Goal: Communication & Community: Answer question/provide support

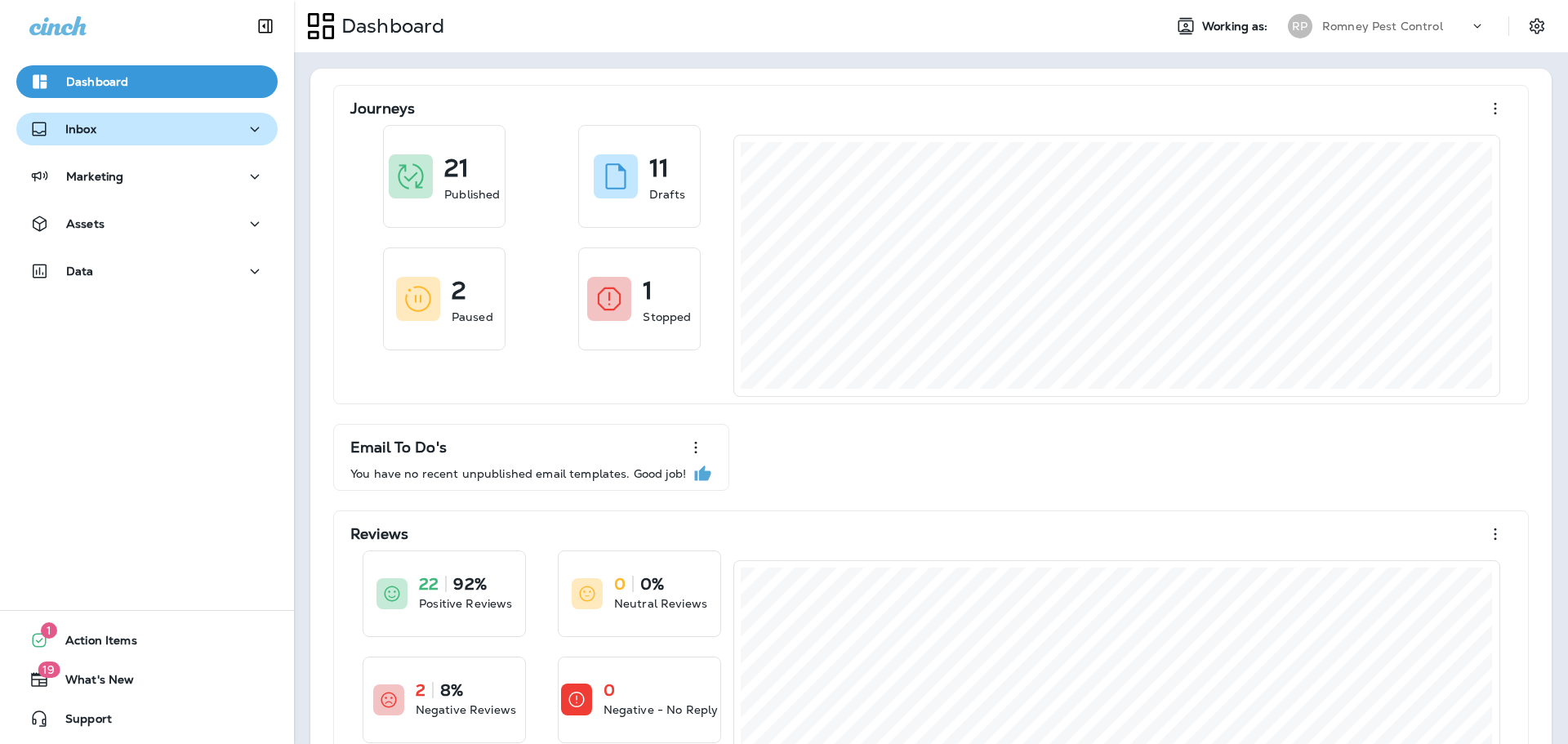
drag, startPoint x: 101, startPoint y: 114, endPoint x: 107, endPoint y: 140, distance: 26.7
click at [101, 114] on button "Inbox" at bounding box center [147, 129] width 262 height 33
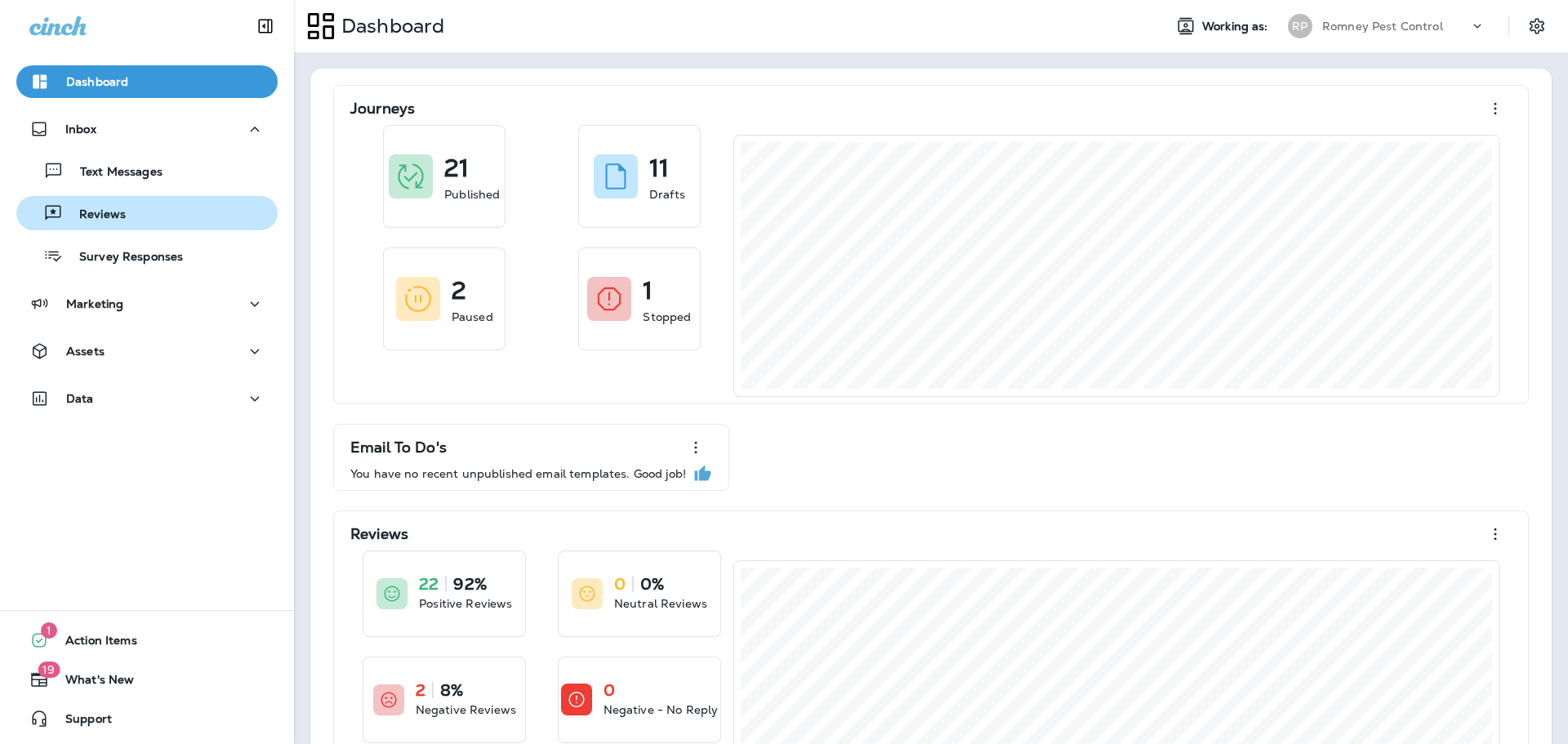
click at [124, 221] on div "Reviews" at bounding box center [147, 213] width 249 height 24
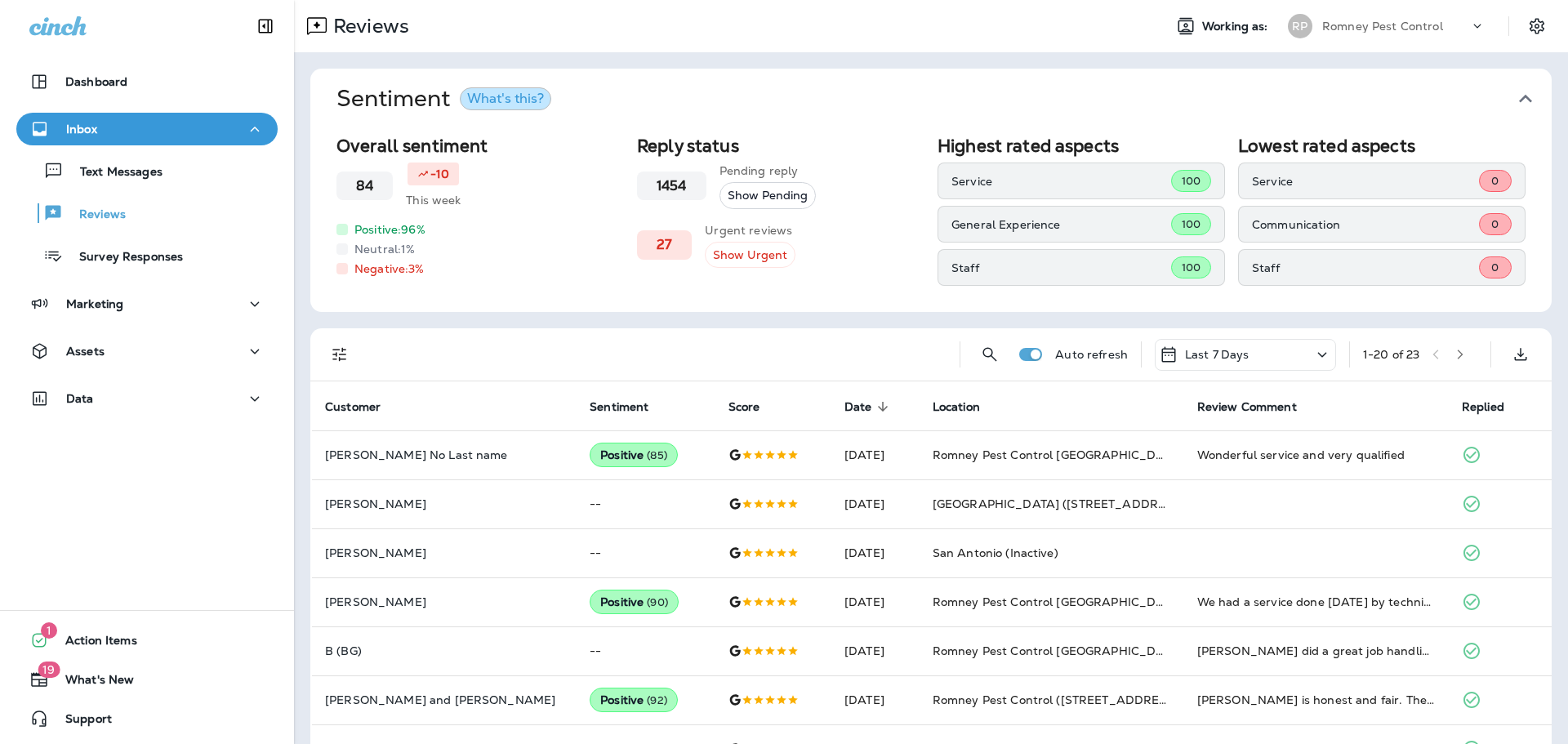
click at [338, 350] on icon "Filters" at bounding box center [339, 354] width 14 height 14
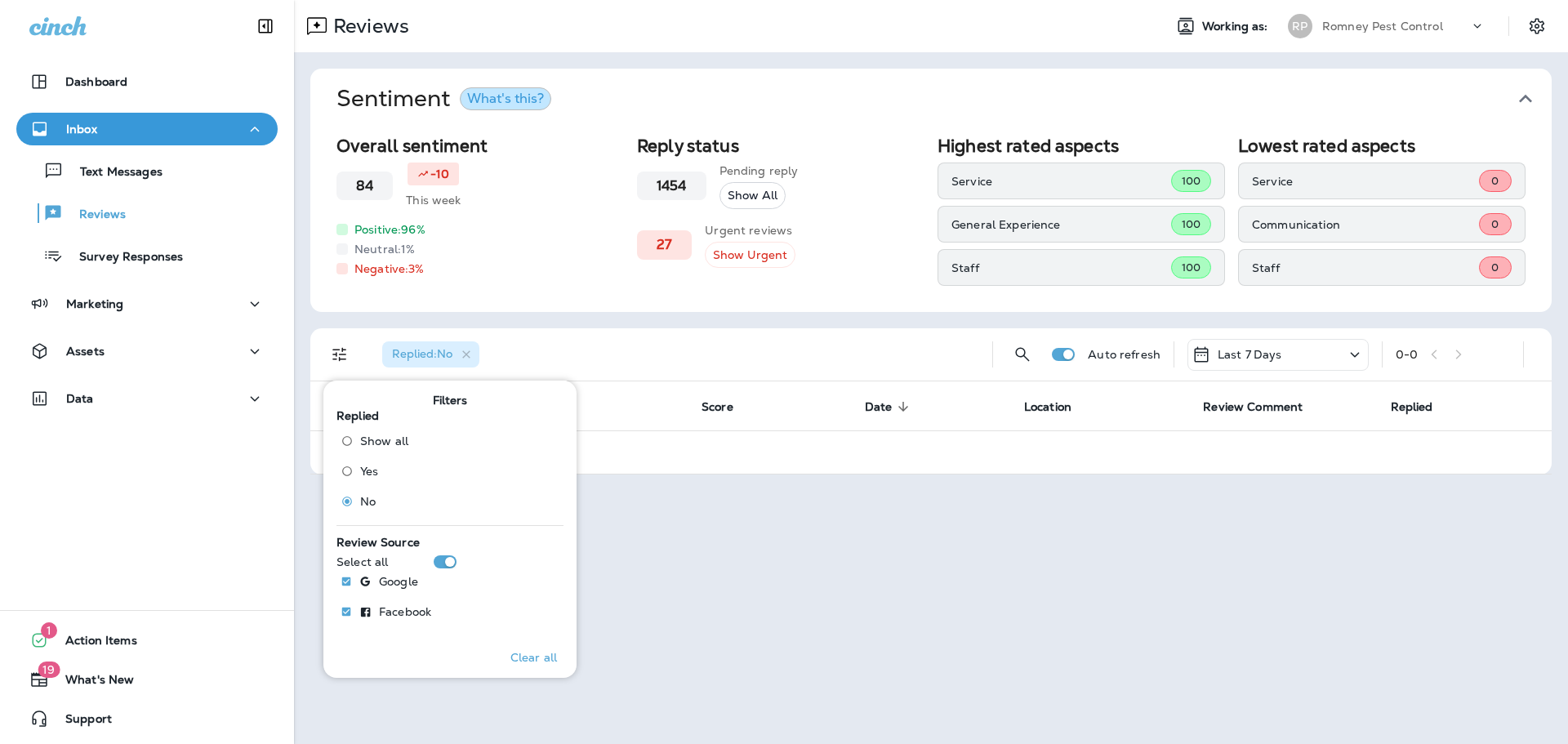
click at [821, 356] on div "Replied : No" at bounding box center [674, 354] width 611 height 52
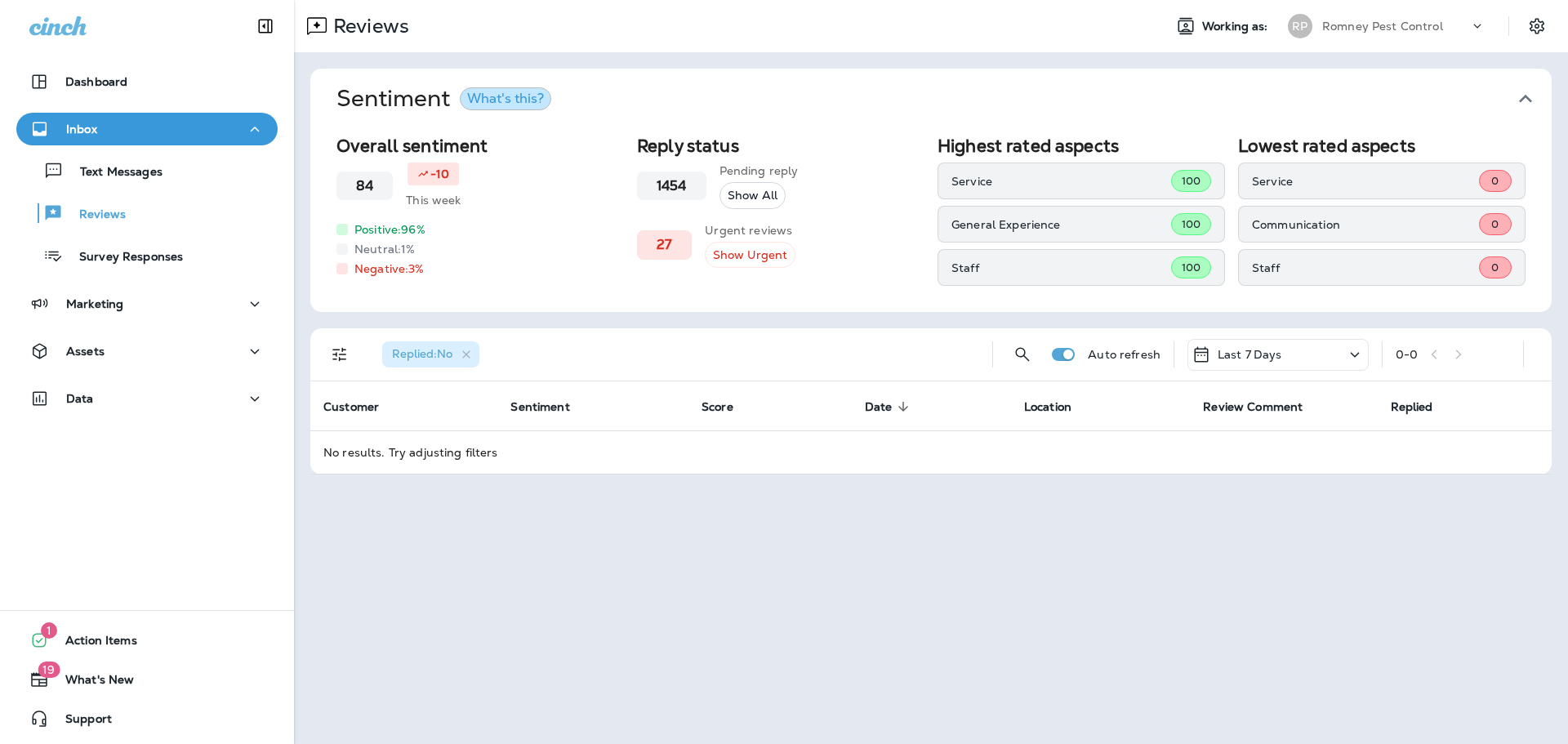
click at [1524, 91] on icon "button" at bounding box center [1526, 99] width 26 height 26
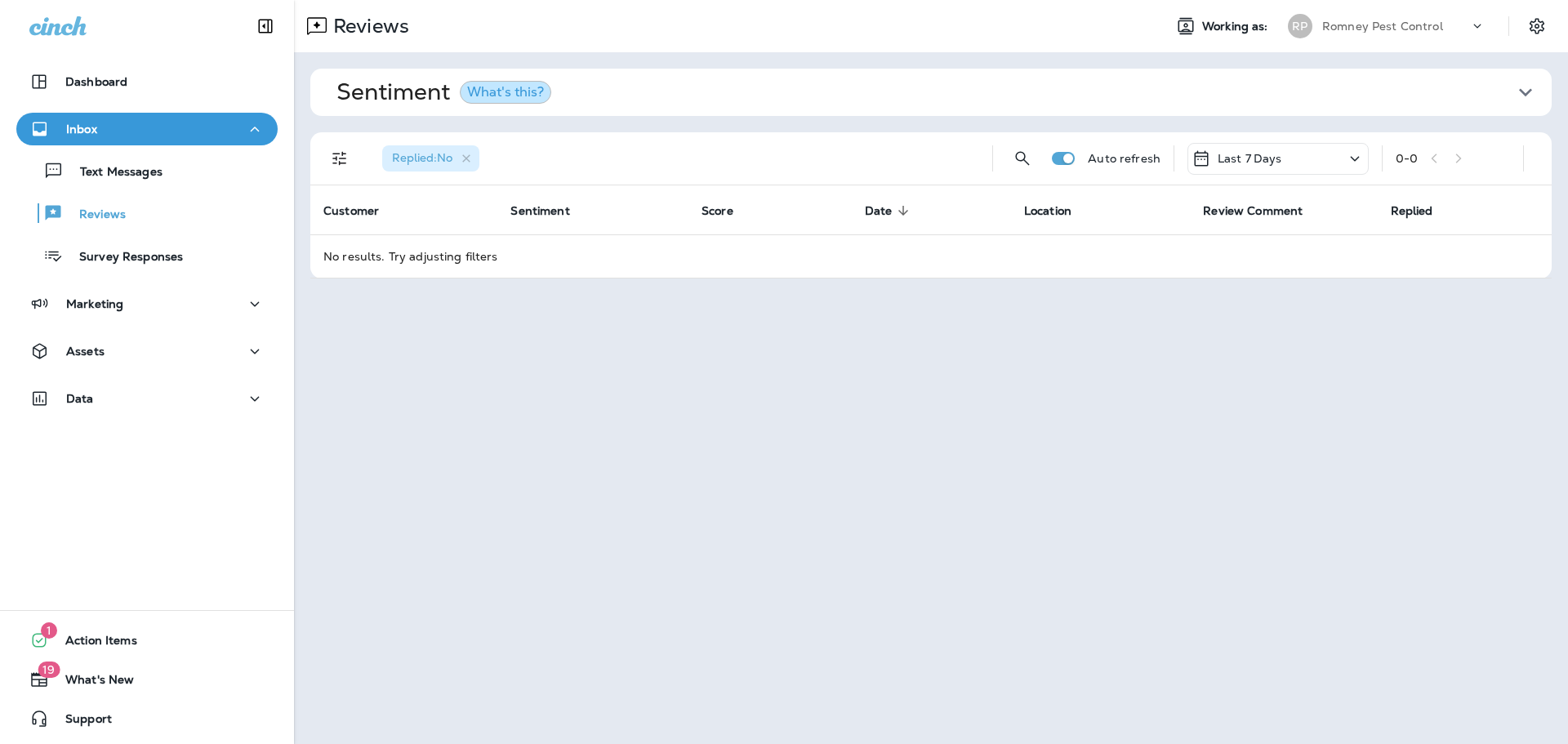
click at [1403, 28] on p "Romney Pest Control" at bounding box center [1382, 26] width 121 height 13
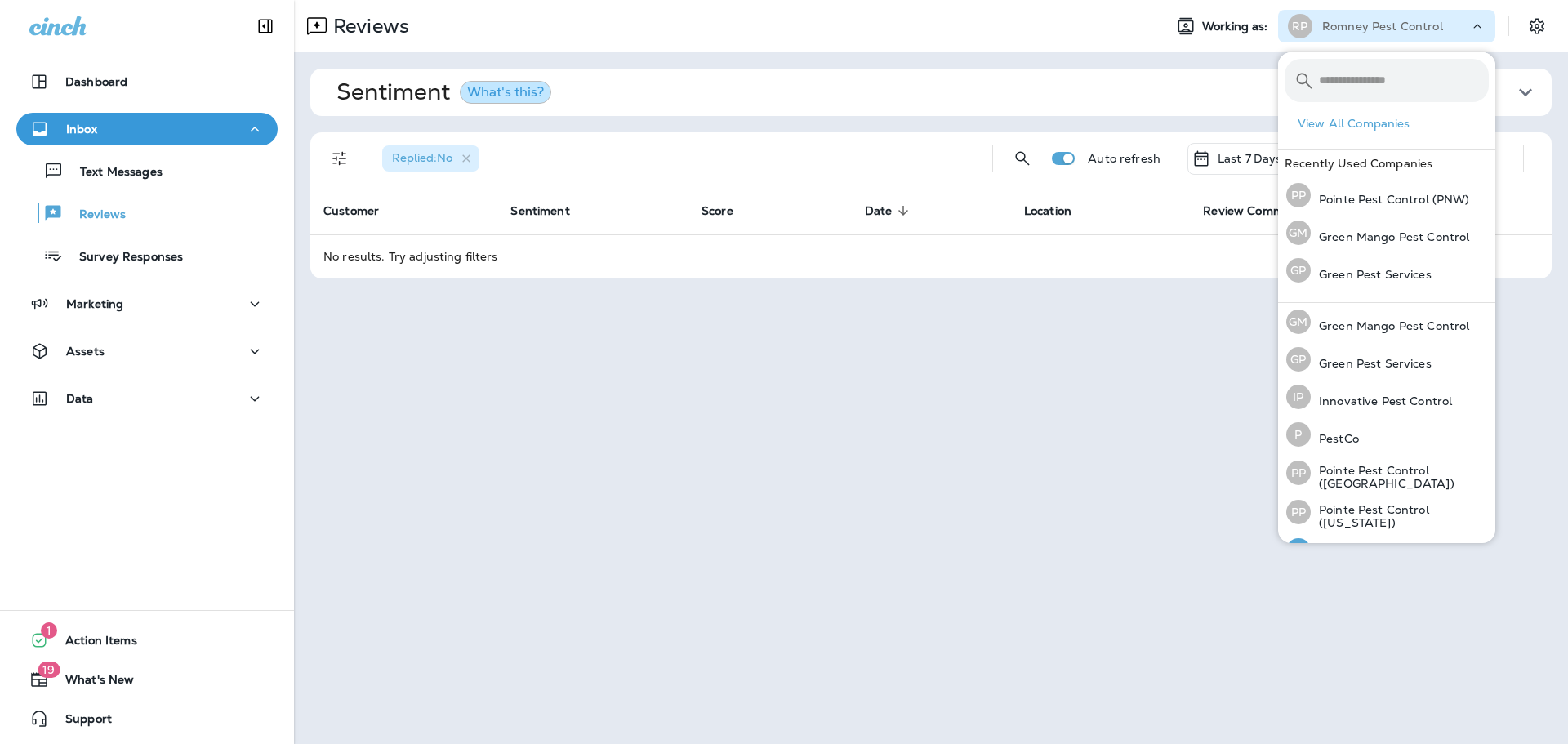
scroll to position [67, 0]
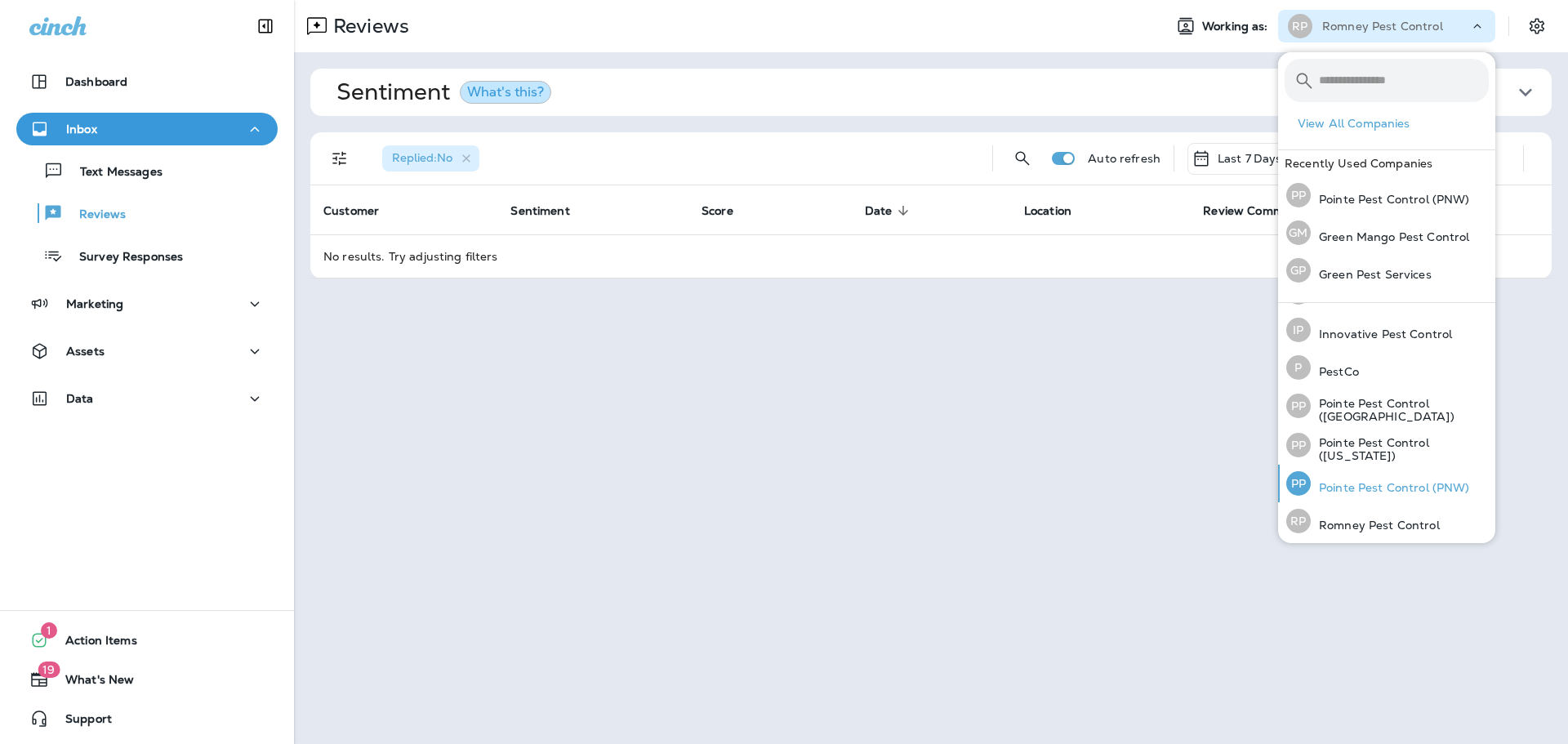
click at [1397, 475] on div "PP Pointe Pest Control (PNW)" at bounding box center [1378, 483] width 197 height 37
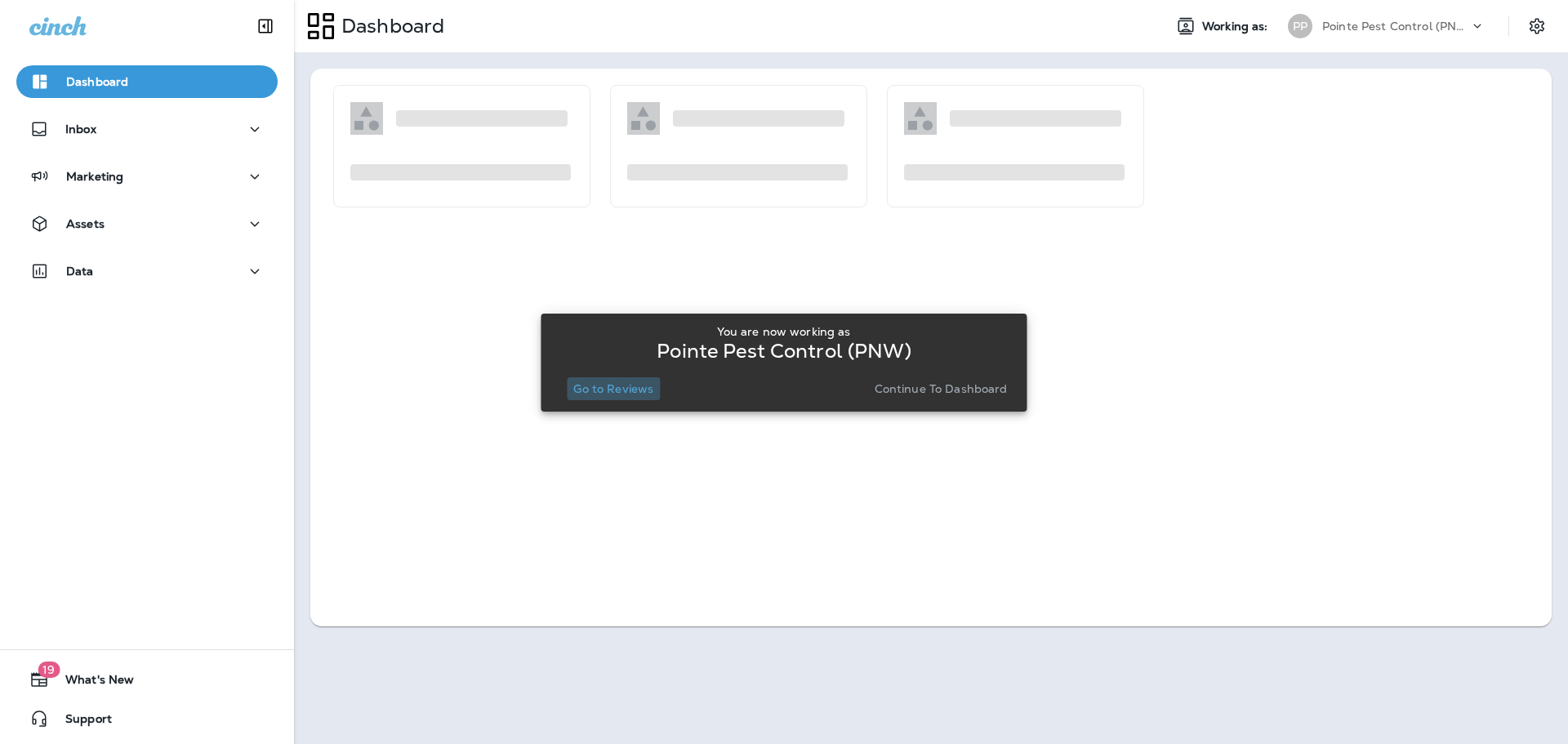
click at [642, 389] on p "Go to Reviews" at bounding box center [613, 389] width 80 height 13
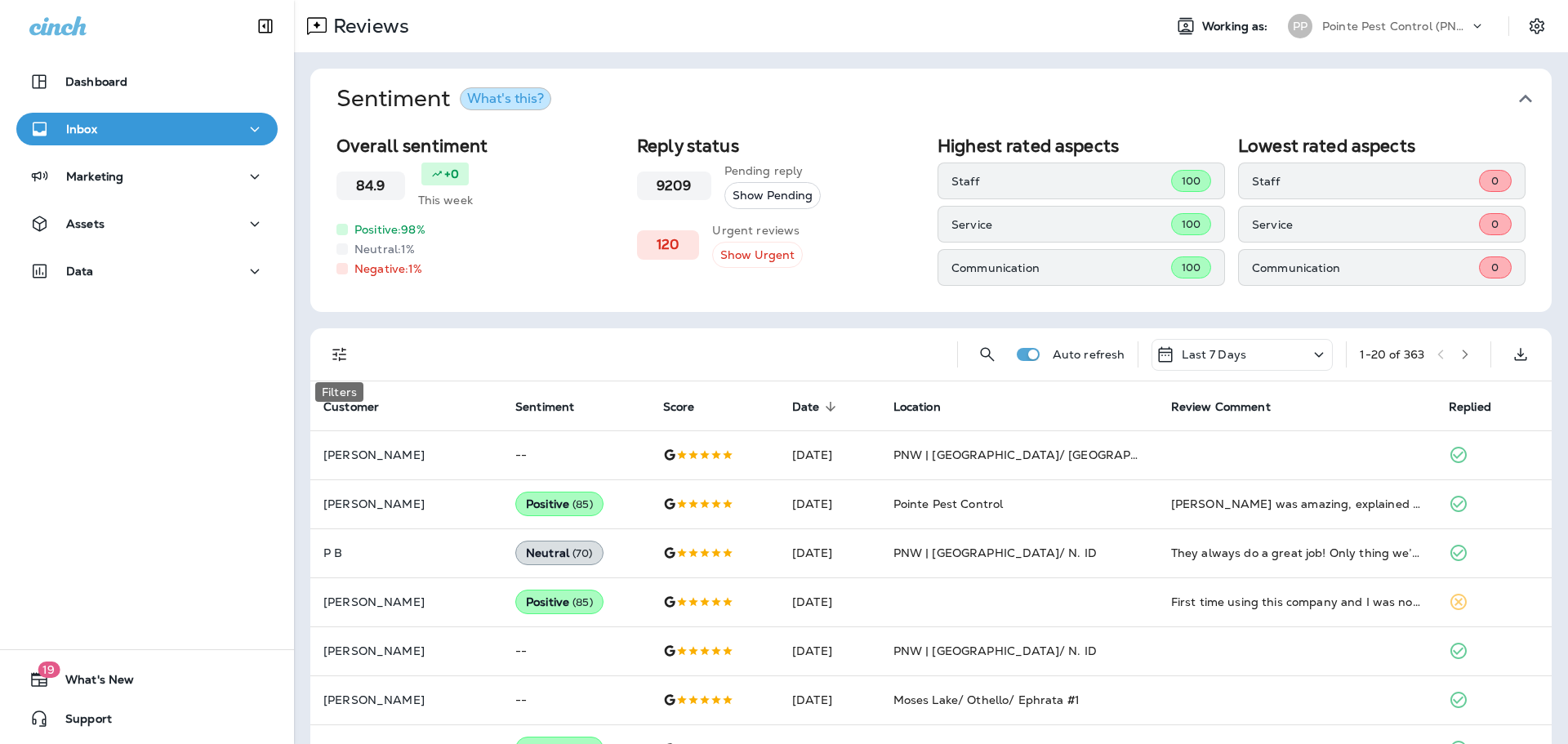
click at [328, 351] on button "Filters" at bounding box center [339, 354] width 33 height 33
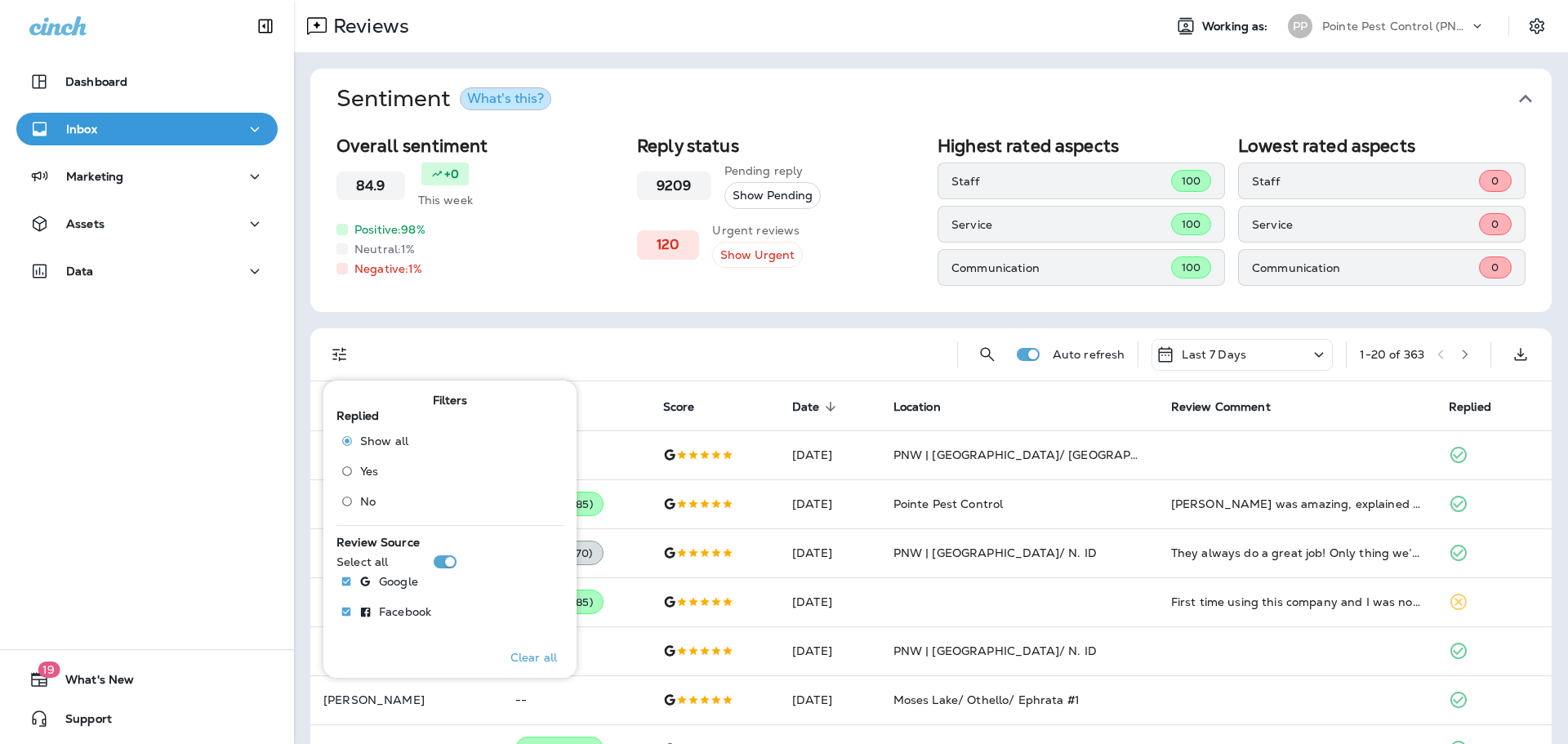
click at [363, 494] on span "No" at bounding box center [367, 501] width 16 height 13
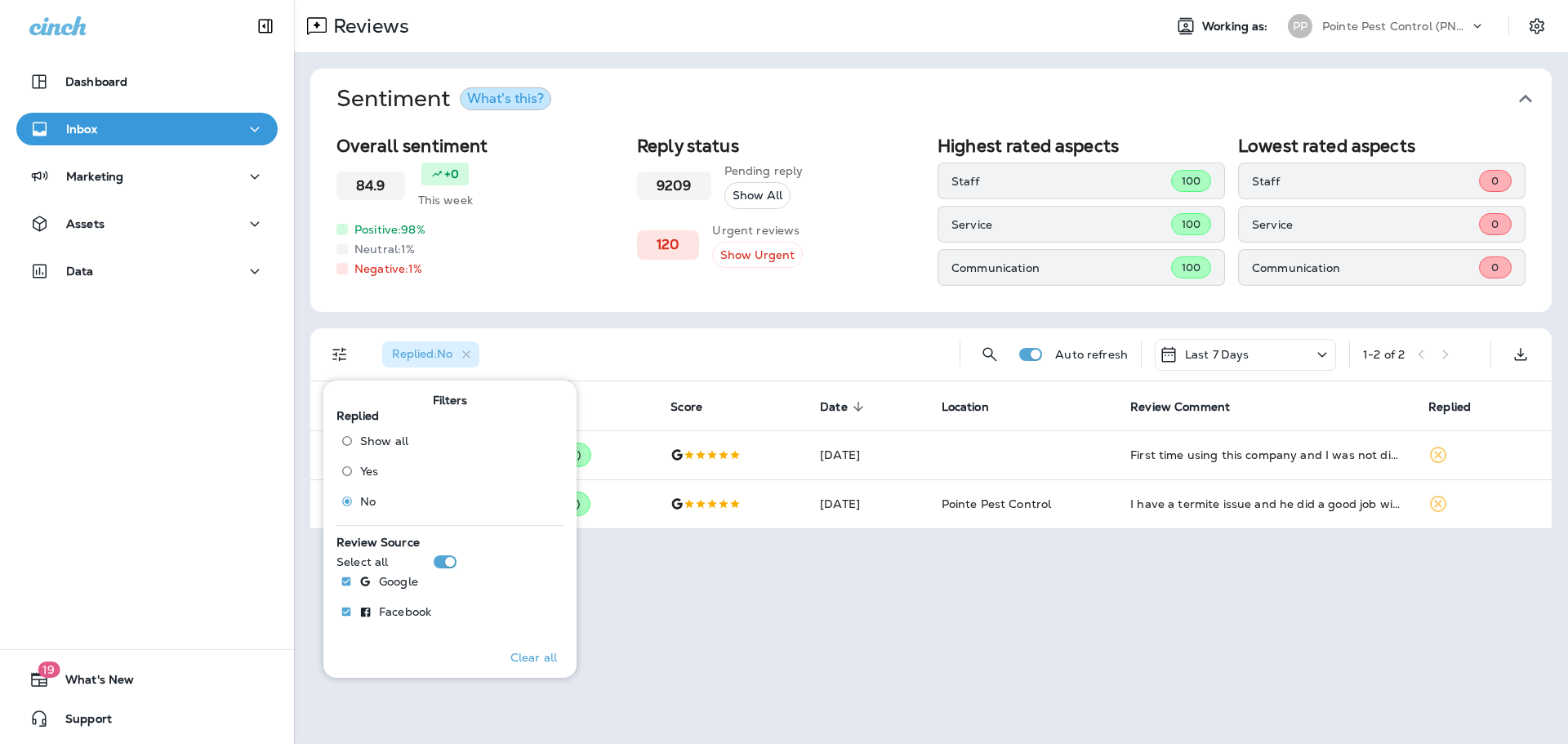
click at [1524, 97] on icon "button" at bounding box center [1526, 98] width 13 height 8
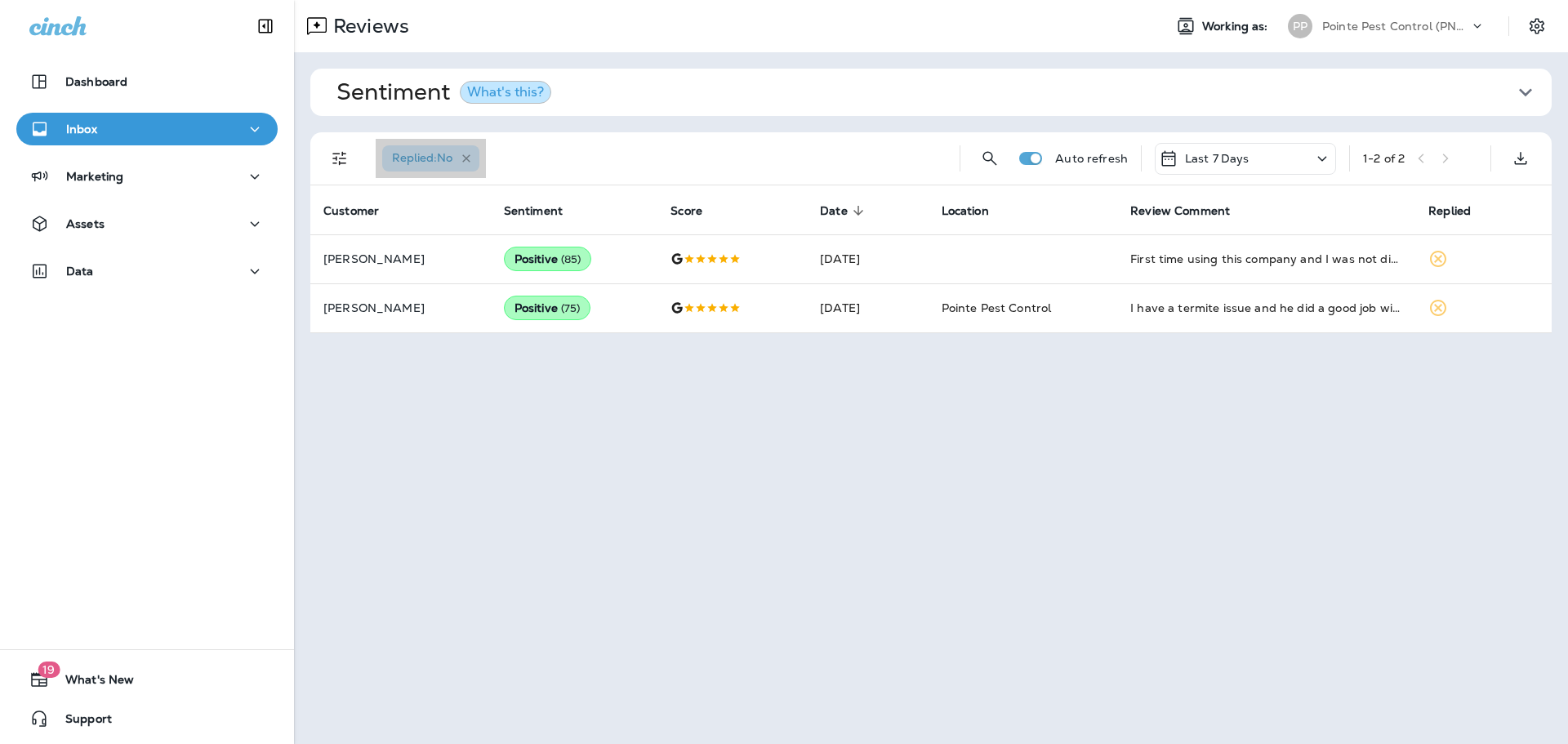
click at [470, 154] on icon "button" at bounding box center [466, 158] width 8 height 8
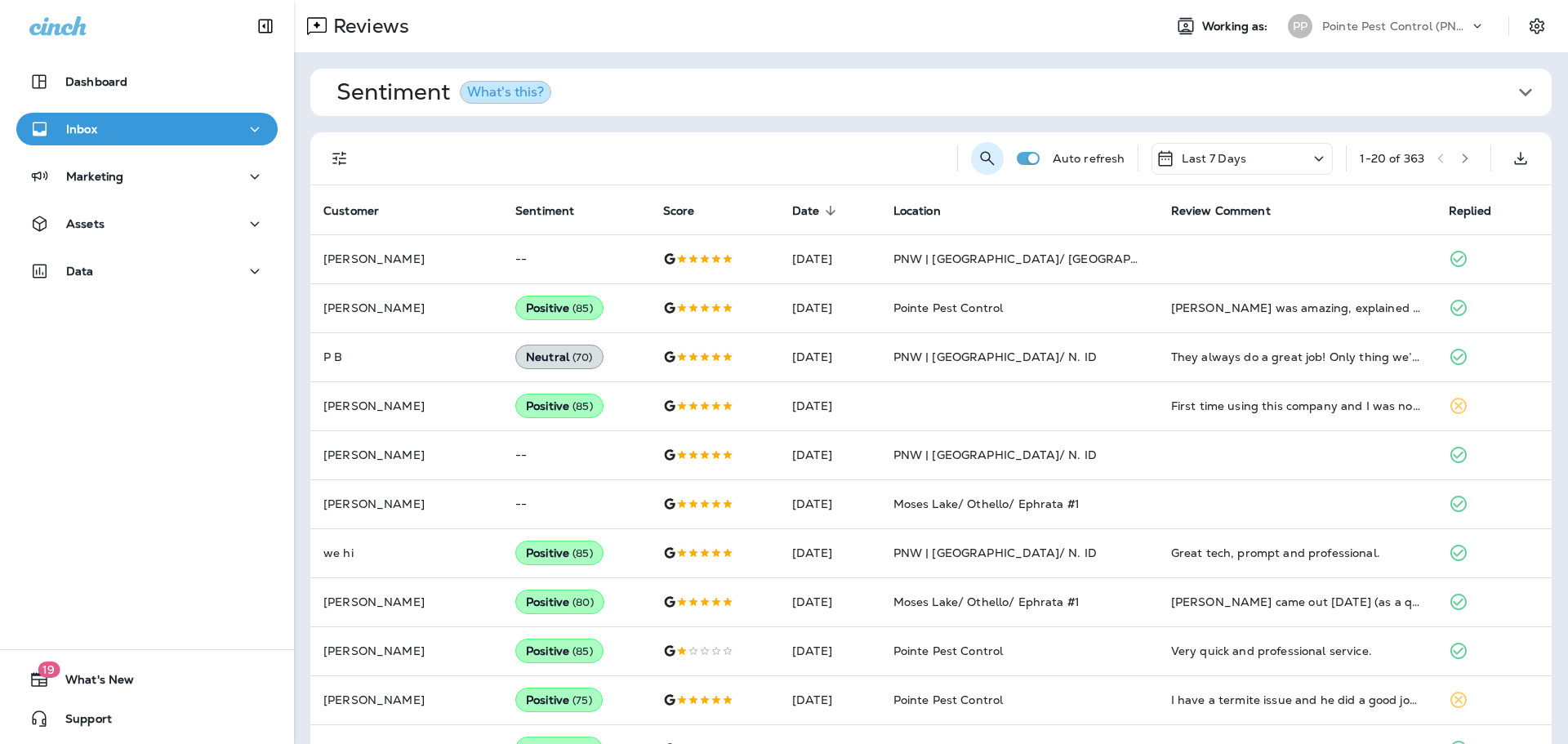
click at [971, 159] on button "Search Reviews" at bounding box center [987, 158] width 33 height 33
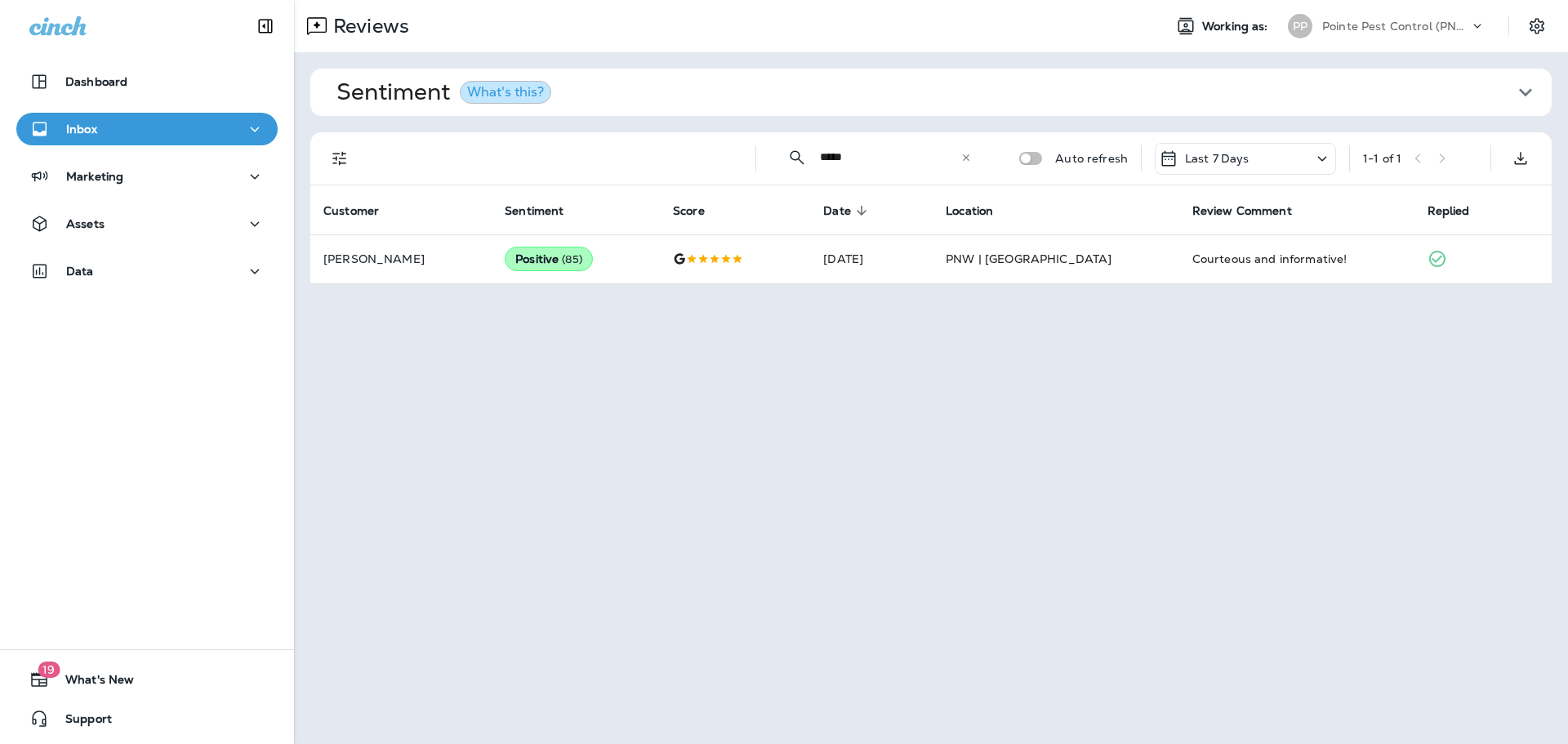
type input "*****"
click at [971, 153] on icon at bounding box center [966, 157] width 11 height 11
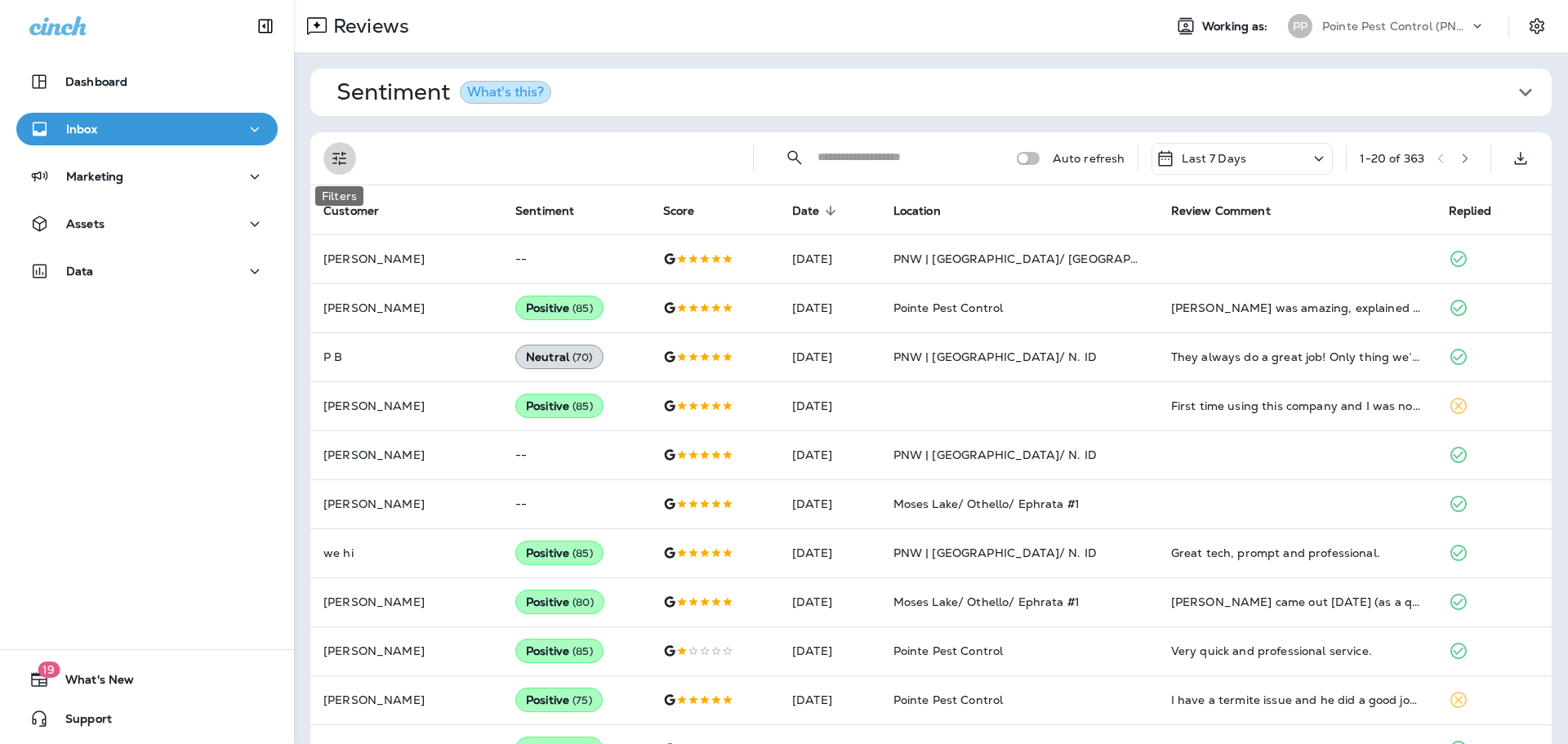
click at [339, 160] on icon "Filters" at bounding box center [339, 158] width 20 height 20
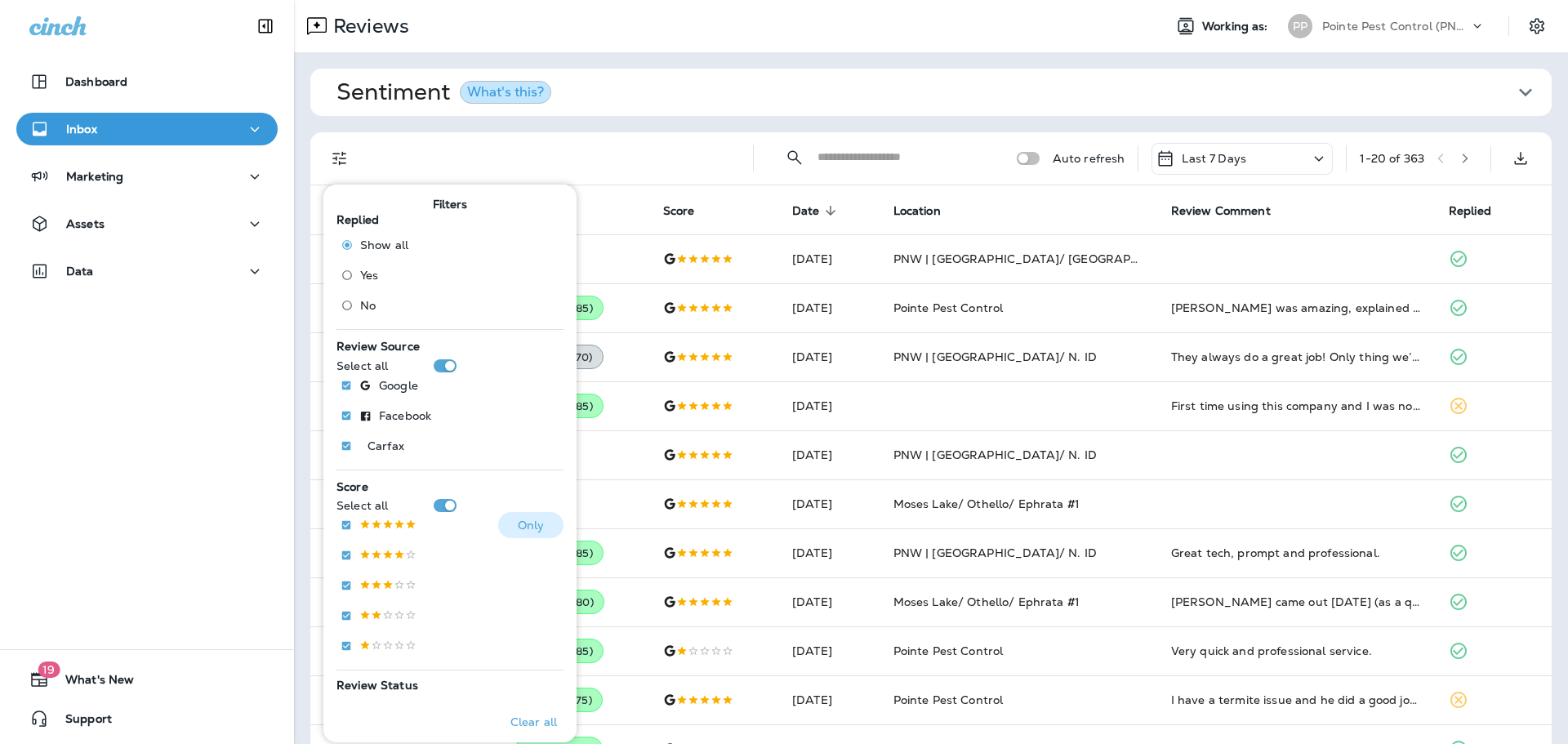
click at [396, 525] on p at bounding box center [387, 525] width 57 height 14
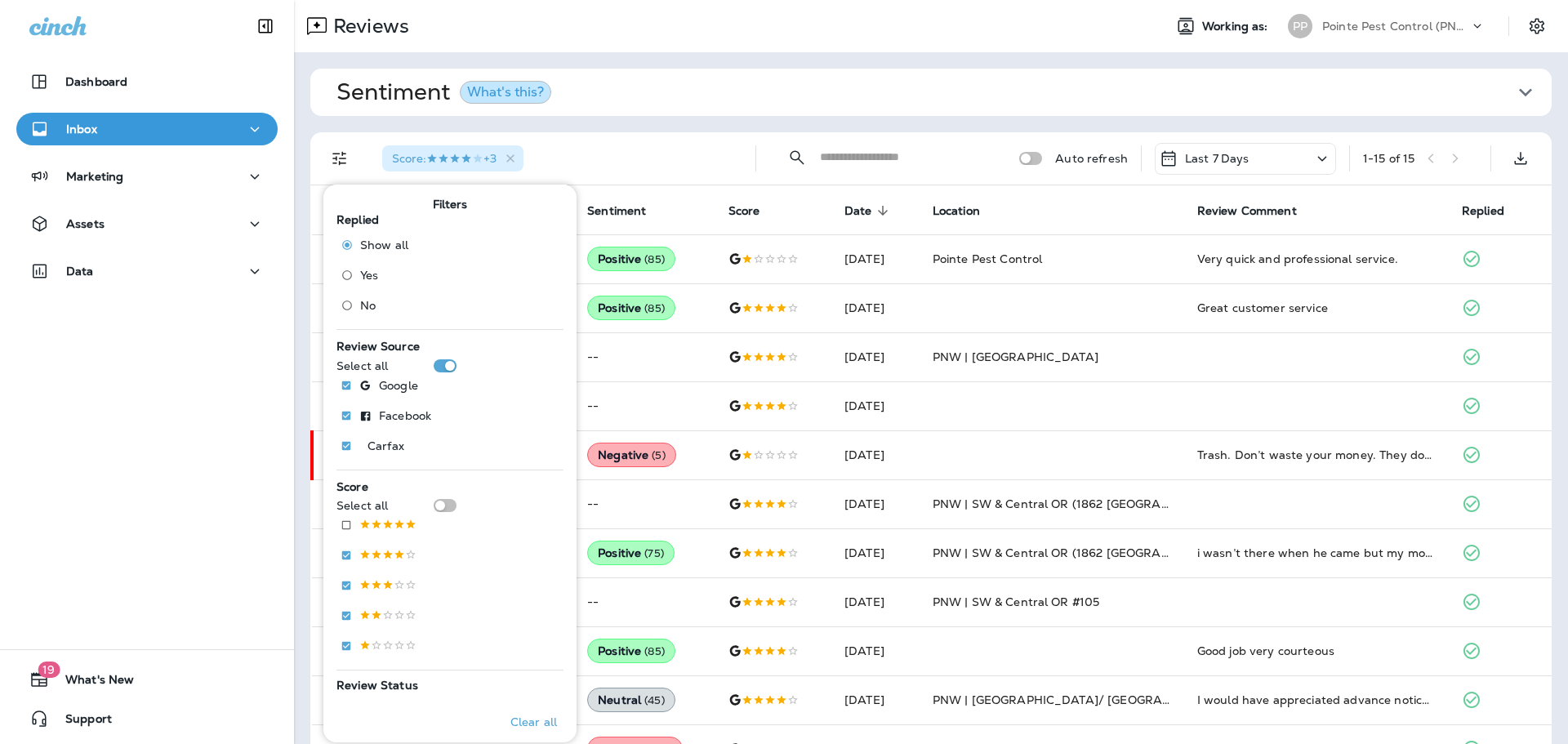
click at [687, 122] on div "Sentiment What's this? Overall sentiment 84.9 +0 This week Positive: 98 % Neutr…" at bounding box center [930, 519] width 1274 height 934
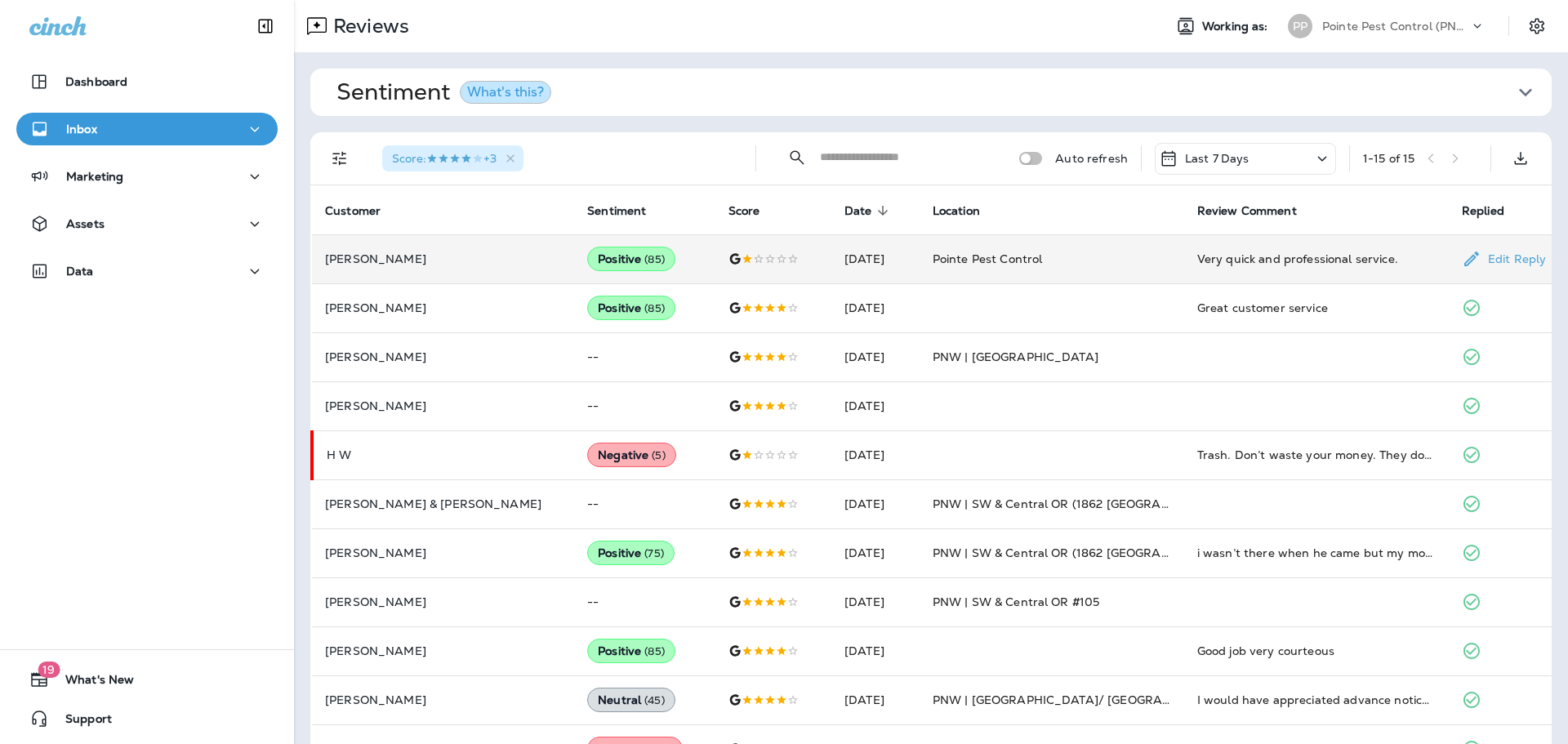
click at [929, 269] on td "Pointe Pest Control" at bounding box center [1052, 259] width 265 height 49
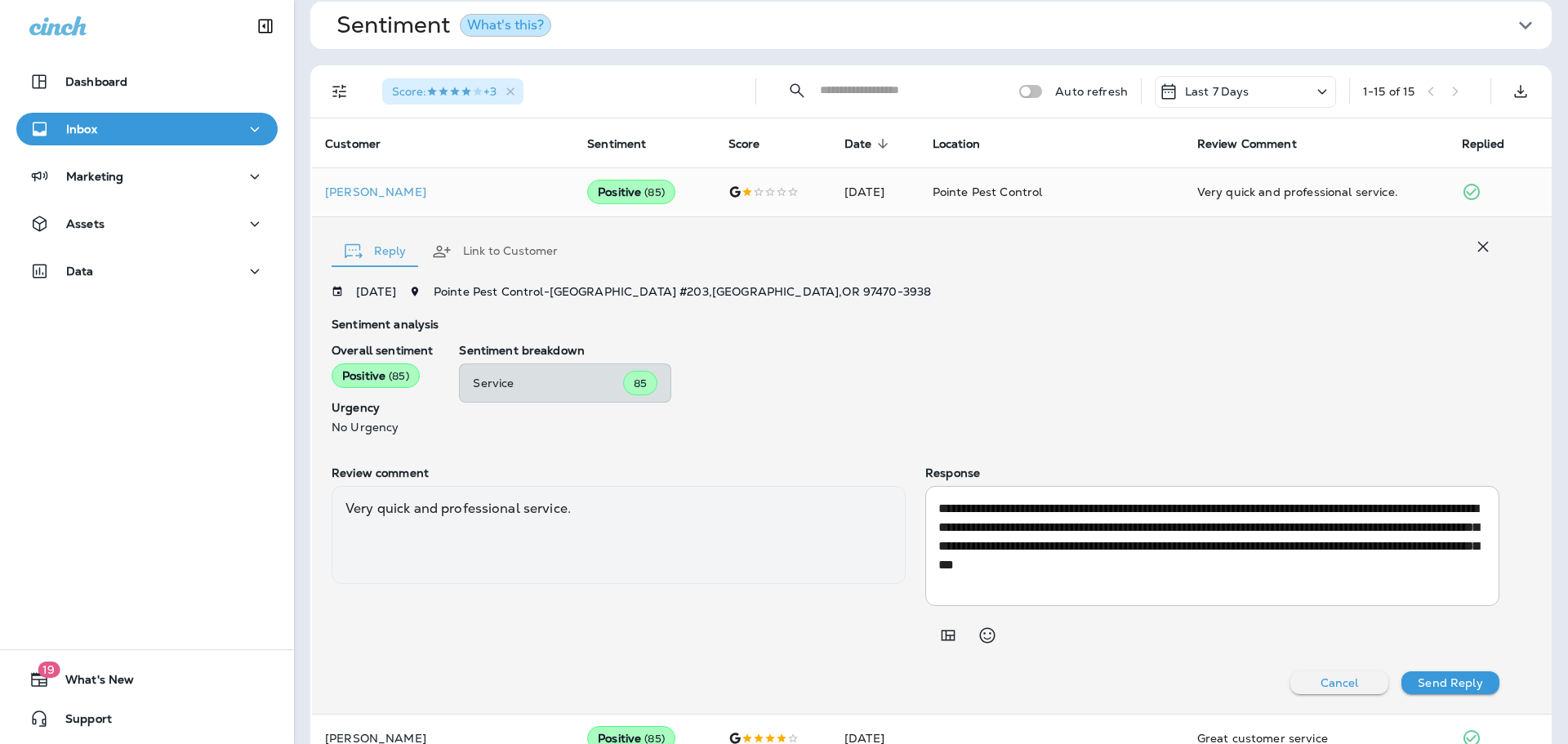
scroll to position [77, 0]
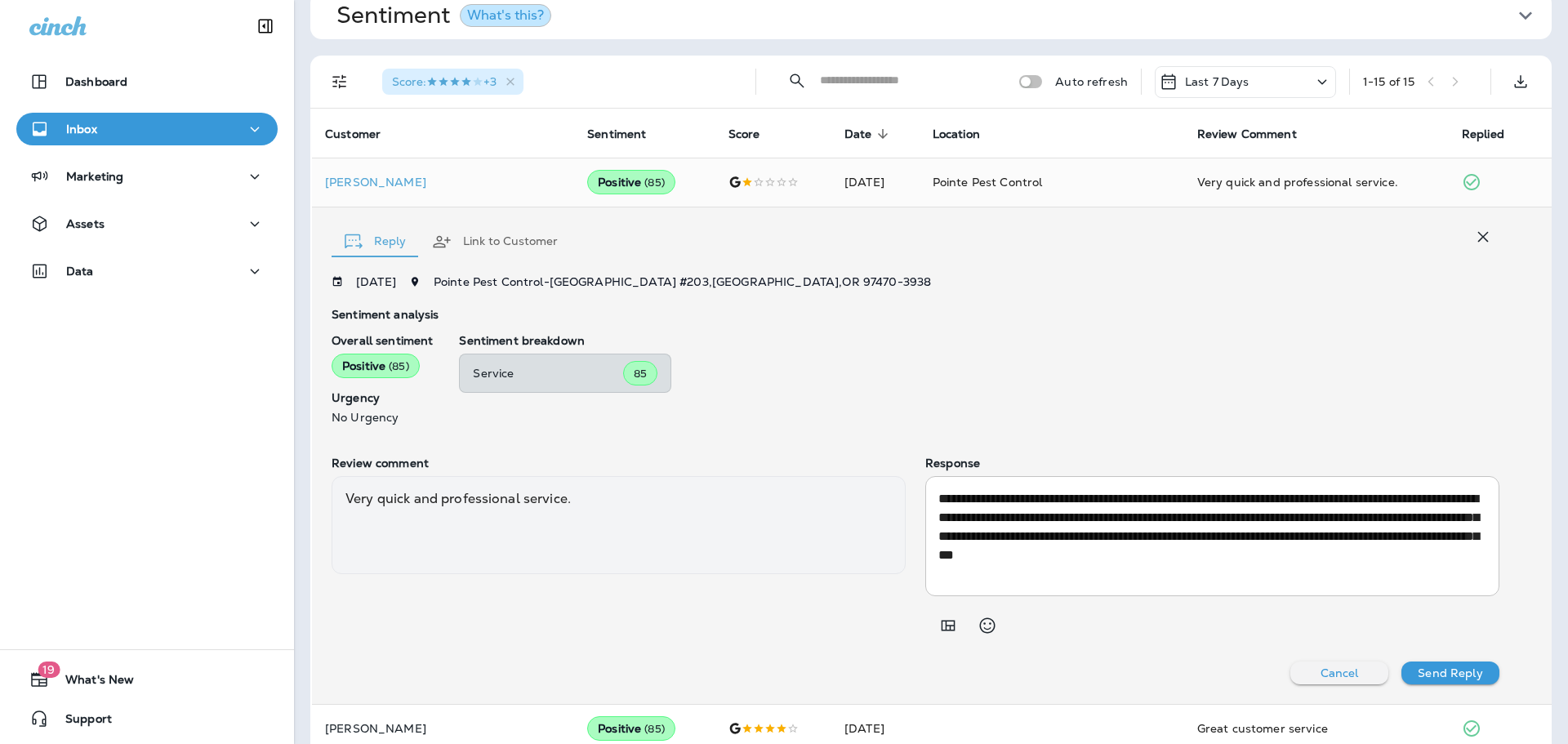
click at [1098, 534] on textarea "**********" at bounding box center [1213, 536] width 548 height 93
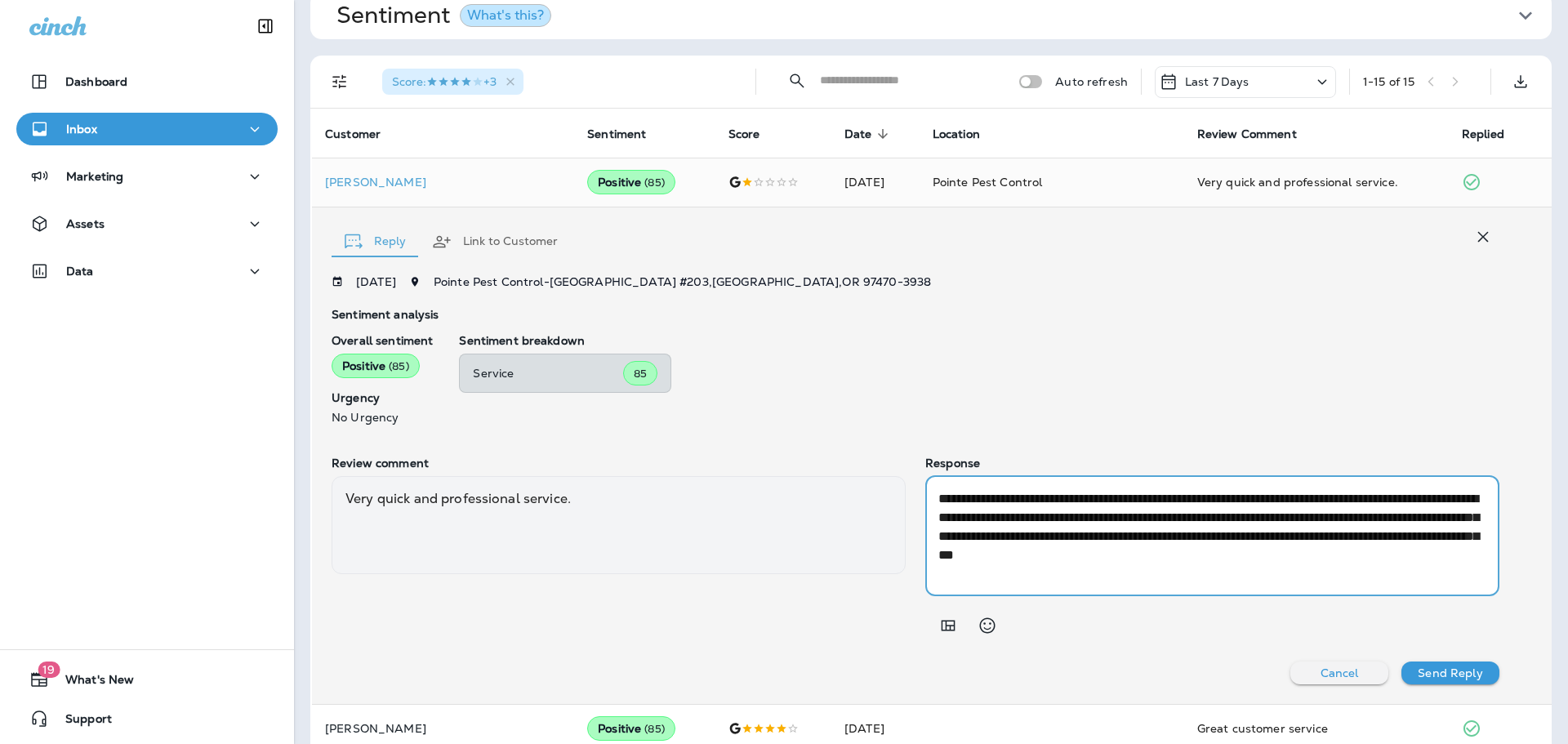
drag, startPoint x: 1444, startPoint y: 520, endPoint x: 1162, endPoint y: 504, distance: 282.5
click at [1162, 504] on textarea "**********" at bounding box center [1213, 536] width 548 height 93
drag, startPoint x: 1082, startPoint y: 571, endPoint x: 1302, endPoint y: 534, distance: 223.1
click at [1302, 534] on textarea "**********" at bounding box center [1213, 536] width 548 height 93
click at [1294, 566] on textarea "**********" at bounding box center [1213, 536] width 548 height 93
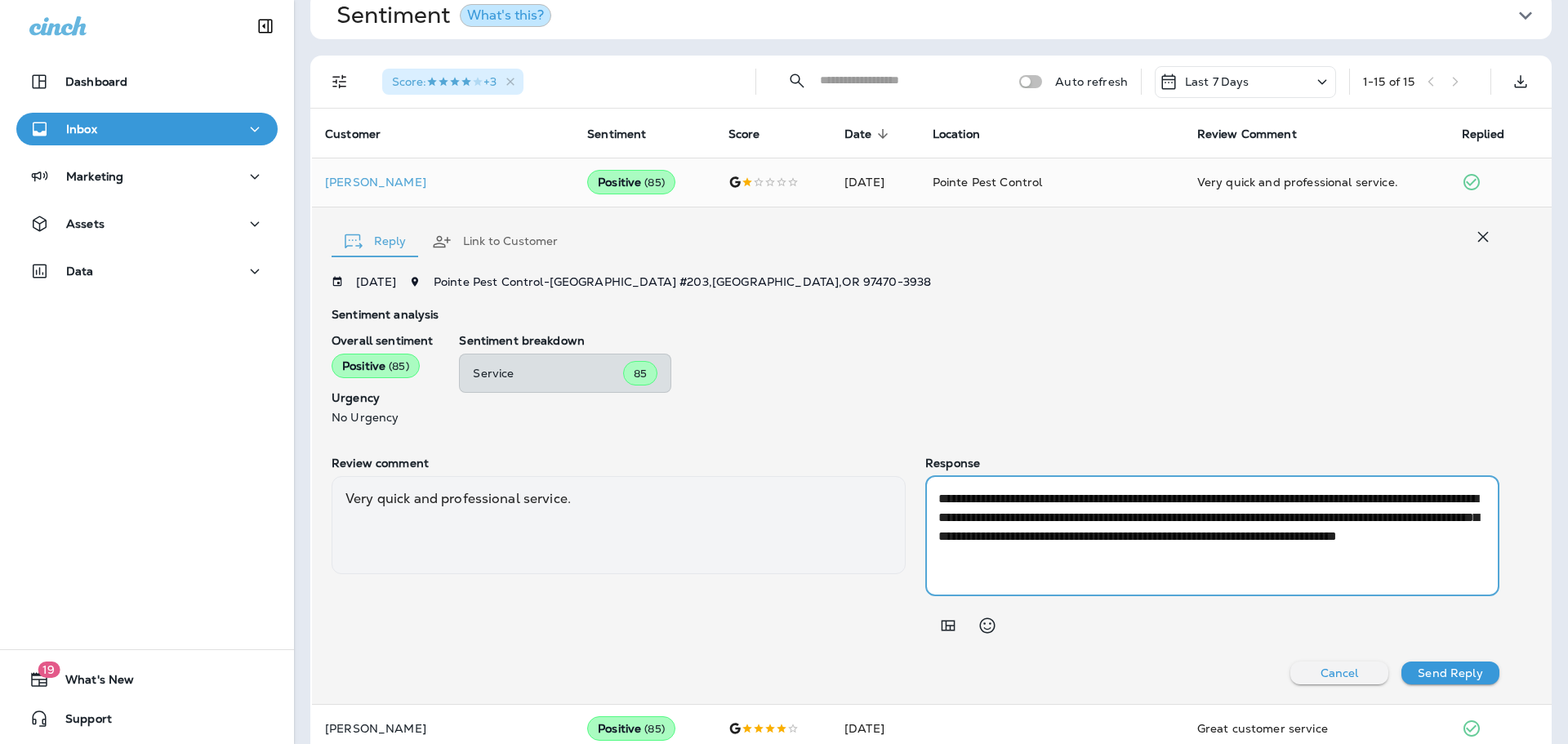
drag, startPoint x: 1084, startPoint y: 520, endPoint x: 1057, endPoint y: 520, distance: 27.0
click at [1057, 520] on textarea "**********" at bounding box center [1213, 536] width 548 height 93
click at [1079, 517] on textarea "**********" at bounding box center [1213, 536] width 548 height 93
drag, startPoint x: 1271, startPoint y: 500, endPoint x: 1182, endPoint y: 500, distance: 89.0
click at [1182, 500] on textarea "**********" at bounding box center [1213, 536] width 548 height 93
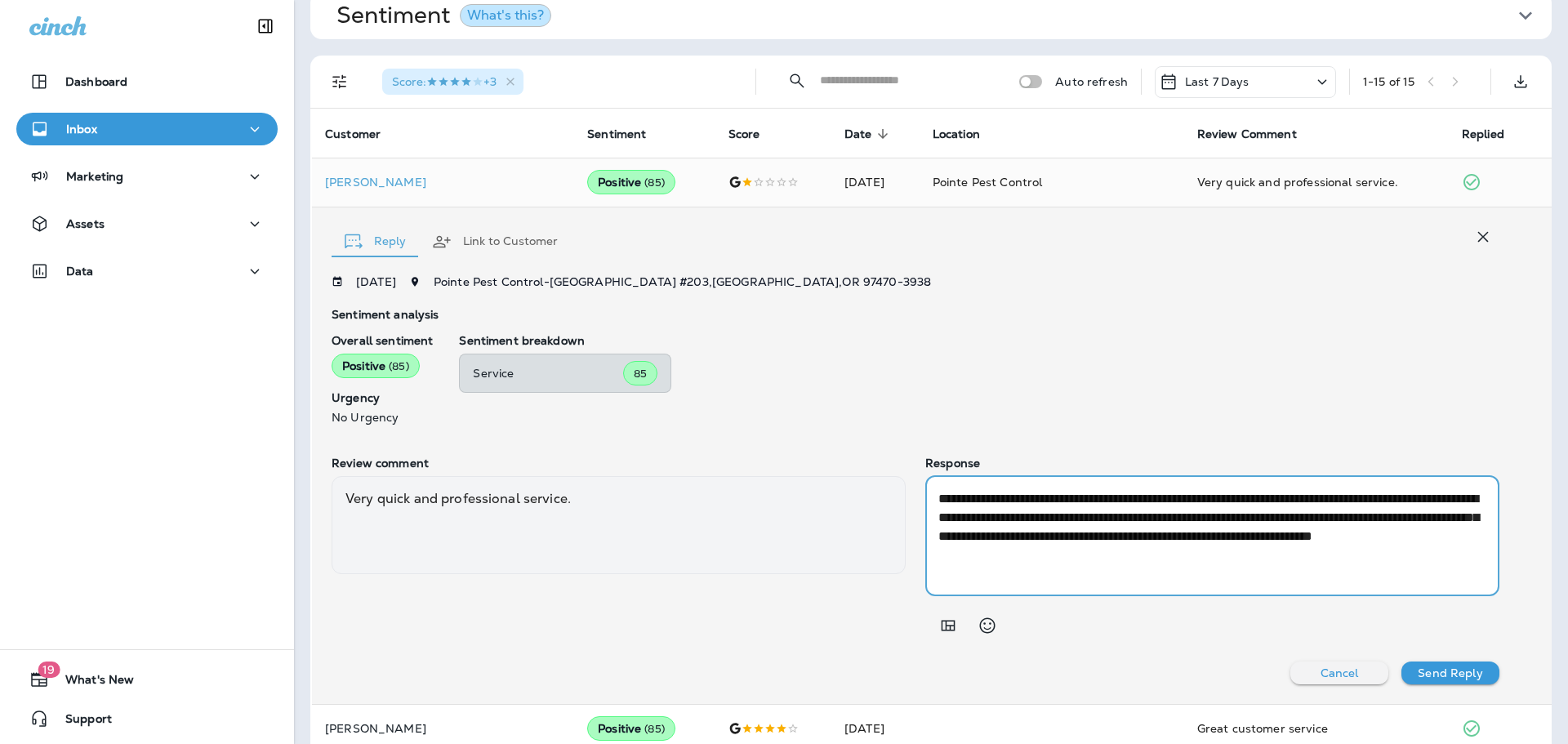
click at [1176, 516] on textarea "**********" at bounding box center [1213, 536] width 548 height 93
type textarea "**********"
click at [1460, 681] on button "Send Reply" at bounding box center [1450, 673] width 98 height 22
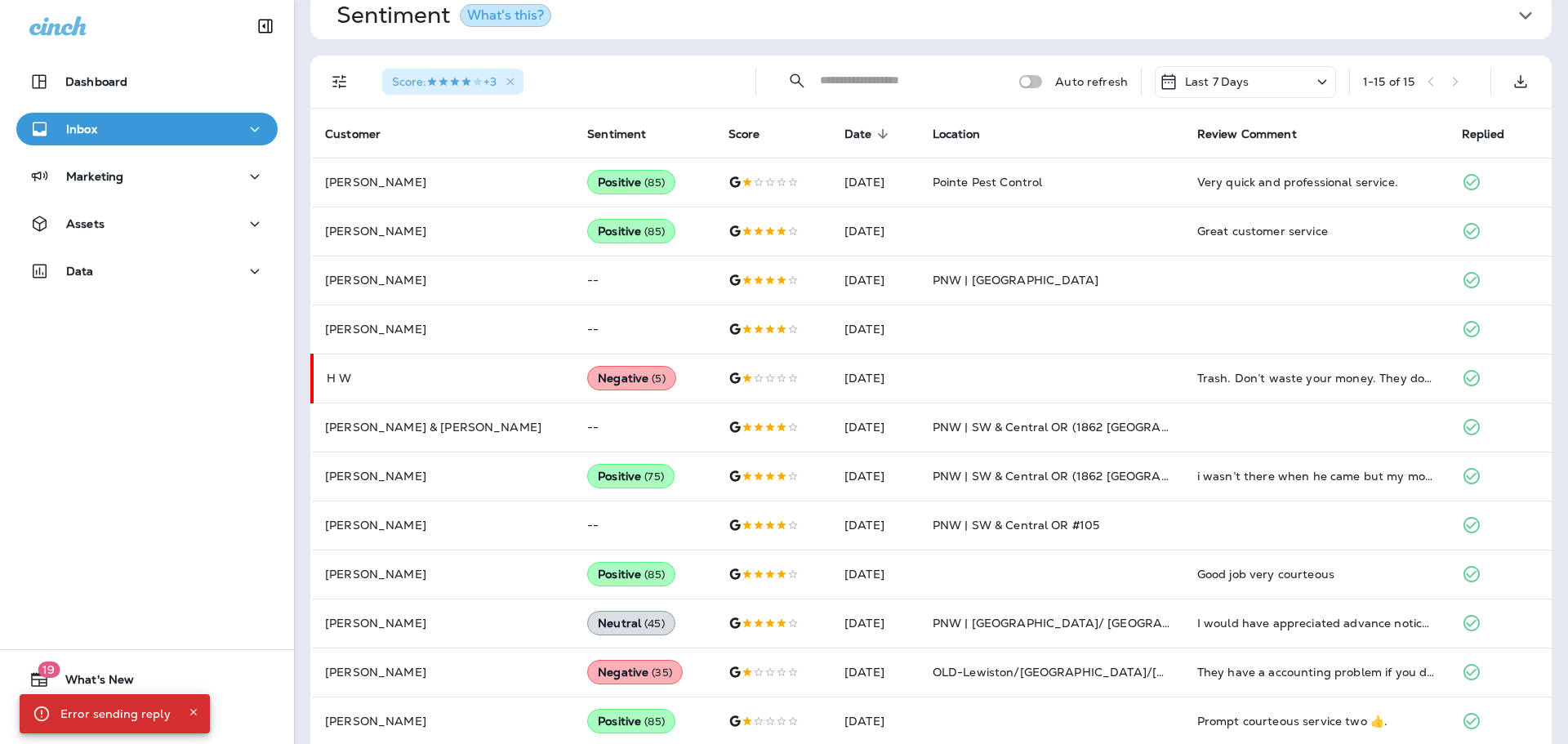
click at [193, 710] on icon "Close" at bounding box center [194, 712] width 11 height 11
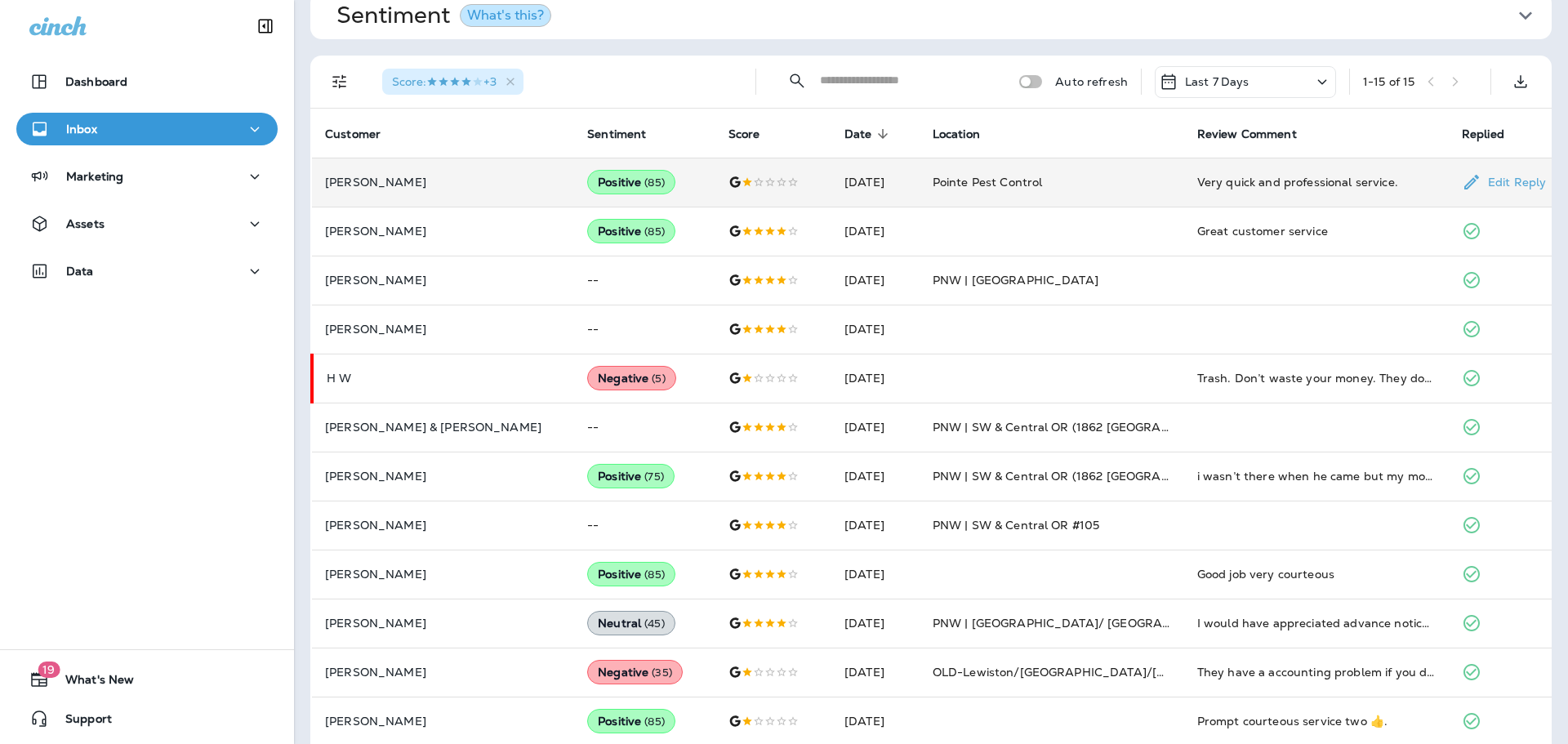
scroll to position [0, 0]
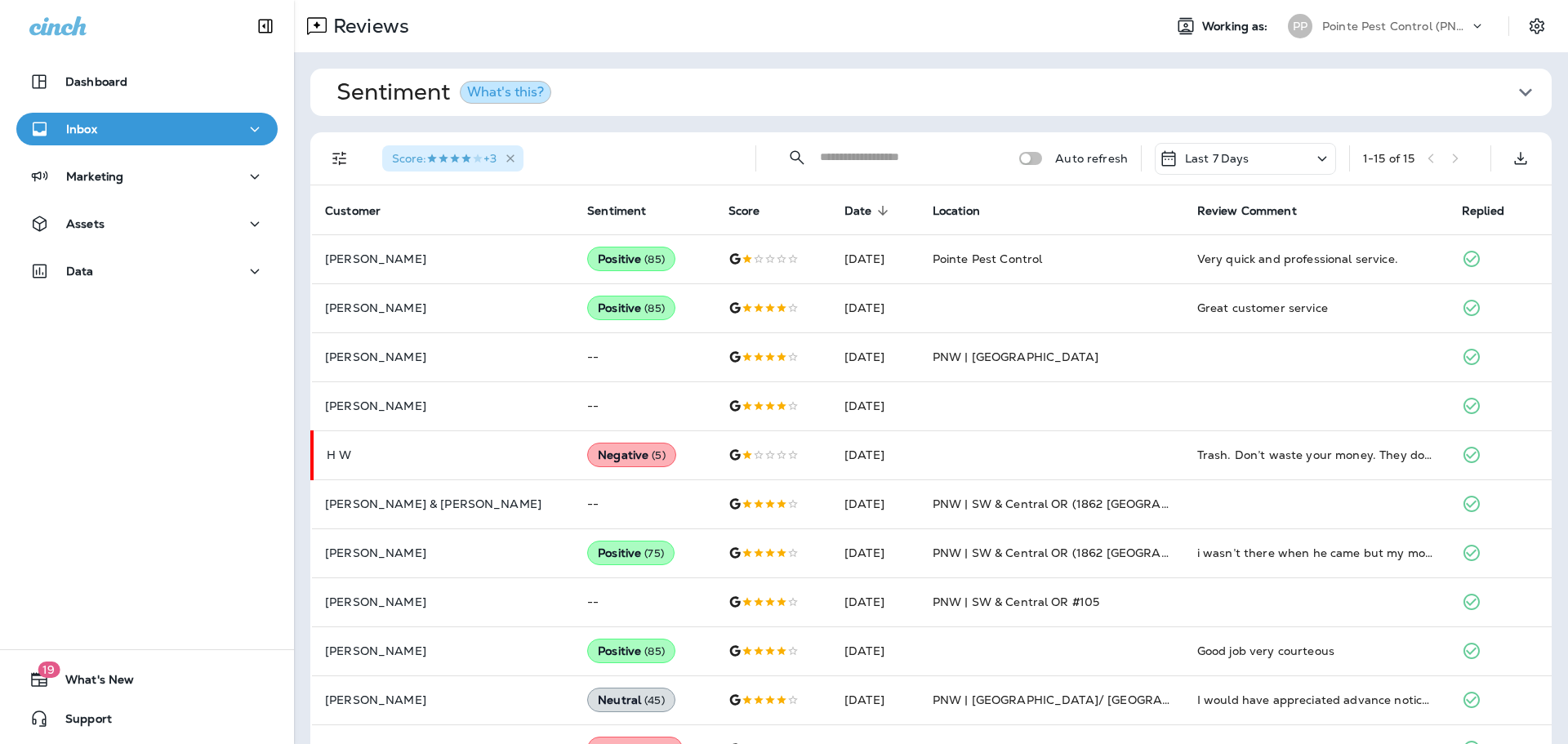
click at [513, 161] on icon "button" at bounding box center [511, 158] width 14 height 14
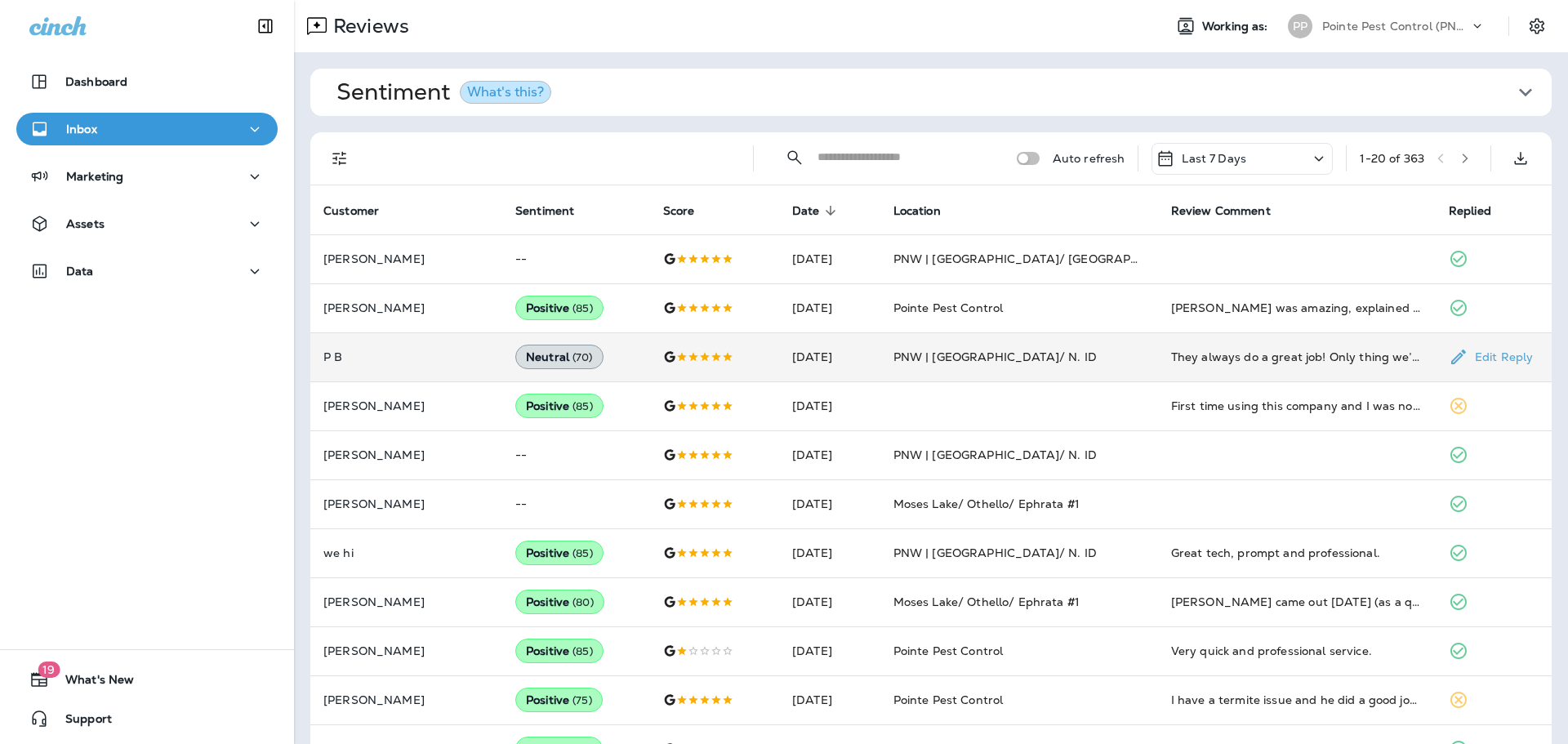
click at [811, 370] on td "[DATE]" at bounding box center [829, 357] width 101 height 49
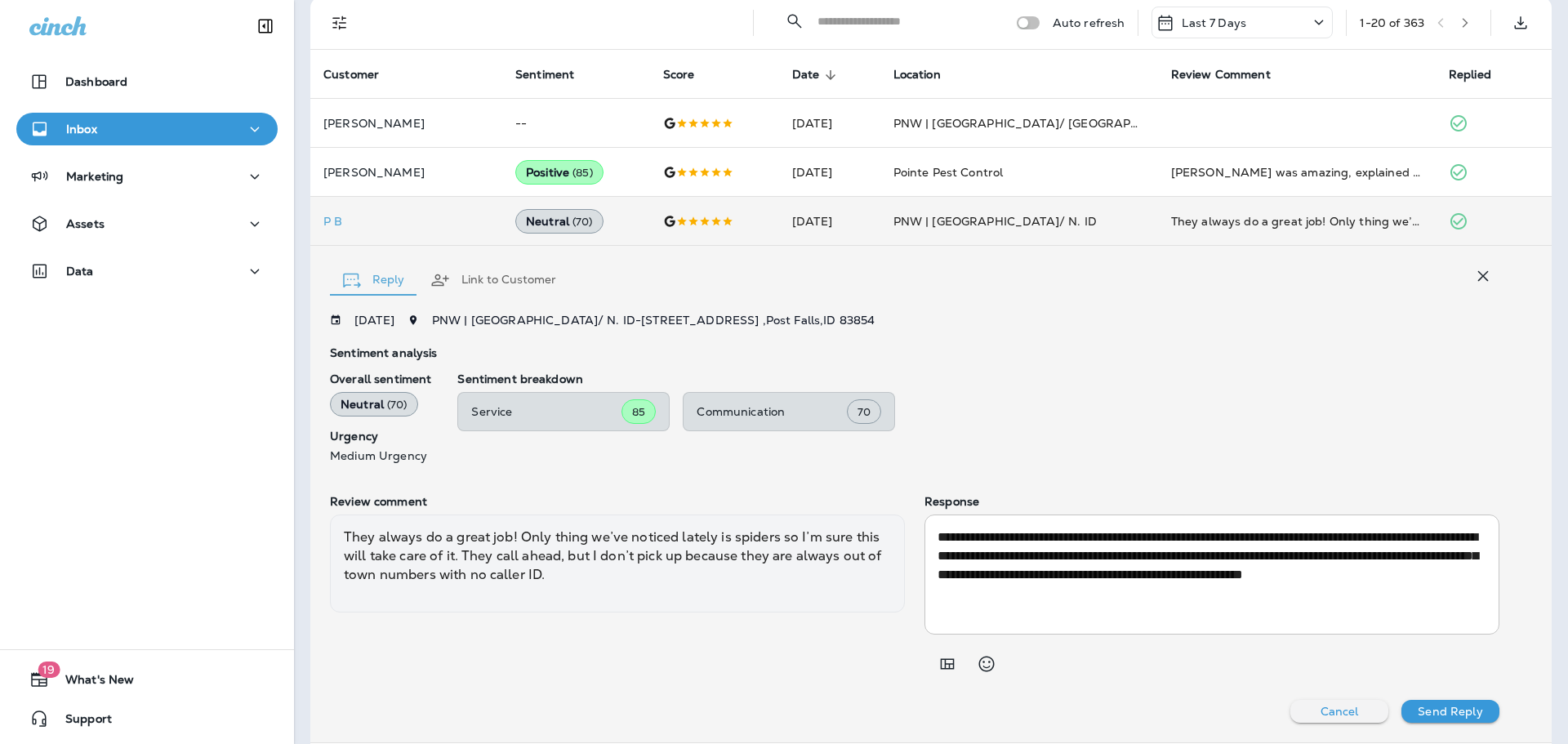
scroll to position [134, 0]
click at [1480, 273] on icon "button" at bounding box center [1483, 276] width 10 height 10
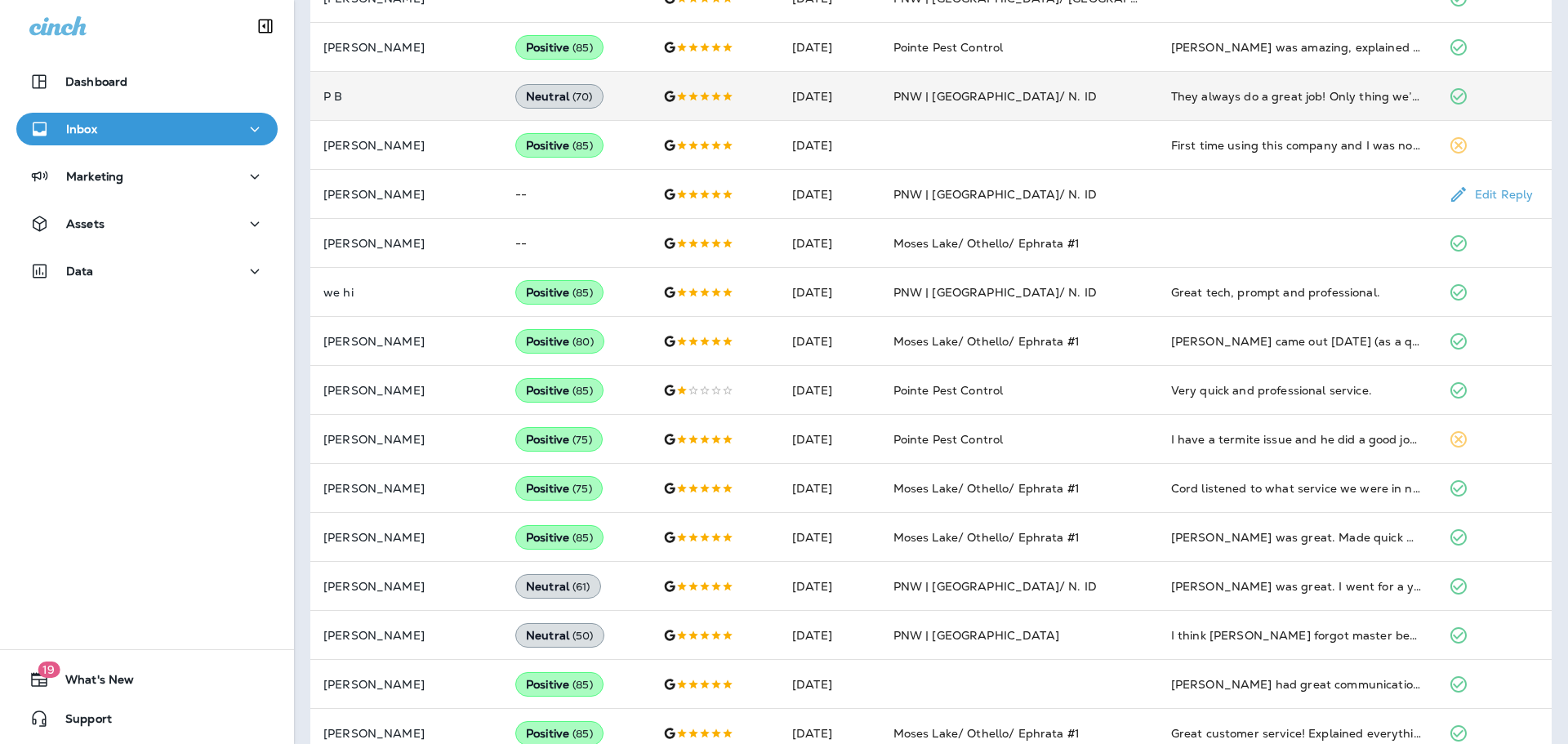
scroll to position [486, 0]
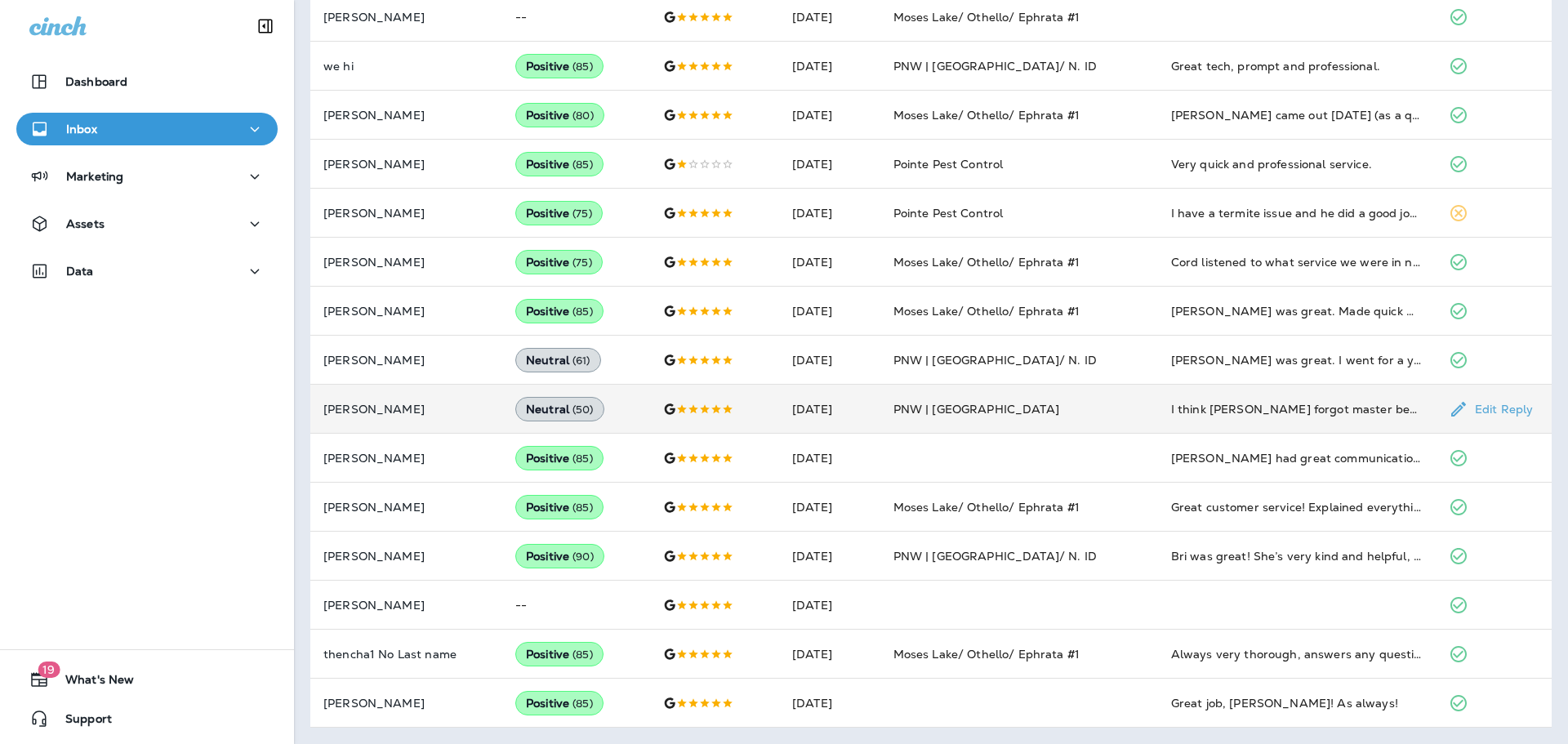
click at [1036, 402] on td "PNW | [GEOGRAPHIC_DATA]" at bounding box center [1019, 408] width 278 height 49
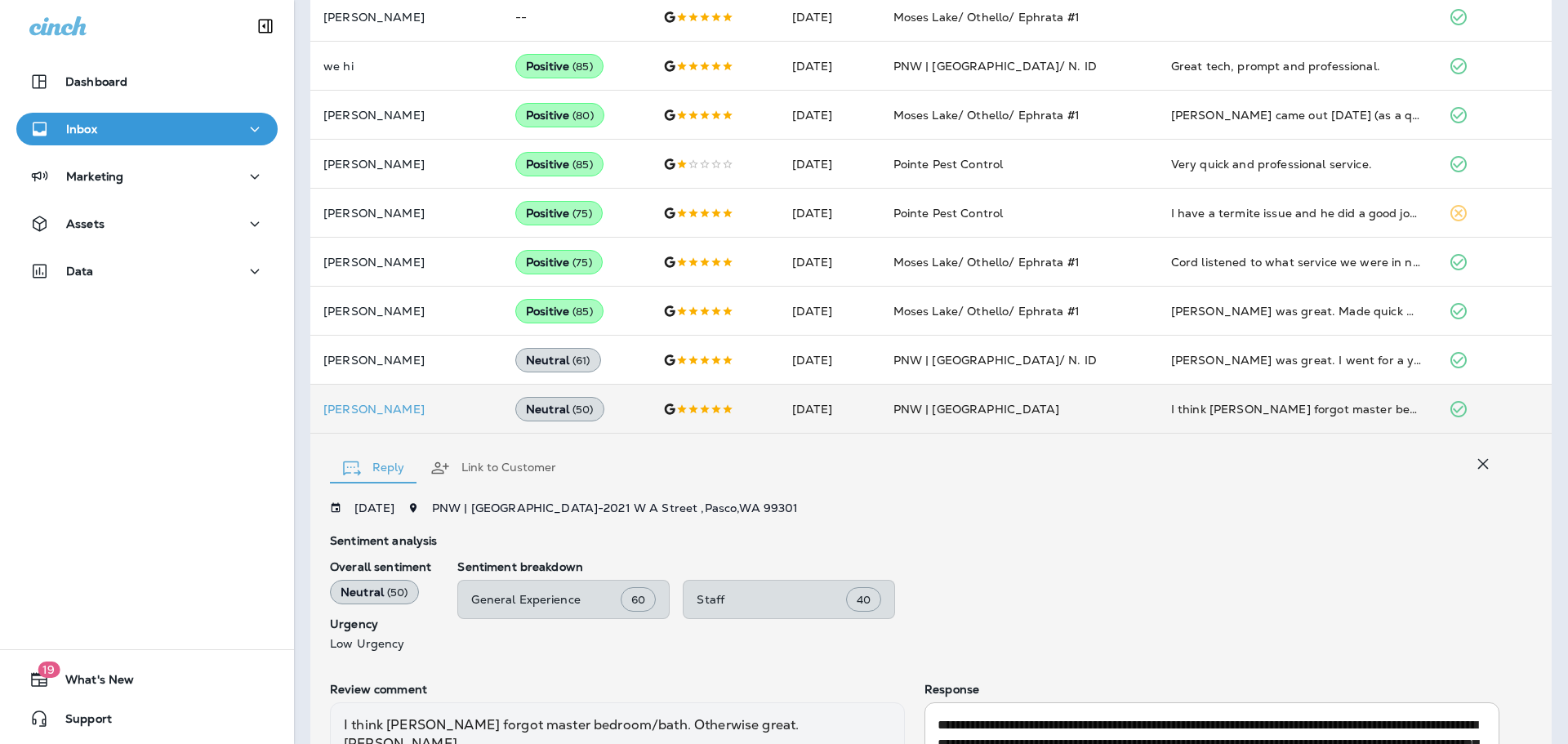
scroll to position [672, 0]
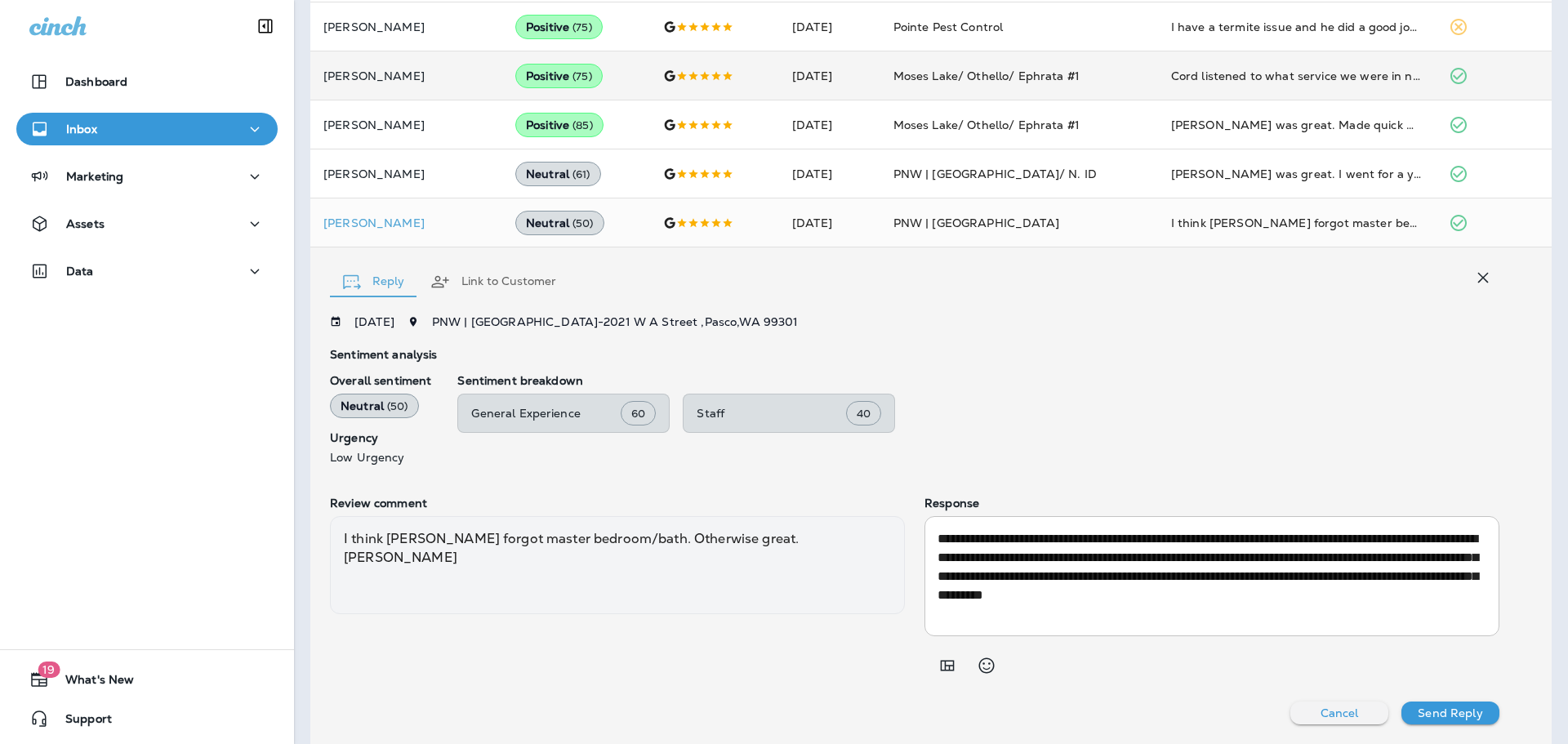
drag, startPoint x: 1482, startPoint y: 277, endPoint x: 1443, endPoint y: 282, distance: 39.3
click at [1482, 277] on icon "button" at bounding box center [1483, 277] width 10 height 10
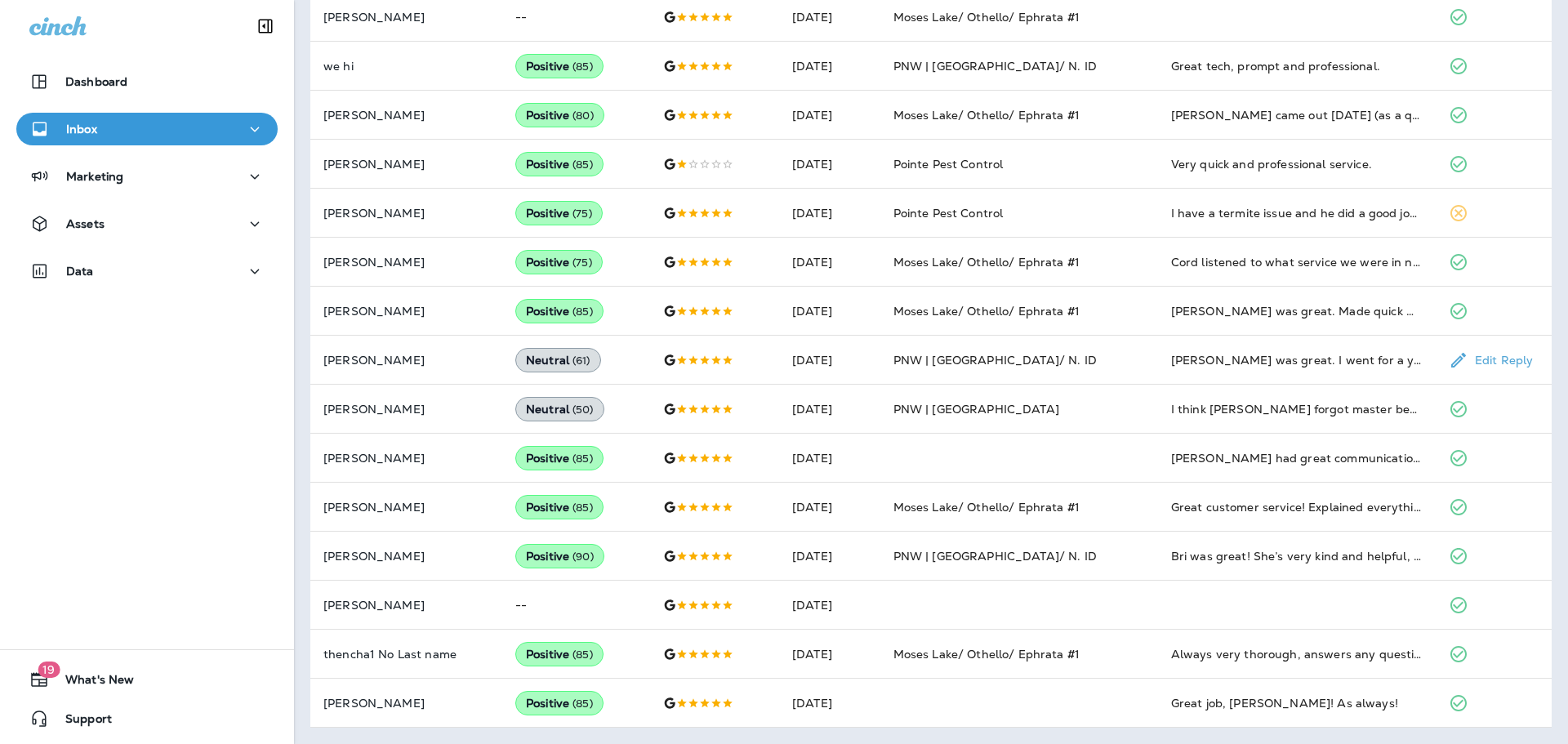
scroll to position [0, 0]
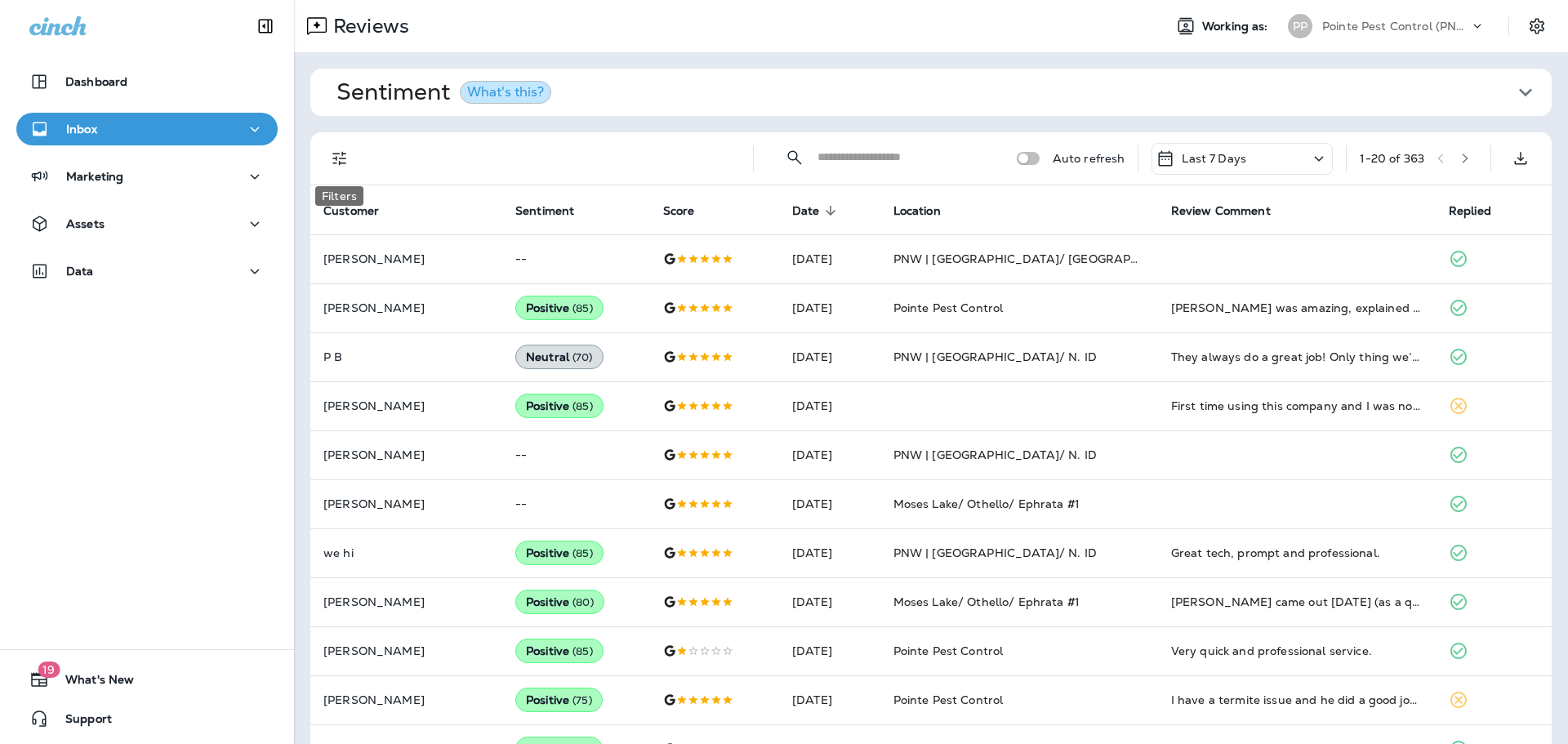
click at [330, 153] on icon "Filters" at bounding box center [339, 158] width 20 height 20
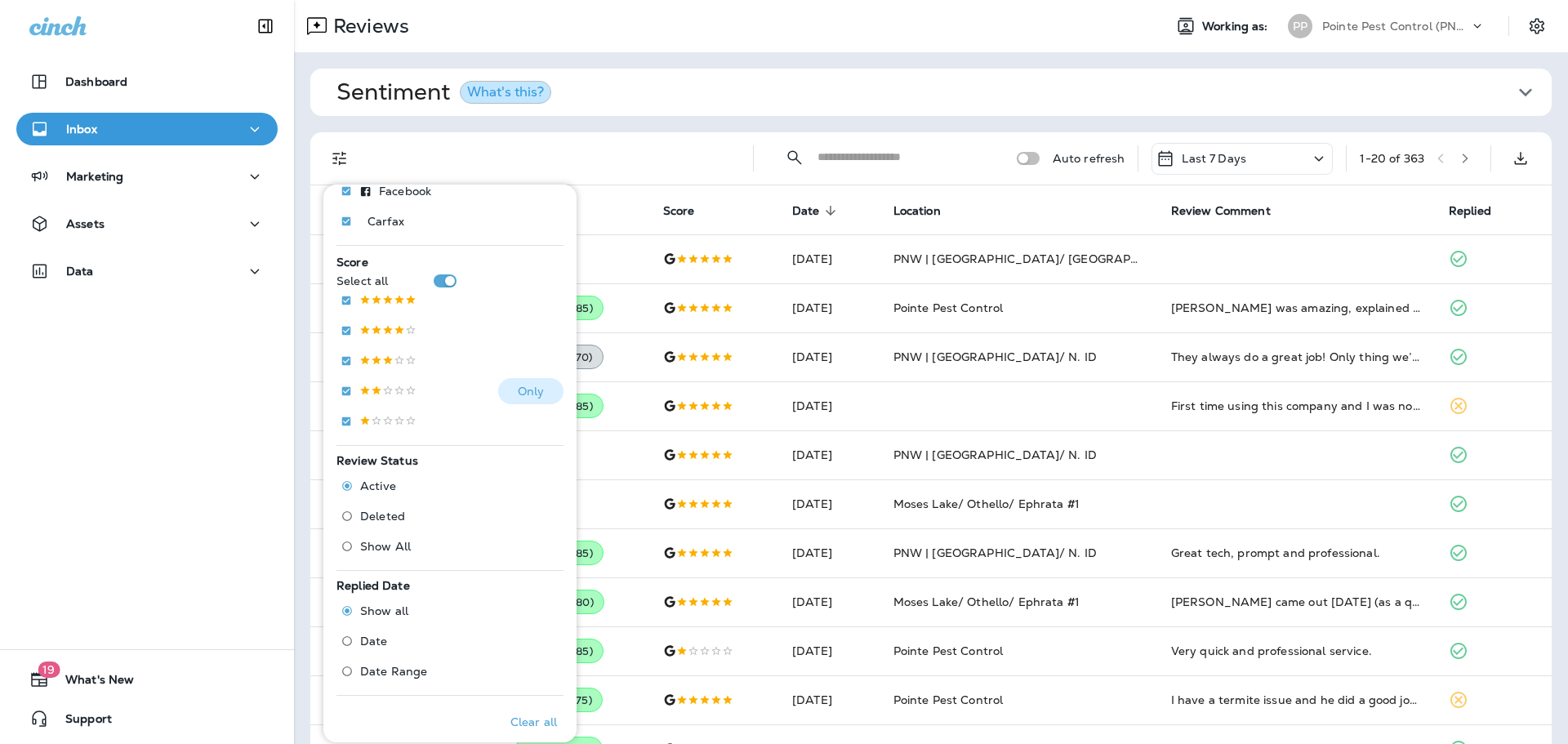
scroll to position [224, 0]
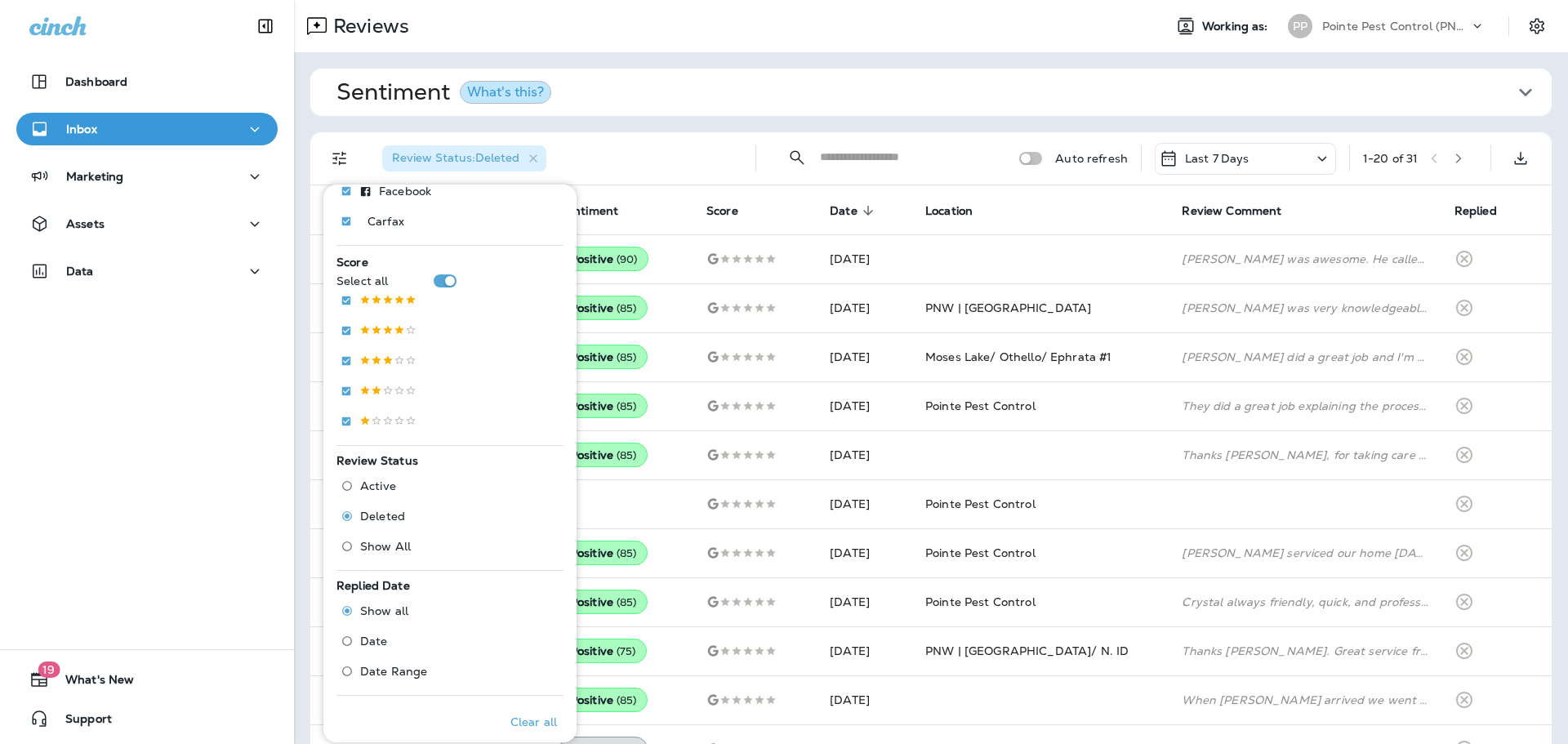
click at [675, 145] on div "Review Status : Deleted" at bounding box center [555, 159] width 373 height 52
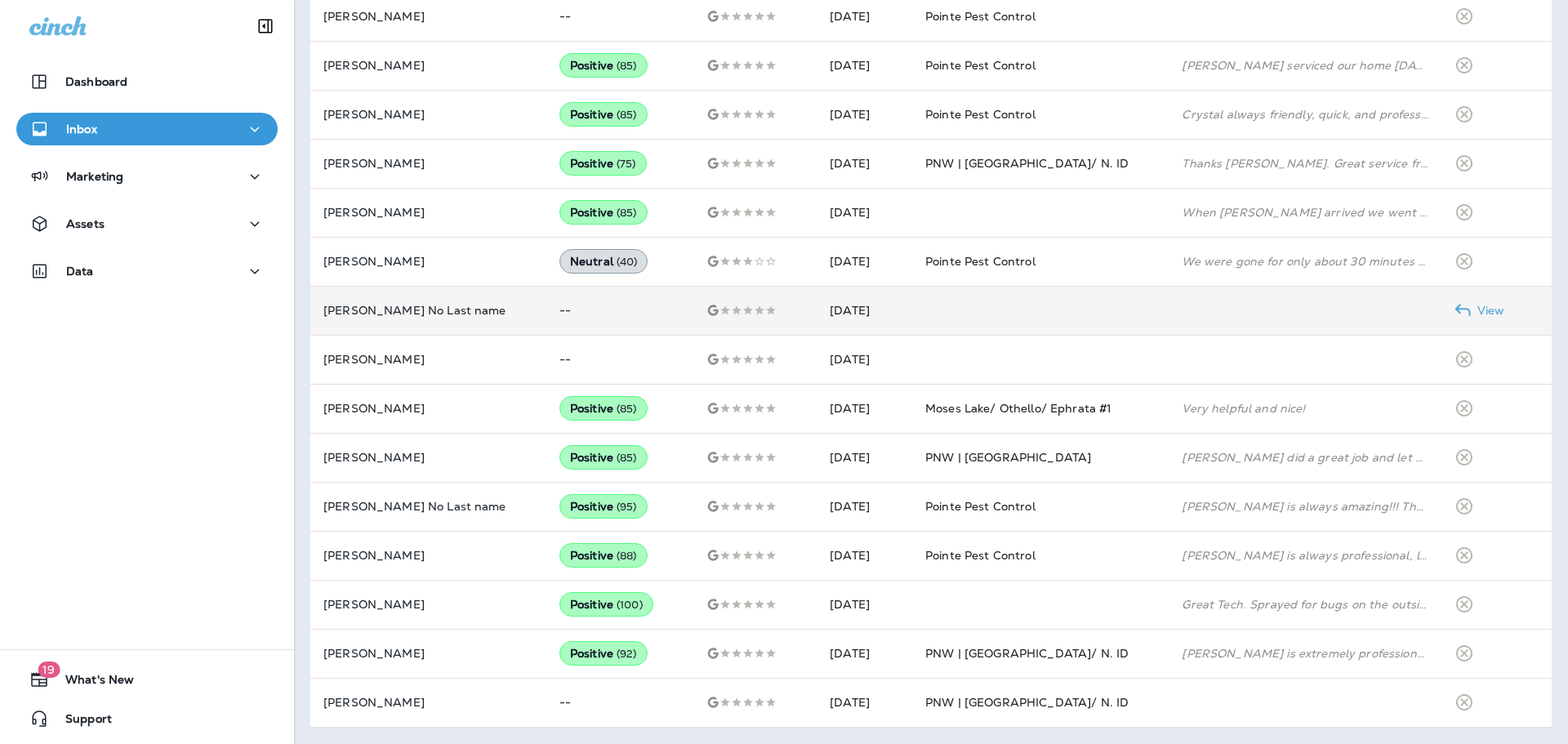
scroll to position [486, 0]
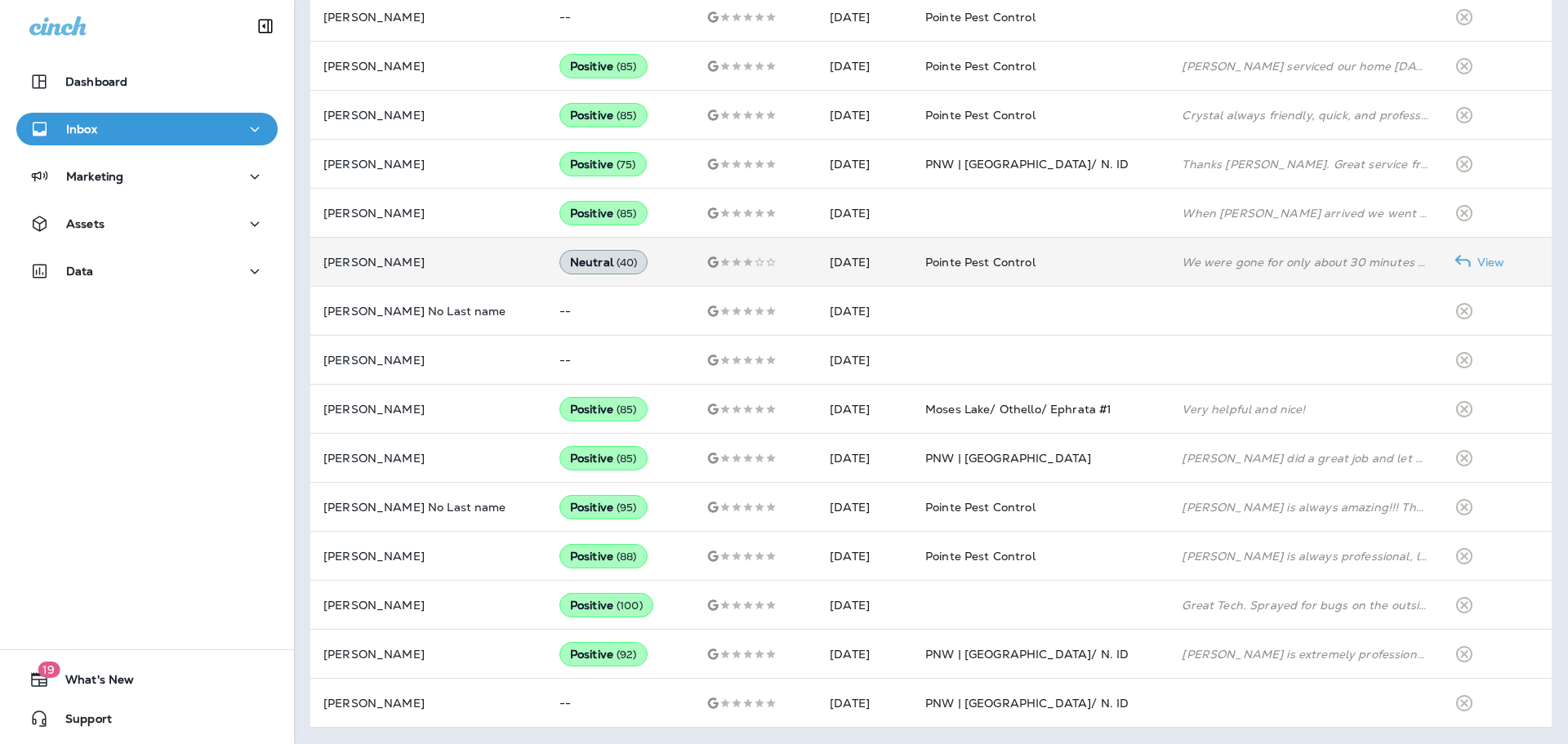
click at [891, 267] on td "[DATE]" at bounding box center [865, 262] width 95 height 49
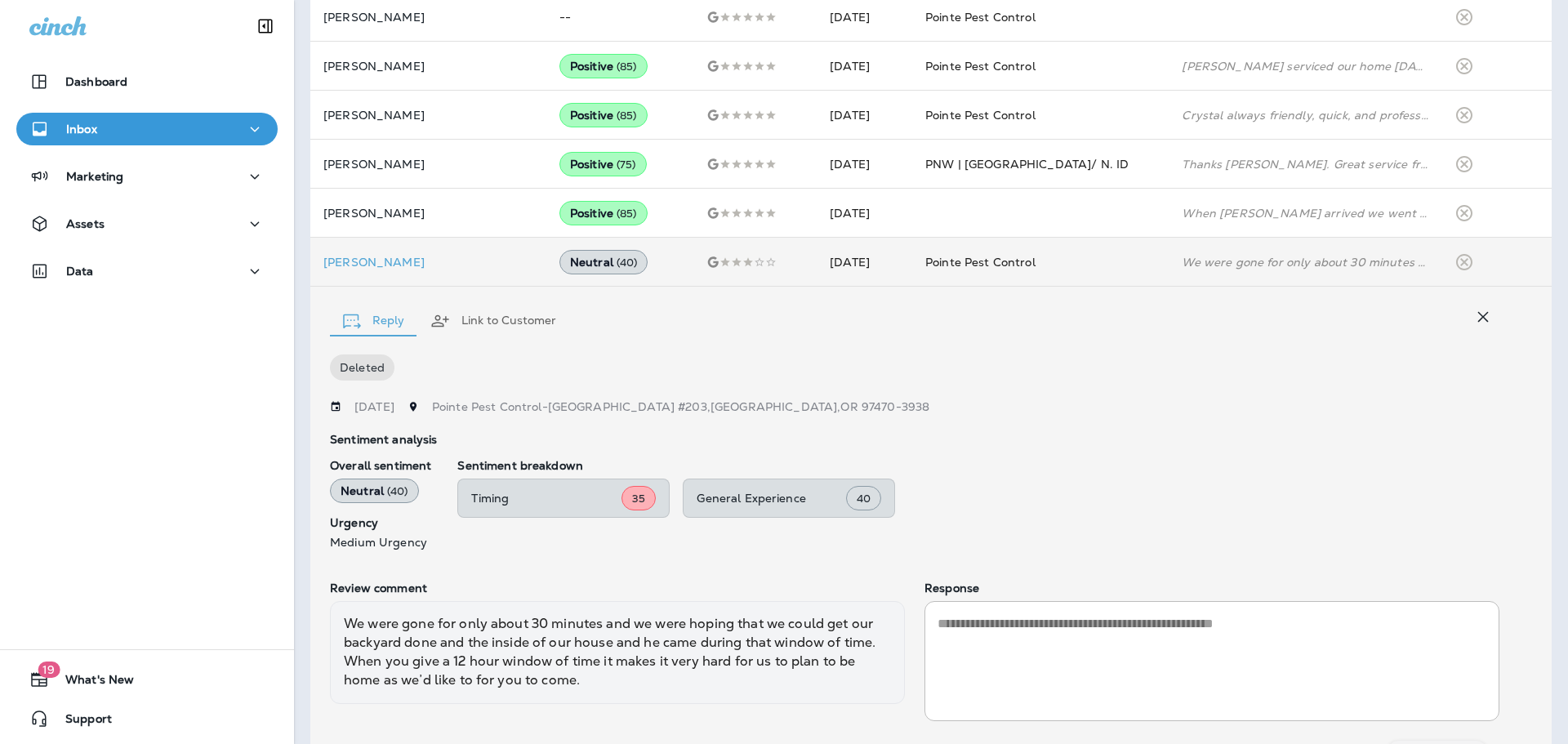
scroll to position [525, 0]
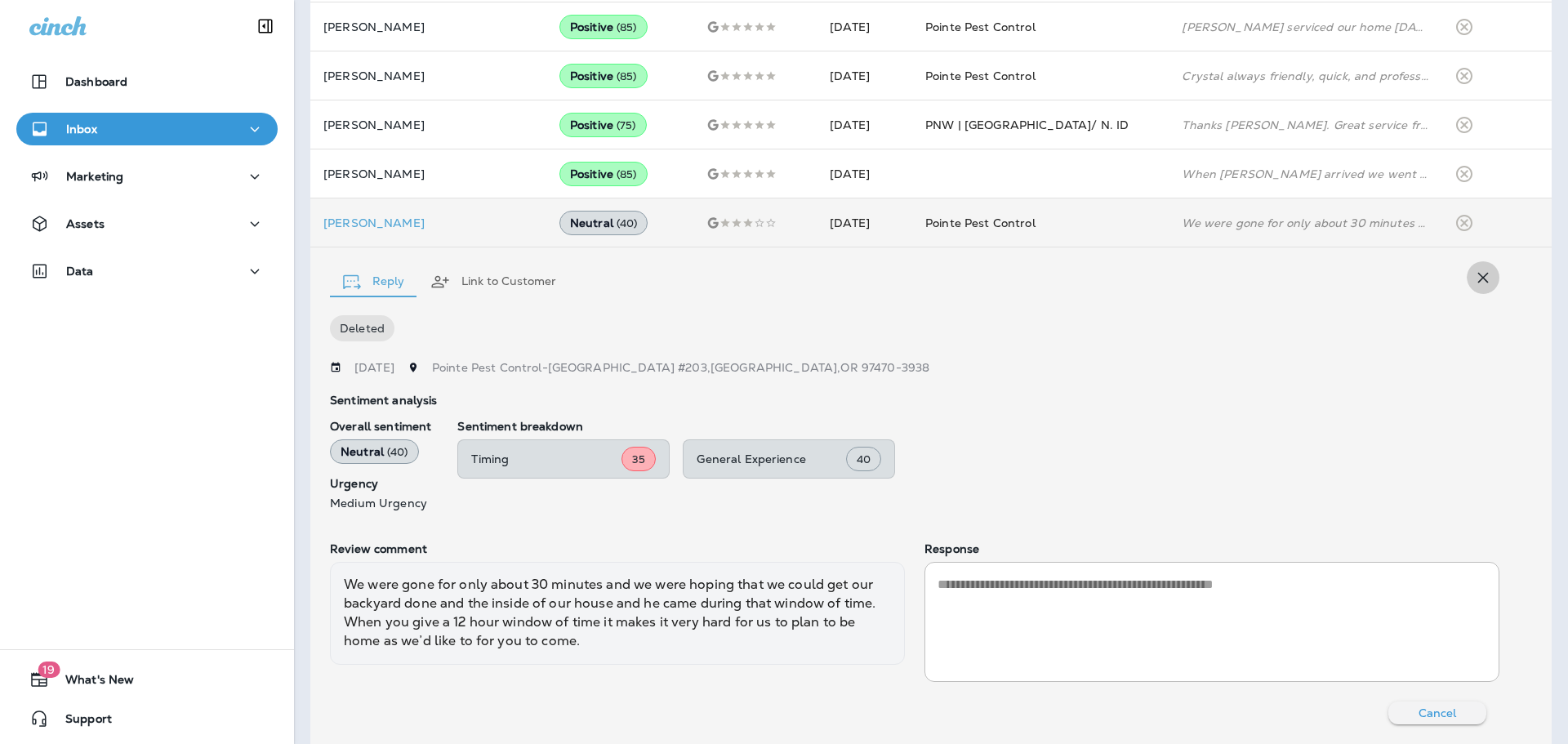
drag, startPoint x: 1485, startPoint y: 274, endPoint x: 1469, endPoint y: 274, distance: 16.0
click at [1485, 274] on icon "button" at bounding box center [1483, 277] width 10 height 10
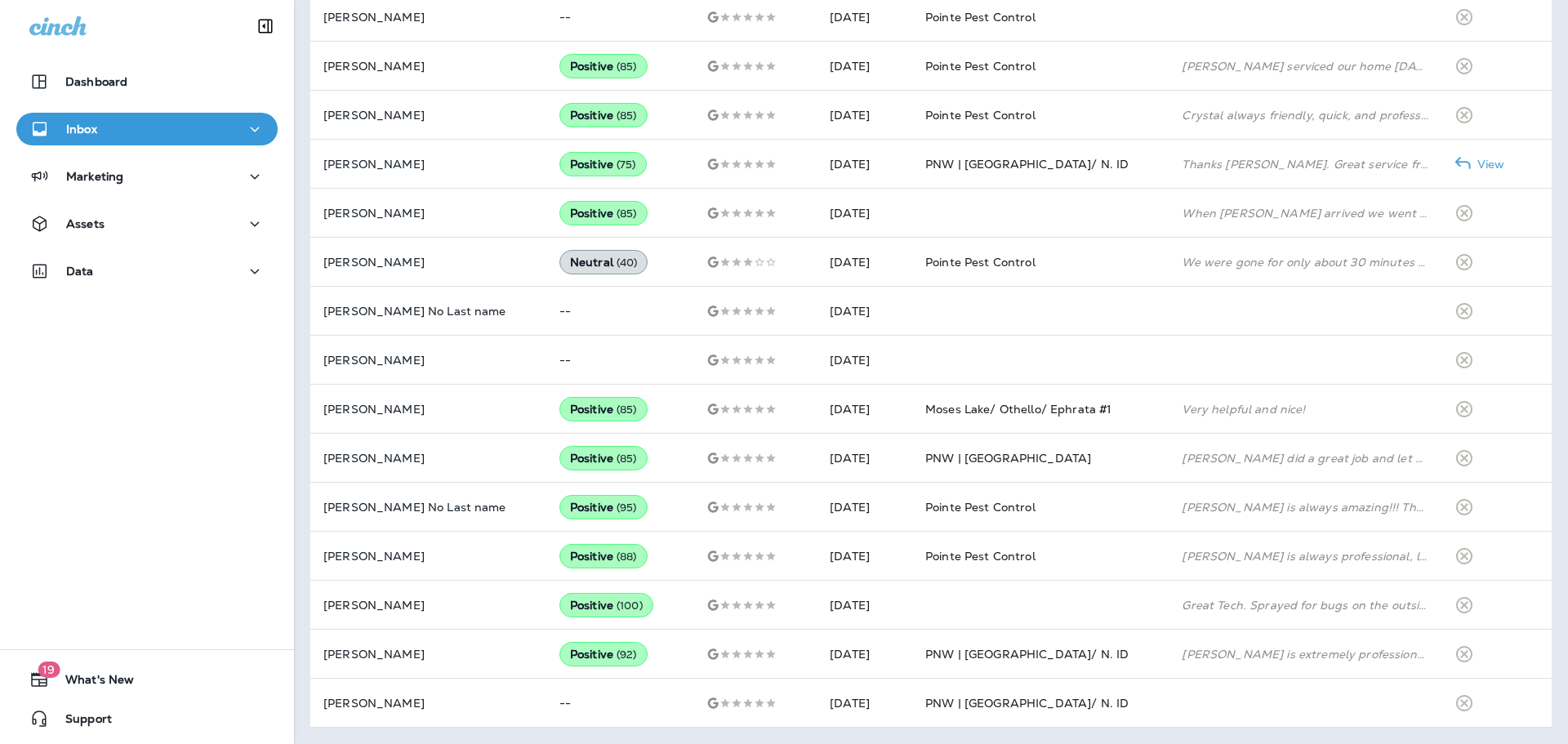
scroll to position [0, 0]
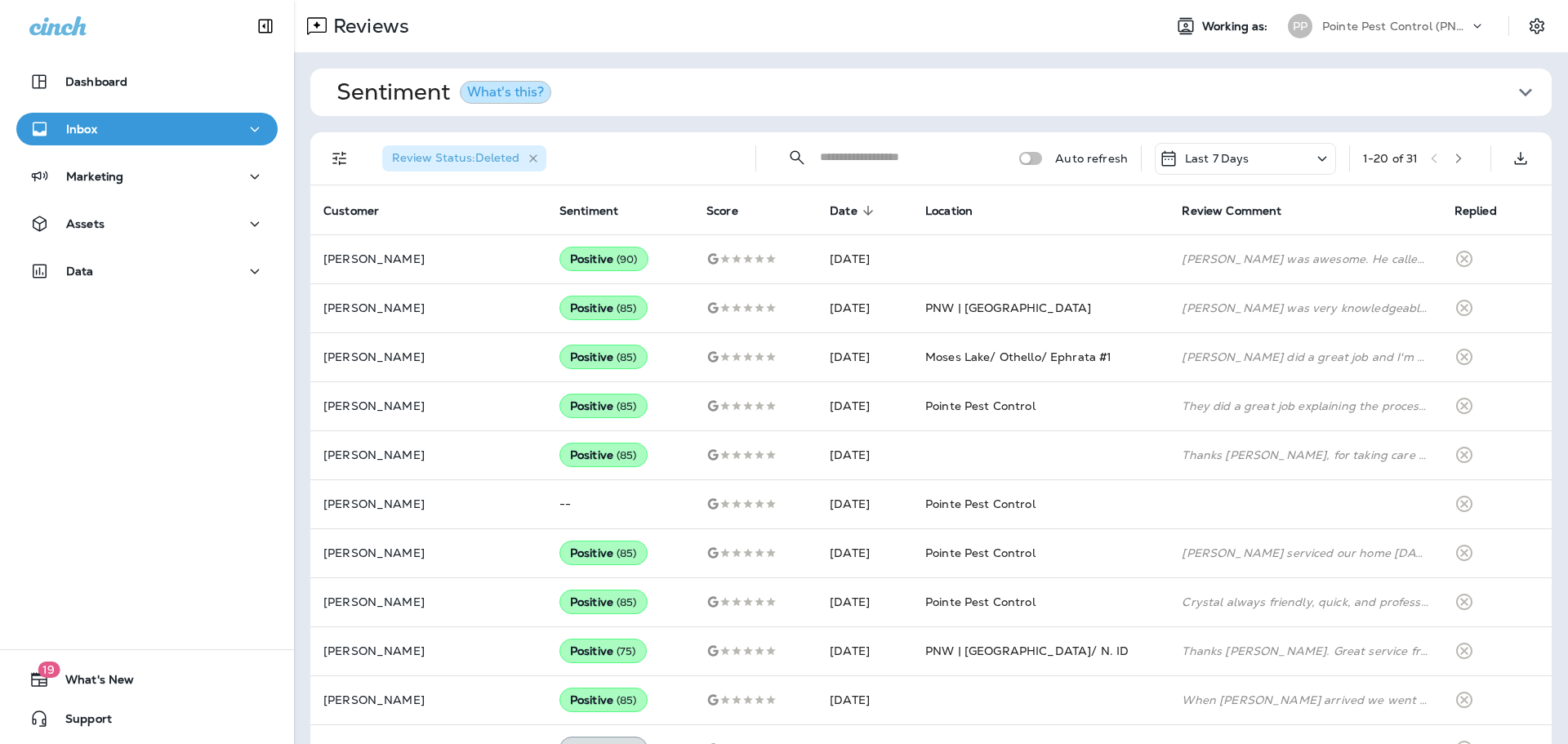
click at [532, 158] on icon "button" at bounding box center [533, 158] width 8 height 8
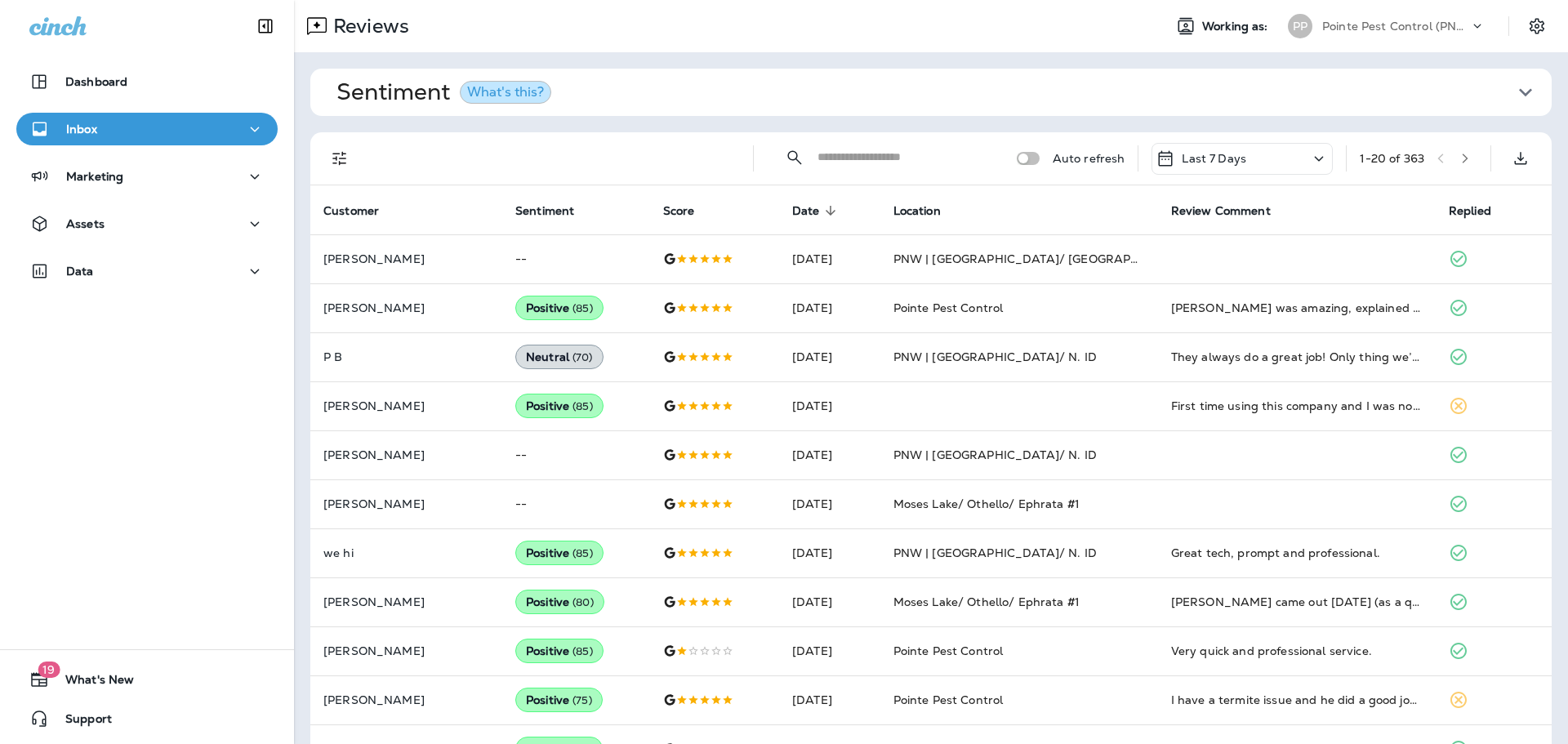
click at [342, 162] on icon "Filters" at bounding box center [339, 158] width 20 height 20
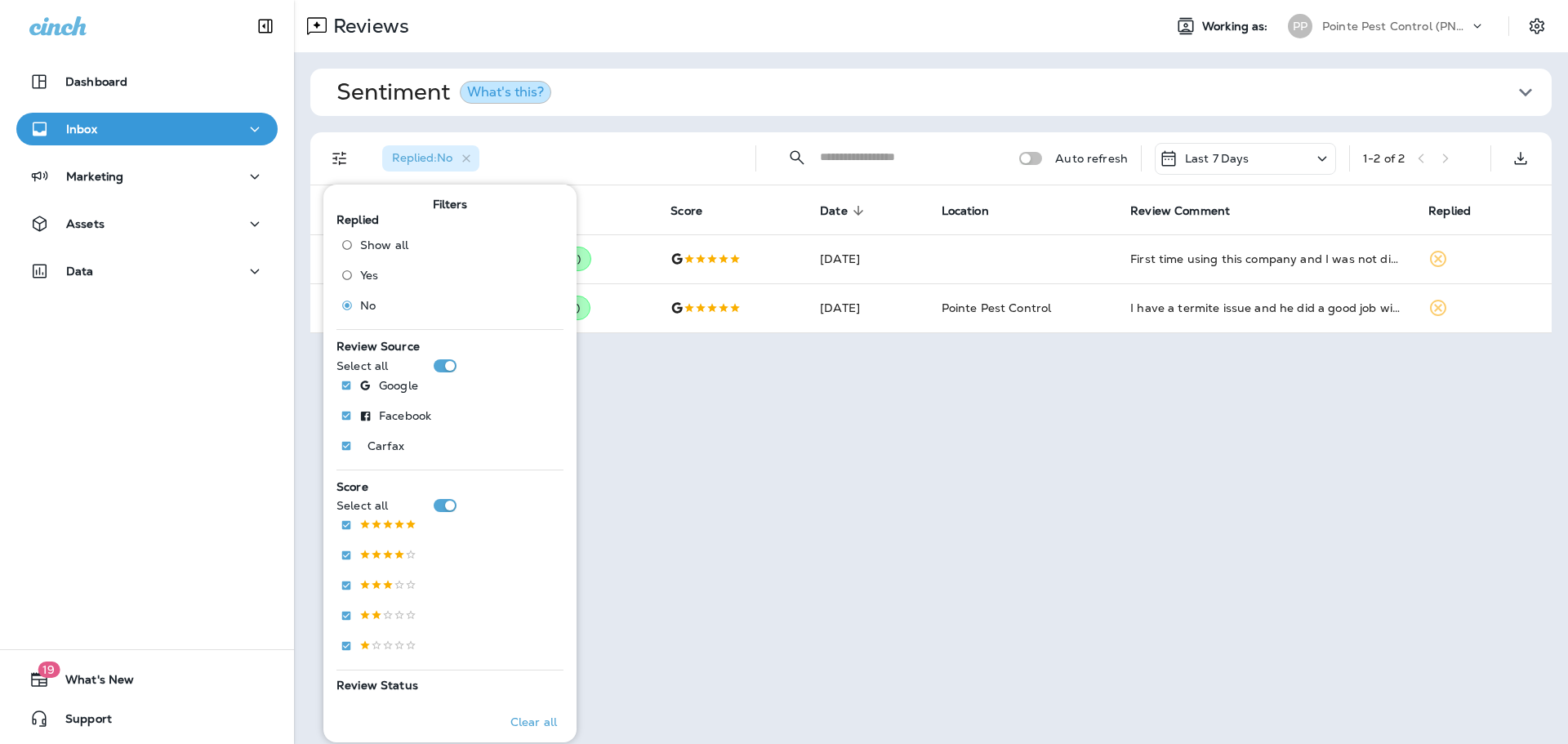
click at [661, 114] on button "Sentiment What's this?" at bounding box center [944, 92] width 1242 height 48
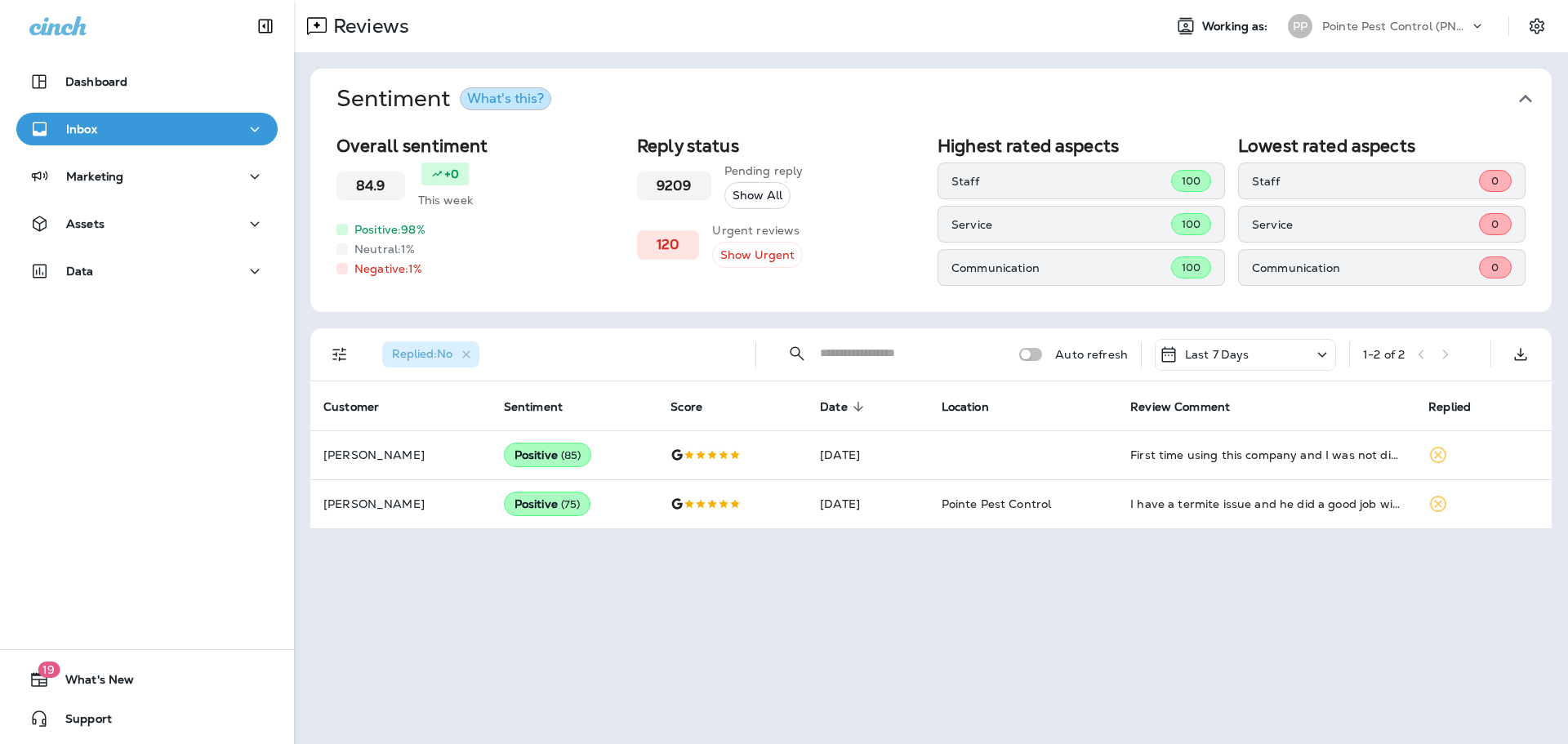
click at [661, 114] on button "Sentiment What's this?" at bounding box center [944, 98] width 1242 height 61
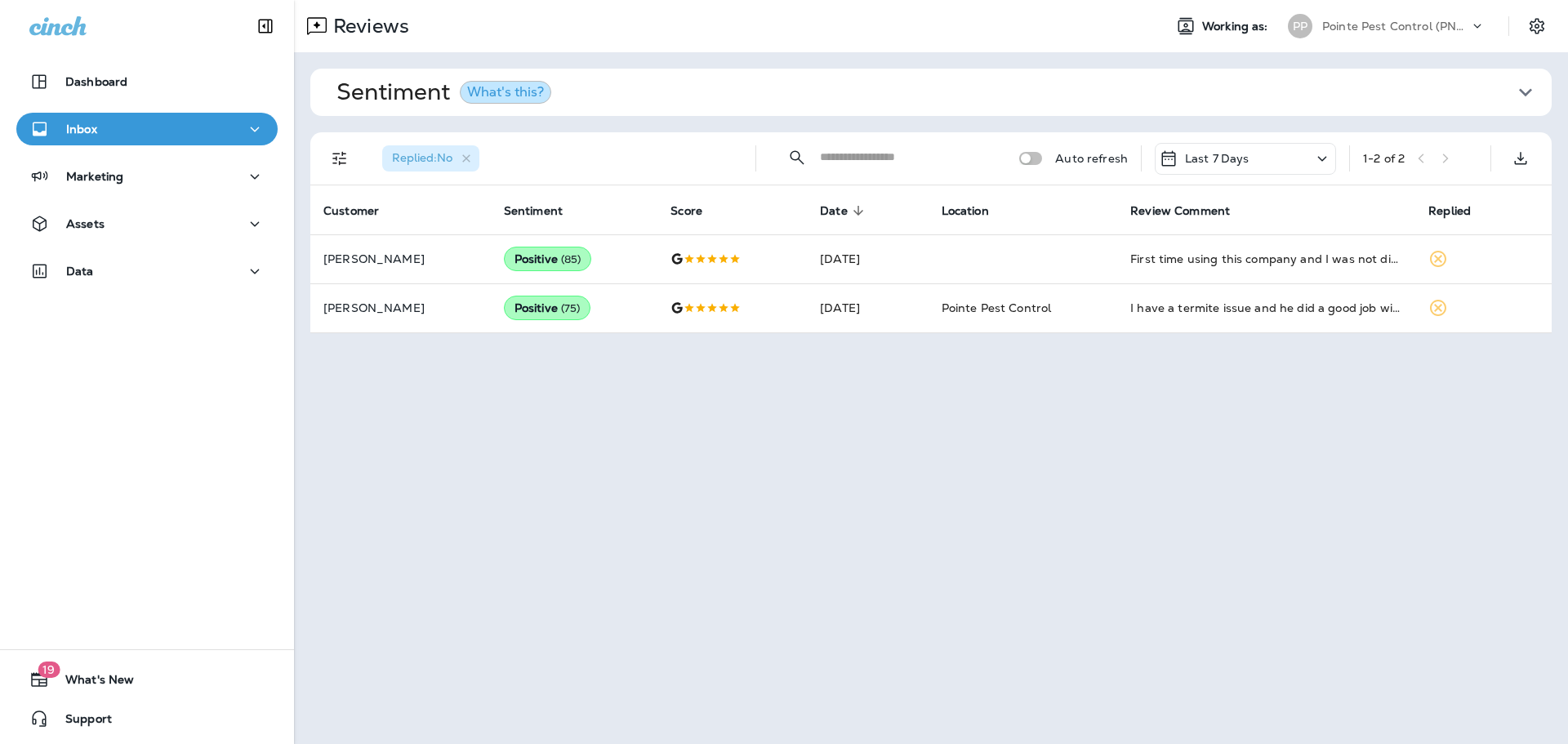
click at [1367, 9] on div "PP Pointe Pest Control (PNW)" at bounding box center [1387, 25] width 217 height 33
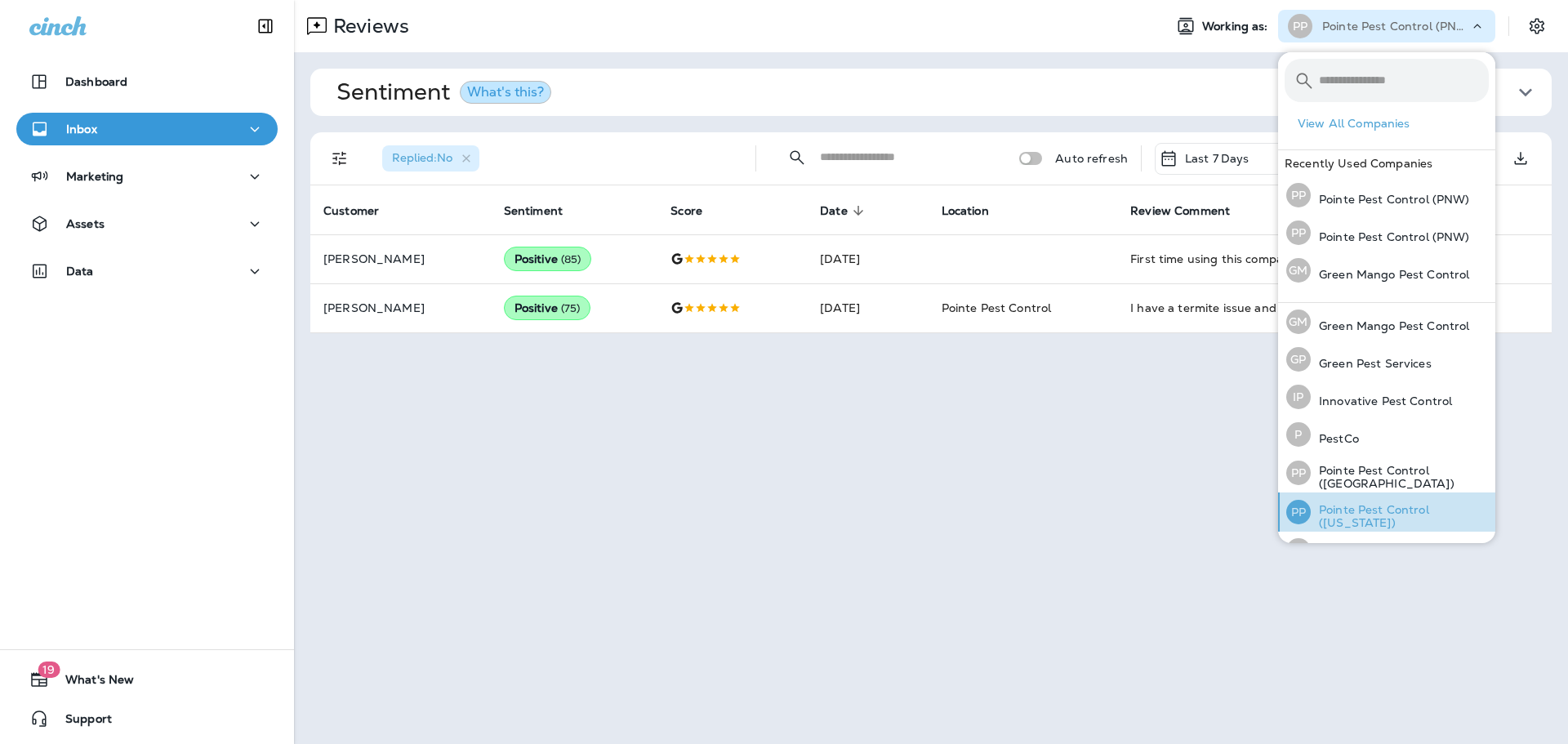
click at [1397, 497] on div "PP Pointe Pest Control ([US_STATE])" at bounding box center [1388, 512] width 216 height 39
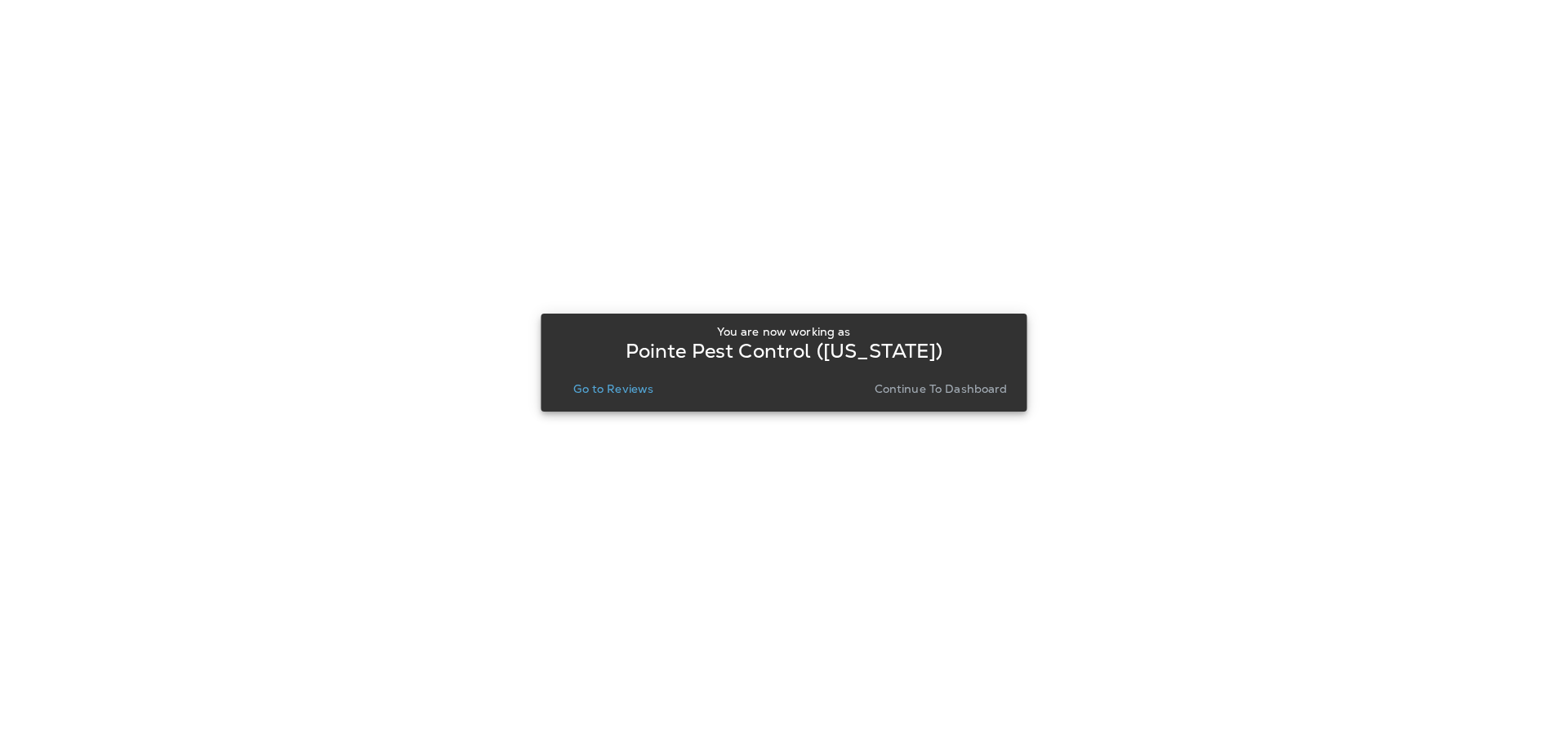
click at [634, 392] on p "Go to Reviews" at bounding box center [613, 389] width 80 height 13
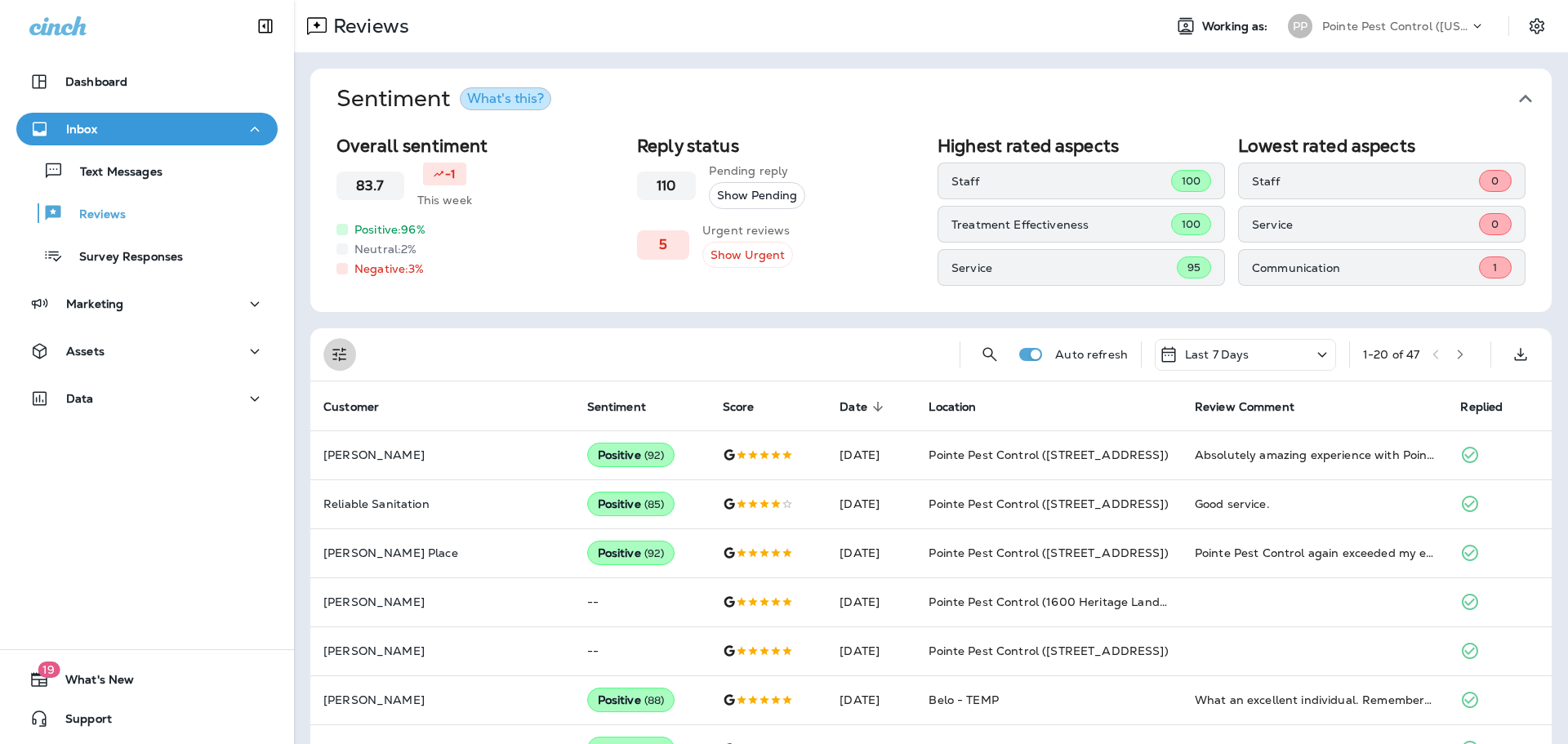
drag, startPoint x: 339, startPoint y: 350, endPoint x: 347, endPoint y: 361, distance: 13.6
click at [340, 350] on icon "Filters" at bounding box center [339, 354] width 20 height 20
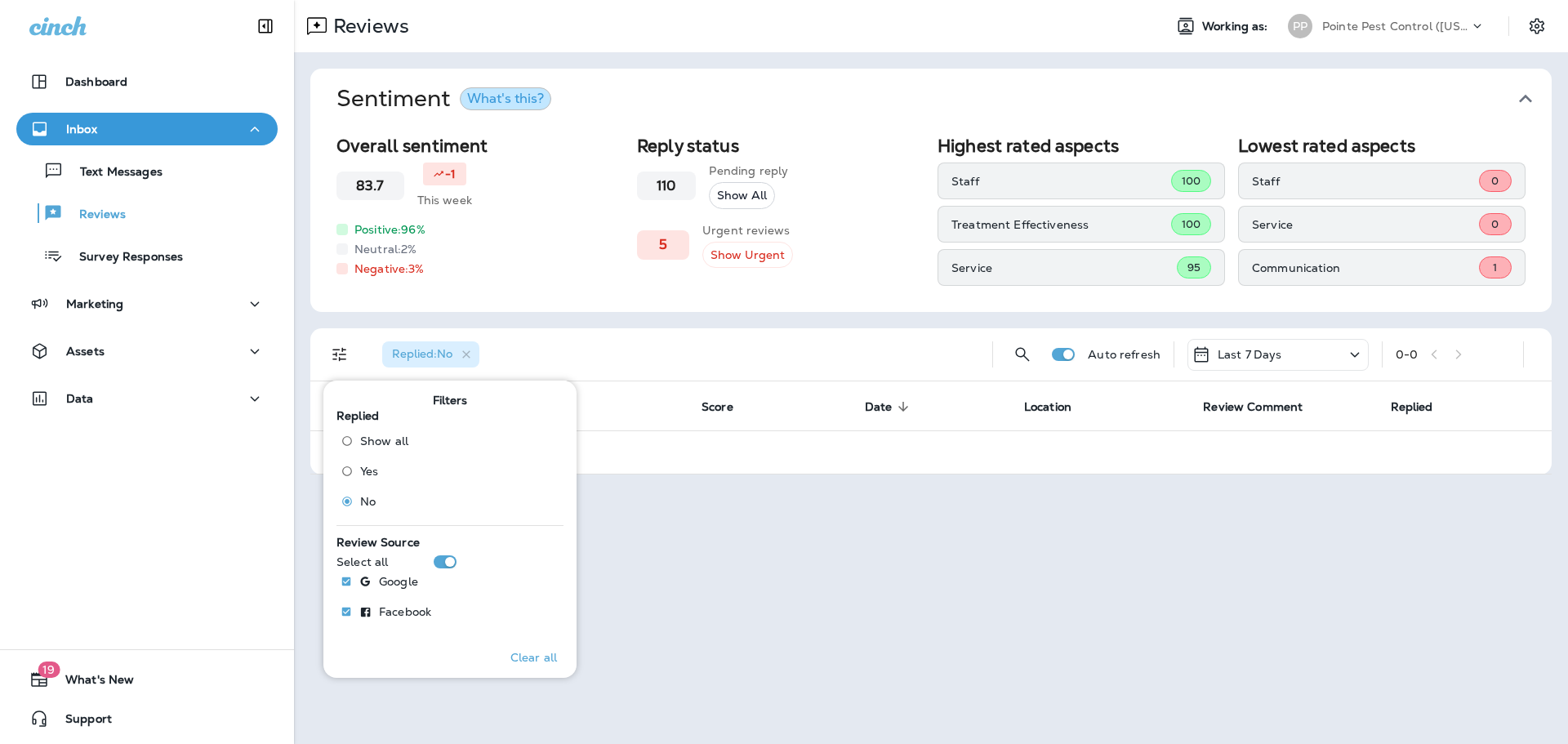
click at [794, 336] on div "Replied : No" at bounding box center [674, 354] width 611 height 52
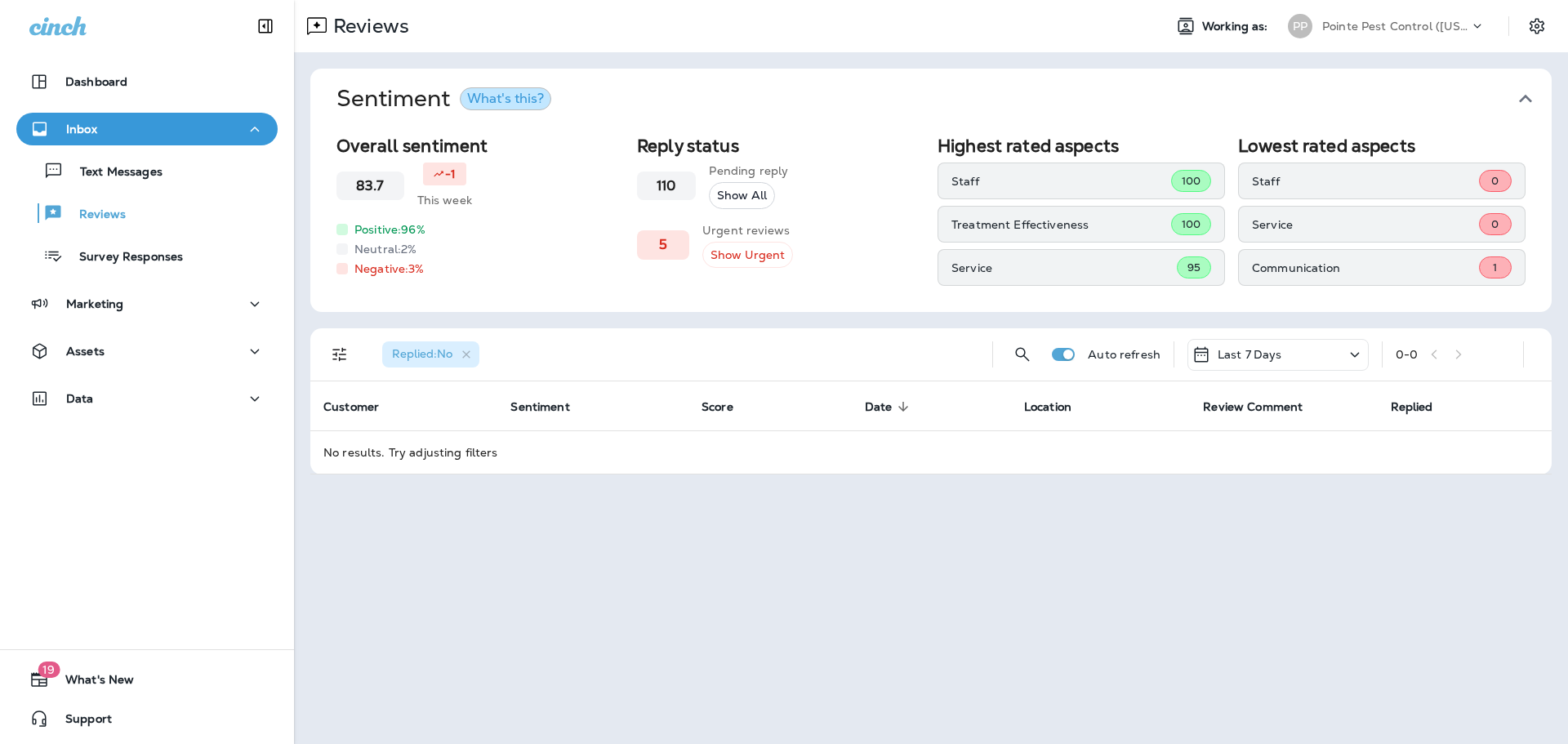
click at [1443, 26] on p "Pointe Pest Control ([US_STATE])" at bounding box center [1395, 26] width 147 height 13
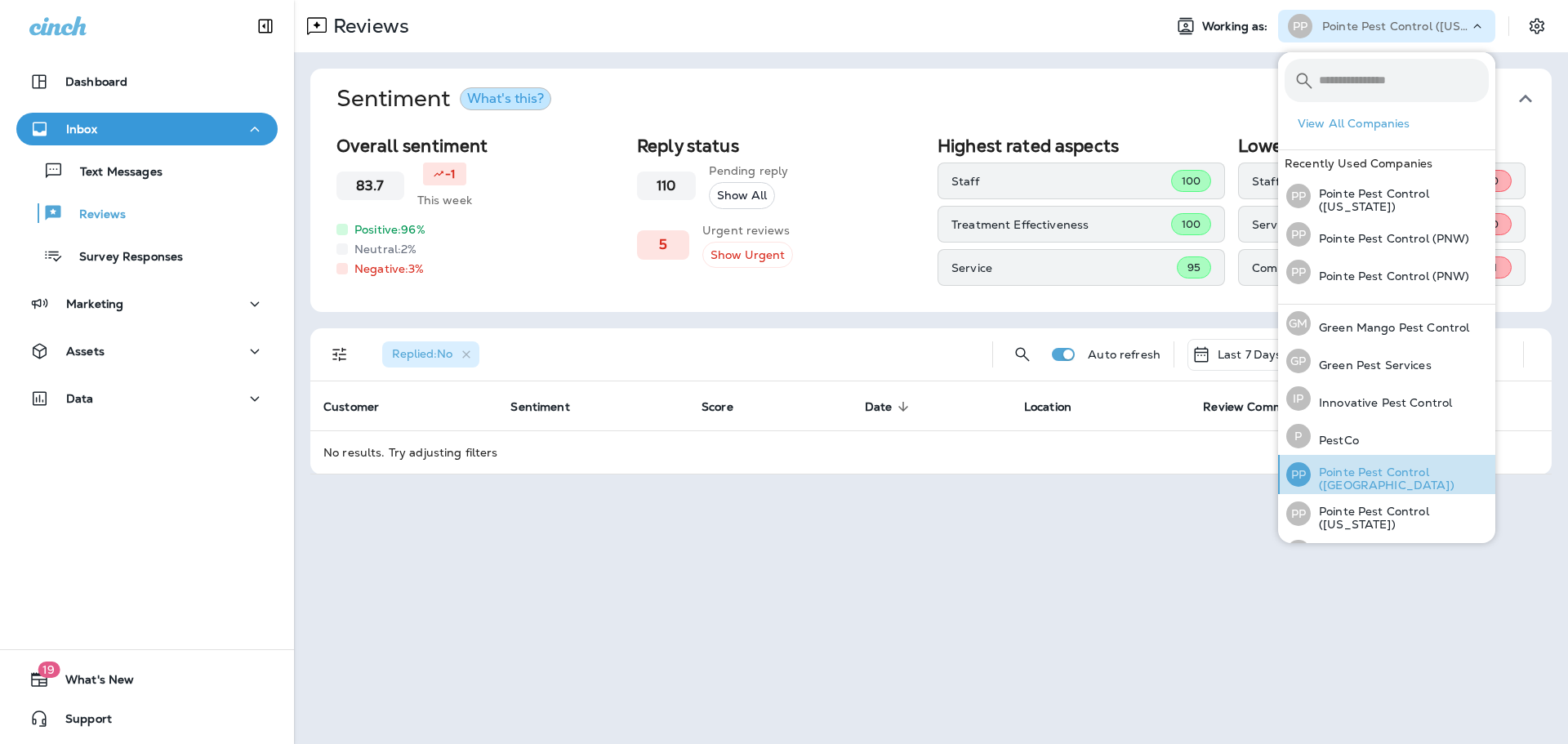
click at [1457, 484] on div "PP Pointe Pest Control ([GEOGRAPHIC_DATA])" at bounding box center [1388, 475] width 216 height 39
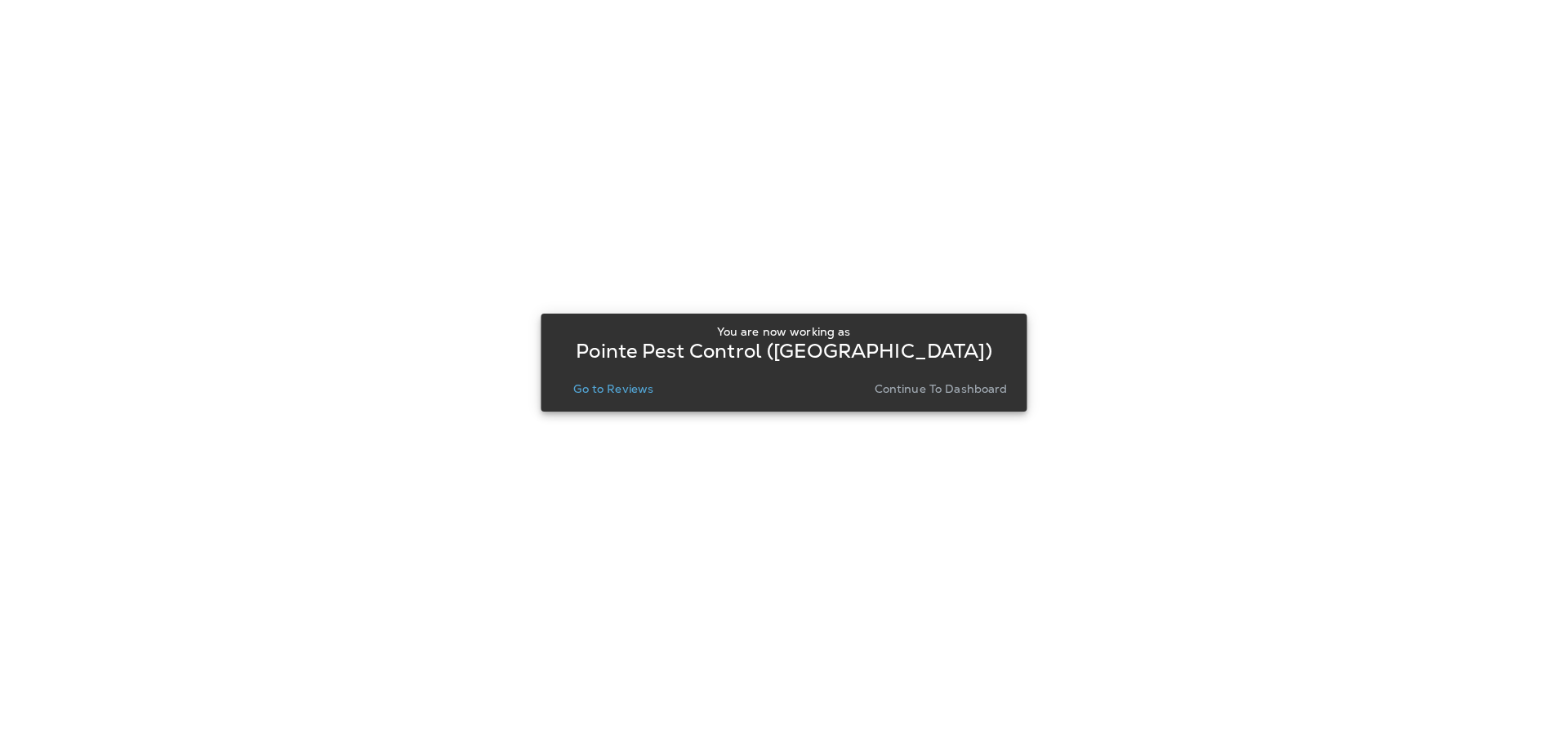
click at [608, 379] on button "Go to Reviews" at bounding box center [613, 389] width 94 height 22
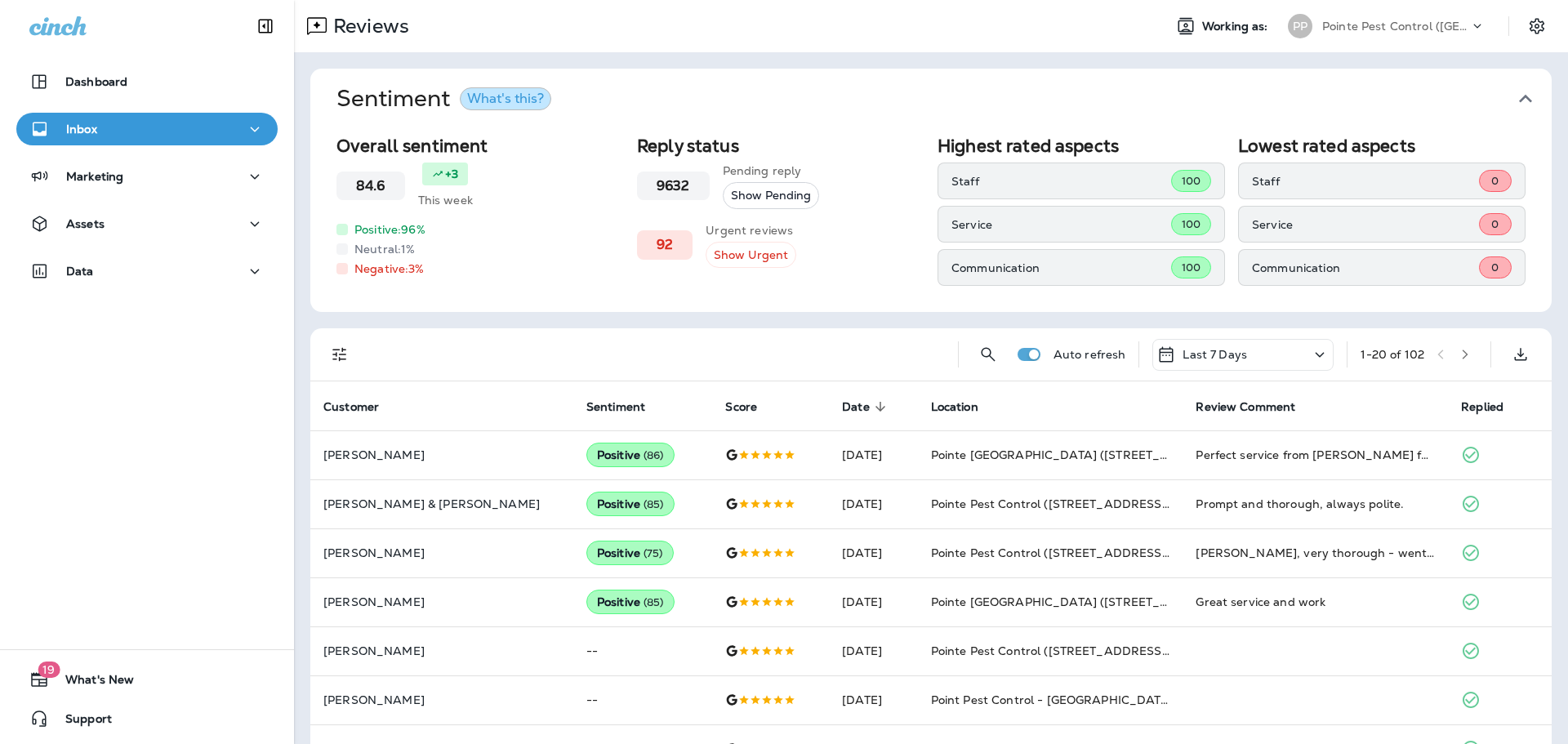
click at [318, 347] on div "Auto refresh Last 7 Days 1 - 20 of 102" at bounding box center [931, 354] width 1242 height 53
click at [335, 349] on icon "Filters" at bounding box center [339, 354] width 20 height 20
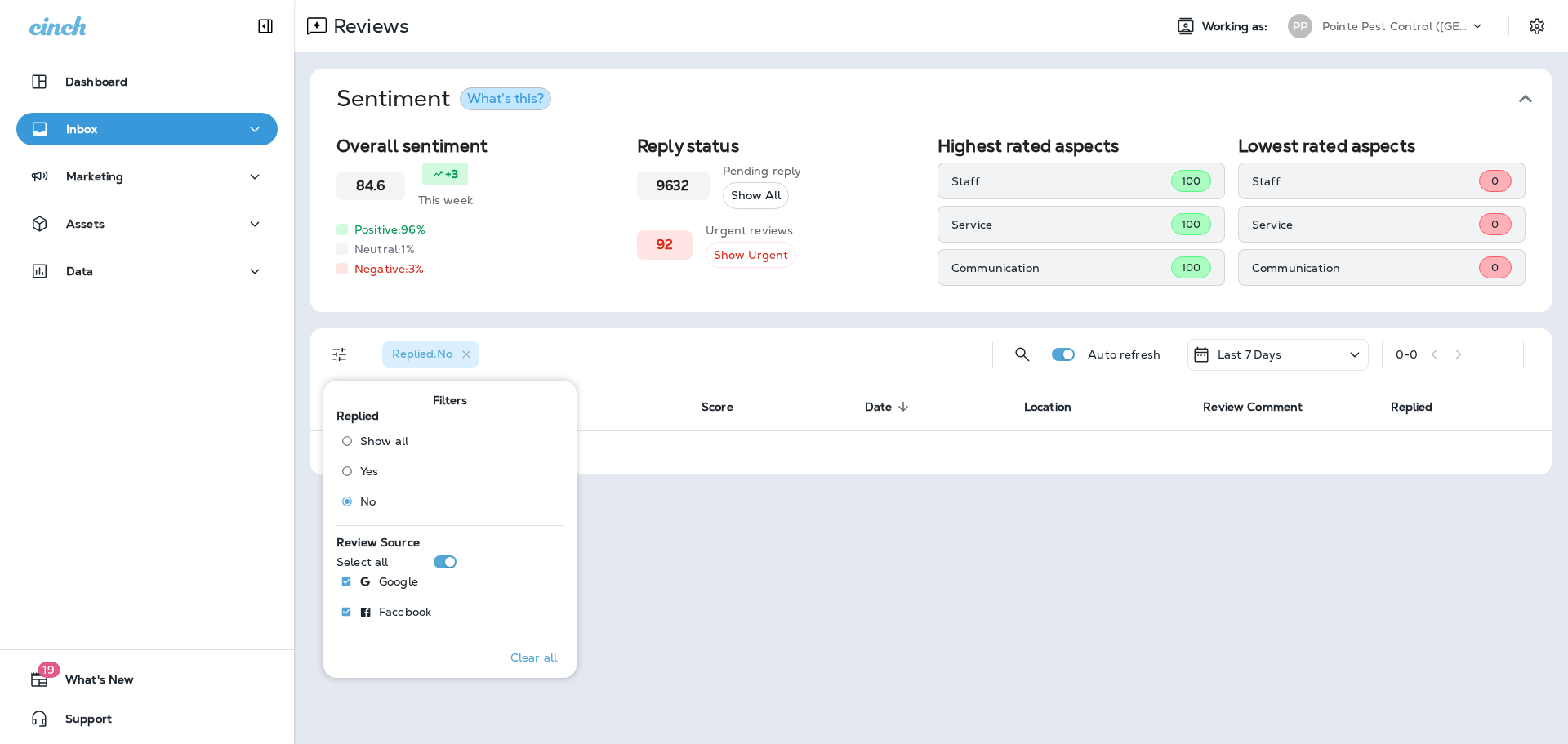
click at [1458, 7] on div "Reviews Working as: PP Pointe Pest Control ([GEOGRAPHIC_DATA])" at bounding box center [930, 26] width 1274 height 52
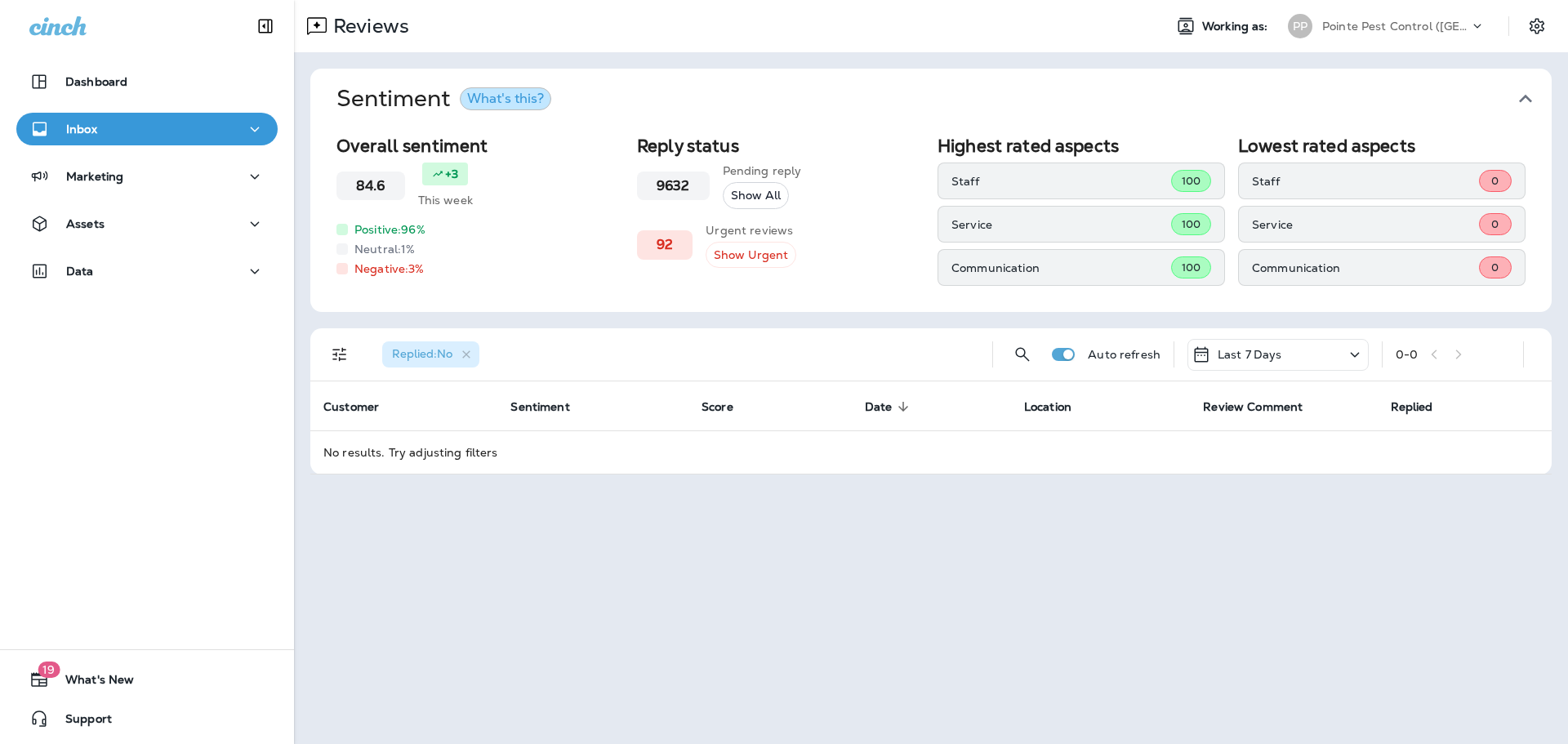
click at [1459, 12] on div "PP Pointe Pest Control ([GEOGRAPHIC_DATA])" at bounding box center [1387, 25] width 217 height 33
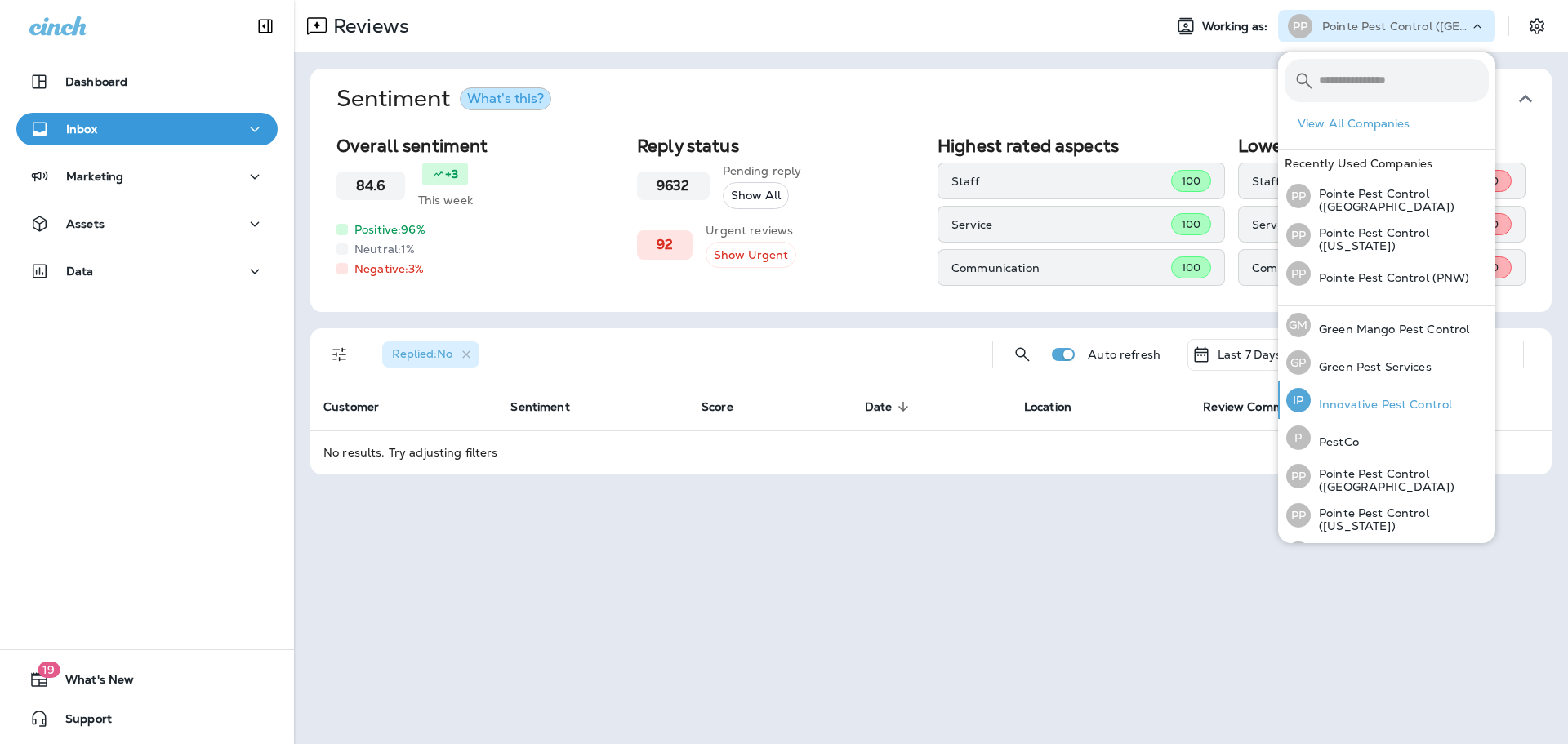
click at [1395, 397] on p "Innovative Pest Control" at bounding box center [1381, 404] width 141 height 13
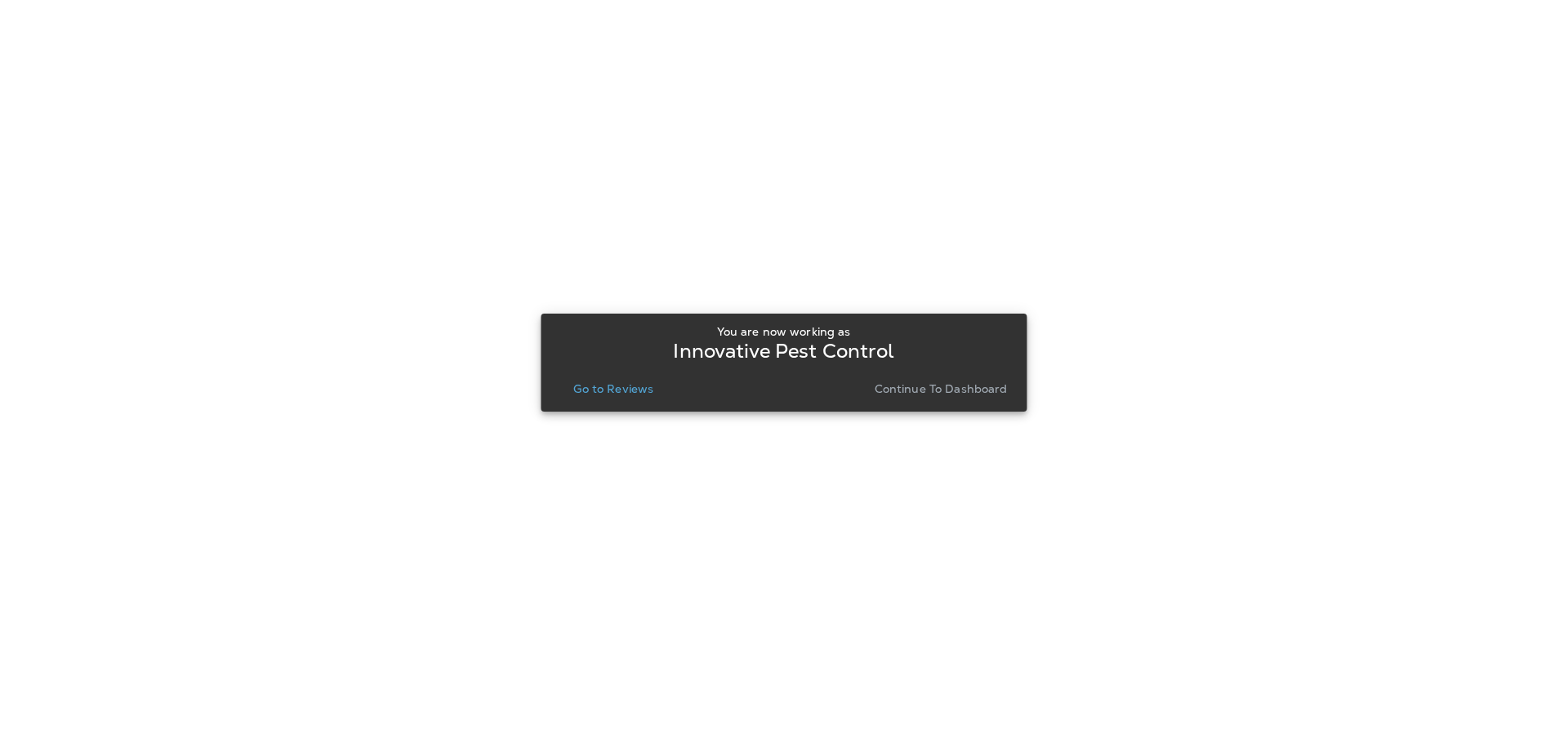
click at [617, 389] on p "Go to Reviews" at bounding box center [613, 389] width 80 height 13
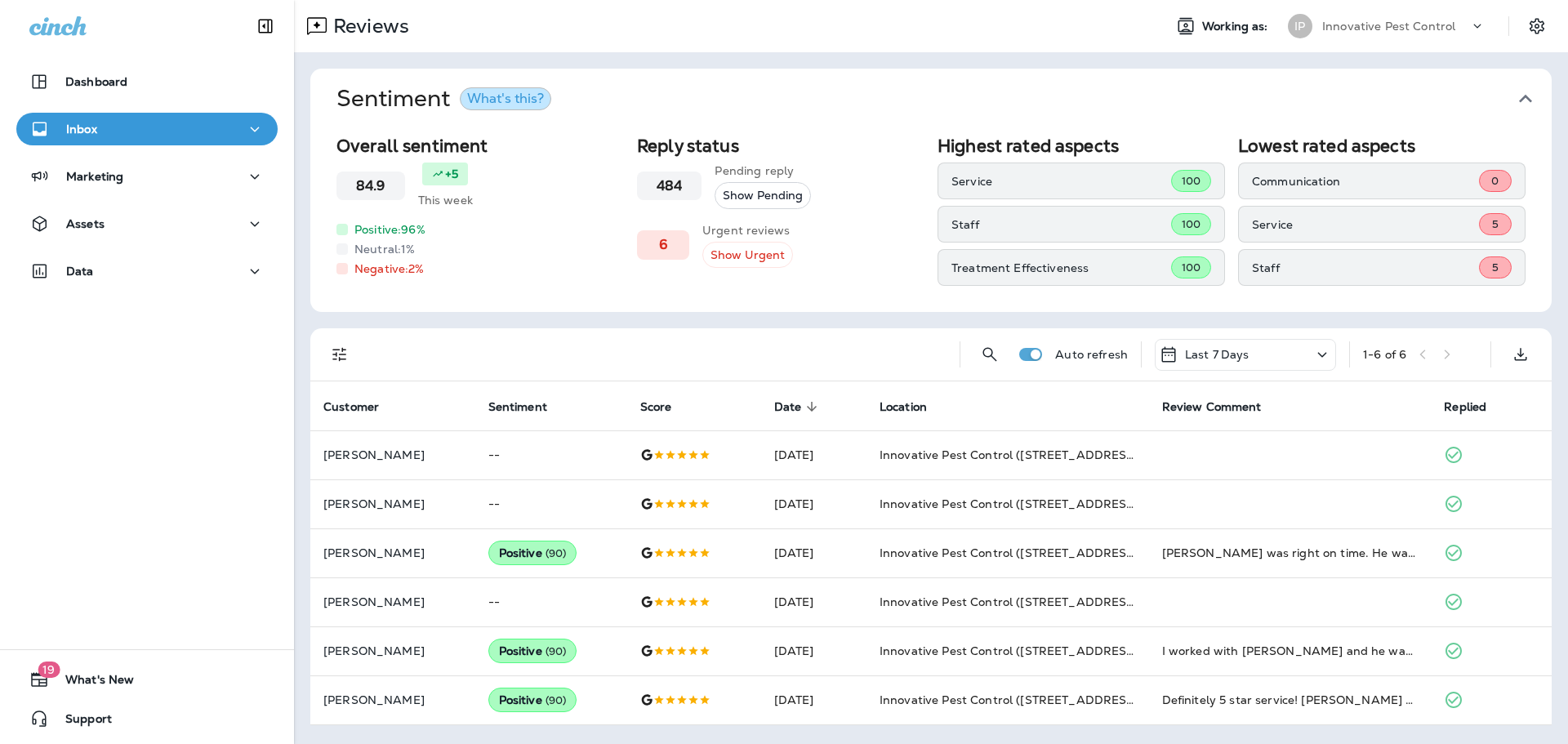
click at [1431, 26] on p "Innovative Pest Control" at bounding box center [1388, 26] width 133 height 13
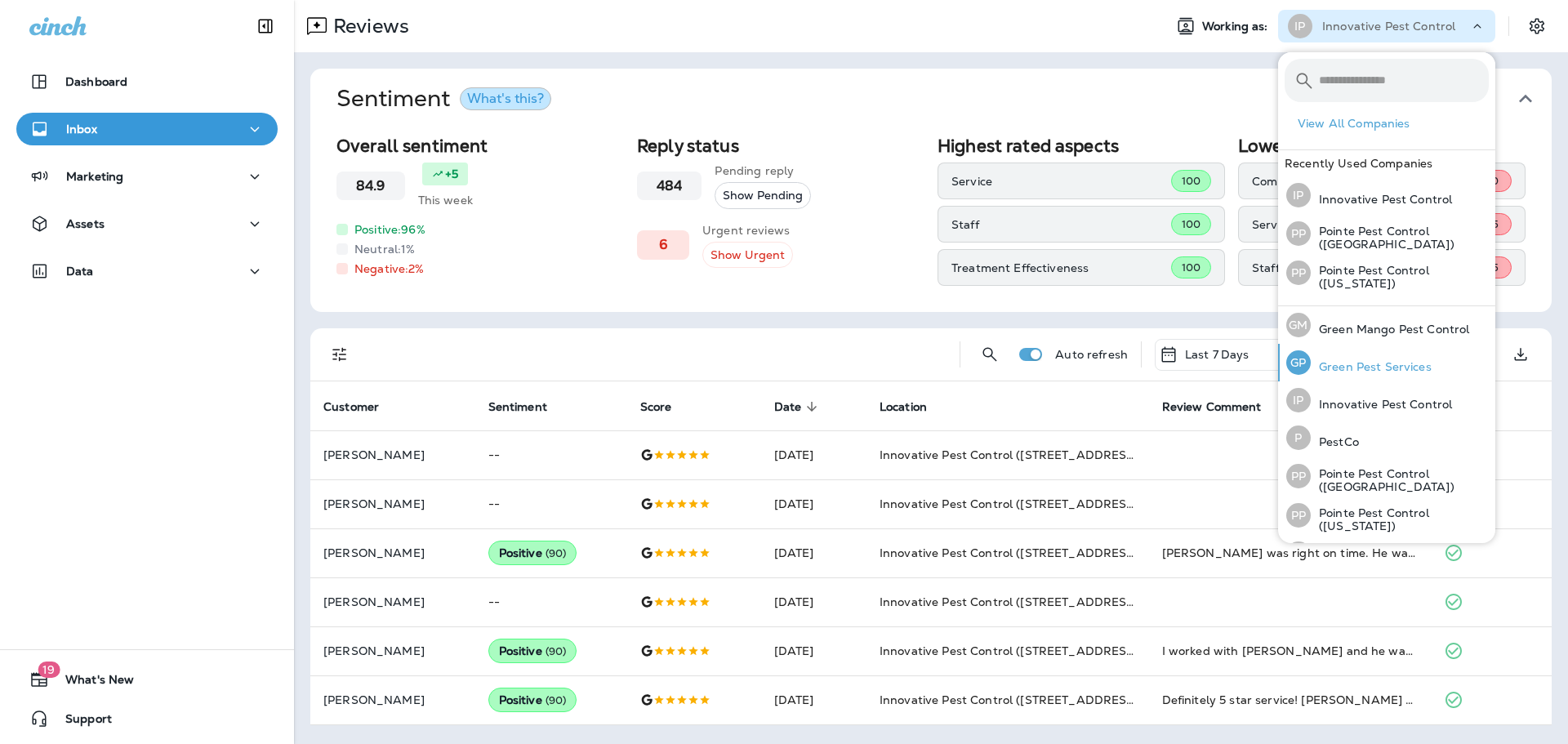
click at [1378, 360] on p "Green Pest Services" at bounding box center [1371, 366] width 121 height 13
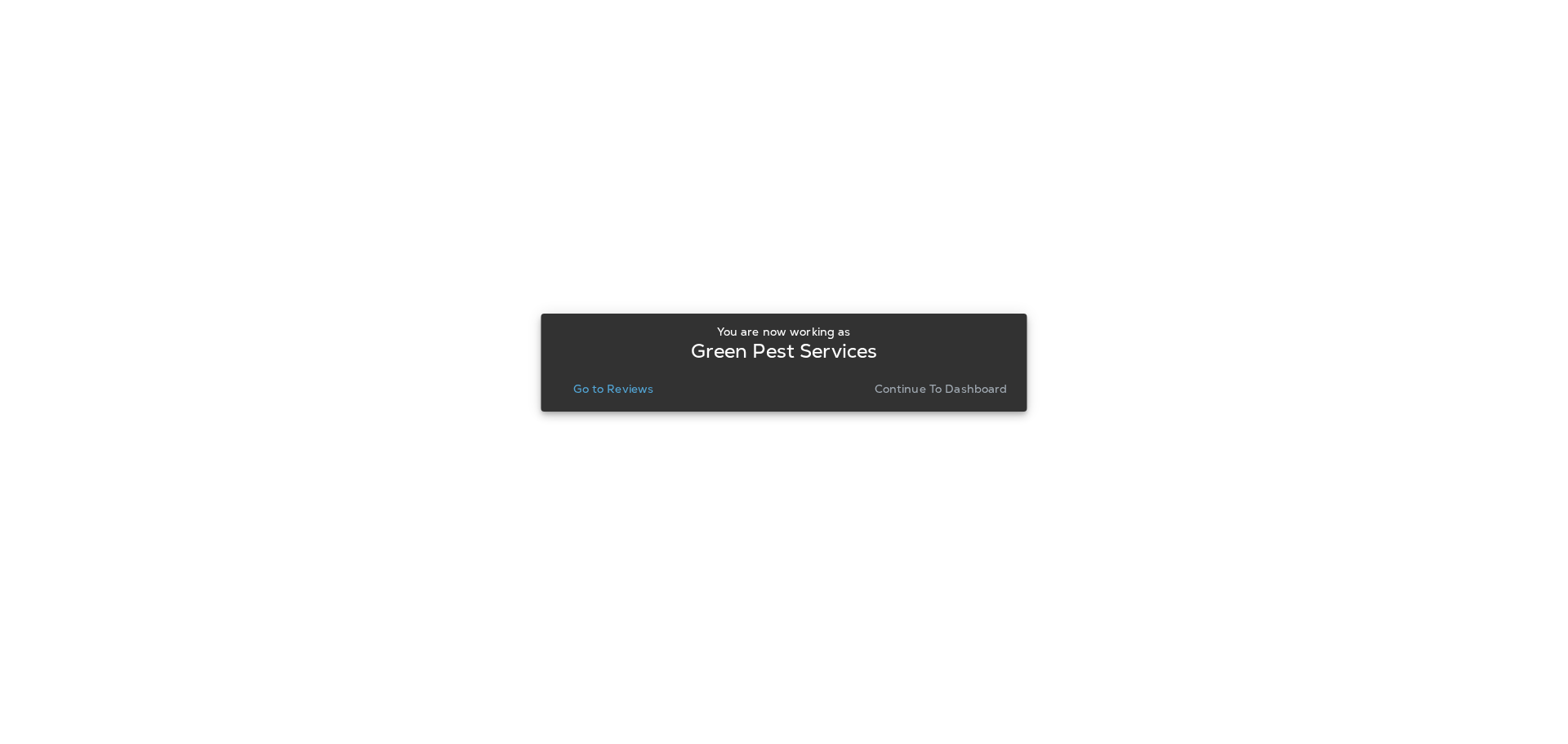
click at [590, 393] on p "Go to Reviews" at bounding box center [613, 389] width 80 height 13
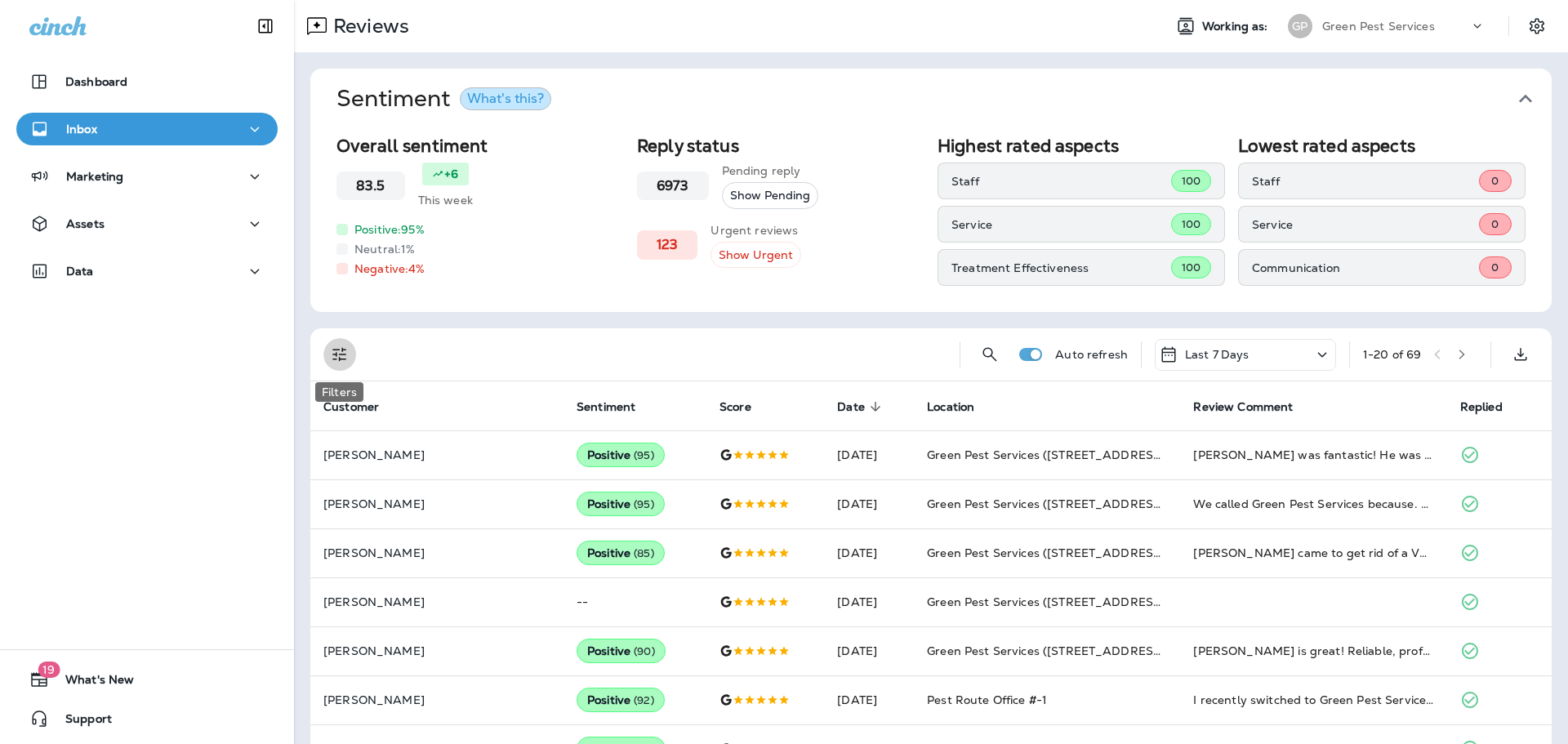
drag, startPoint x: 345, startPoint y: 346, endPoint x: 358, endPoint y: 386, distance: 42.1
click at [345, 346] on icon "Filters" at bounding box center [339, 354] width 20 height 20
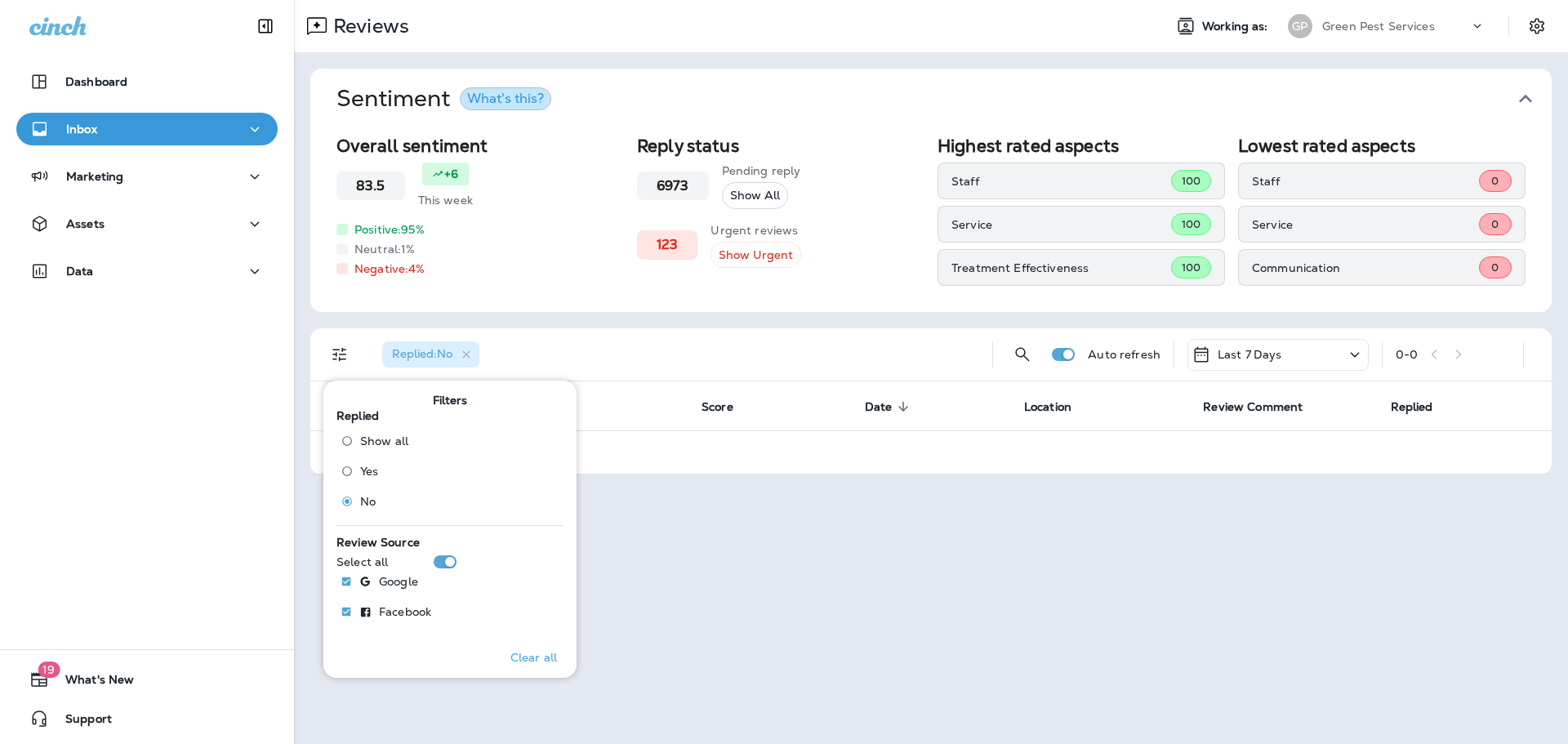
click at [778, 335] on div "Replied : No" at bounding box center [674, 354] width 611 height 52
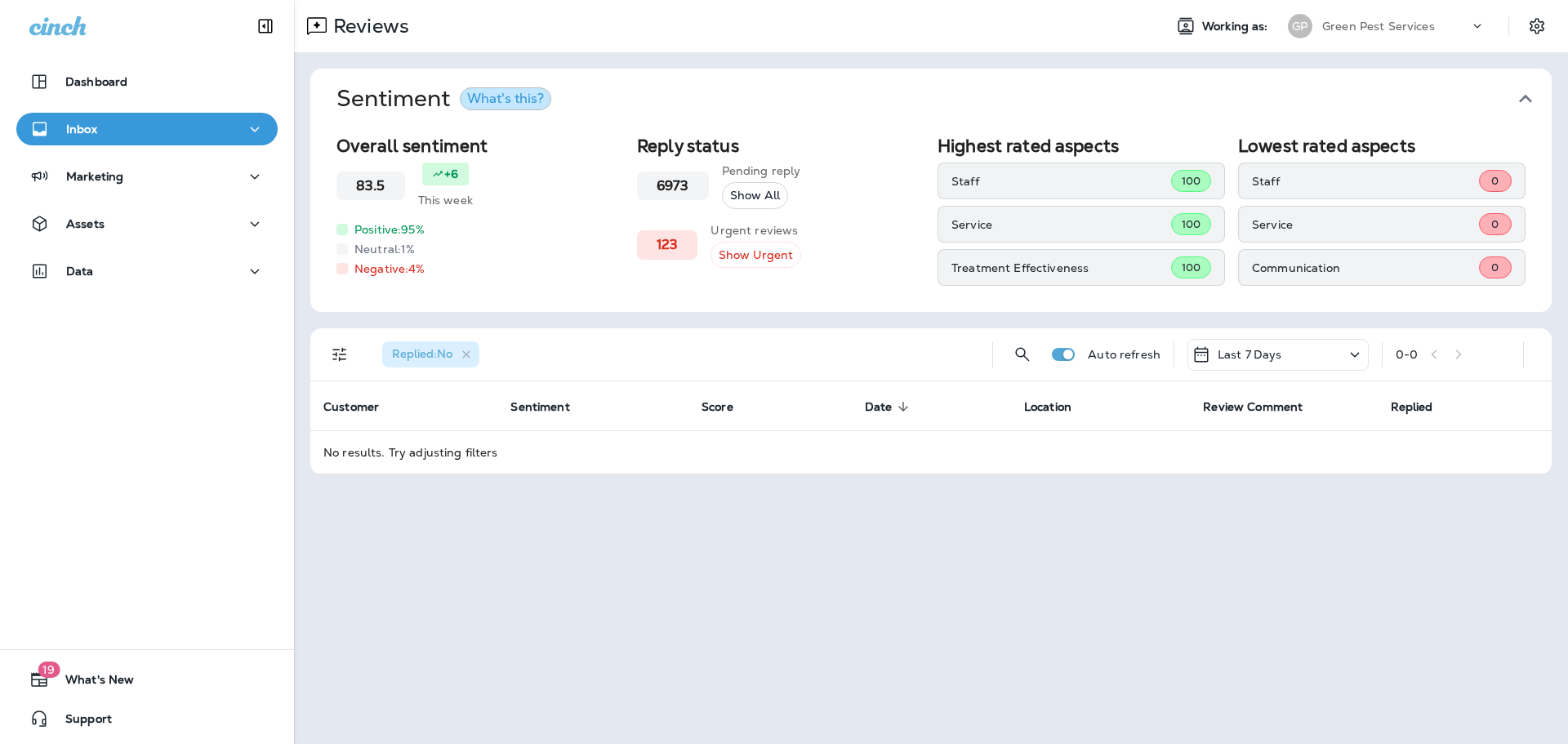
drag, startPoint x: 1430, startPoint y: 27, endPoint x: 1426, endPoint y: 40, distance: 13.6
click at [1430, 27] on p "Green Pest Services" at bounding box center [1378, 26] width 113 height 13
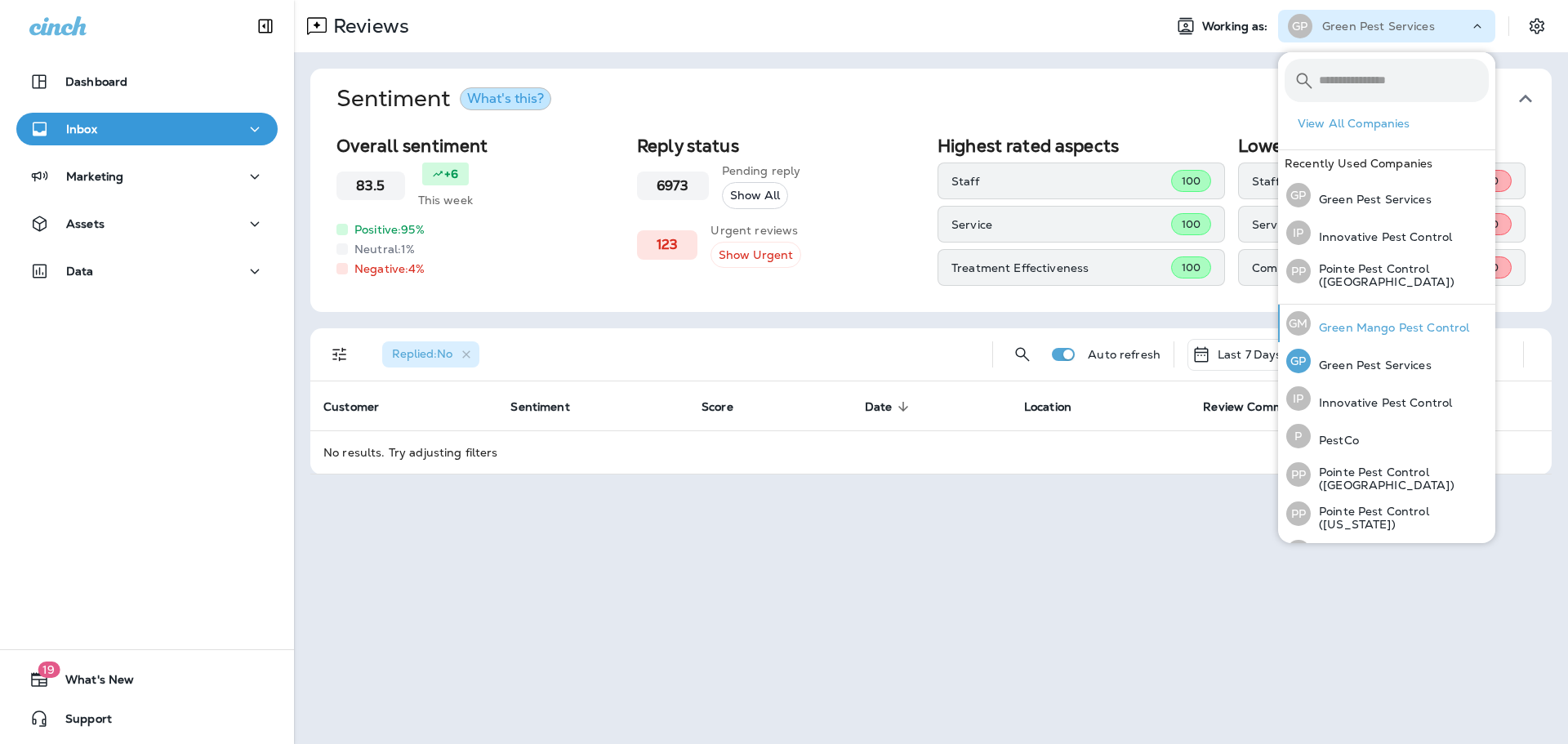
click at [1383, 322] on p "Green Mango Pest Control" at bounding box center [1389, 327] width 158 height 13
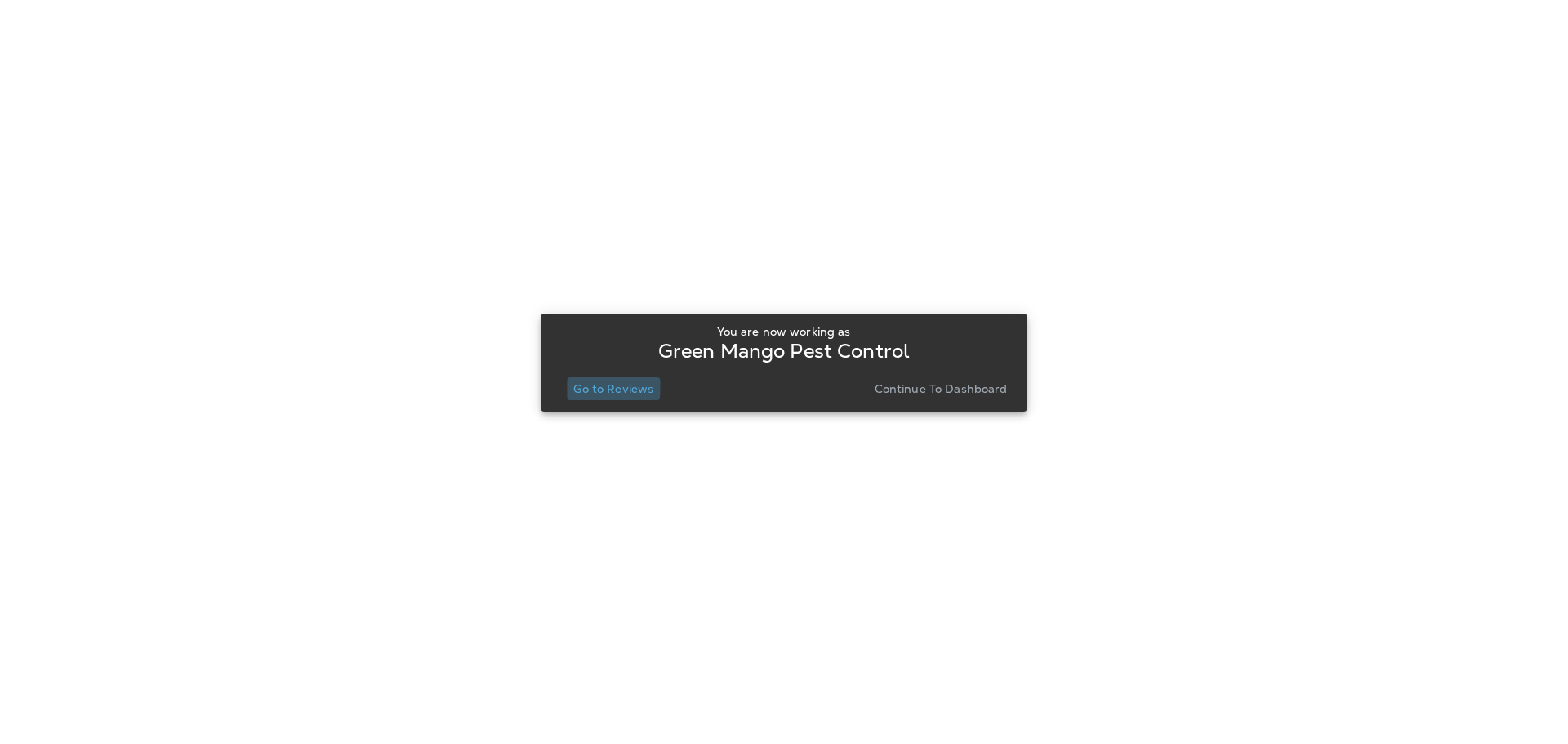
click at [605, 385] on p "Go to Reviews" at bounding box center [613, 389] width 80 height 13
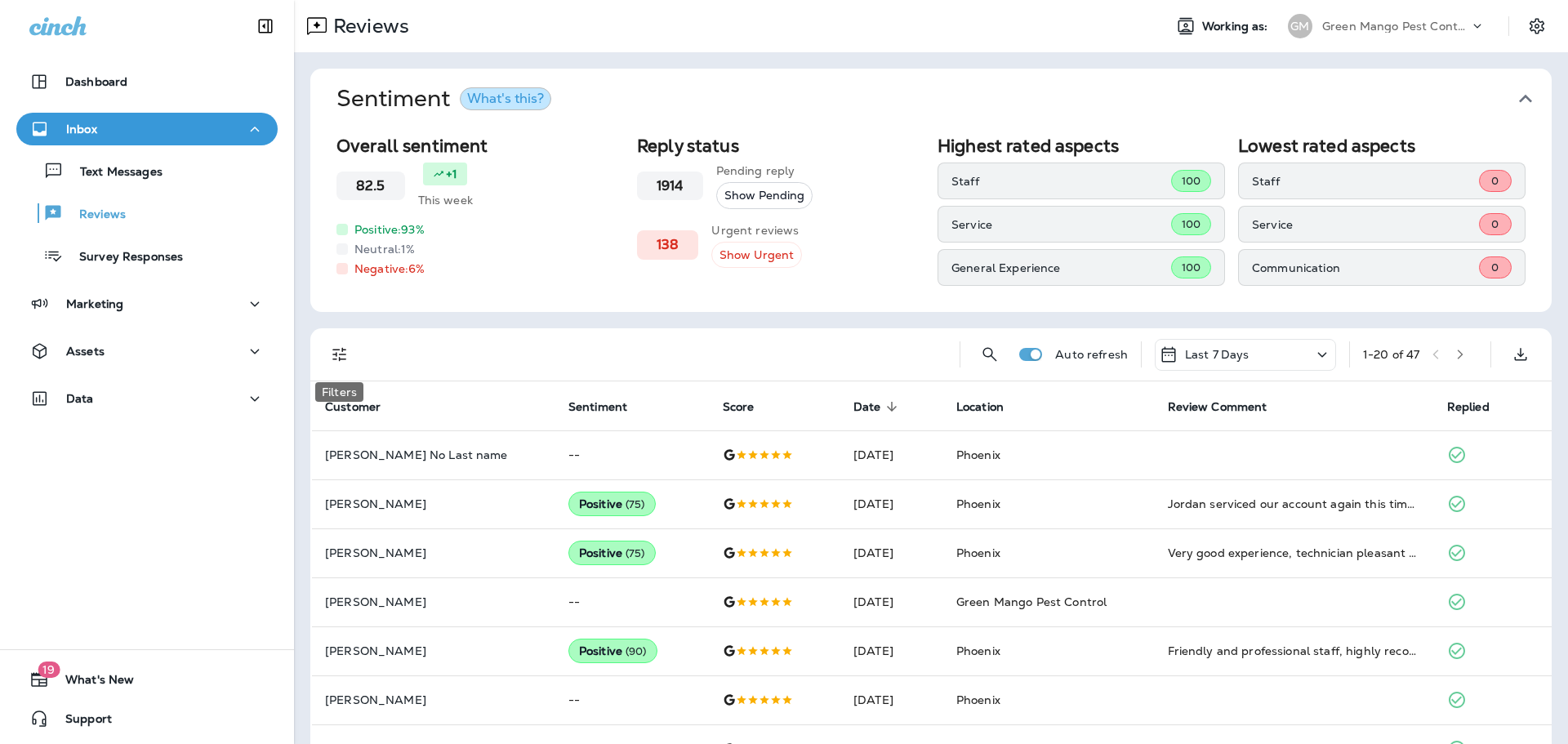
drag, startPoint x: 343, startPoint y: 356, endPoint x: 360, endPoint y: 386, distance: 34.5
click at [343, 356] on icon "Filters" at bounding box center [339, 354] width 20 height 20
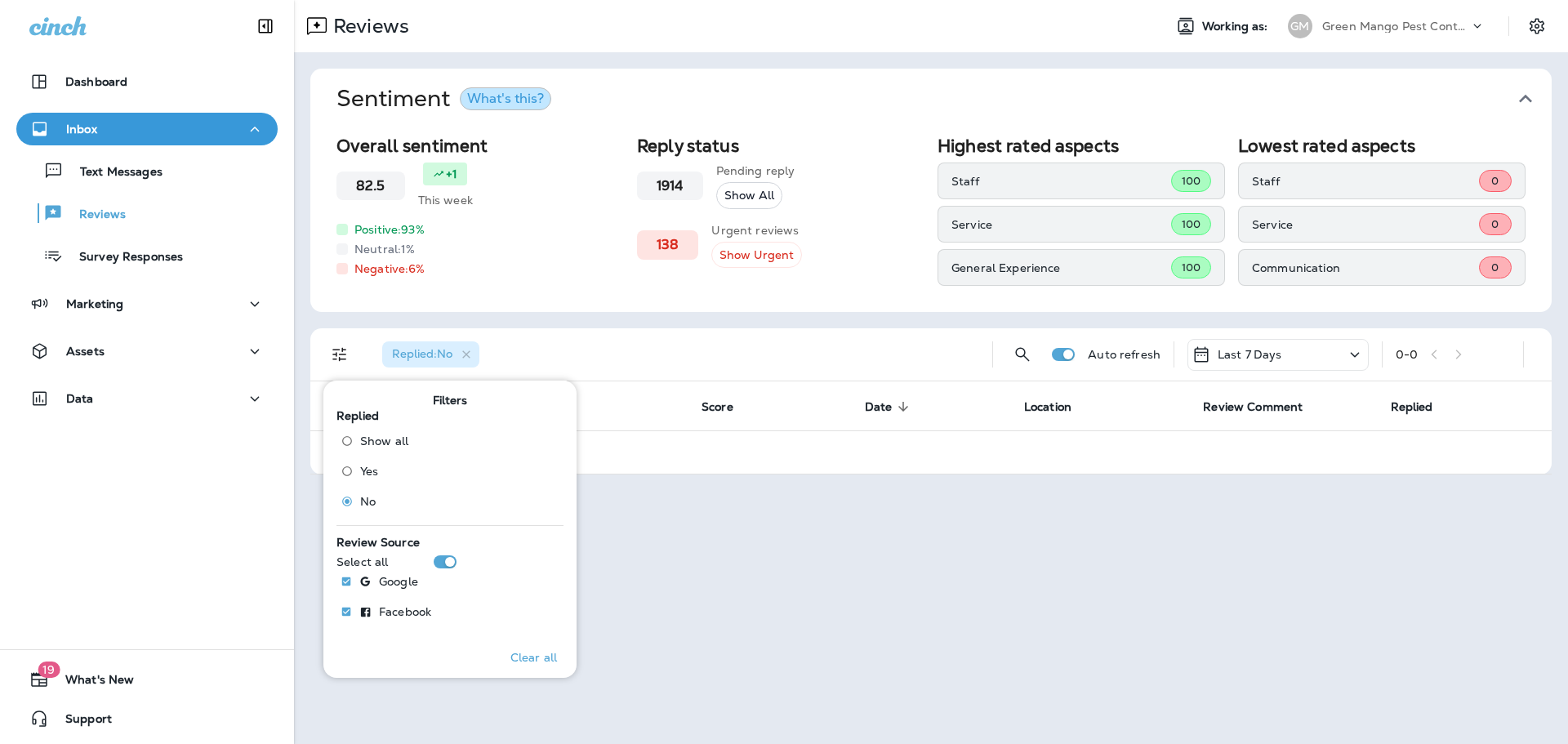
click at [731, 358] on div "Replied : No" at bounding box center [674, 354] width 611 height 52
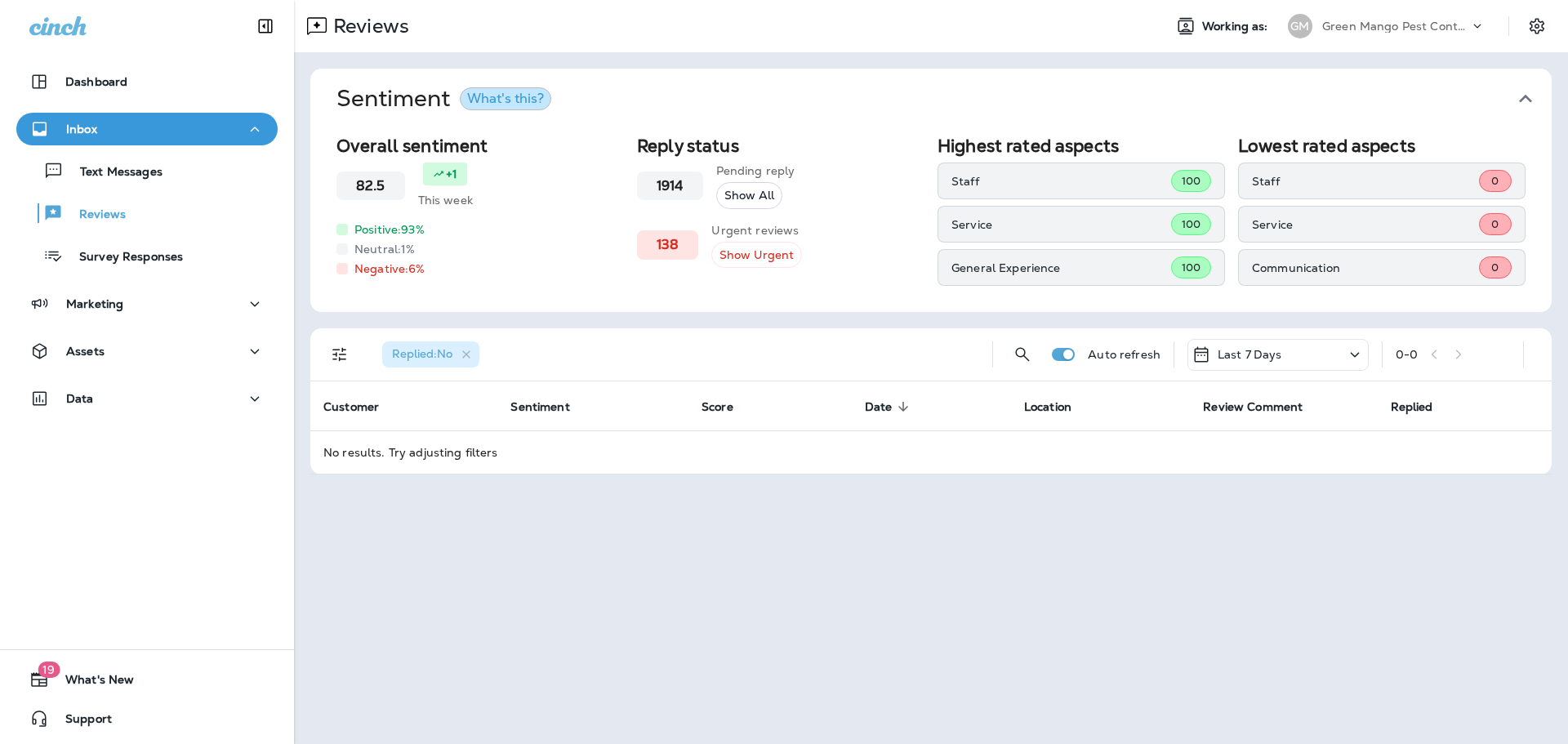
click at [1475, 27] on icon at bounding box center [1476, 25] width 16 height 16
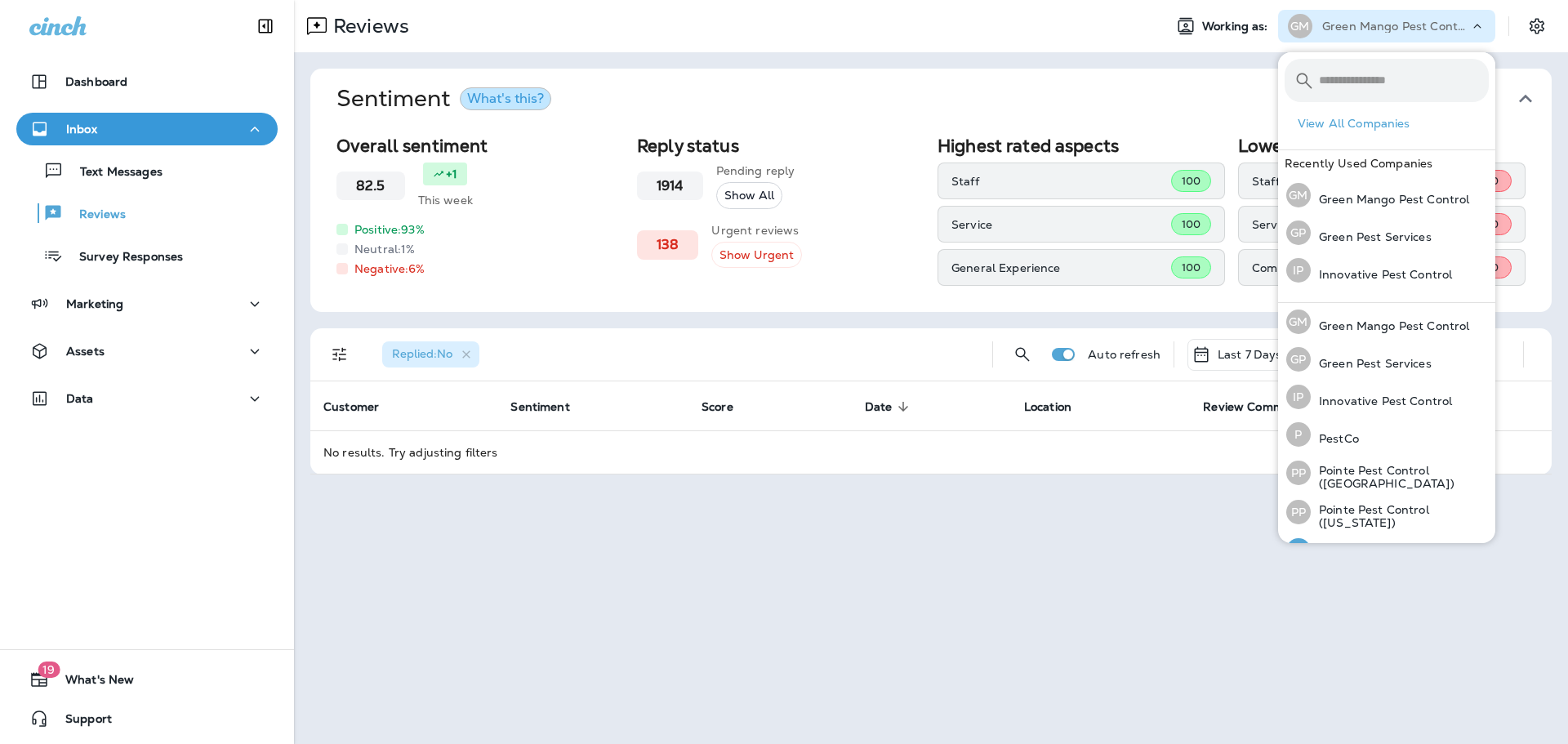
scroll to position [67, 0]
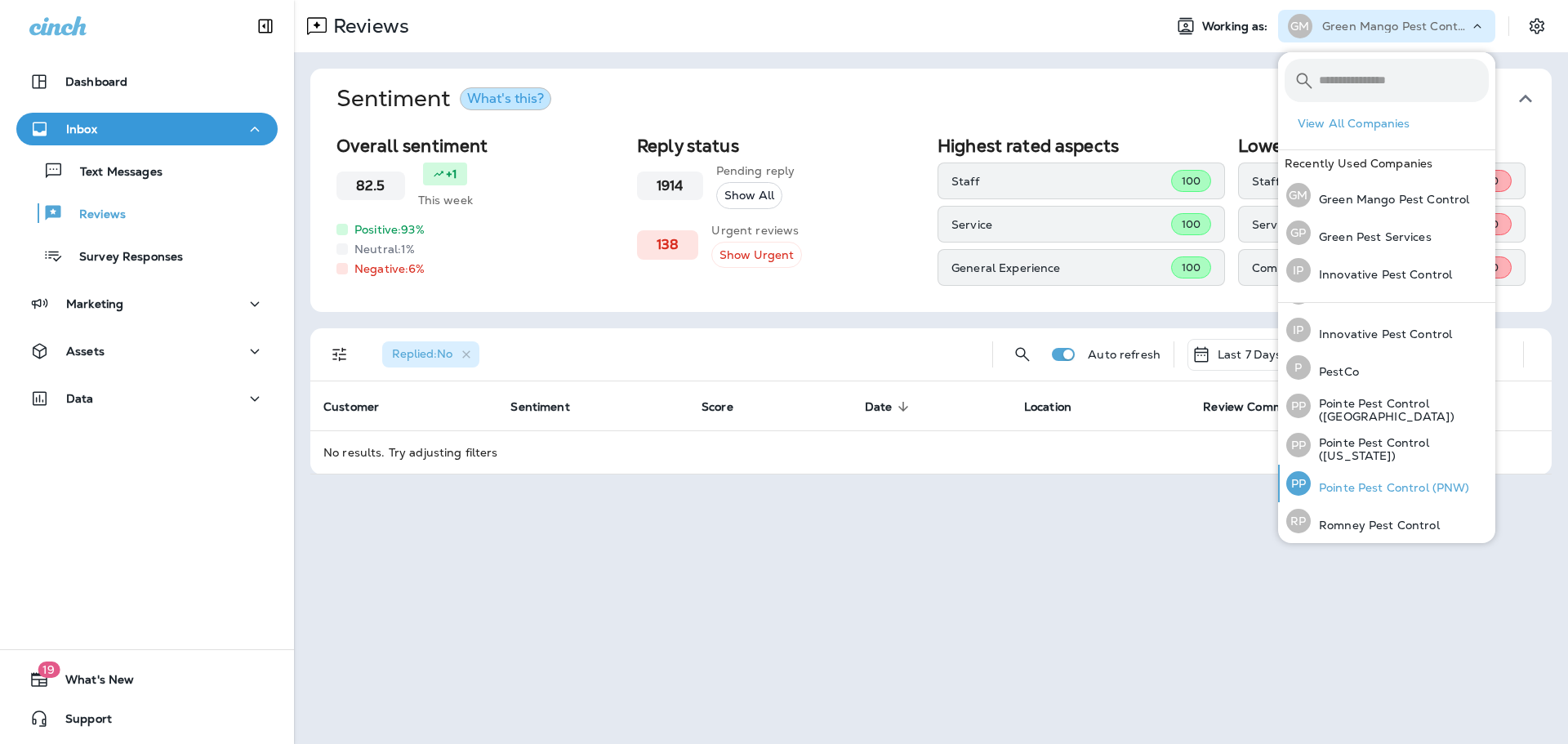
click at [1390, 480] on p "Pointe Pest Control (PNW)" at bounding box center [1390, 487] width 159 height 13
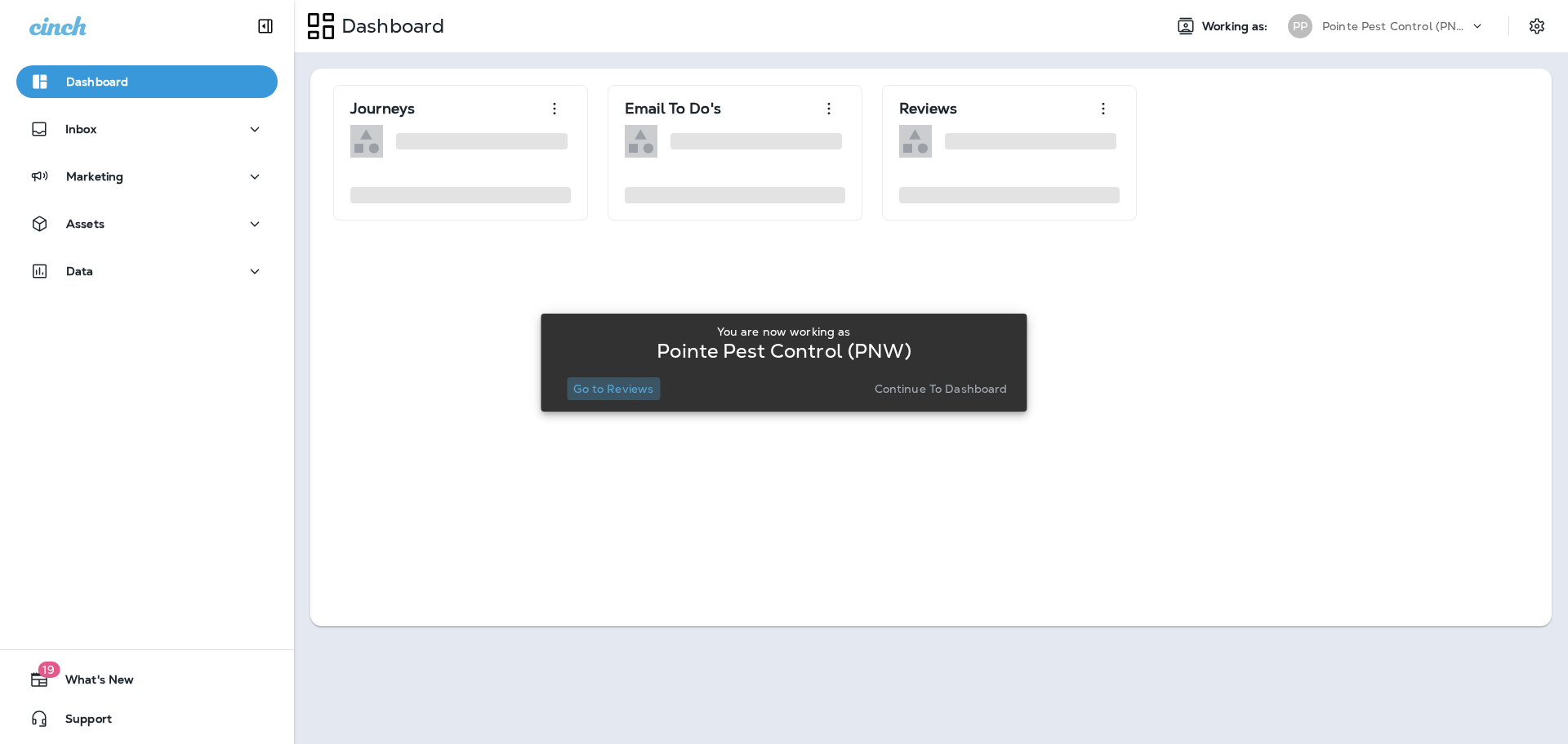
click at [615, 391] on p "Go to Reviews" at bounding box center [613, 389] width 80 height 13
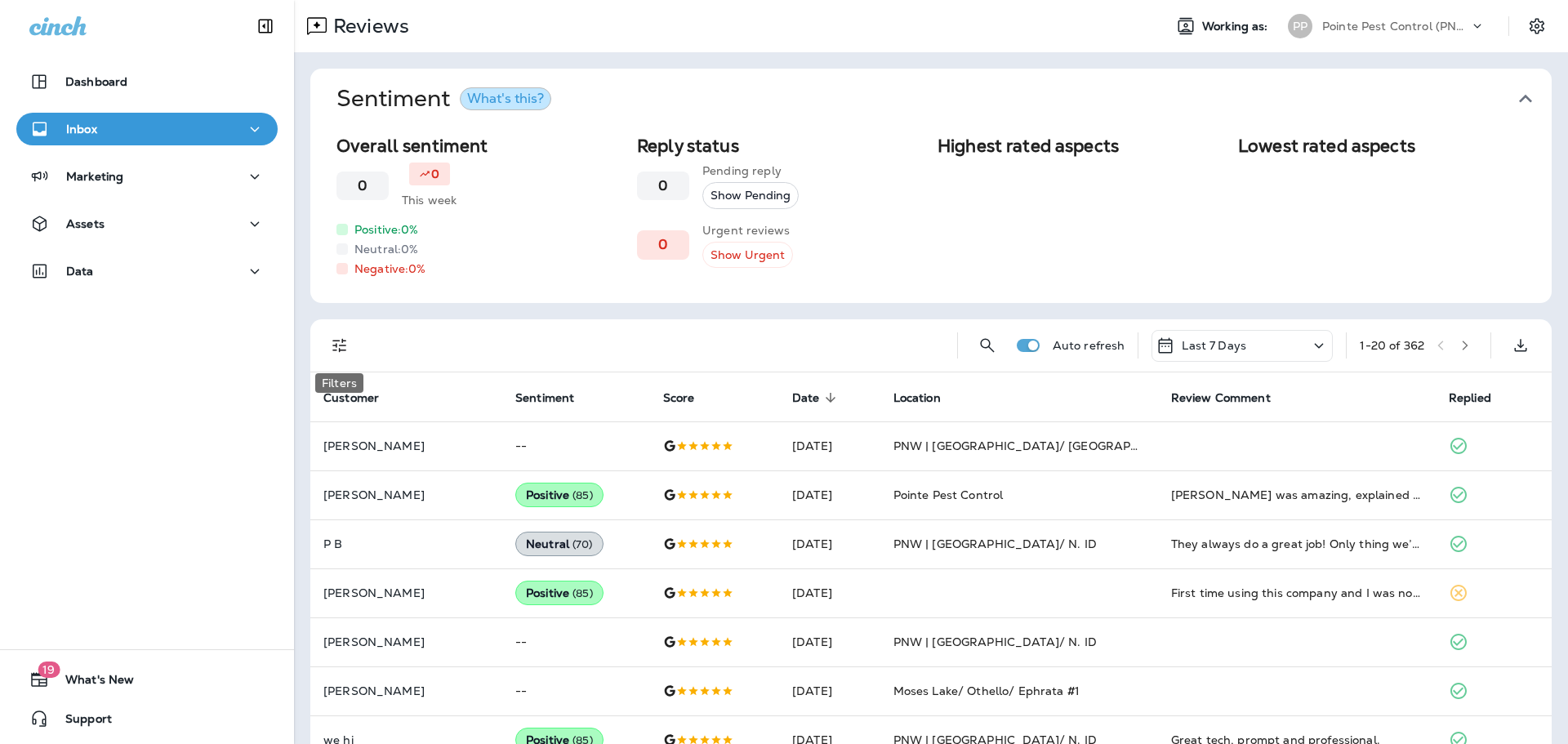
drag, startPoint x: 337, startPoint y: 346, endPoint x: 333, endPoint y: 357, distance: 11.7
click at [337, 346] on icon "Filters" at bounding box center [339, 346] width 14 height 14
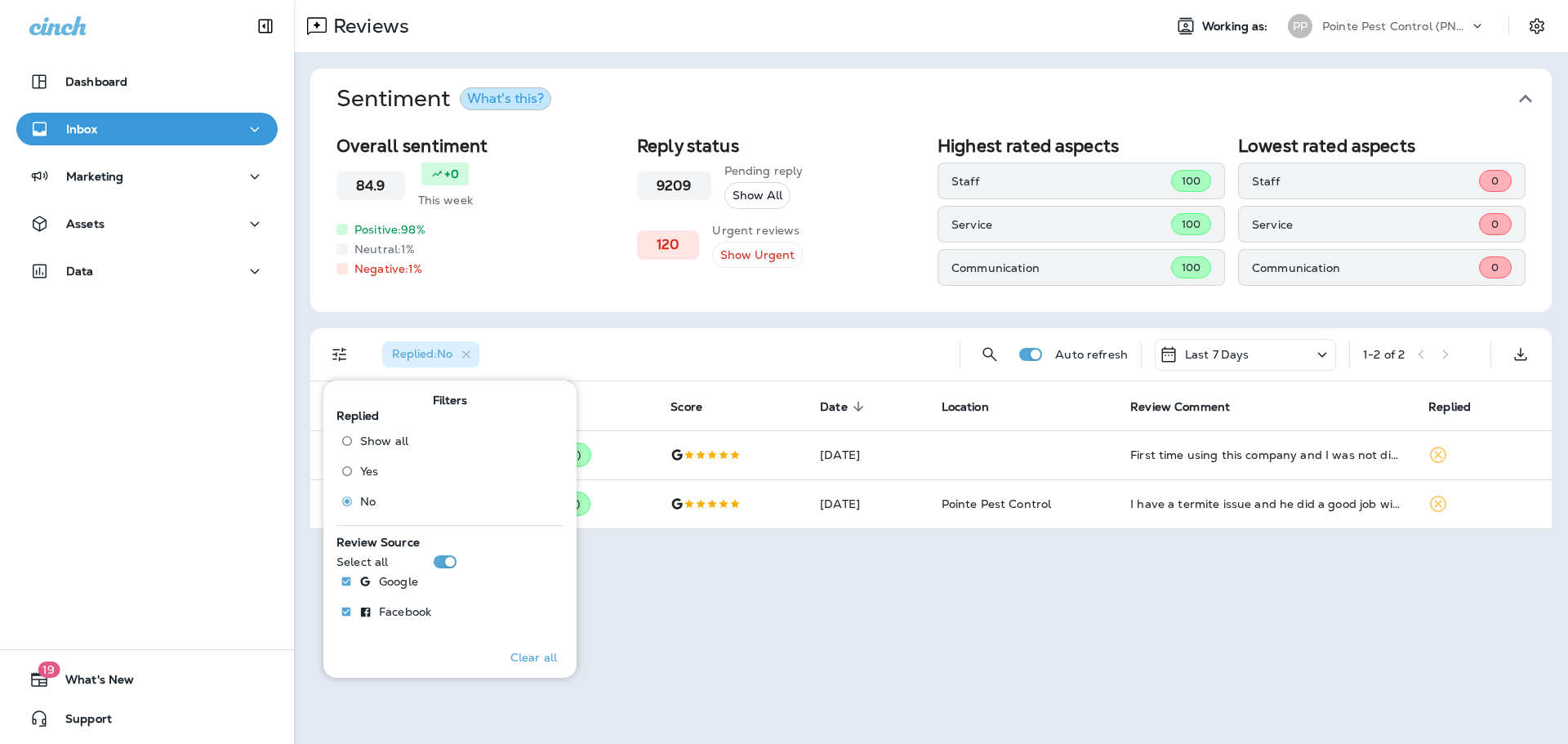
click at [674, 313] on div "Sentiment What's this? Overall sentiment 84.9 +0 This week Positive: 98 % Neutr…" at bounding box center [930, 299] width 1274 height 494
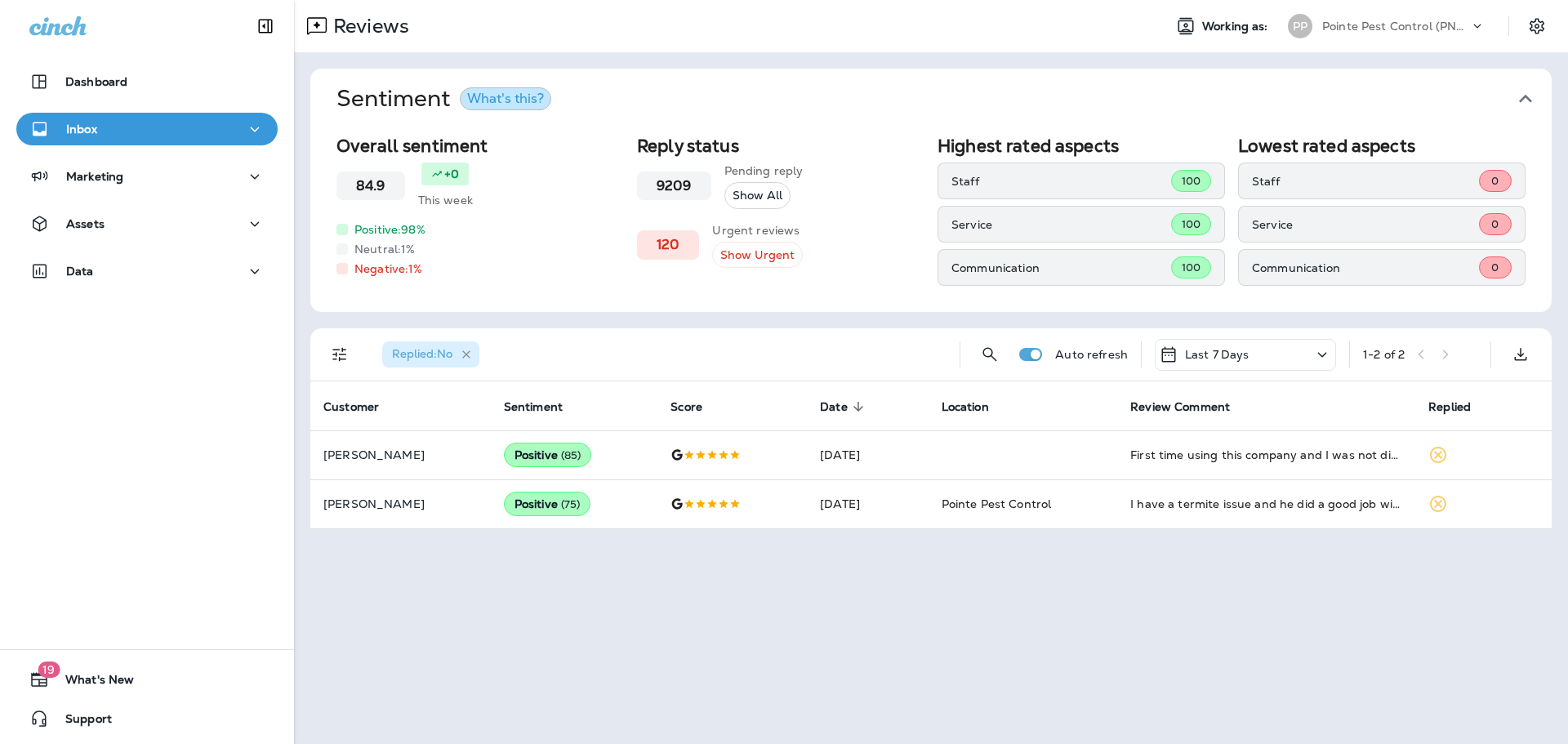
click at [469, 356] on icon "button" at bounding box center [467, 354] width 14 height 14
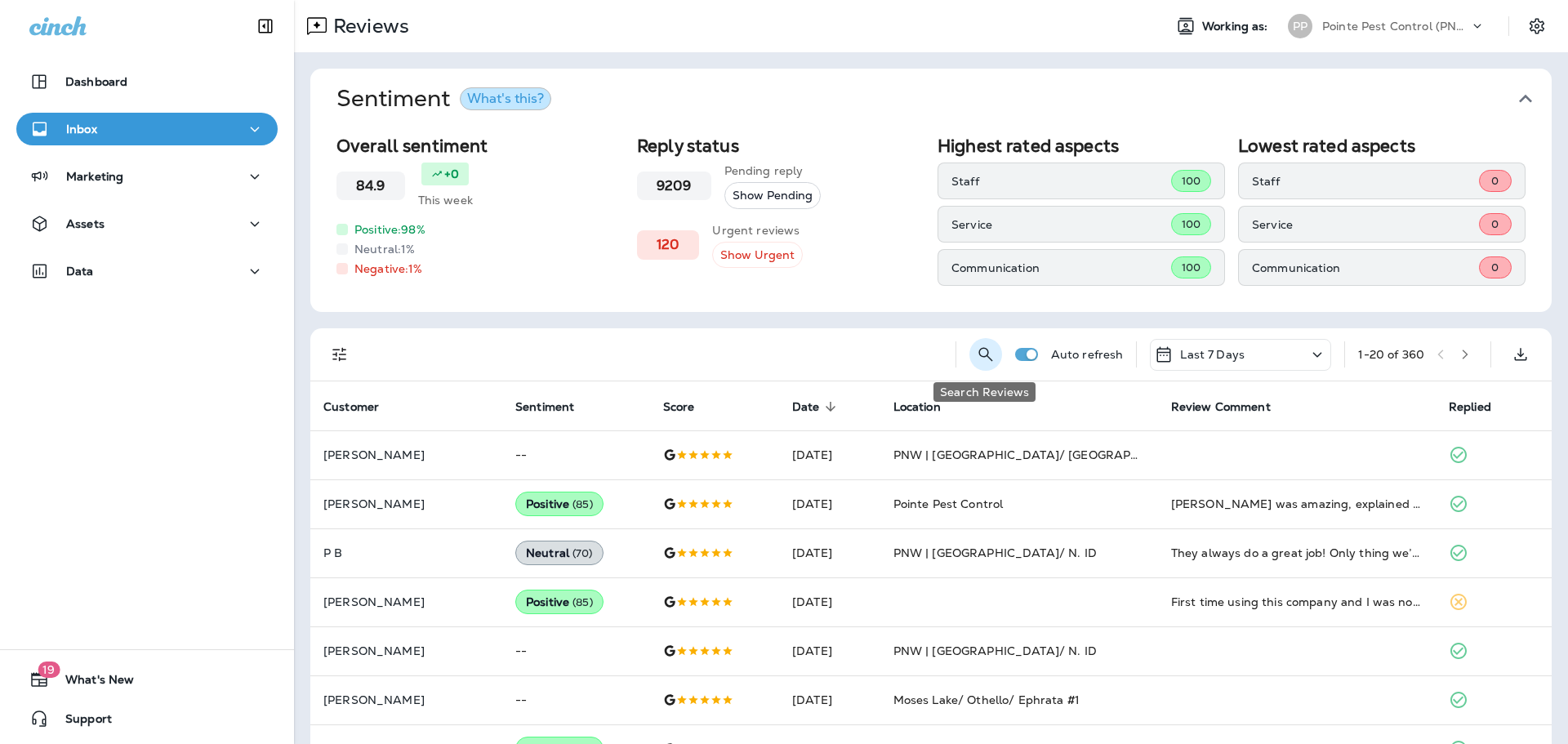
click at [985, 351] on icon "Search Reviews" at bounding box center [985, 354] width 14 height 14
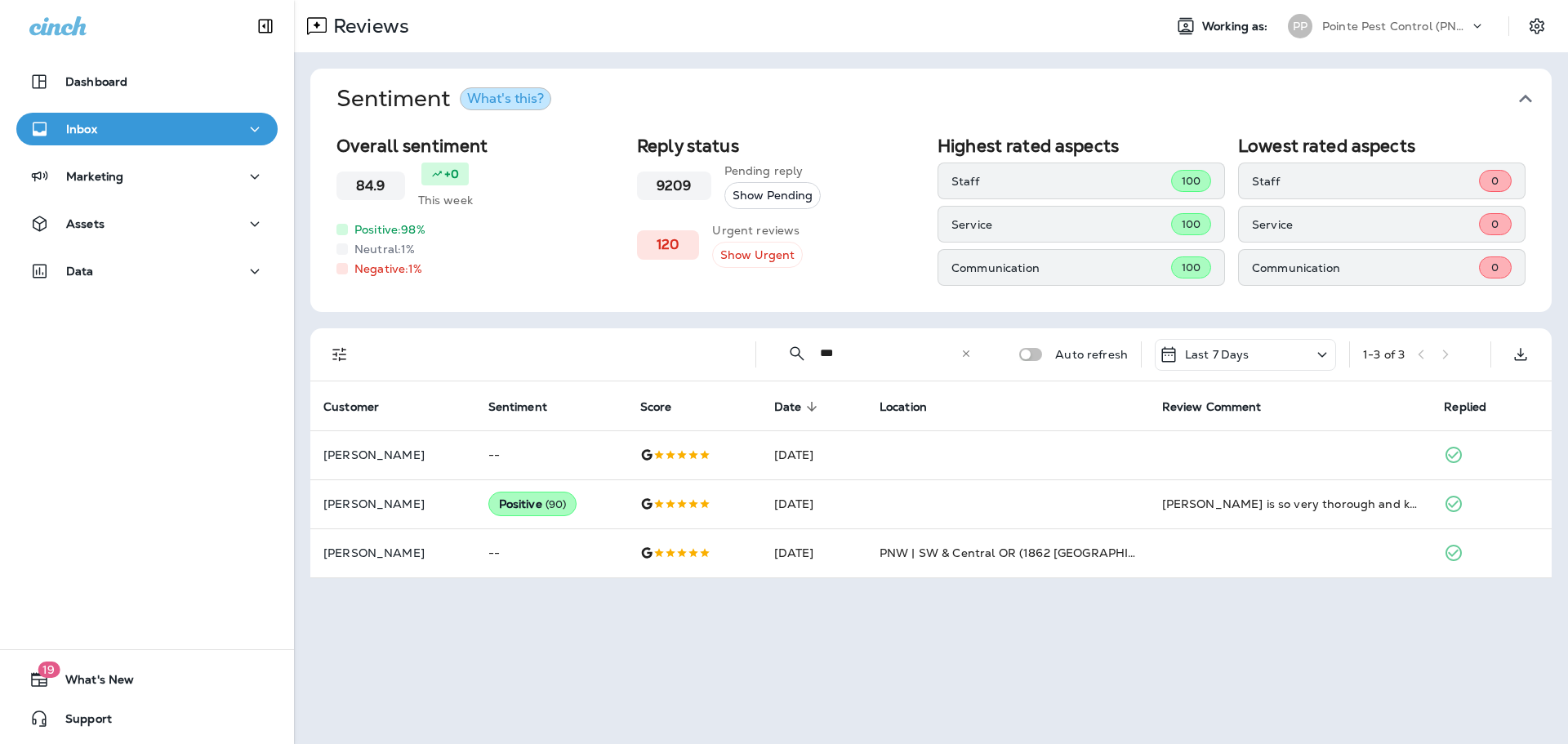
type input "***"
click at [971, 353] on icon at bounding box center [966, 353] width 11 height 11
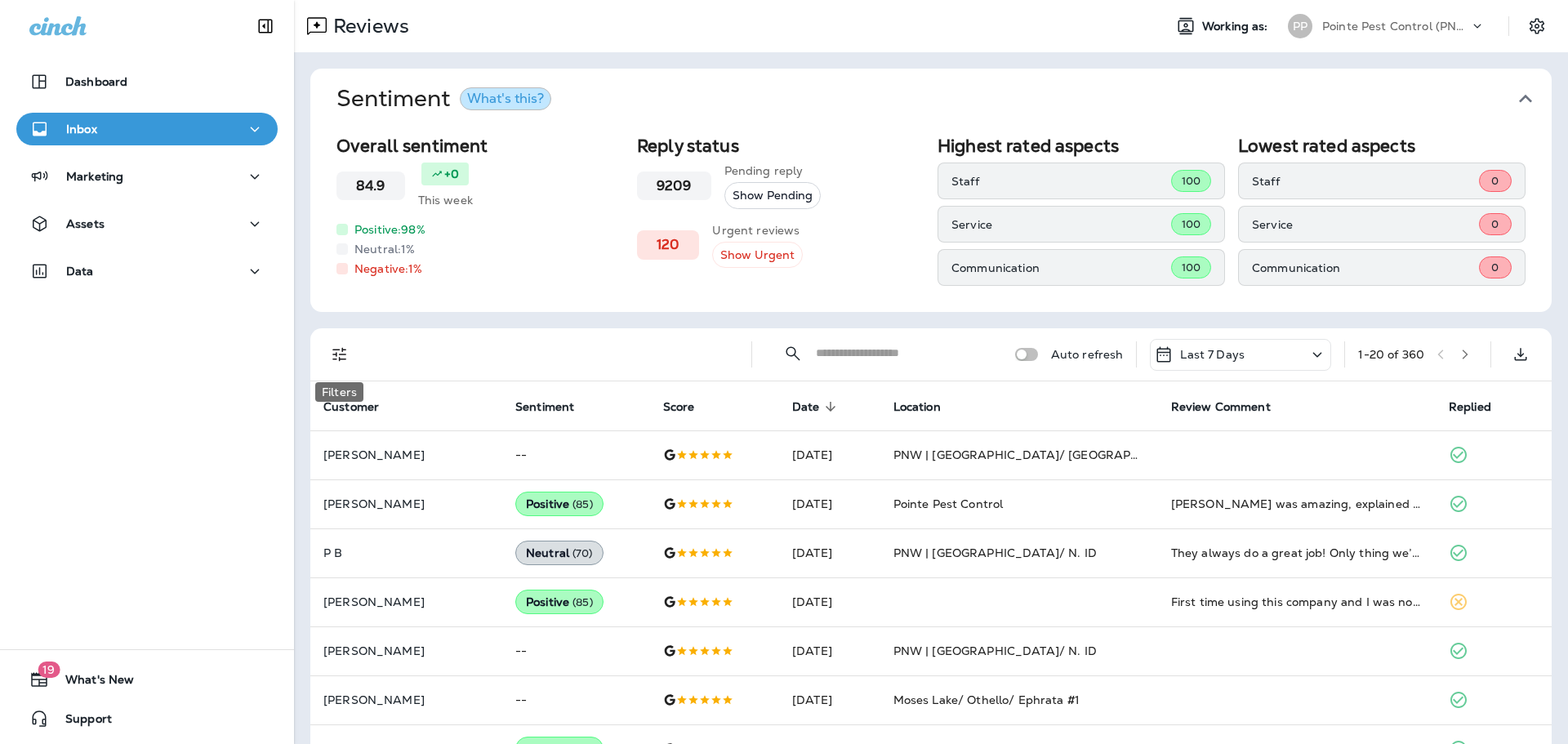
click at [332, 356] on icon "Filters" at bounding box center [339, 354] width 20 height 20
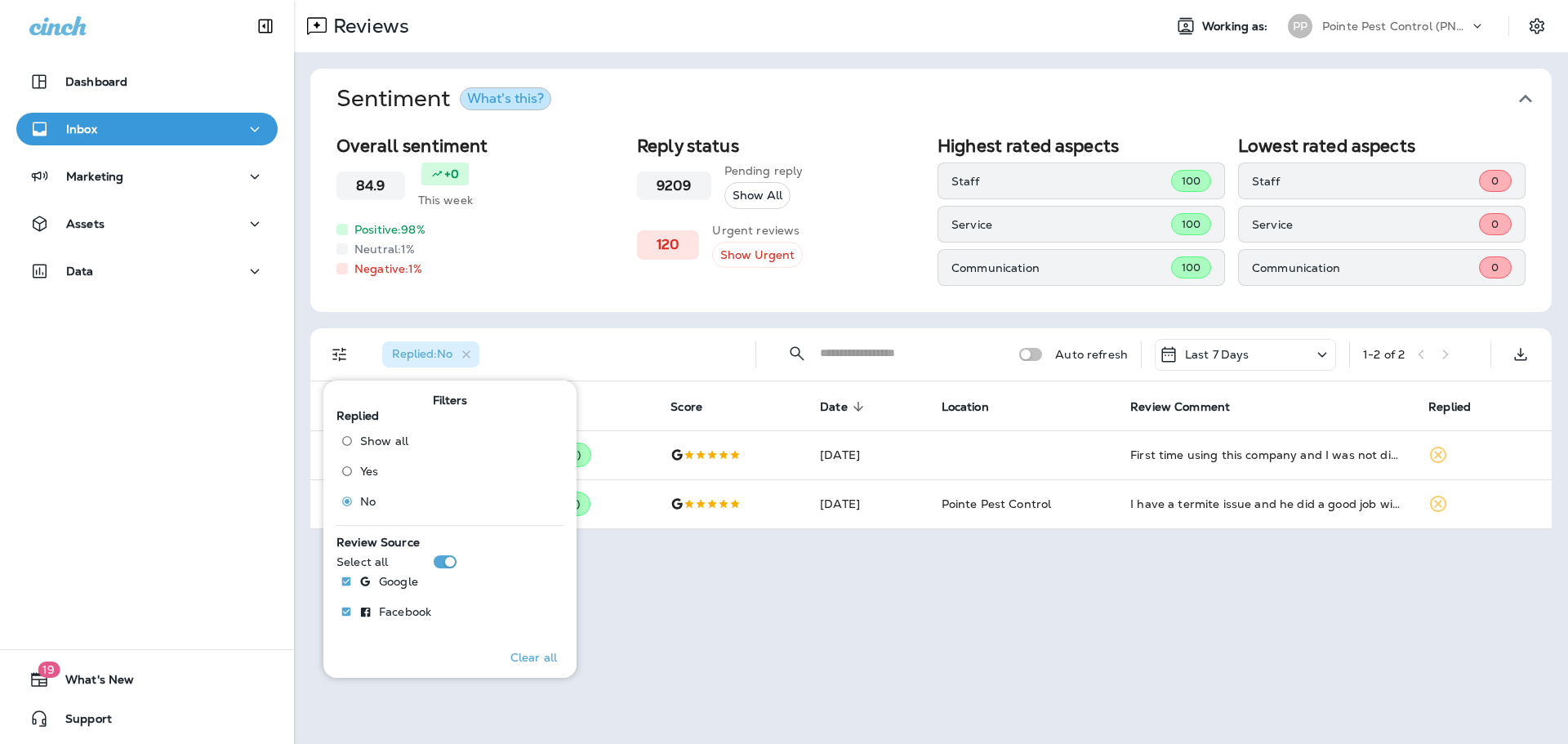
click at [700, 346] on div "Replied : No" at bounding box center [555, 354] width 373 height 52
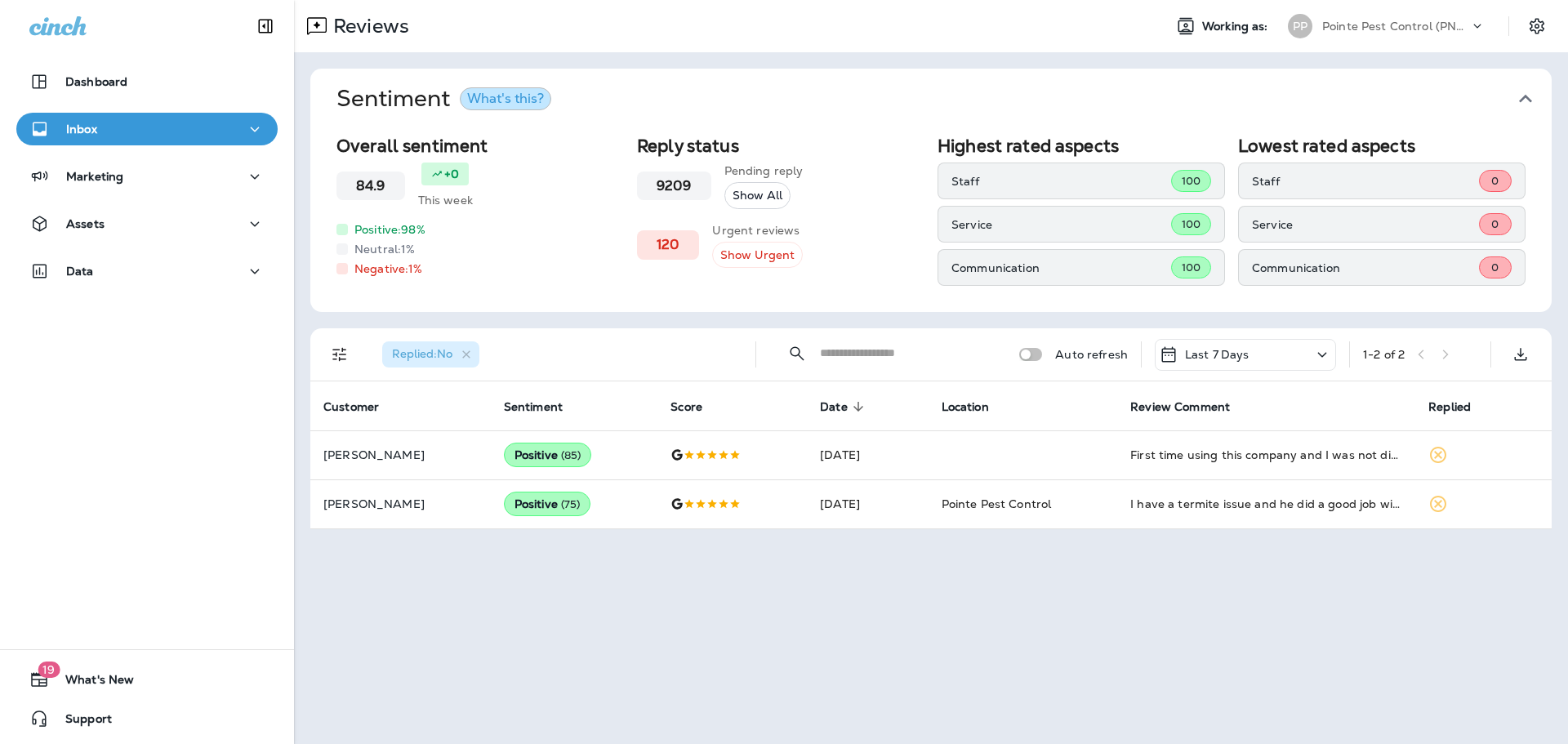
click at [1532, 96] on icon "button" at bounding box center [1526, 99] width 26 height 26
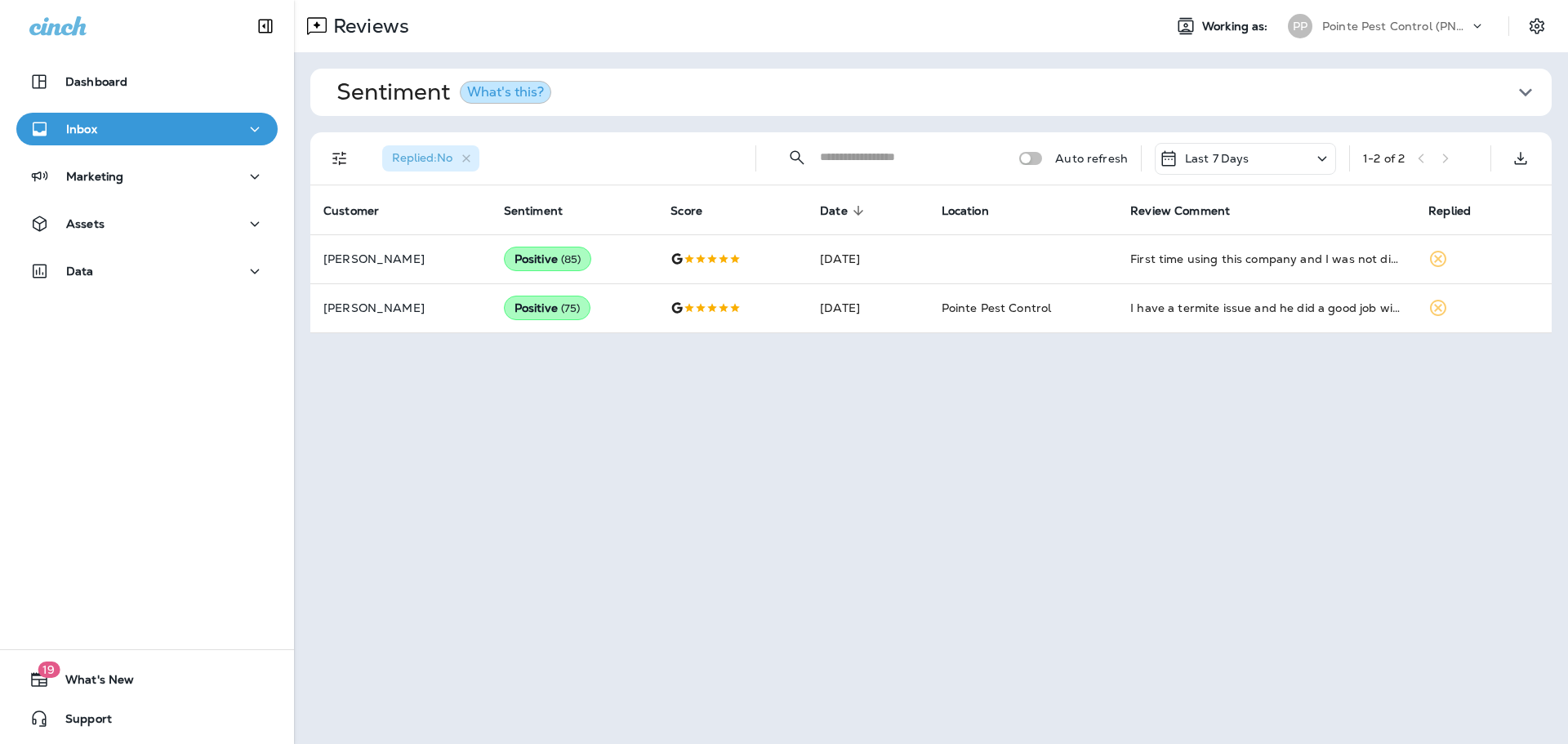
click at [1247, 165] on div "Last 7 Days" at bounding box center [1245, 159] width 181 height 32
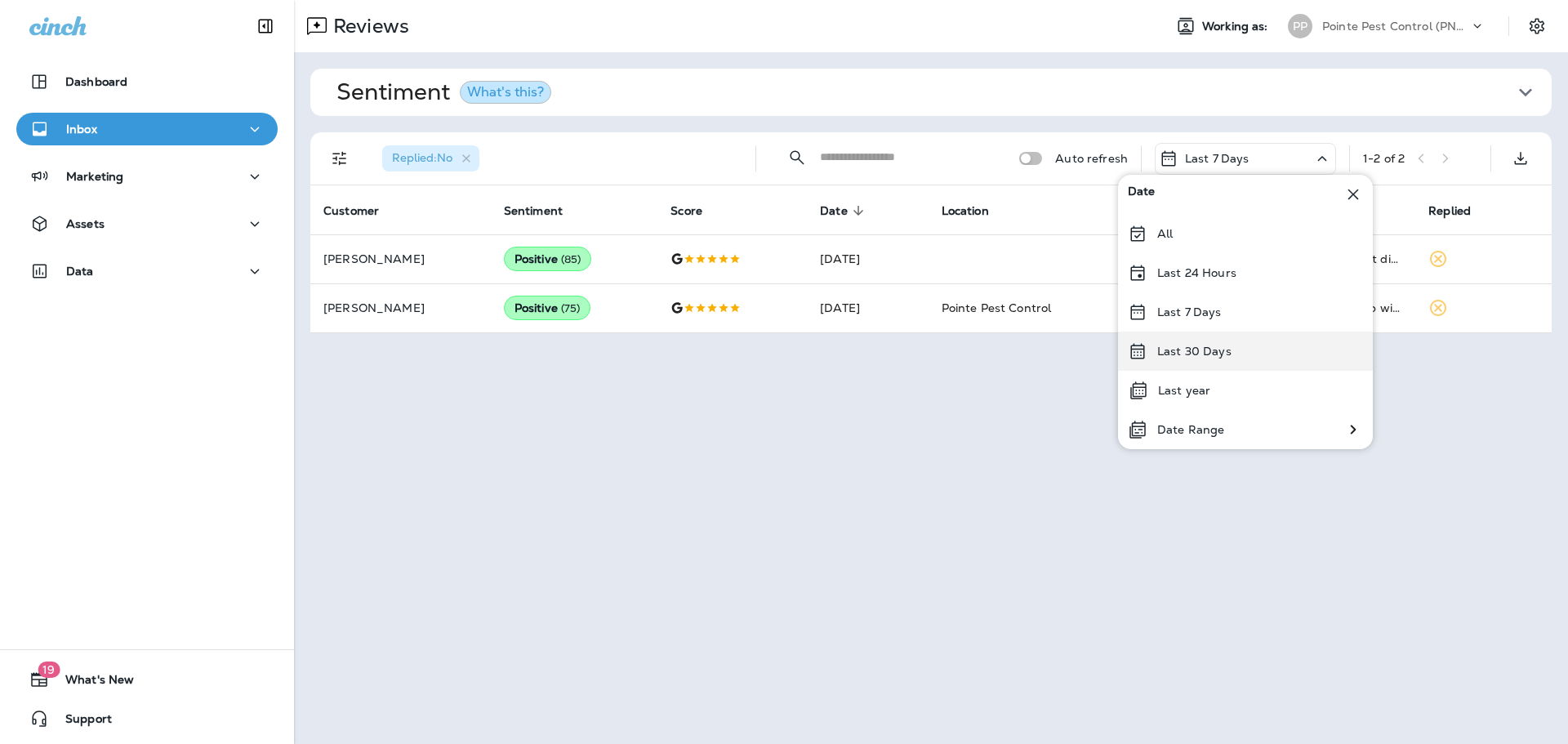
click at [1211, 359] on div "Last 30 Days" at bounding box center [1245, 351] width 255 height 39
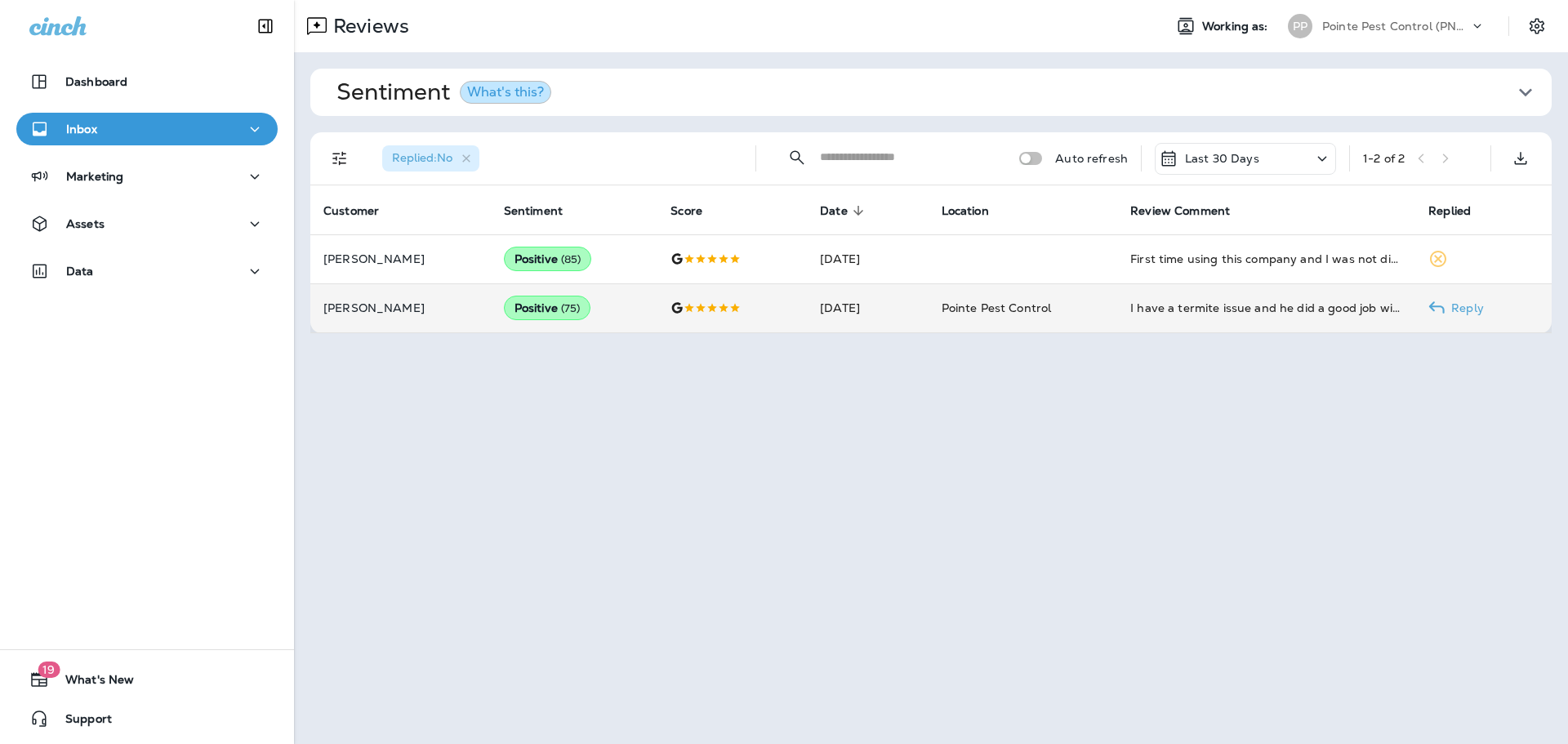
click at [888, 310] on td "[DATE]" at bounding box center [867, 308] width 121 height 49
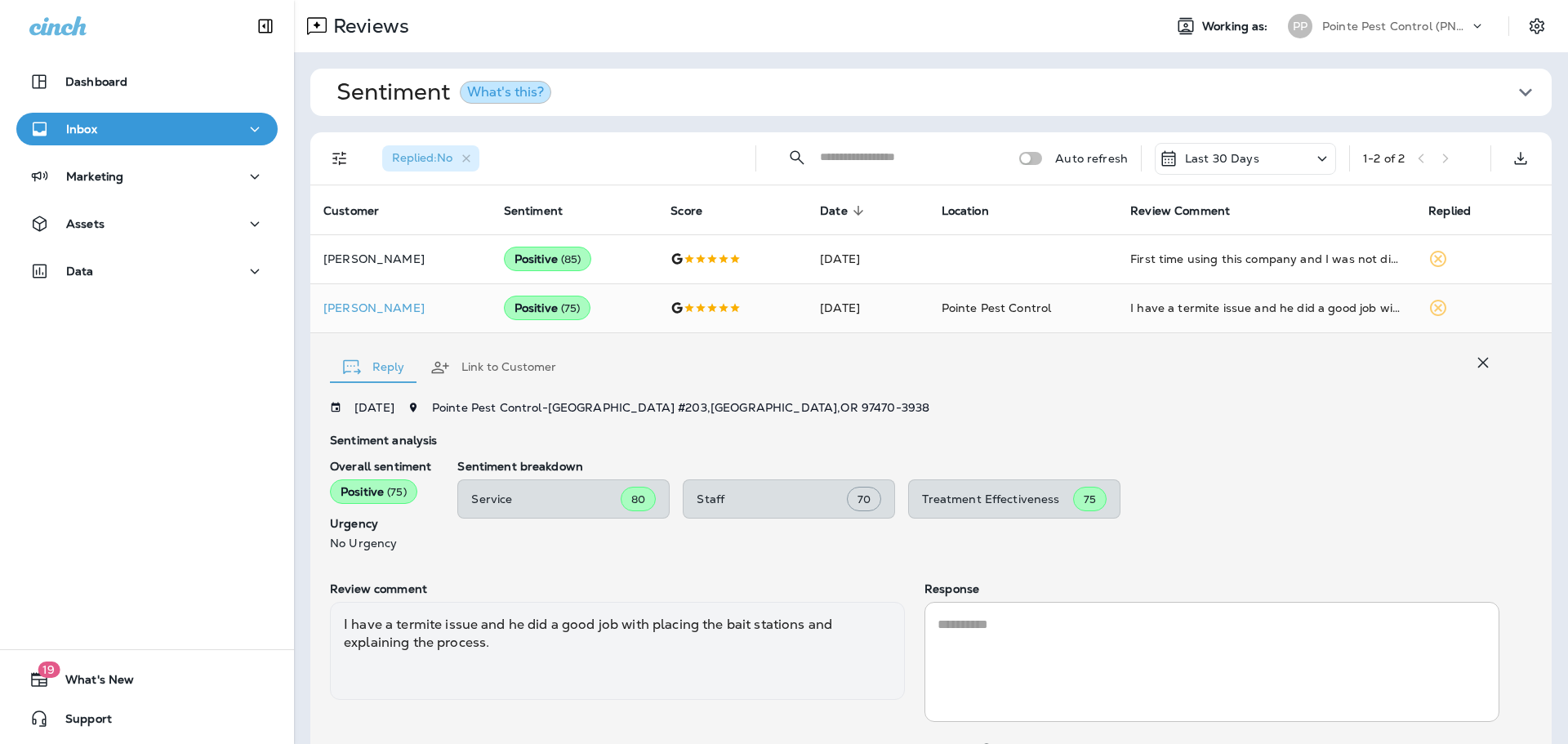
scroll to position [86, 0]
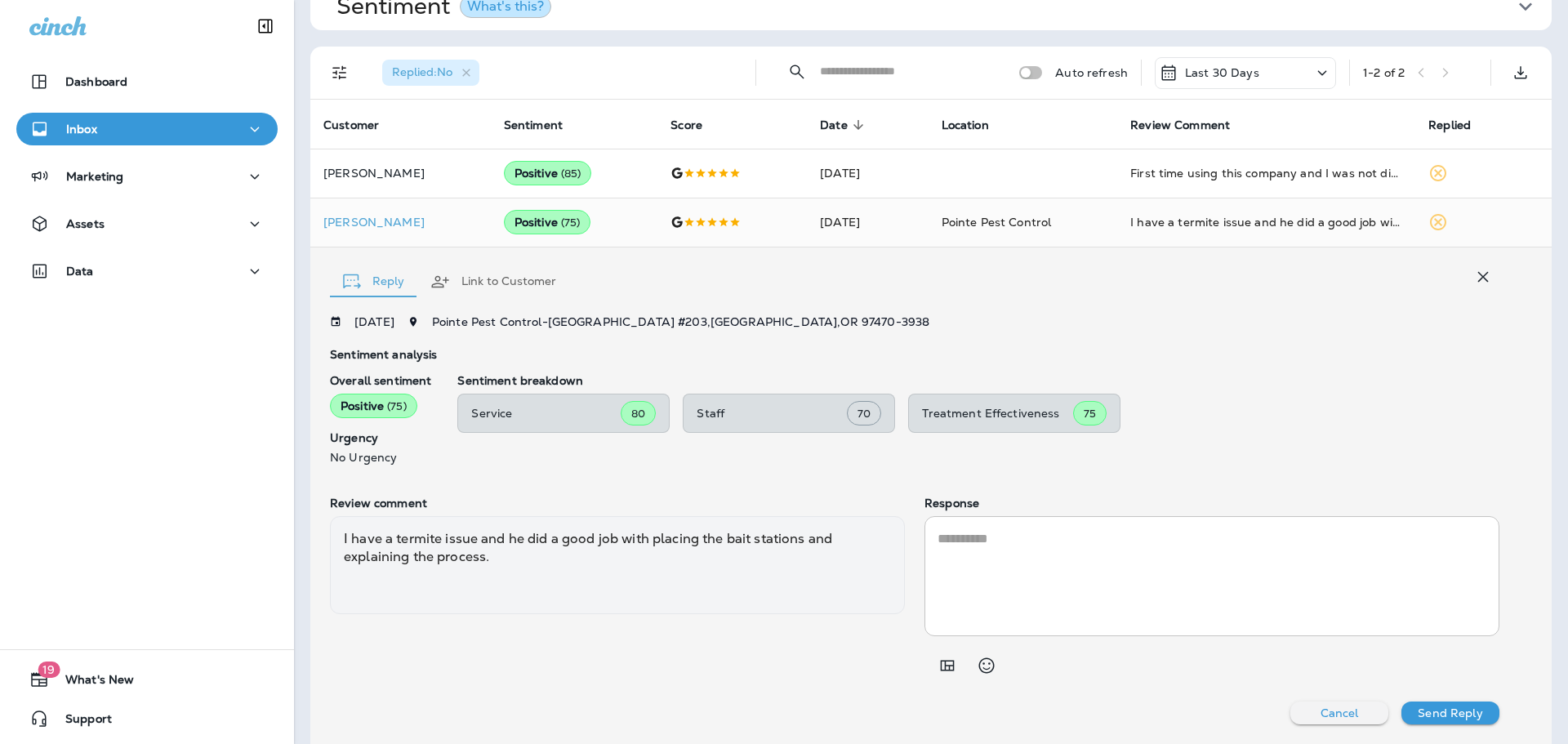
click at [1174, 587] on textarea at bounding box center [1212, 576] width 549 height 93
paste textarea "**********"
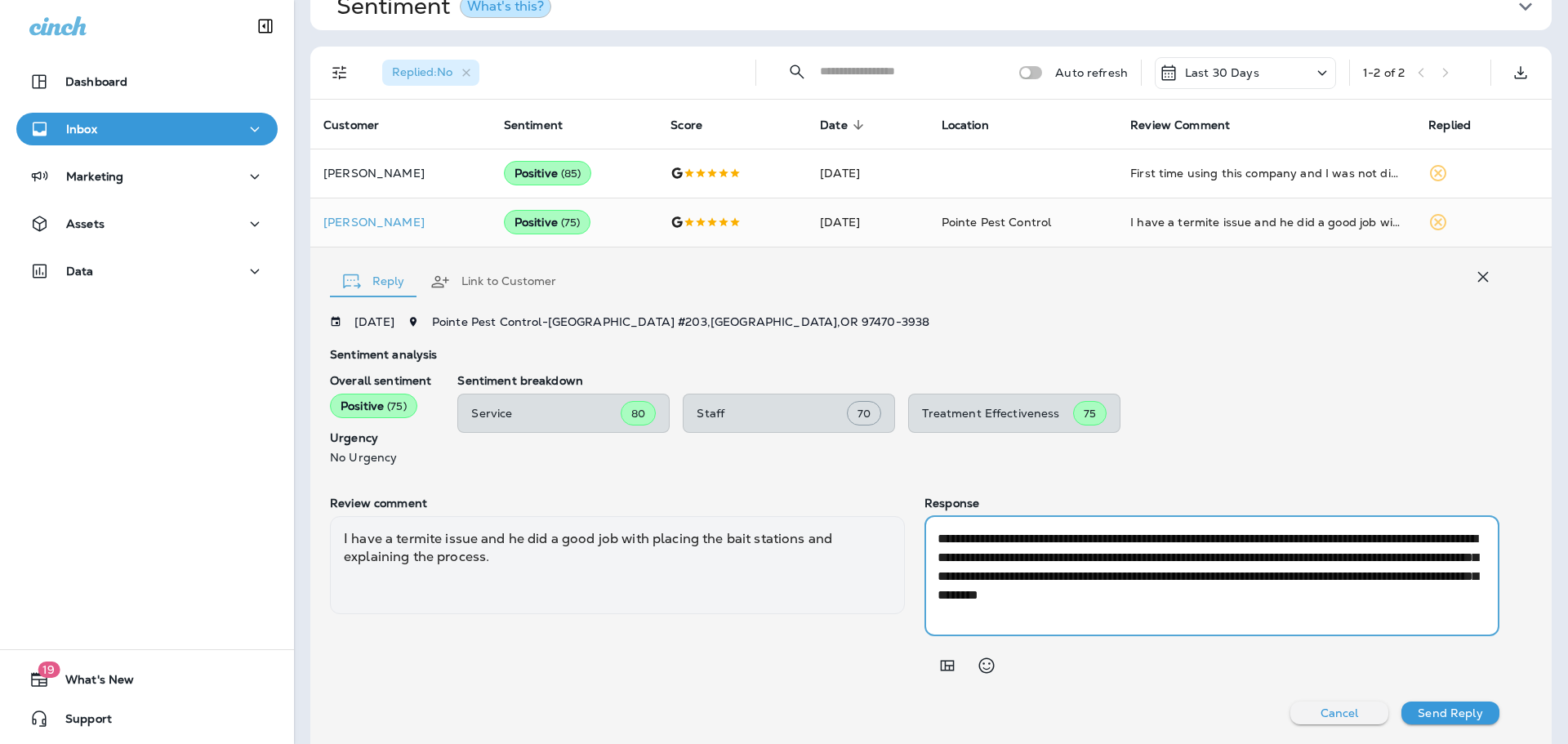
click at [1021, 539] on textarea "**********" at bounding box center [1212, 576] width 549 height 93
click at [1003, 559] on textarea "**********" at bounding box center [1212, 576] width 549 height 93
click at [1444, 579] on textarea "**********" at bounding box center [1212, 576] width 549 height 93
click at [966, 610] on textarea "**********" at bounding box center [1212, 576] width 549 height 93
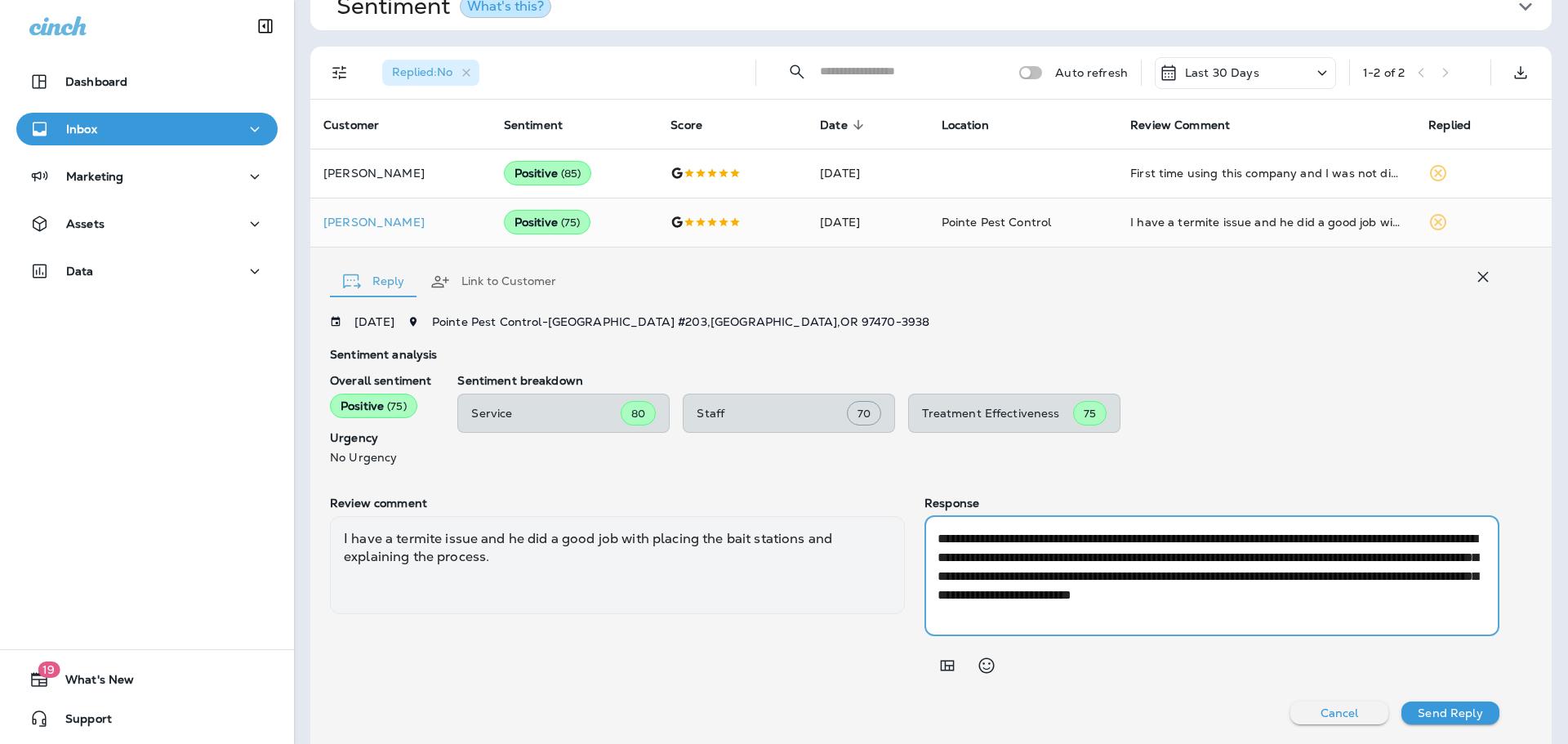
click at [966, 610] on textarea "**********" at bounding box center [1212, 576] width 549 height 93
type textarea "**********"
click at [1445, 717] on p "Send Reply" at bounding box center [1449, 713] width 65 height 13
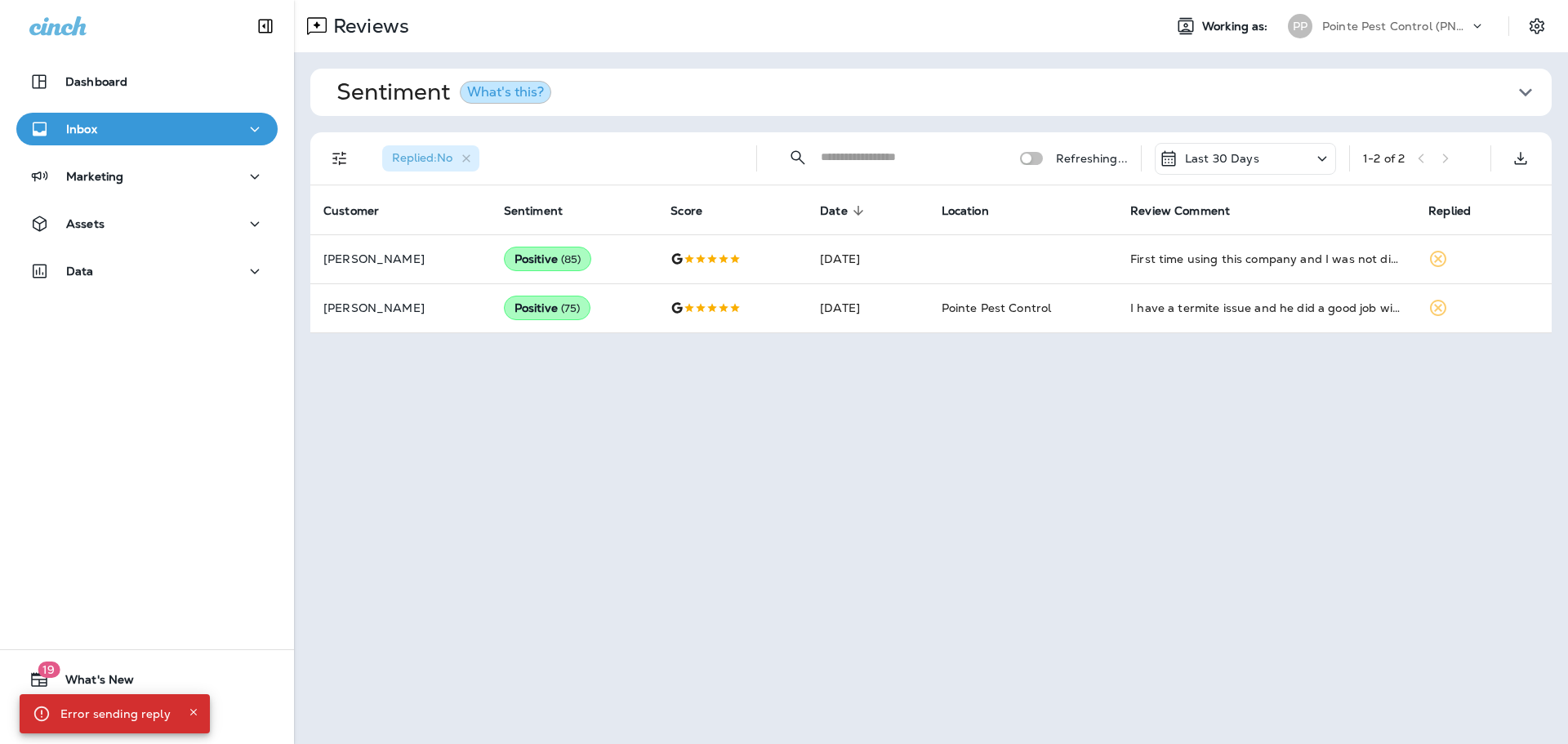
scroll to position [0, 0]
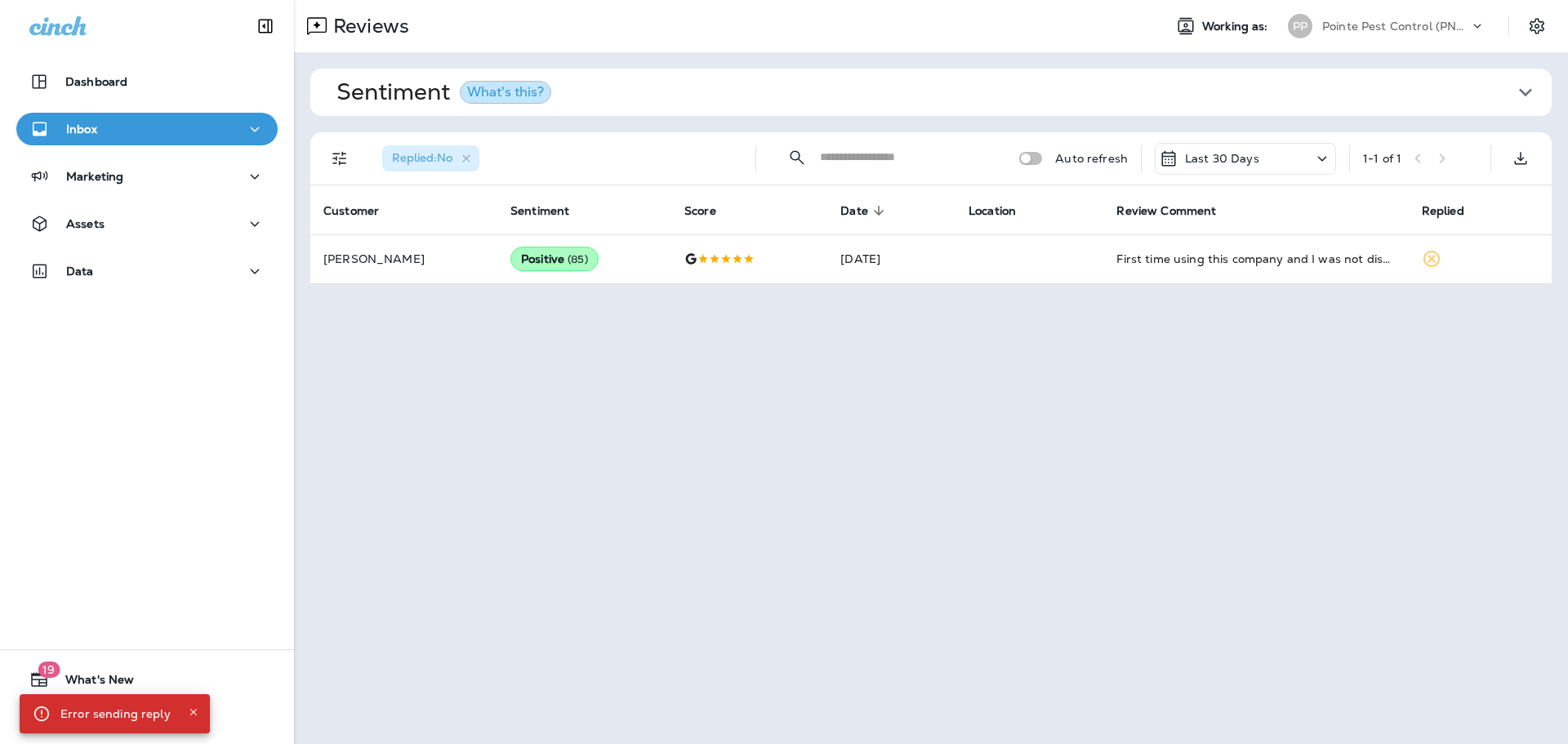
click at [180, 706] on div at bounding box center [187, 713] width 33 height 29
click at [188, 711] on icon "Close" at bounding box center [194, 712] width 11 height 11
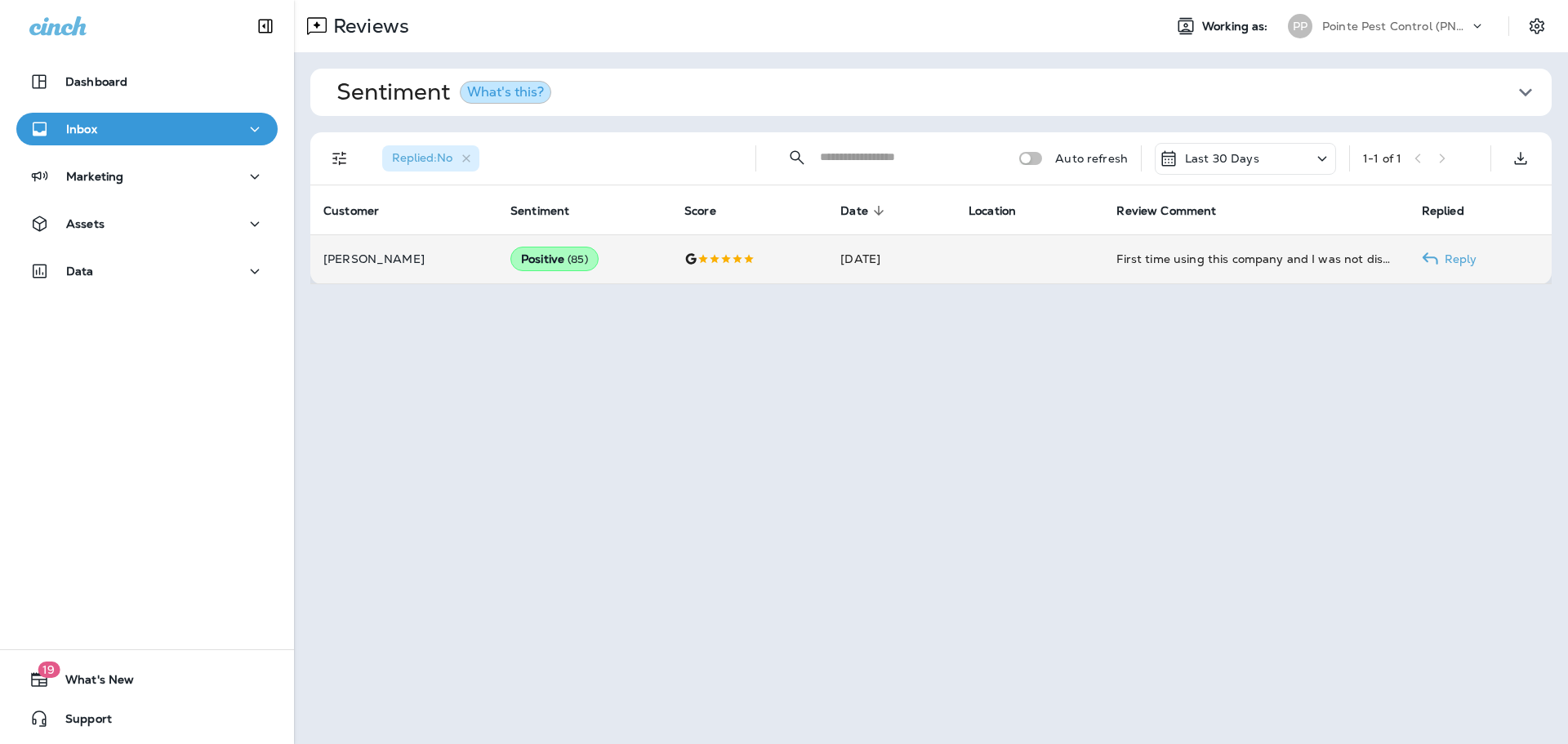
click at [979, 242] on td at bounding box center [1029, 259] width 148 height 49
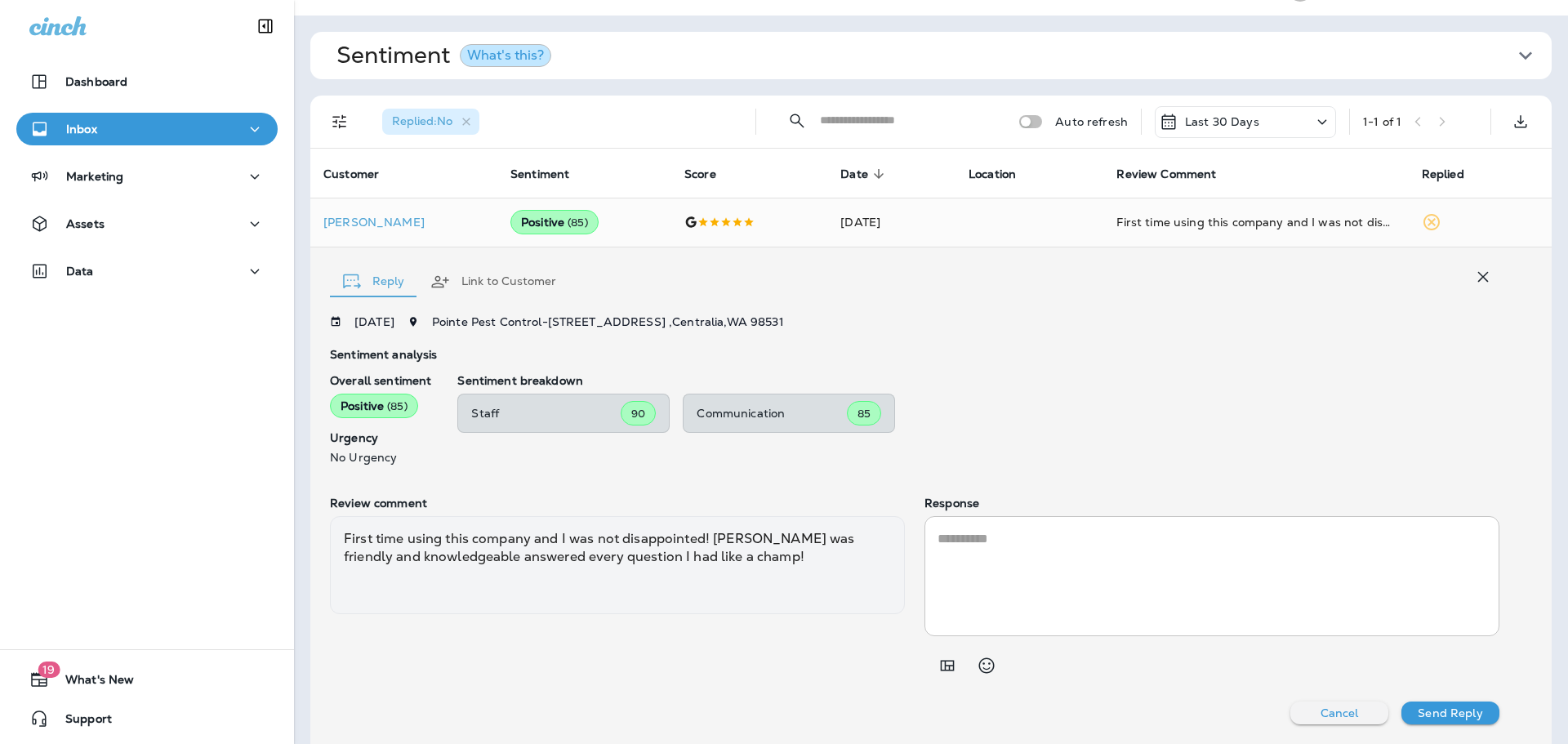
click at [1042, 546] on textarea at bounding box center [1212, 576] width 549 height 93
paste textarea "**********"
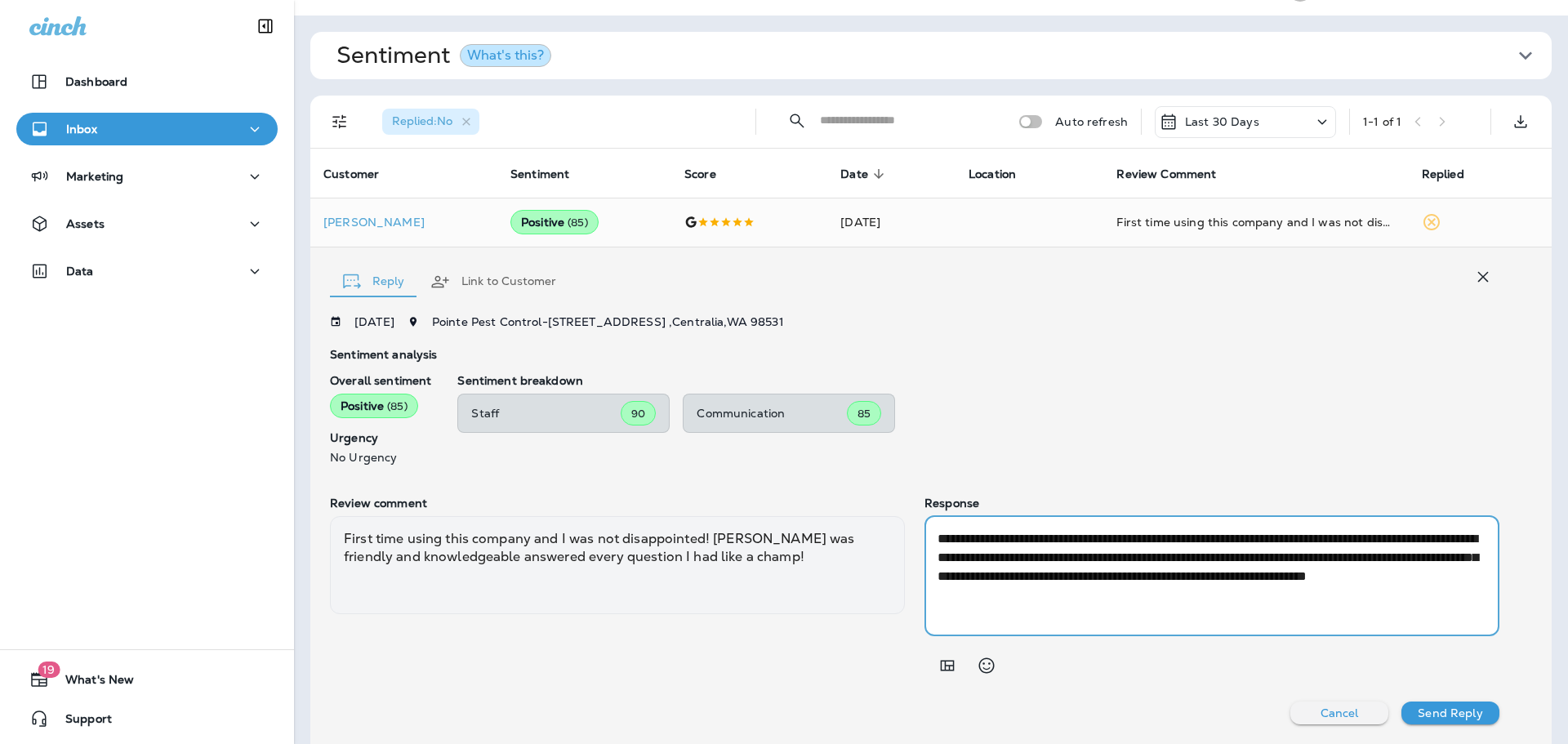
click at [1129, 599] on textarea "**********" at bounding box center [1212, 576] width 549 height 93
click at [1388, 540] on textarea "**********" at bounding box center [1212, 576] width 549 height 93
click at [954, 561] on textarea "**********" at bounding box center [1212, 576] width 549 height 93
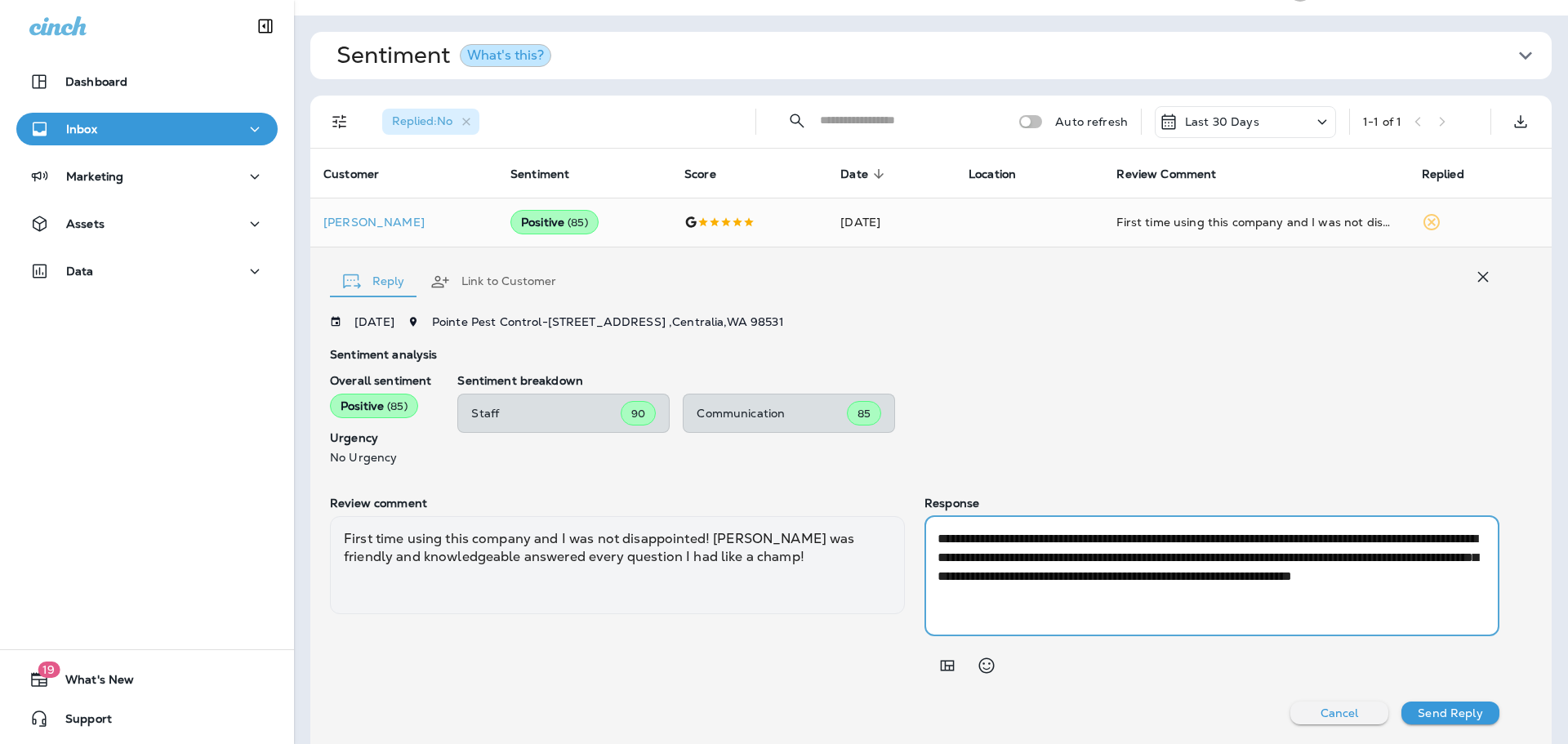
click at [954, 561] on textarea "**********" at bounding box center [1212, 576] width 549 height 93
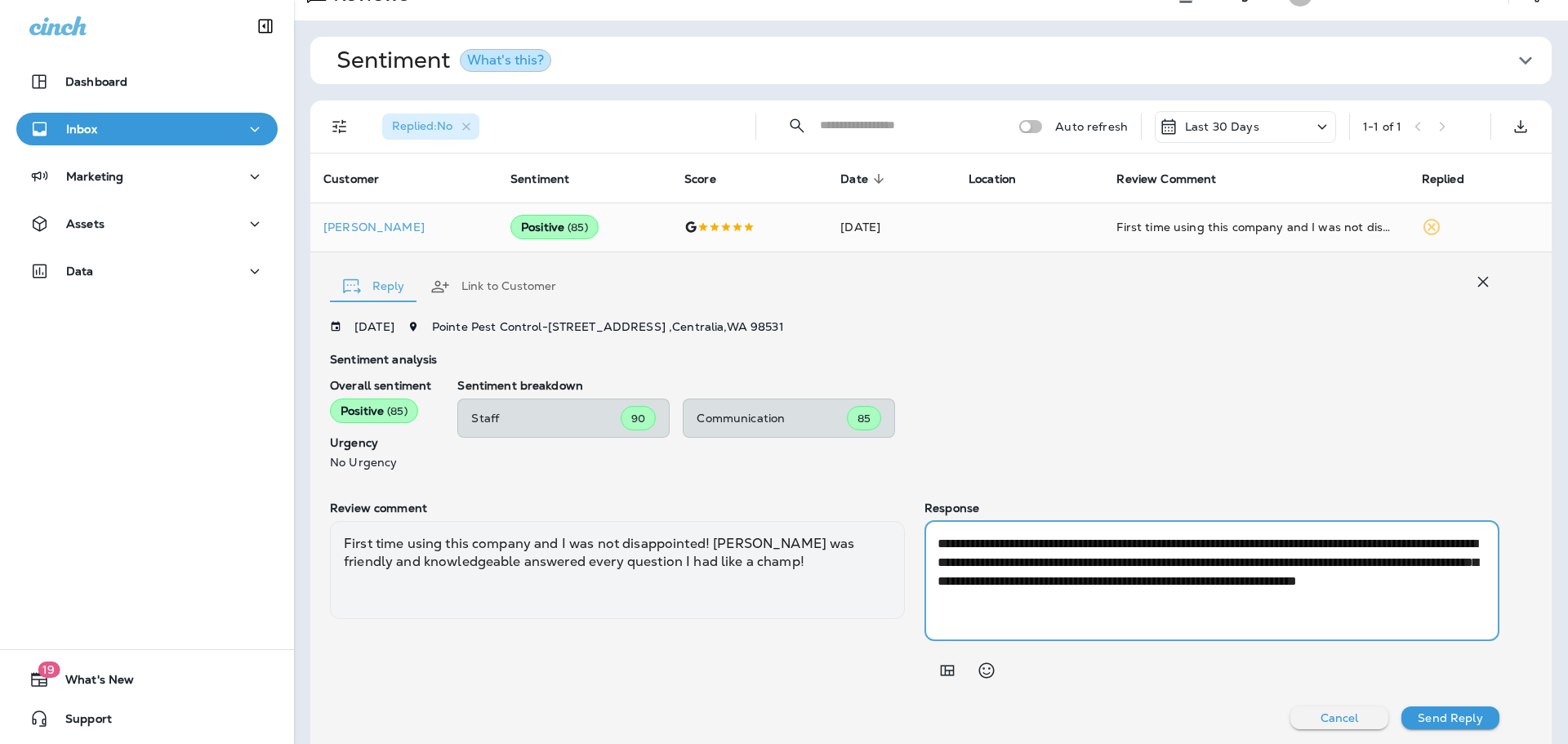
click at [1014, 564] on textarea "**********" at bounding box center [1212, 580] width 549 height 93
type textarea "**********"
click at [1480, 718] on p "Send Reply" at bounding box center [1449, 718] width 65 height 13
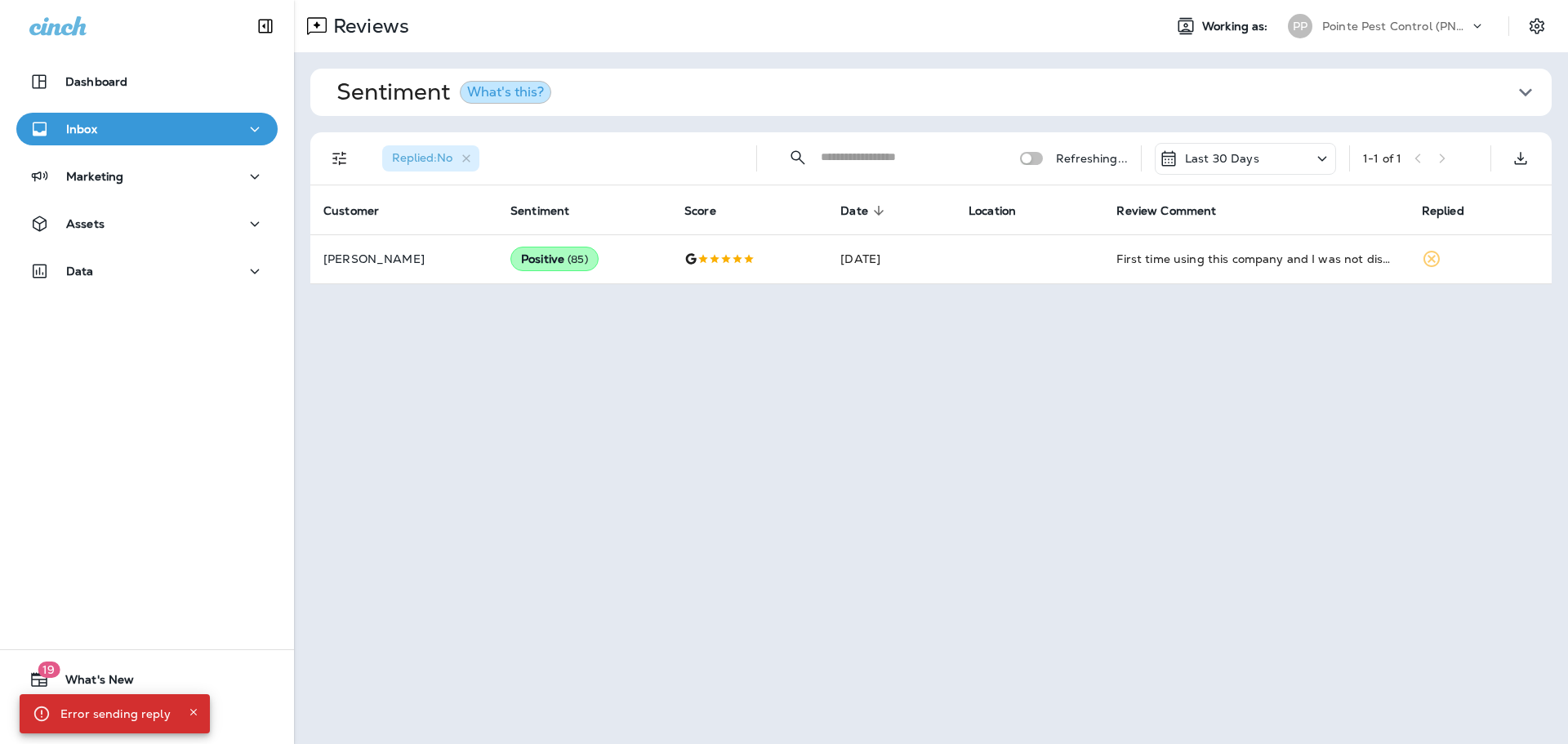
scroll to position [0, 0]
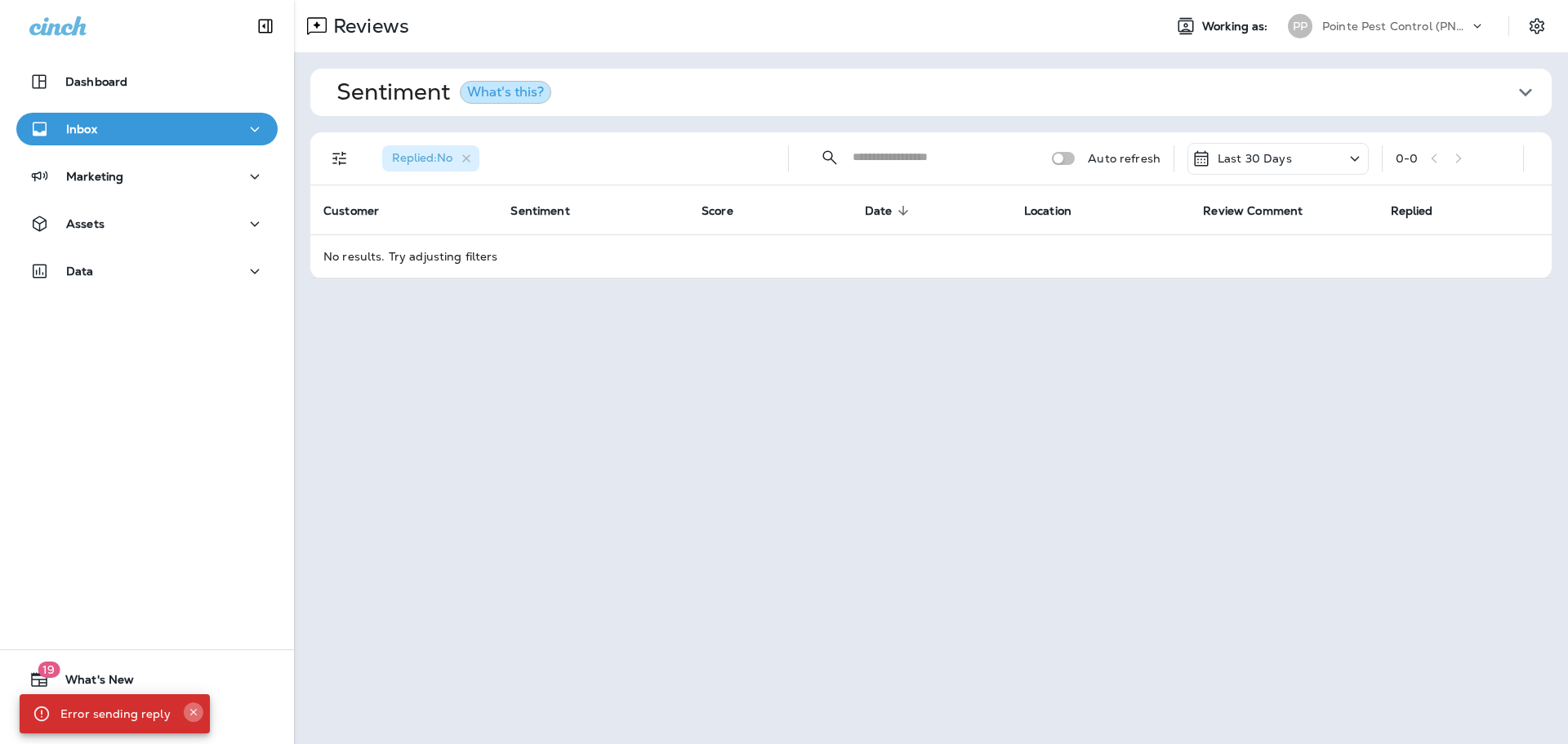
click at [191, 713] on icon "Close" at bounding box center [194, 712] width 11 height 11
click at [1329, 153] on div "Last 30 Days" at bounding box center [1278, 159] width 181 height 32
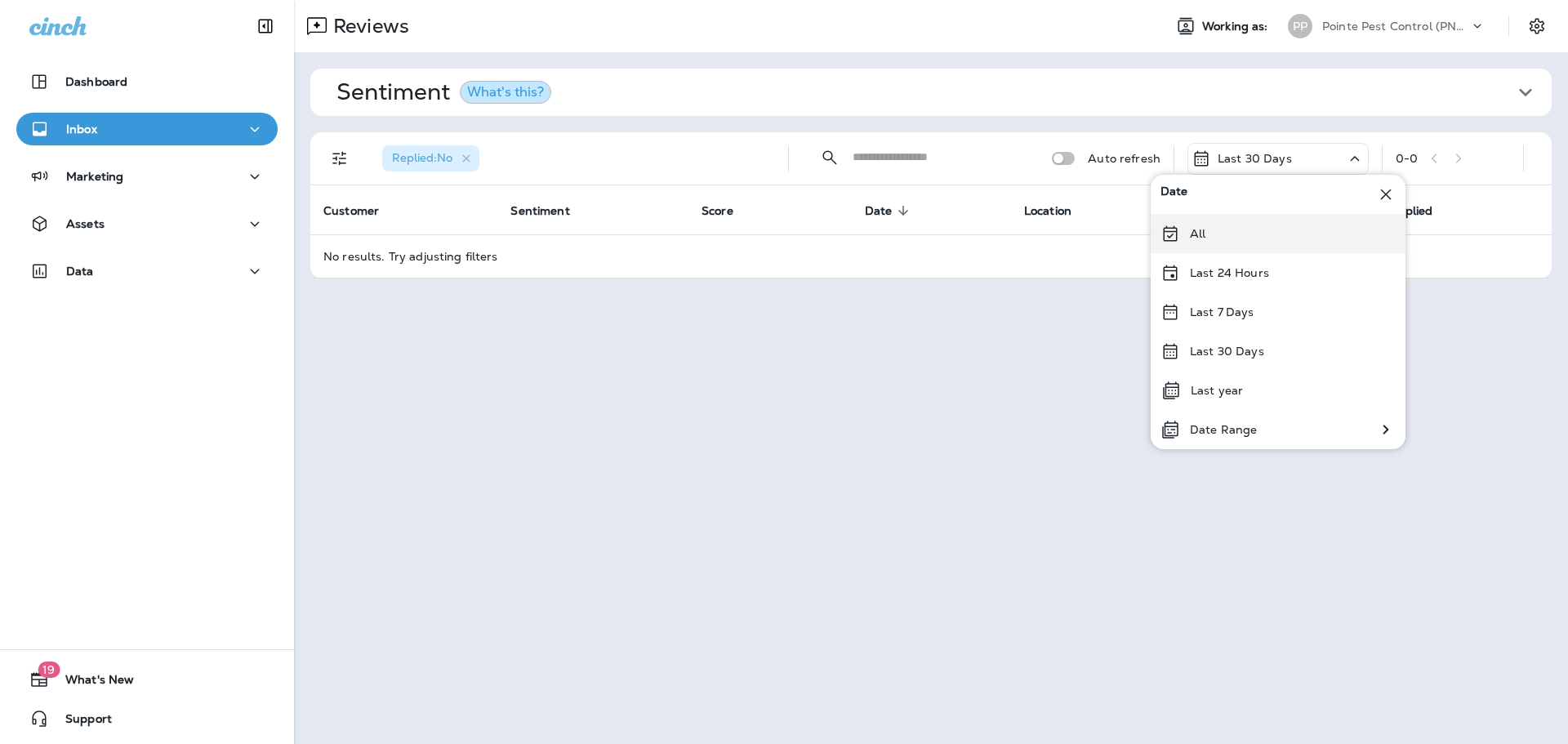
click at [1219, 236] on div "All" at bounding box center [1278, 234] width 255 height 39
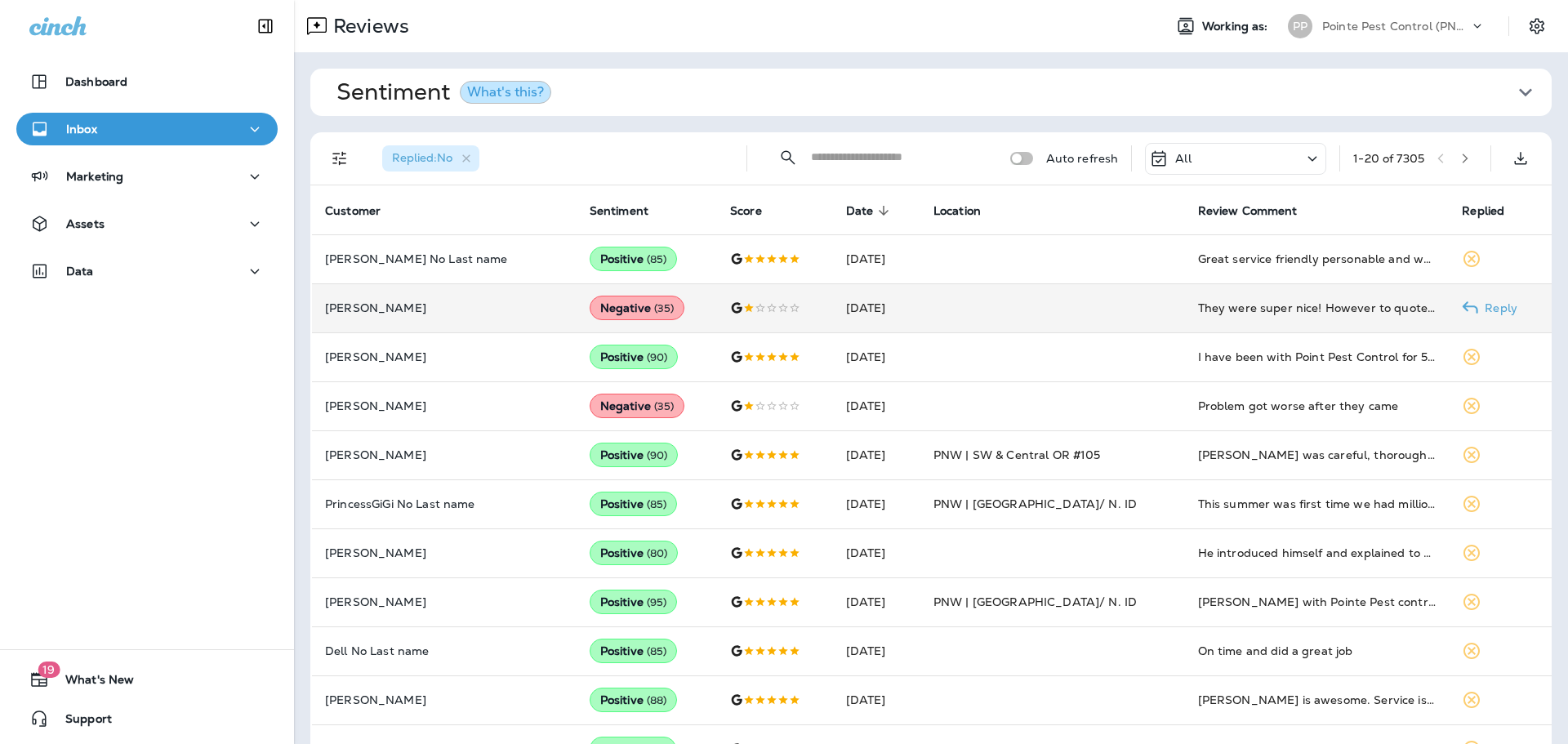
click at [1149, 293] on td at bounding box center [1052, 308] width 265 height 49
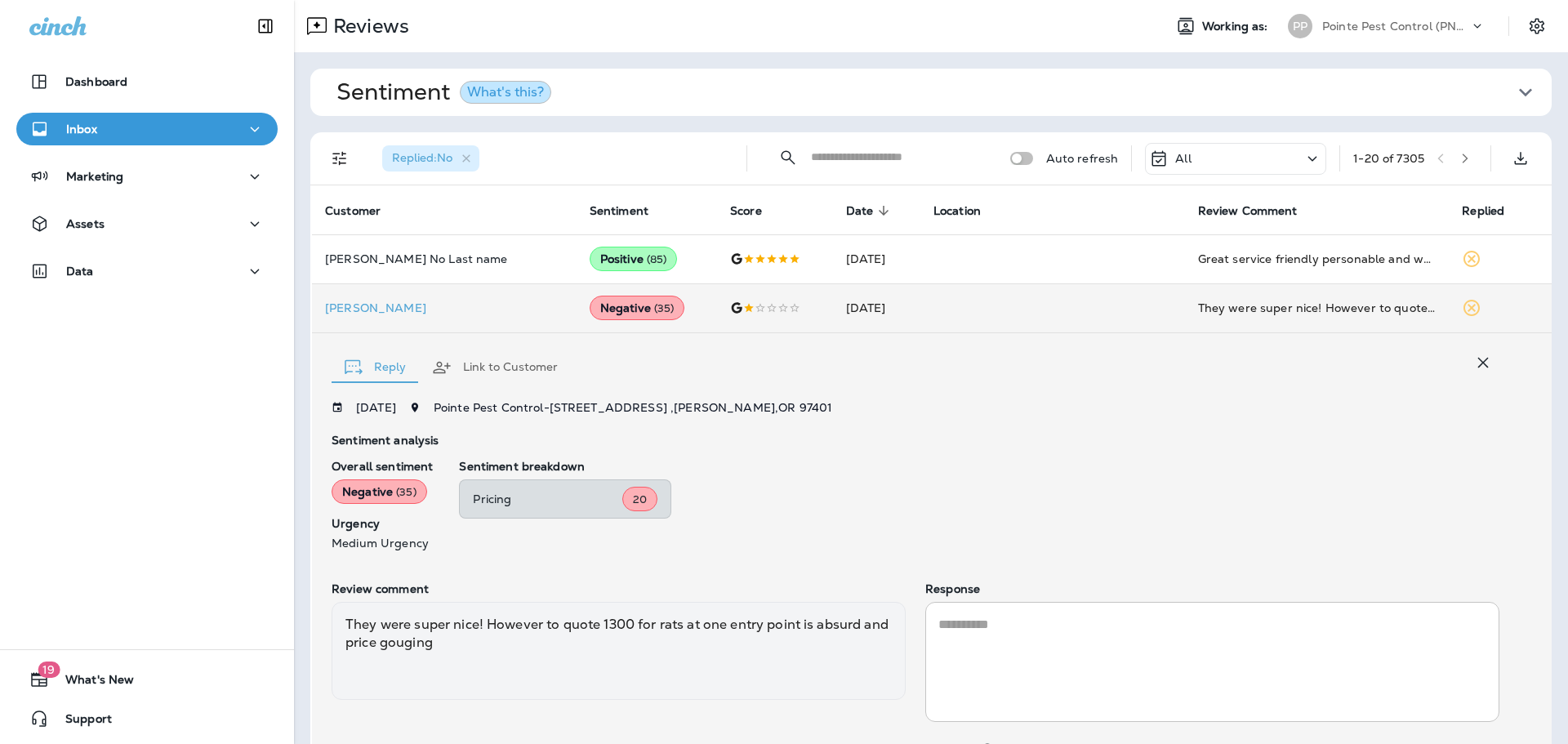
scroll to position [86, 0]
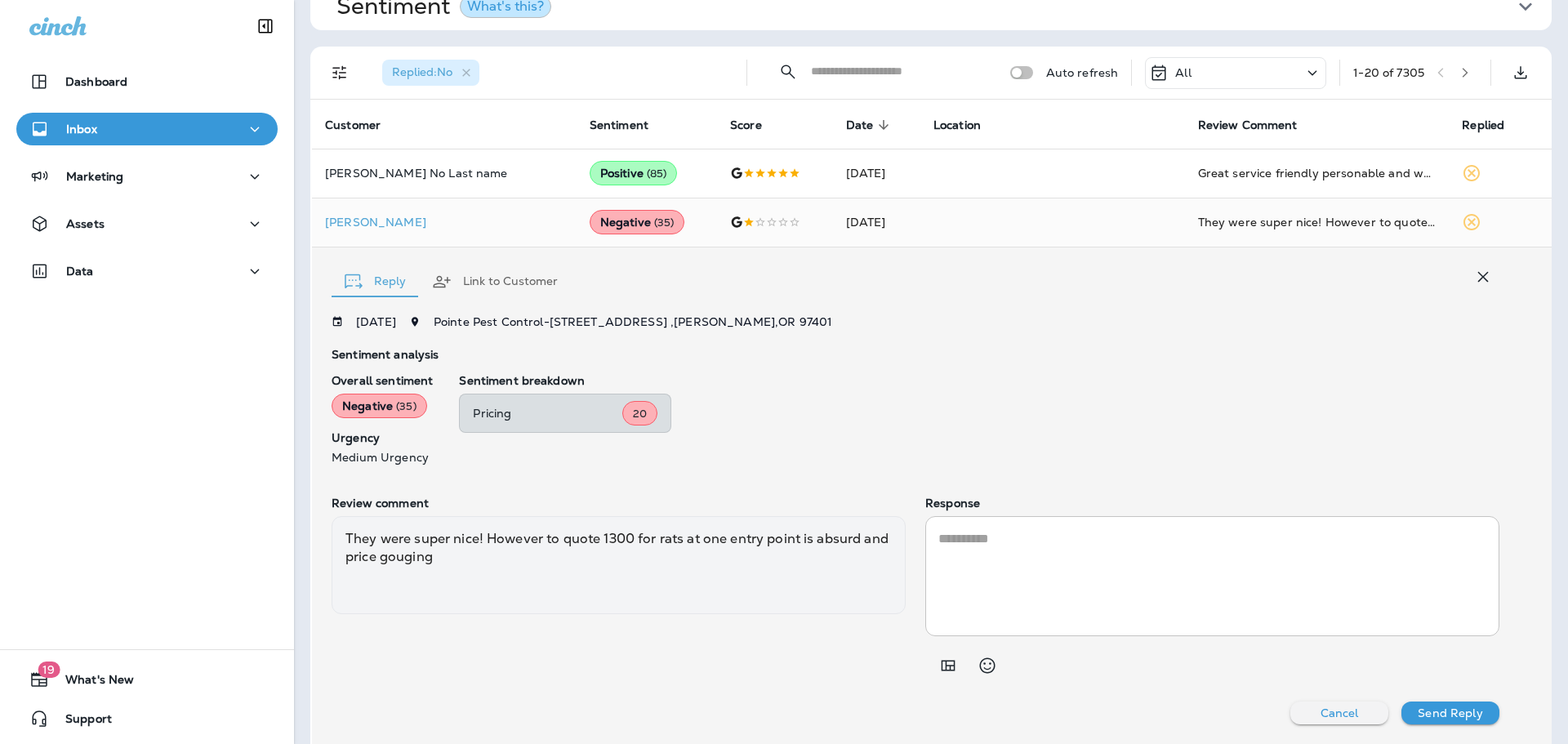
click at [1476, 276] on icon "button" at bounding box center [1483, 277] width 20 height 20
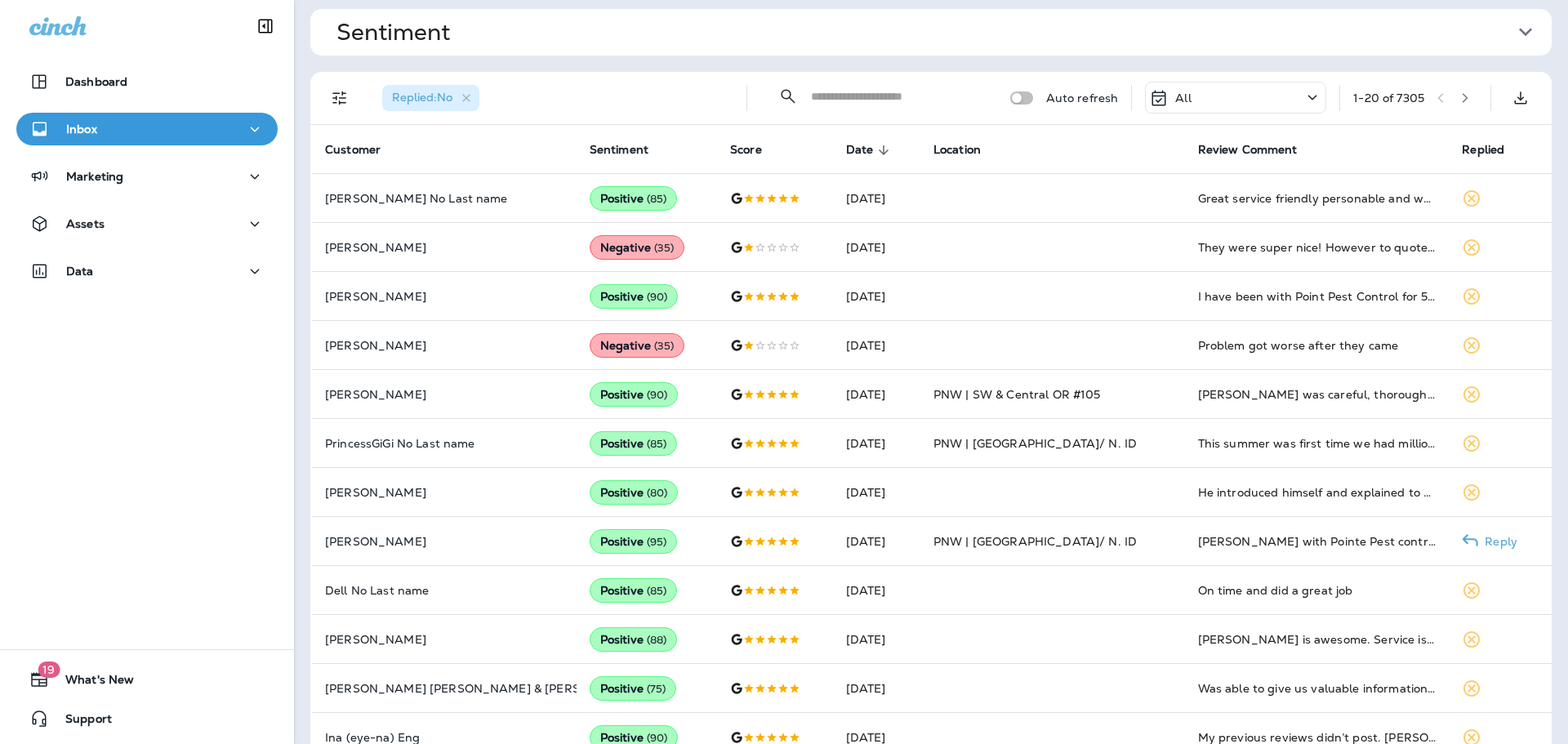
scroll to position [0, 0]
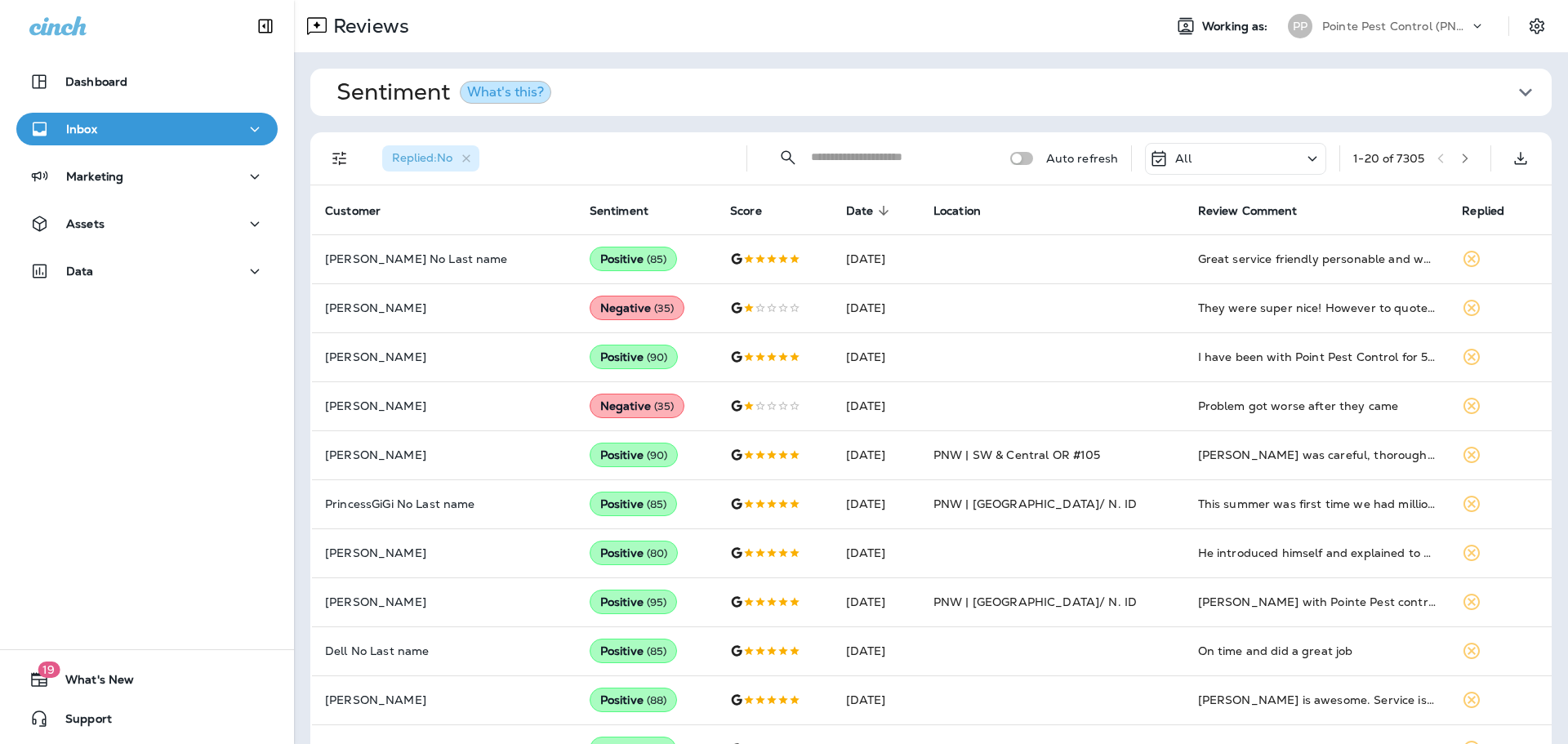
click at [1229, 158] on div "All" at bounding box center [1236, 159] width 181 height 32
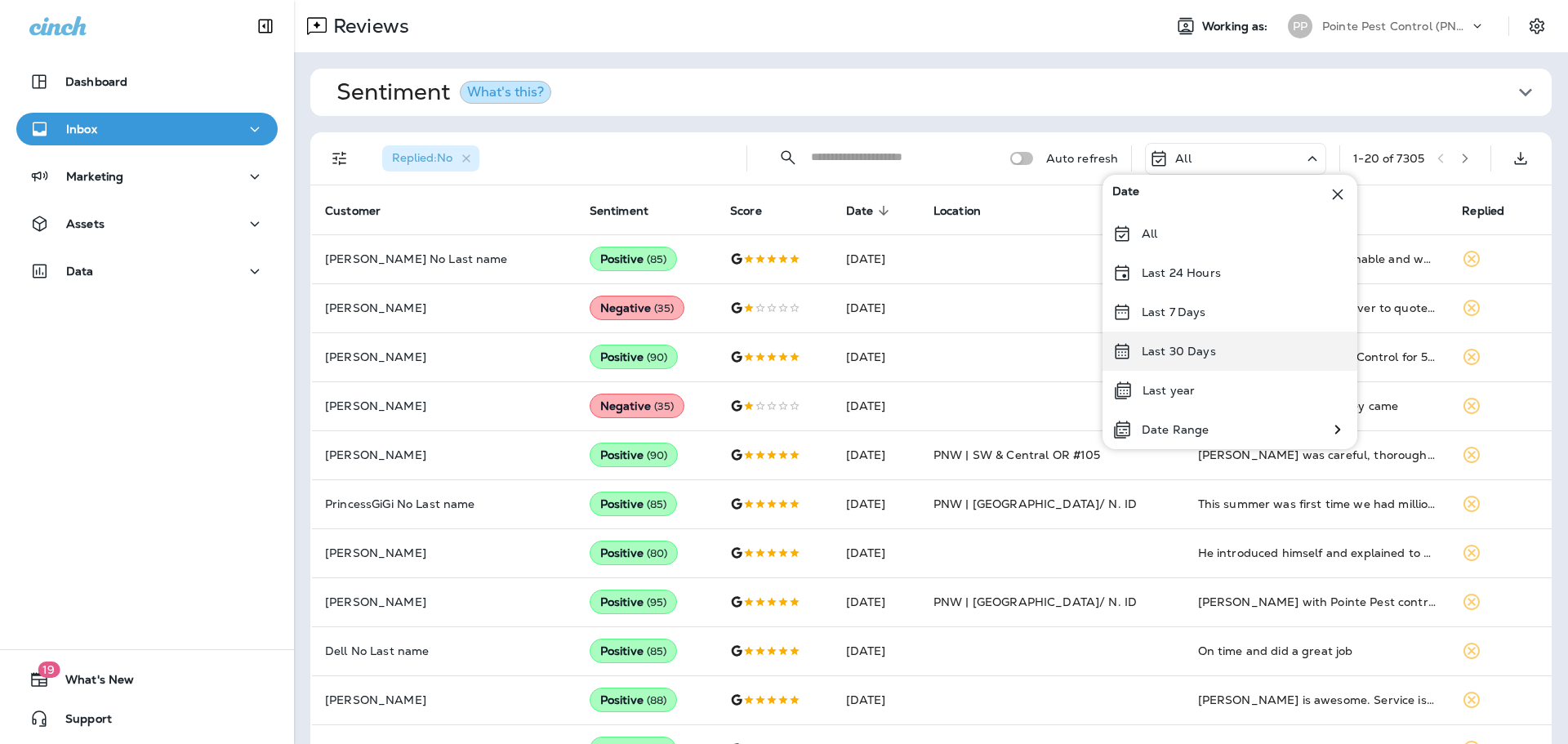
click at [1150, 352] on p "Last 30 Days" at bounding box center [1178, 351] width 74 height 13
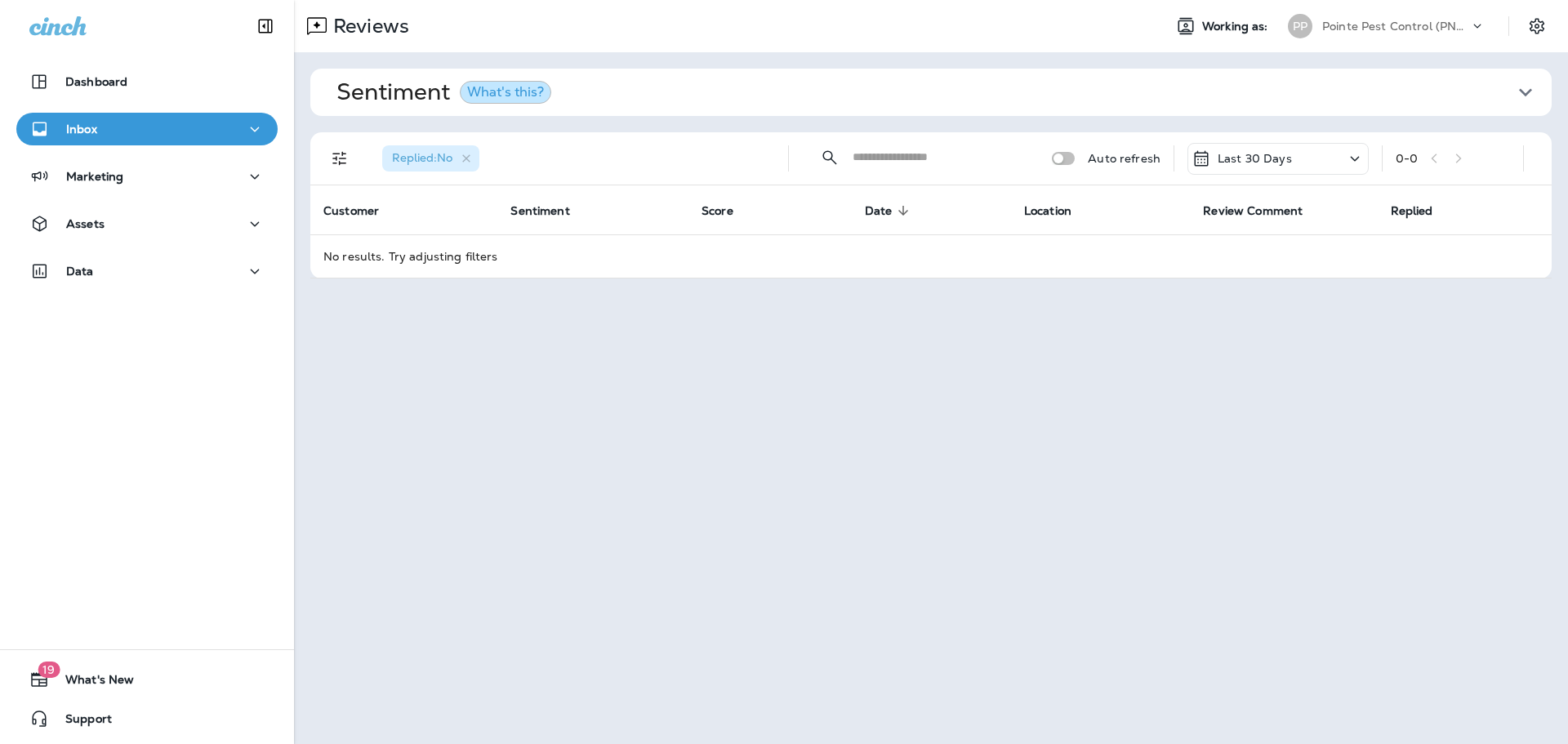
click at [1349, 33] on div "Pointe Pest Control (PNW)" at bounding box center [1395, 26] width 147 height 24
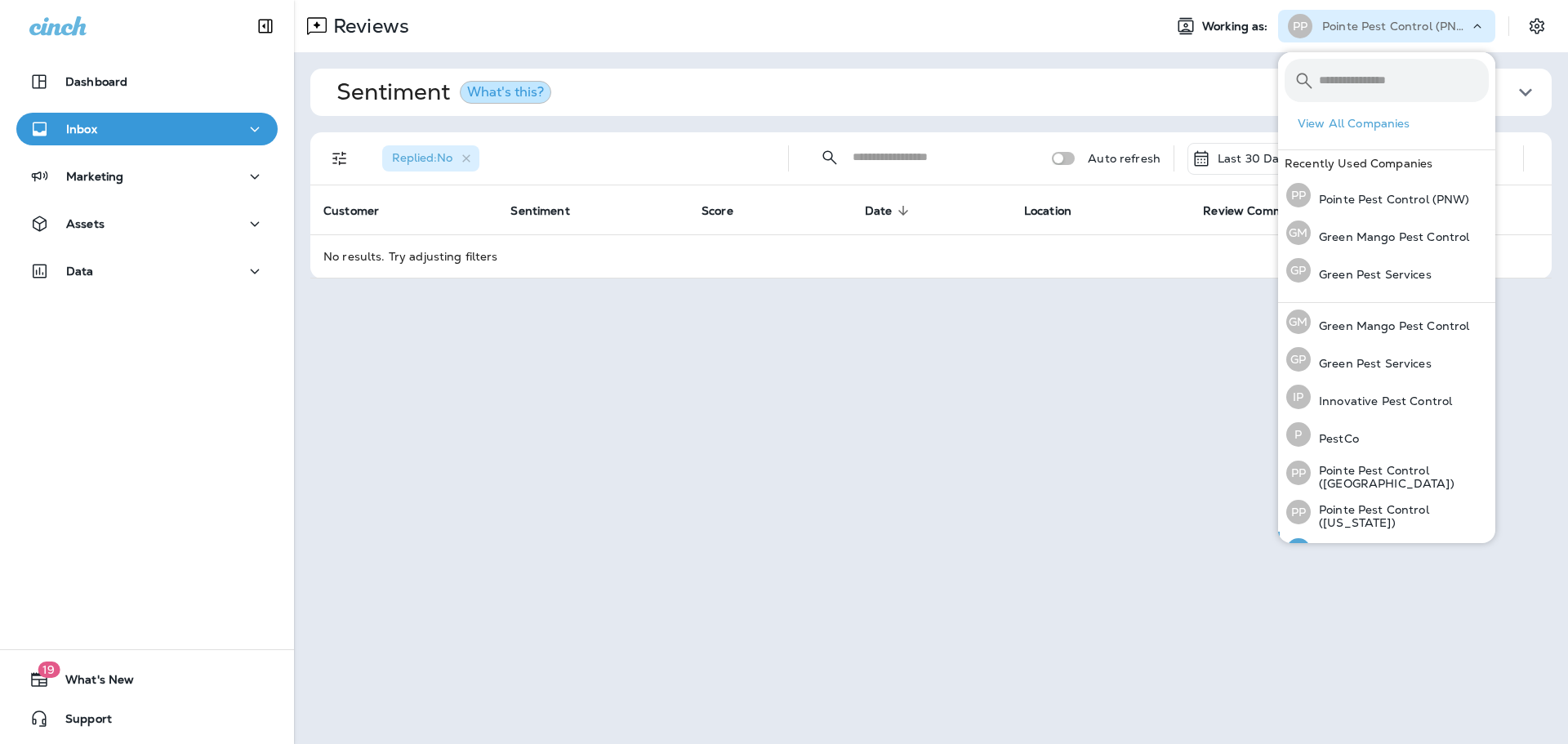
scroll to position [67, 0]
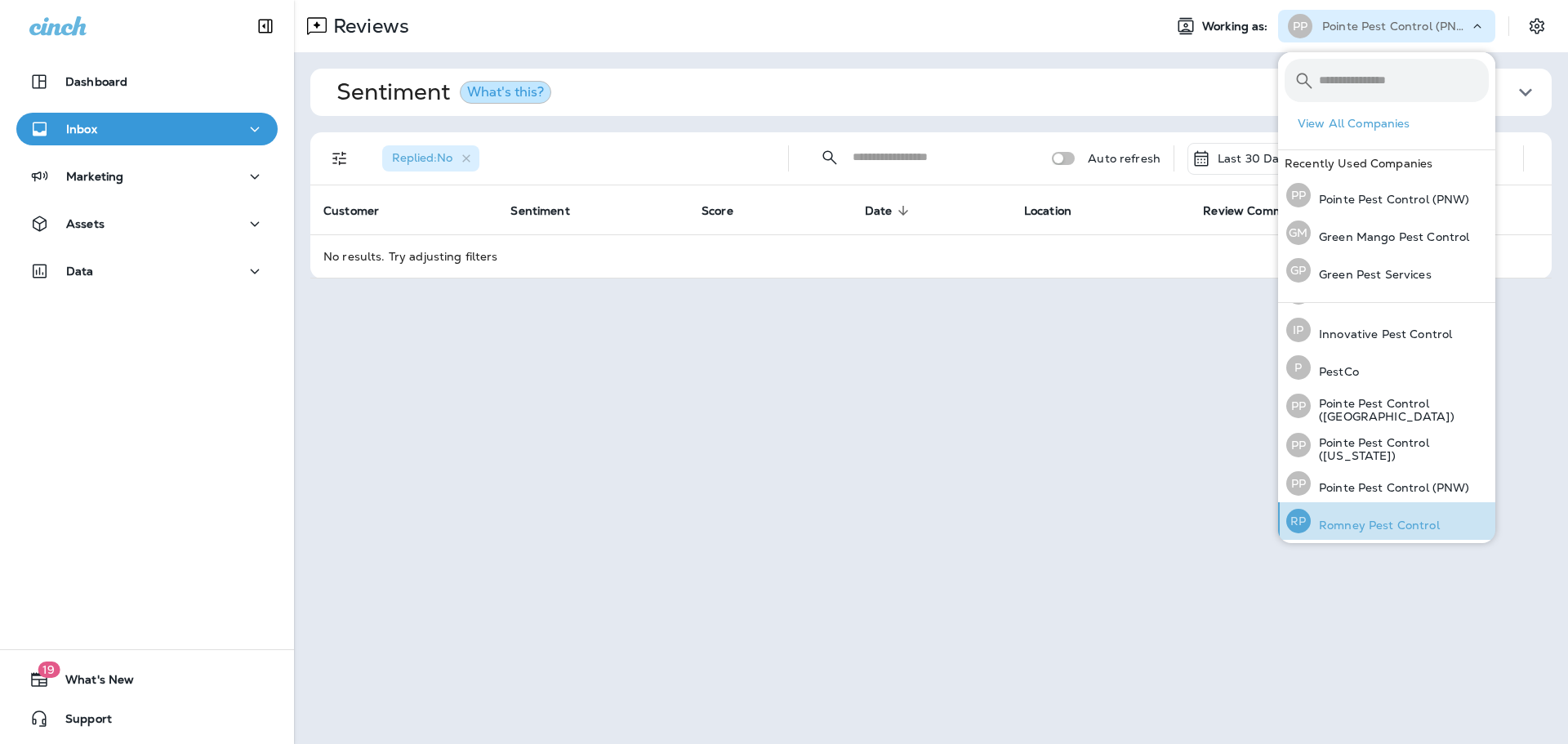
click at [1351, 519] on p "Romney Pest Control" at bounding box center [1375, 525] width 129 height 13
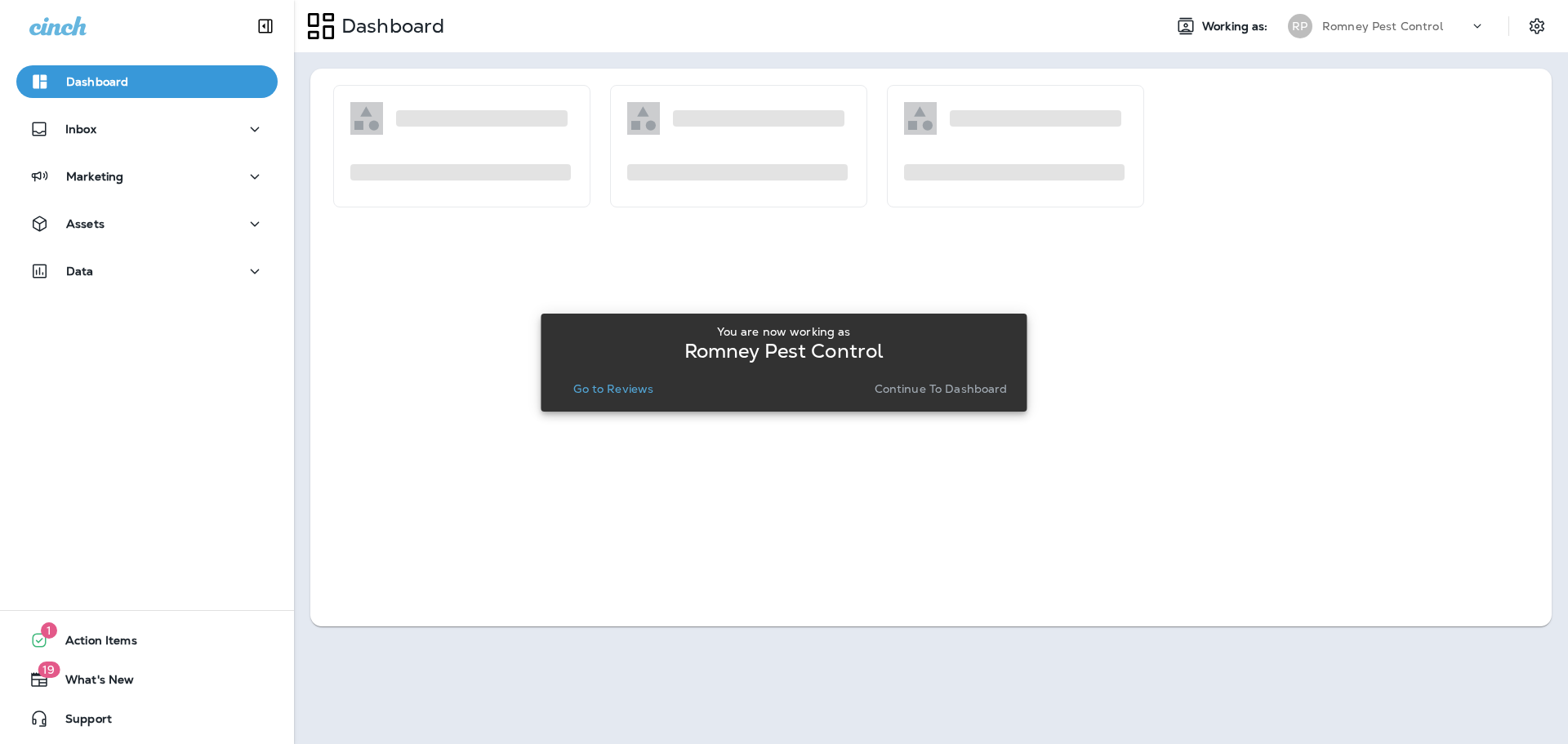
click at [610, 391] on p "Go to Reviews" at bounding box center [613, 389] width 80 height 13
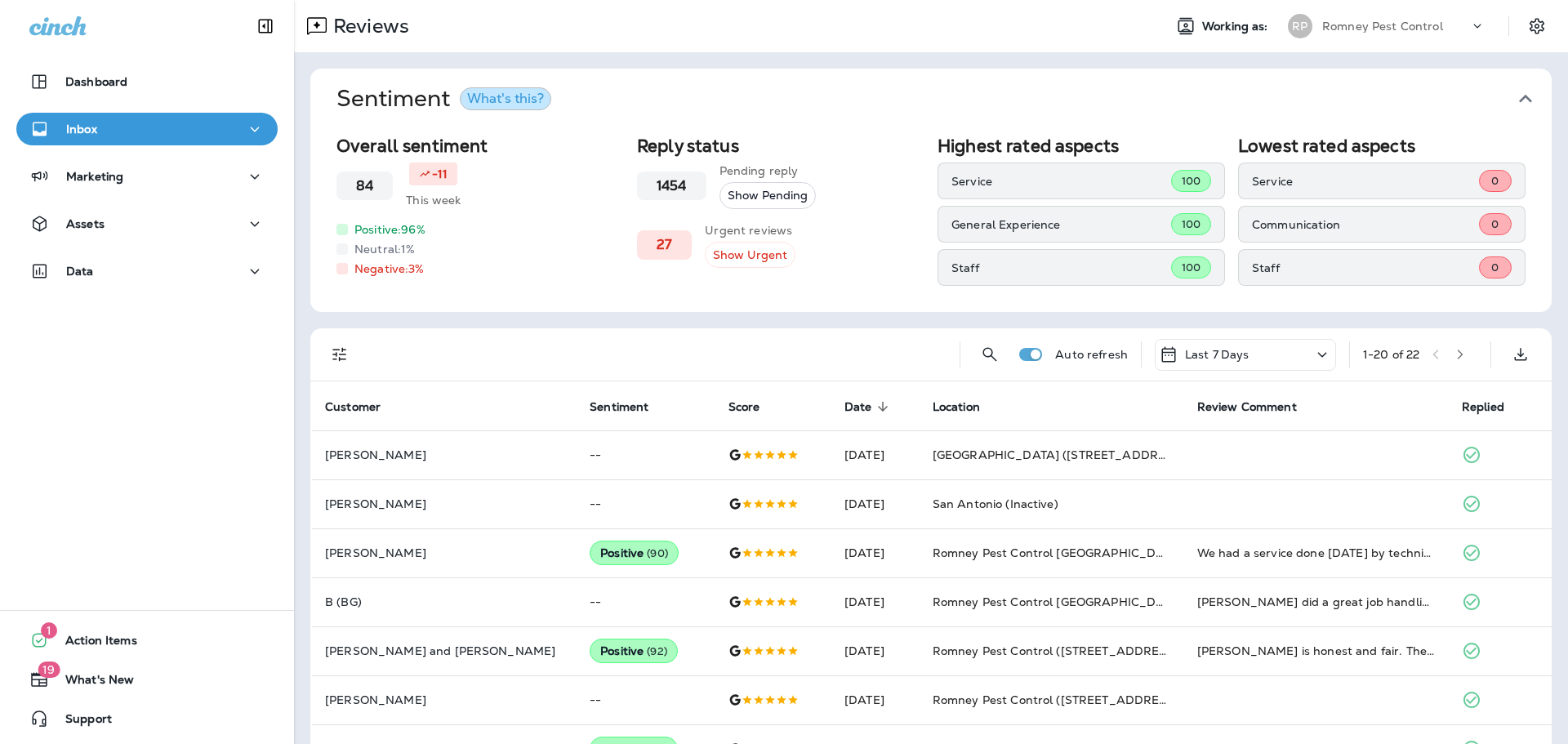
click at [1281, 365] on div "Last 7 Days" at bounding box center [1245, 355] width 181 height 32
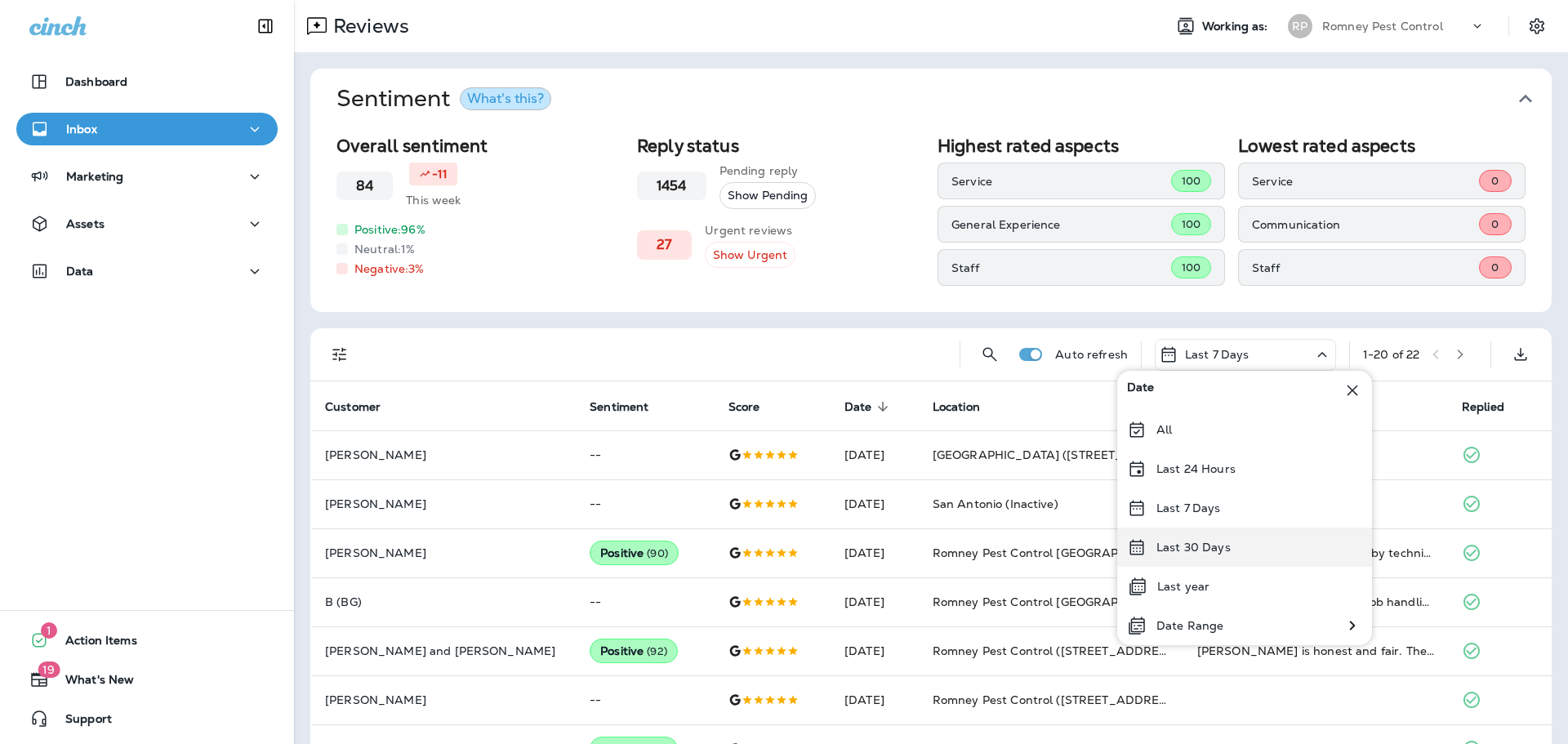
click at [1212, 543] on p "Last 30 Days" at bounding box center [1193, 547] width 74 height 13
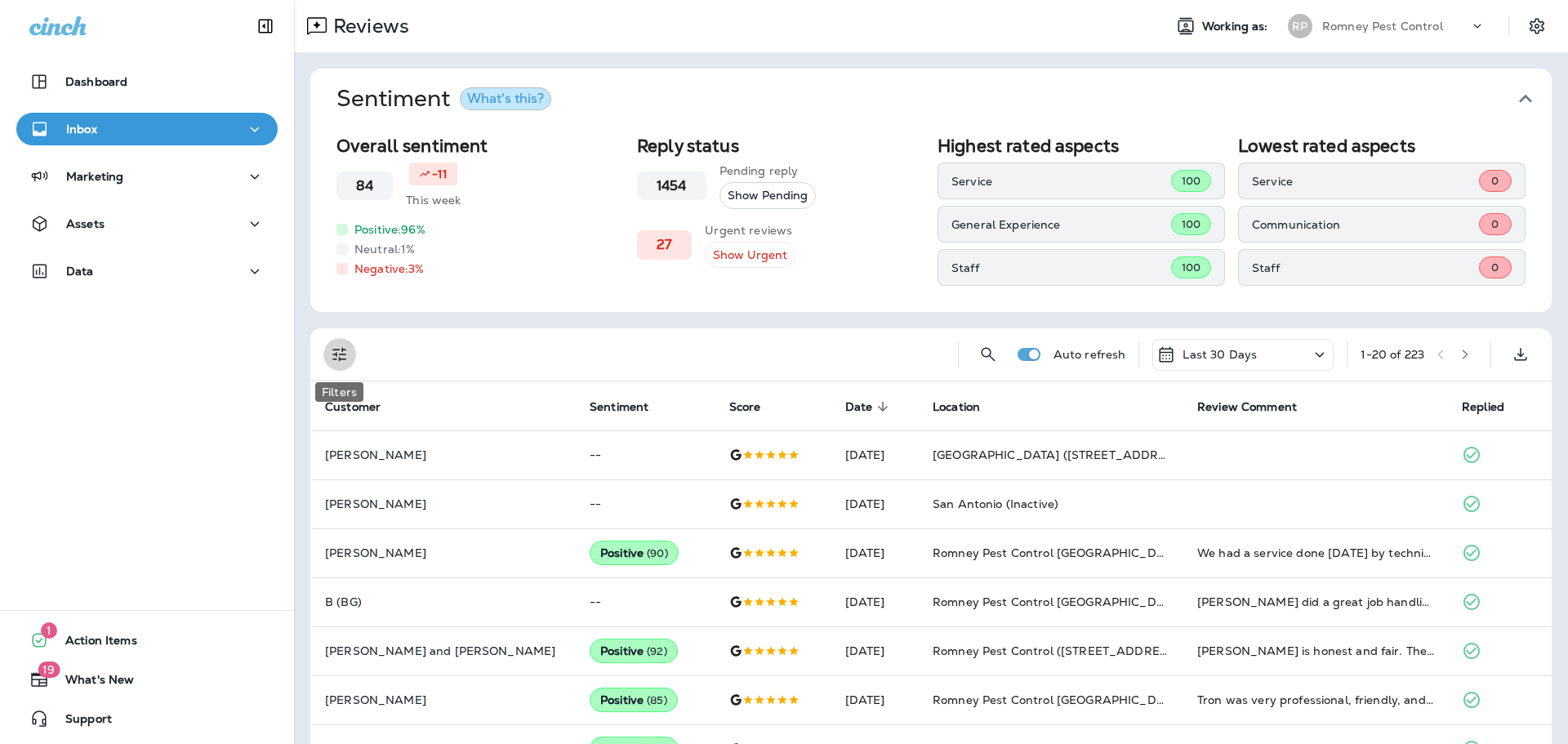
drag, startPoint x: 328, startPoint y: 358, endPoint x: 343, endPoint y: 395, distance: 39.9
click at [328, 358] on button "Filters" at bounding box center [339, 354] width 33 height 33
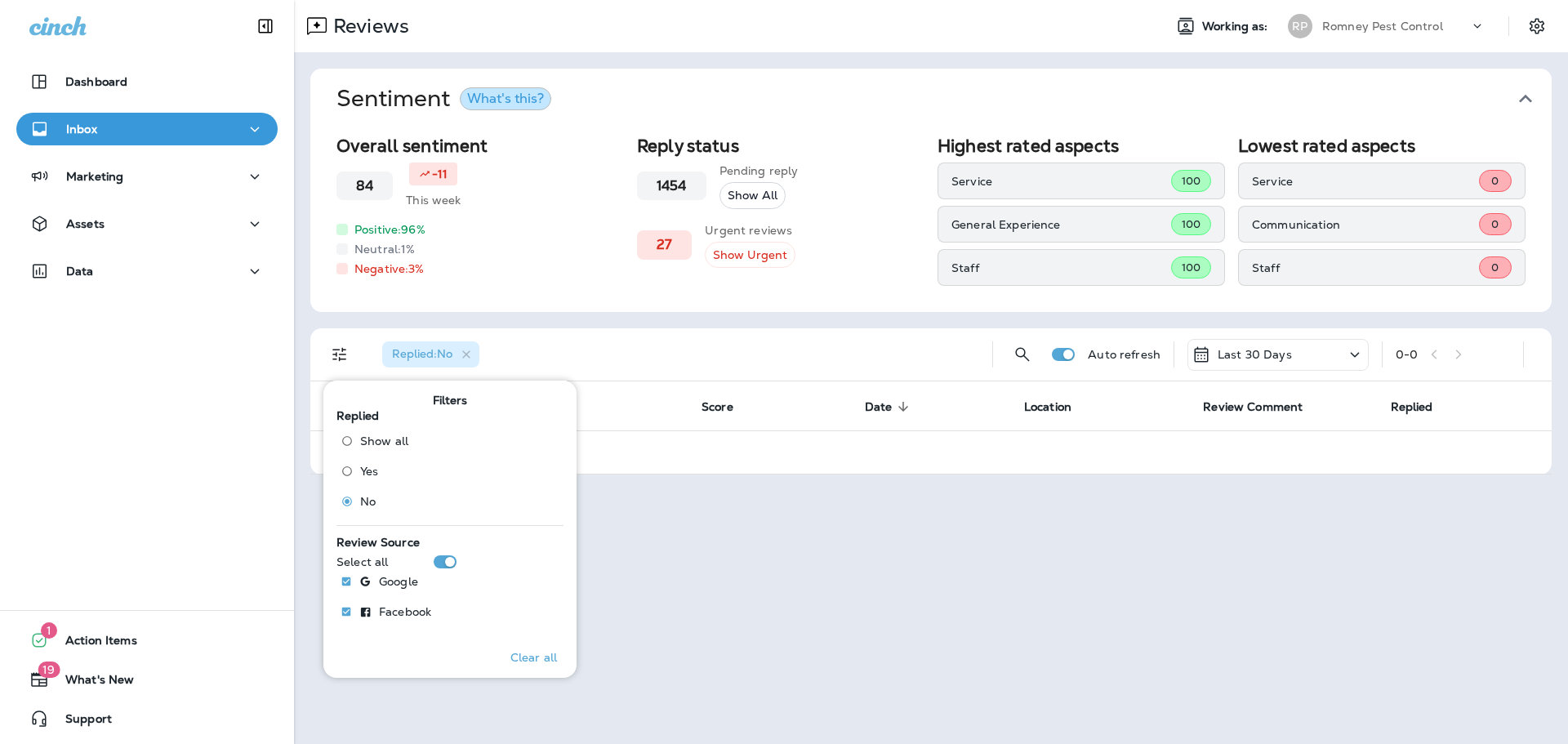
drag, startPoint x: 897, startPoint y: 351, endPoint x: 913, endPoint y: 349, distance: 16.1
click at [897, 351] on div "Replied : No" at bounding box center [674, 354] width 611 height 52
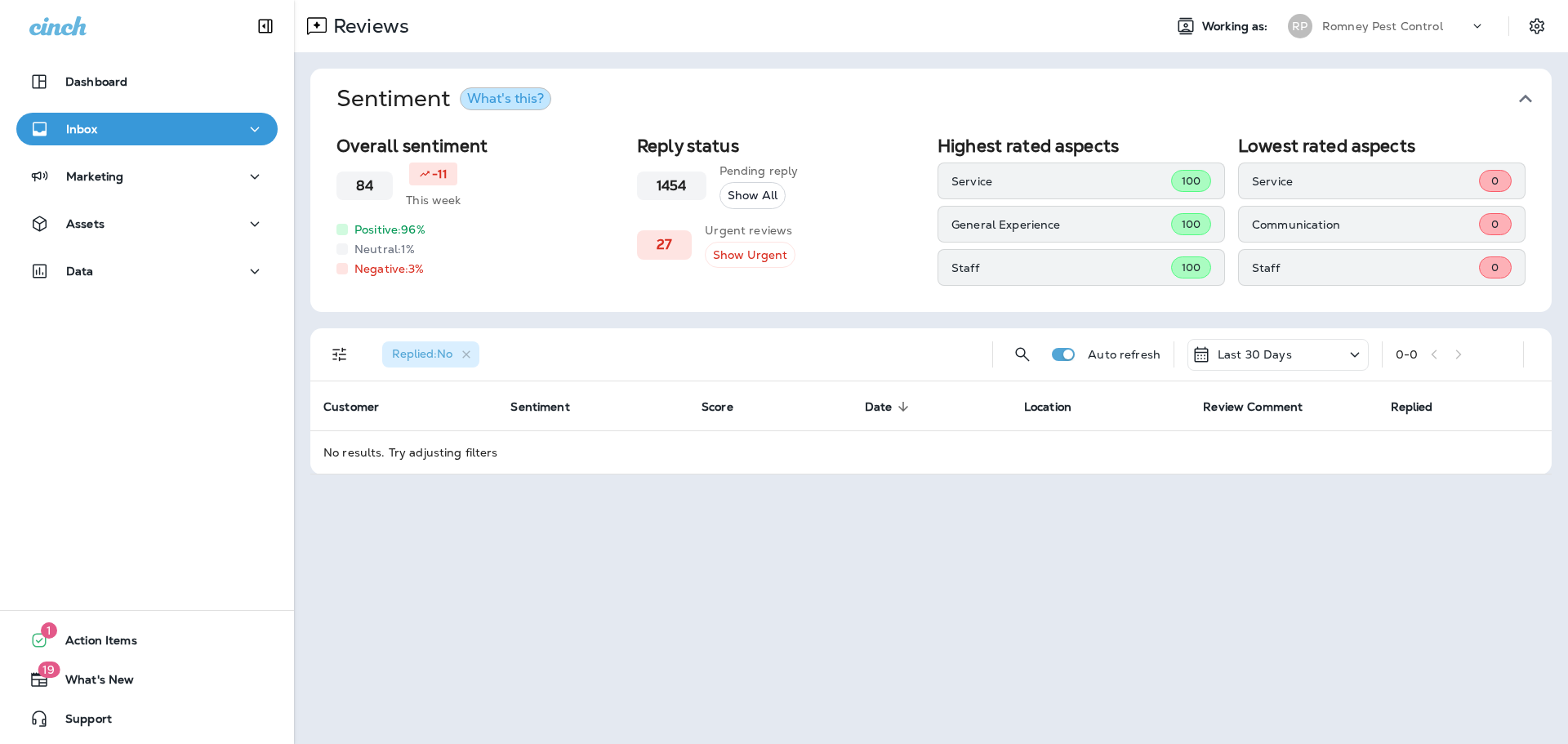
click at [1302, 355] on div "Last 30 Days" at bounding box center [1278, 355] width 181 height 32
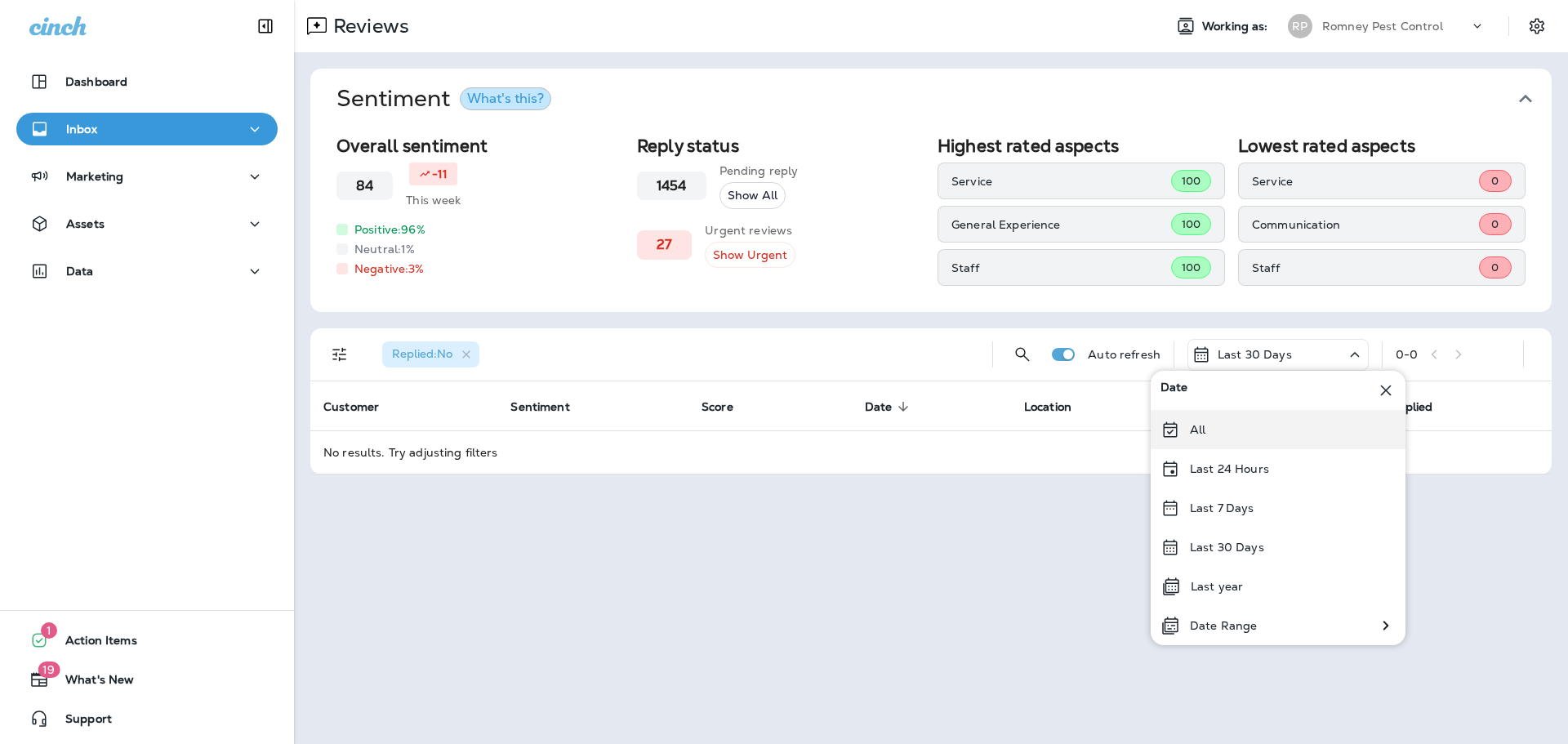
click at [1223, 429] on div "All" at bounding box center [1278, 429] width 255 height 39
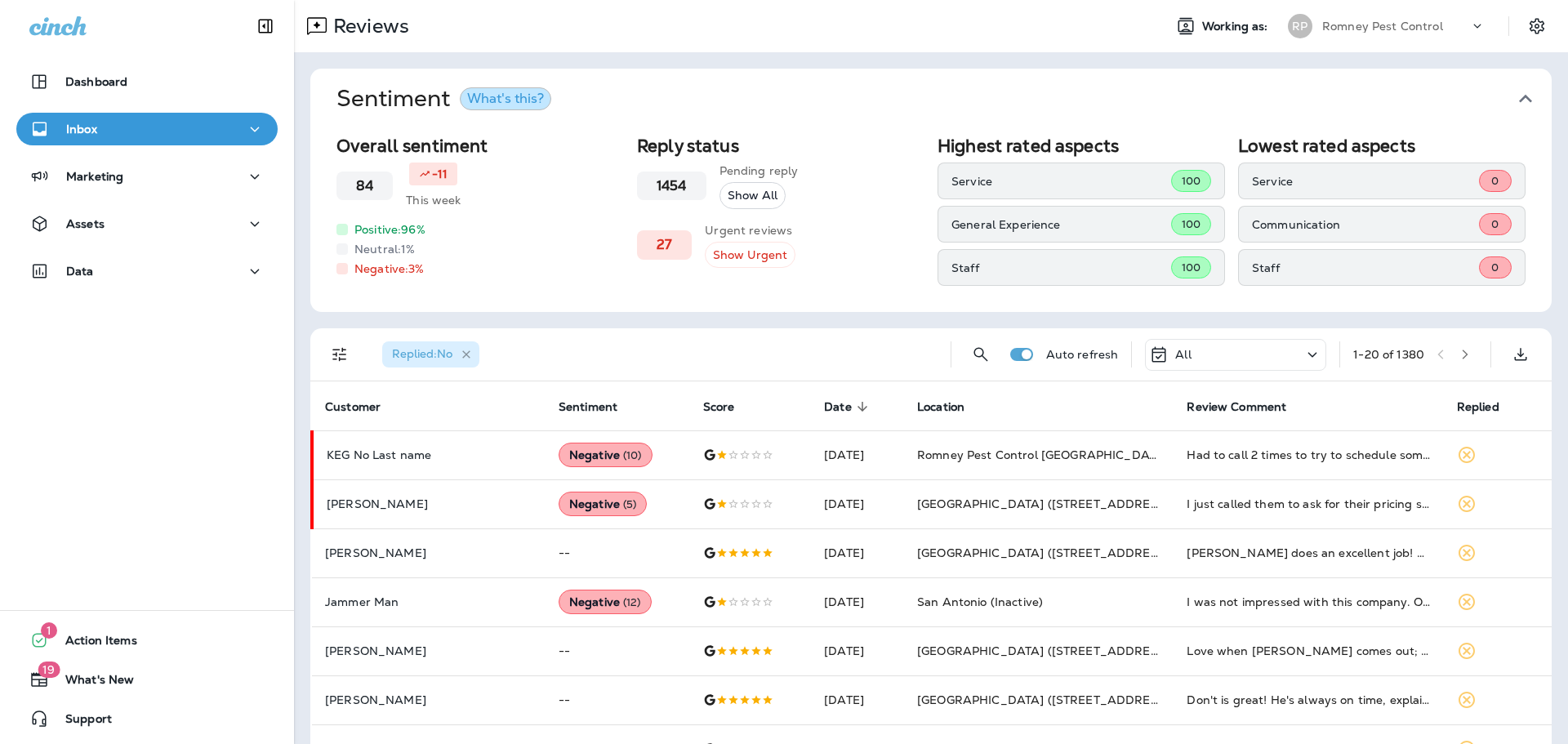
click at [473, 352] on icon "button" at bounding box center [467, 354] width 14 height 14
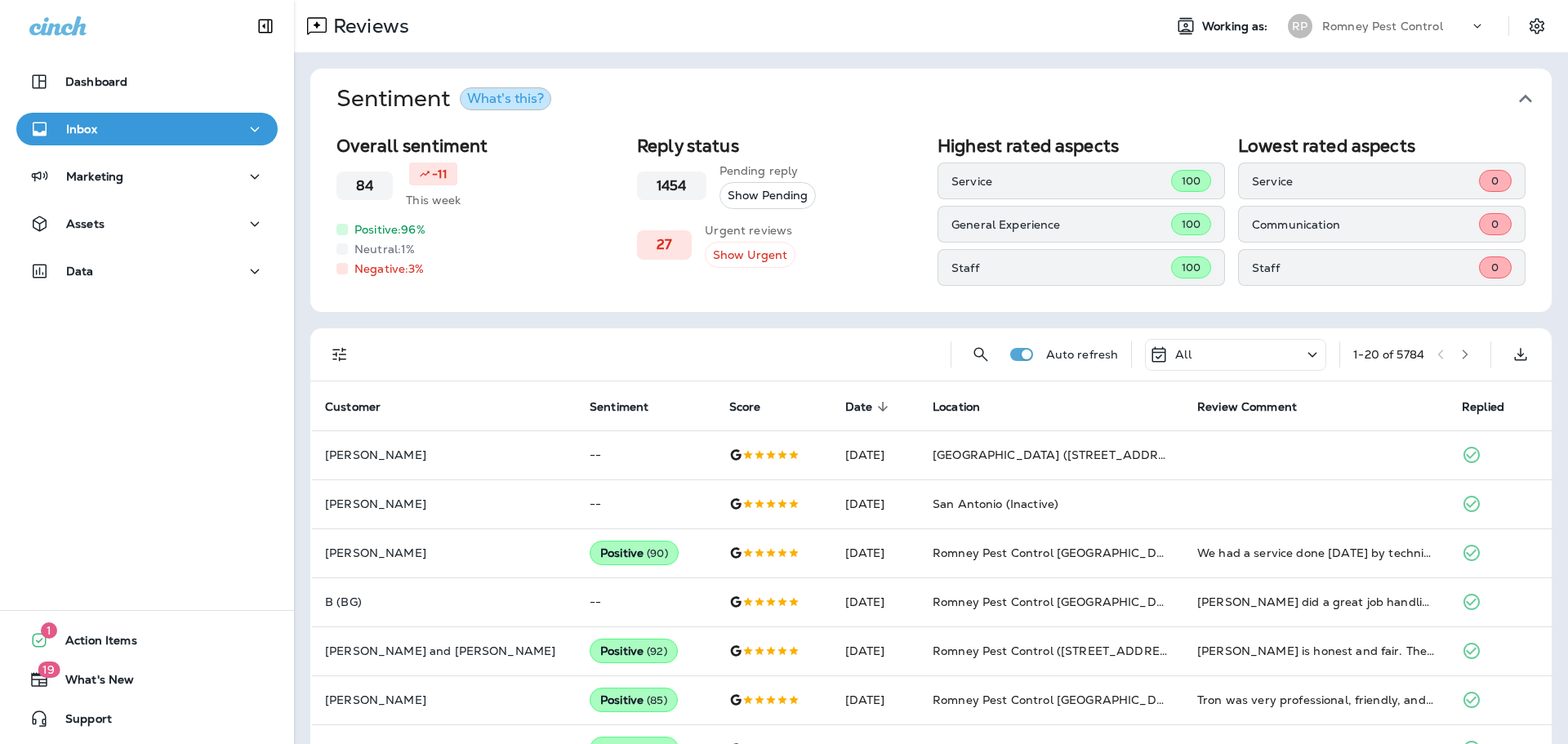
click at [1526, 98] on icon "button" at bounding box center [1526, 99] width 26 height 26
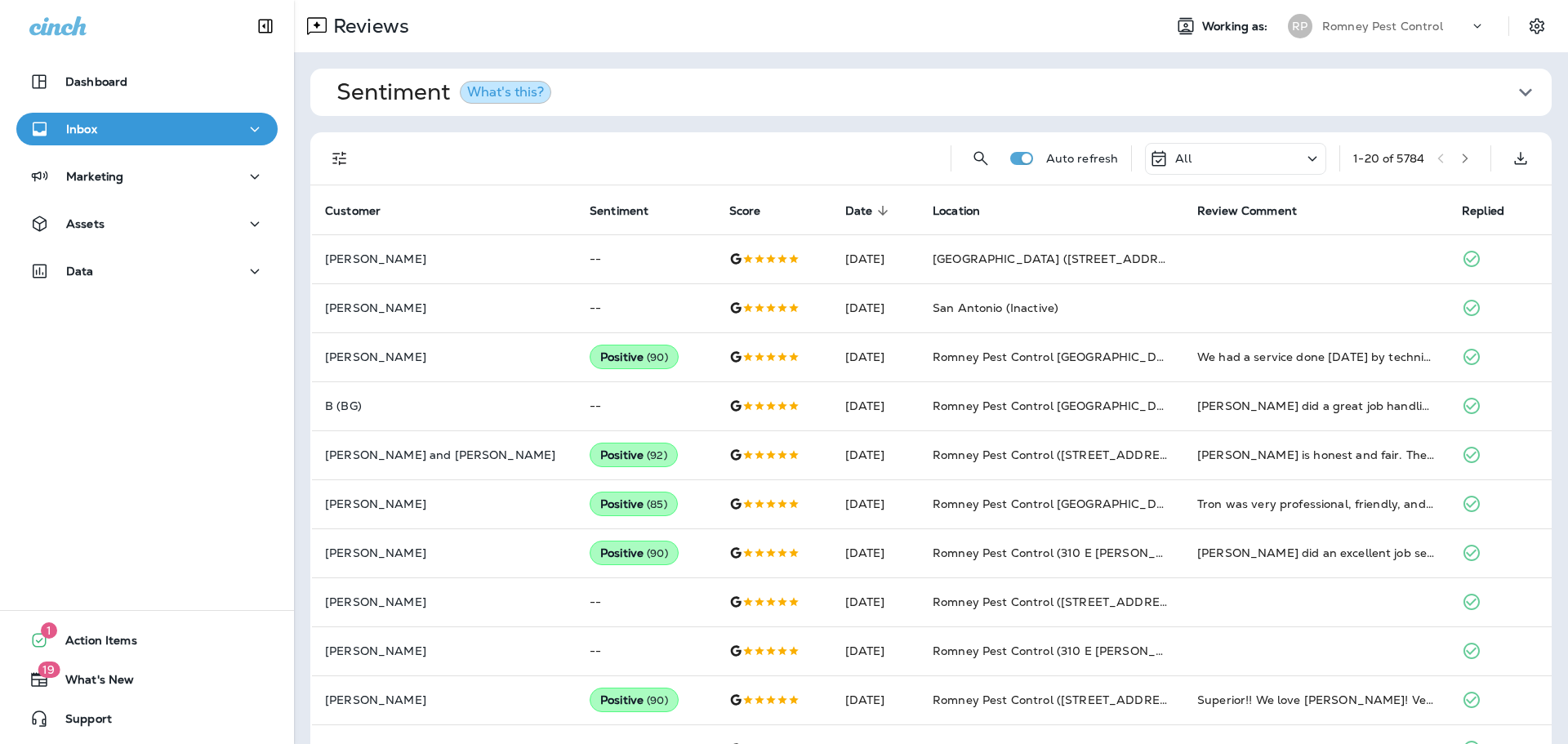
click at [1389, 20] on p "Romney Pest Control" at bounding box center [1382, 26] width 121 height 13
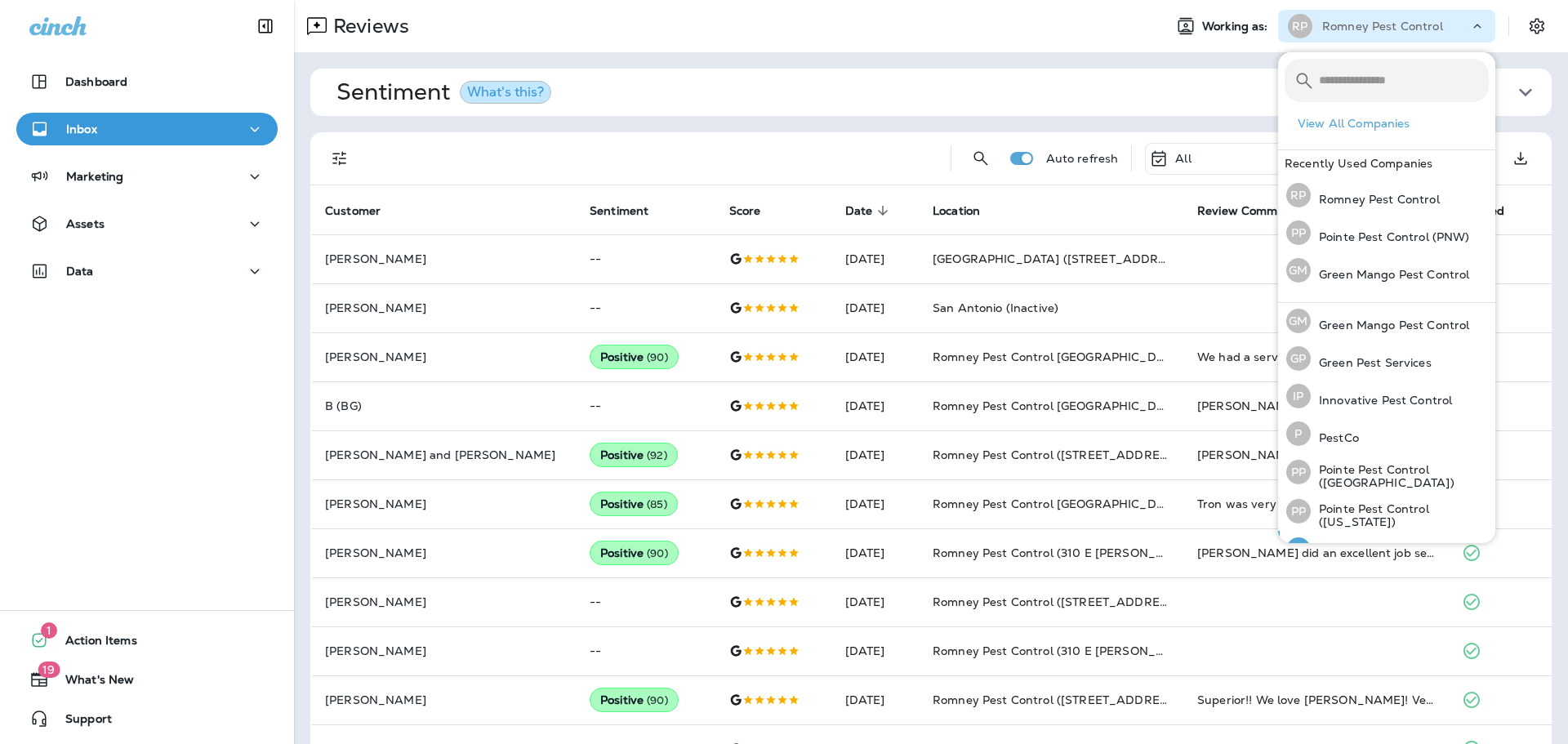
scroll to position [67, 0]
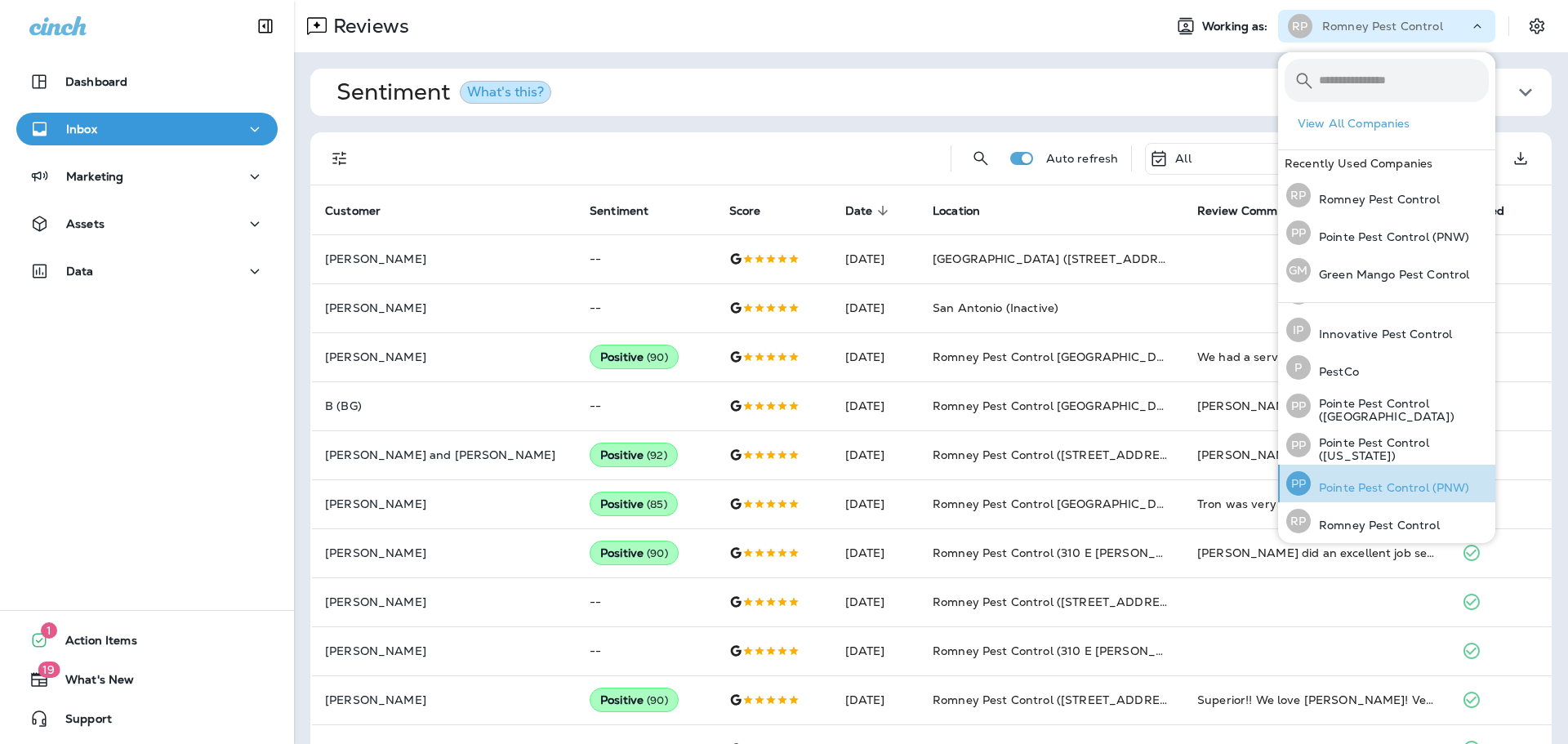
click at [1369, 484] on p "Pointe Pest Control (PNW)" at bounding box center [1390, 487] width 159 height 13
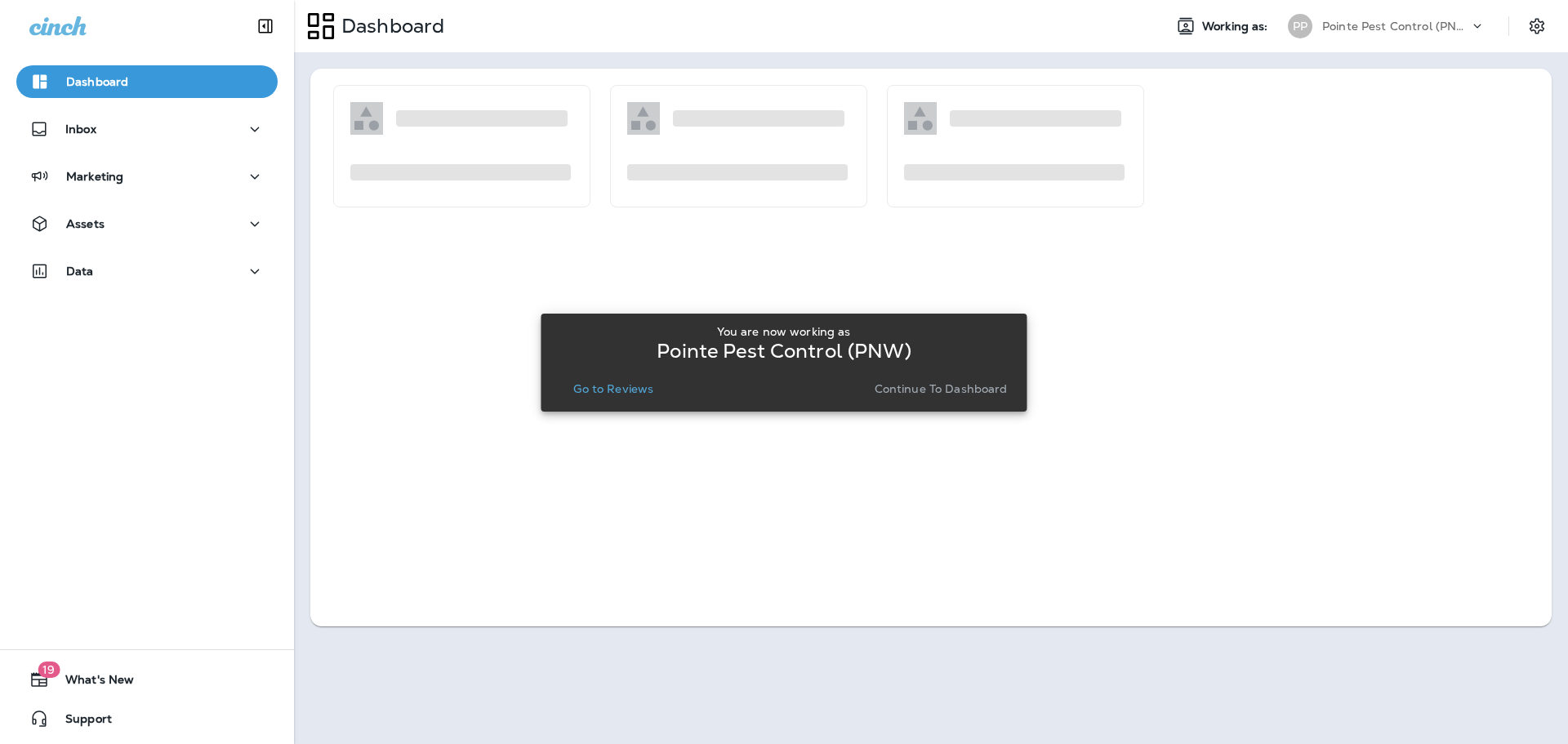
click at [628, 384] on p "Go to Reviews" at bounding box center [613, 389] width 80 height 13
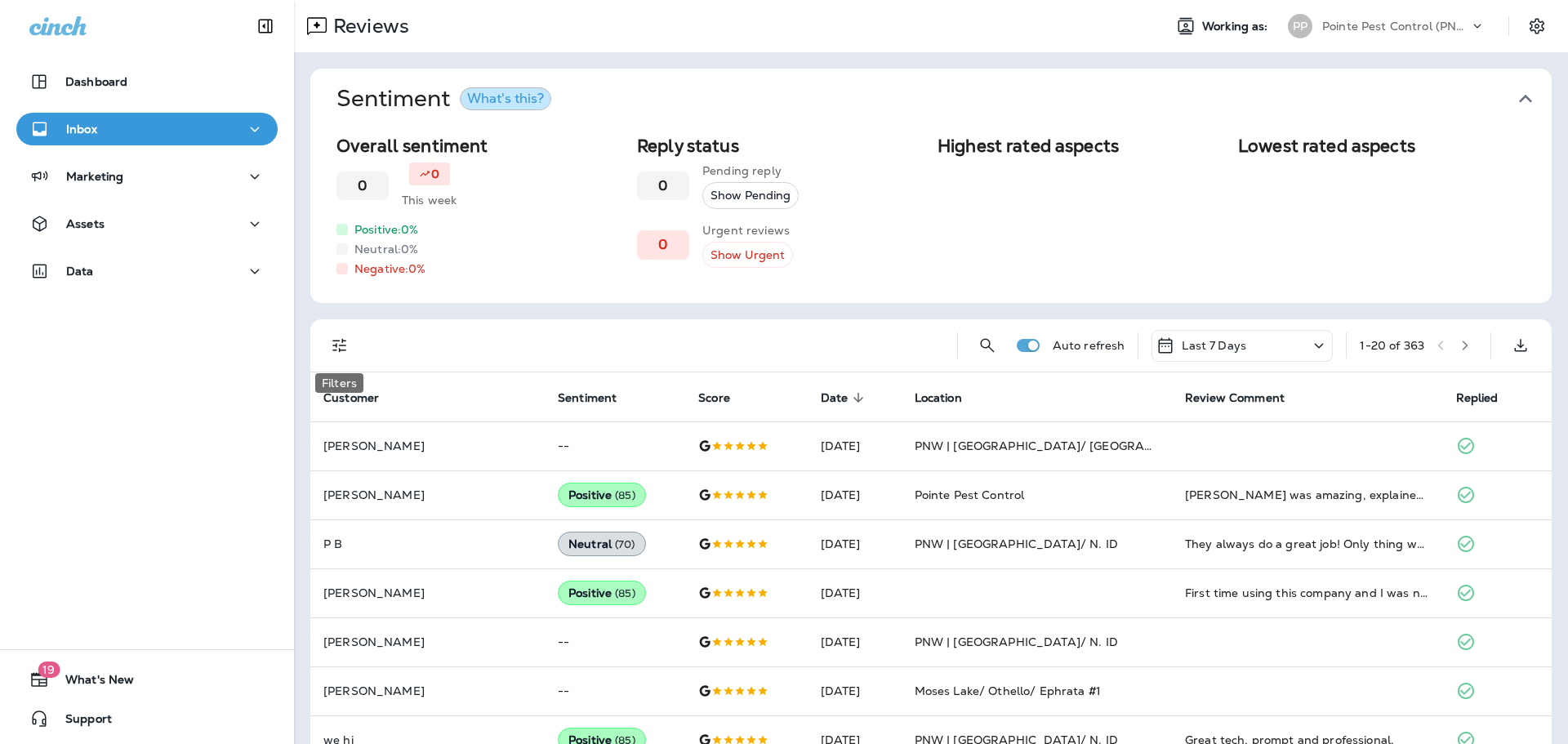
click at [339, 341] on icon "Filters" at bounding box center [339, 345] width 20 height 20
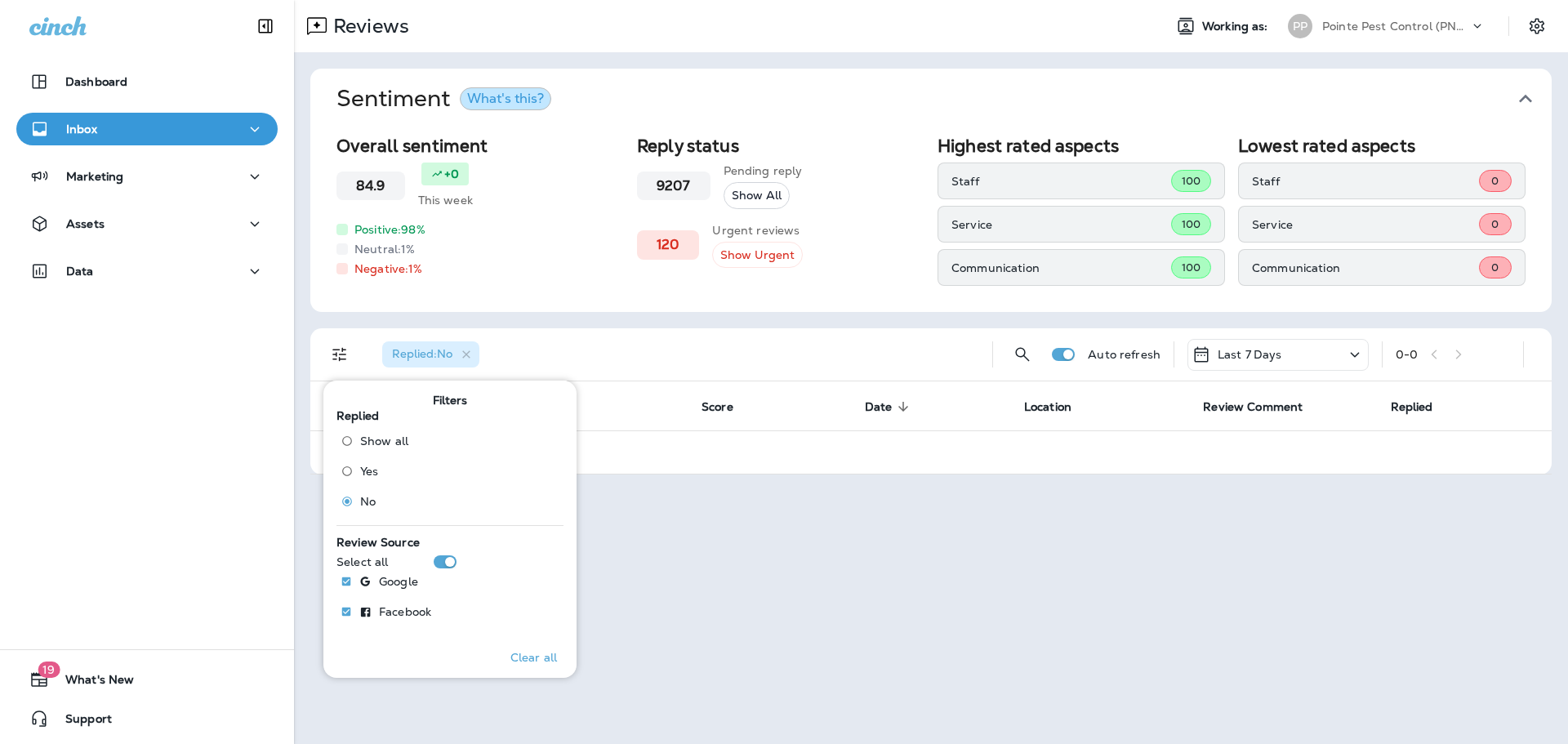
click at [778, 350] on div "Replied : No" at bounding box center [674, 354] width 611 height 52
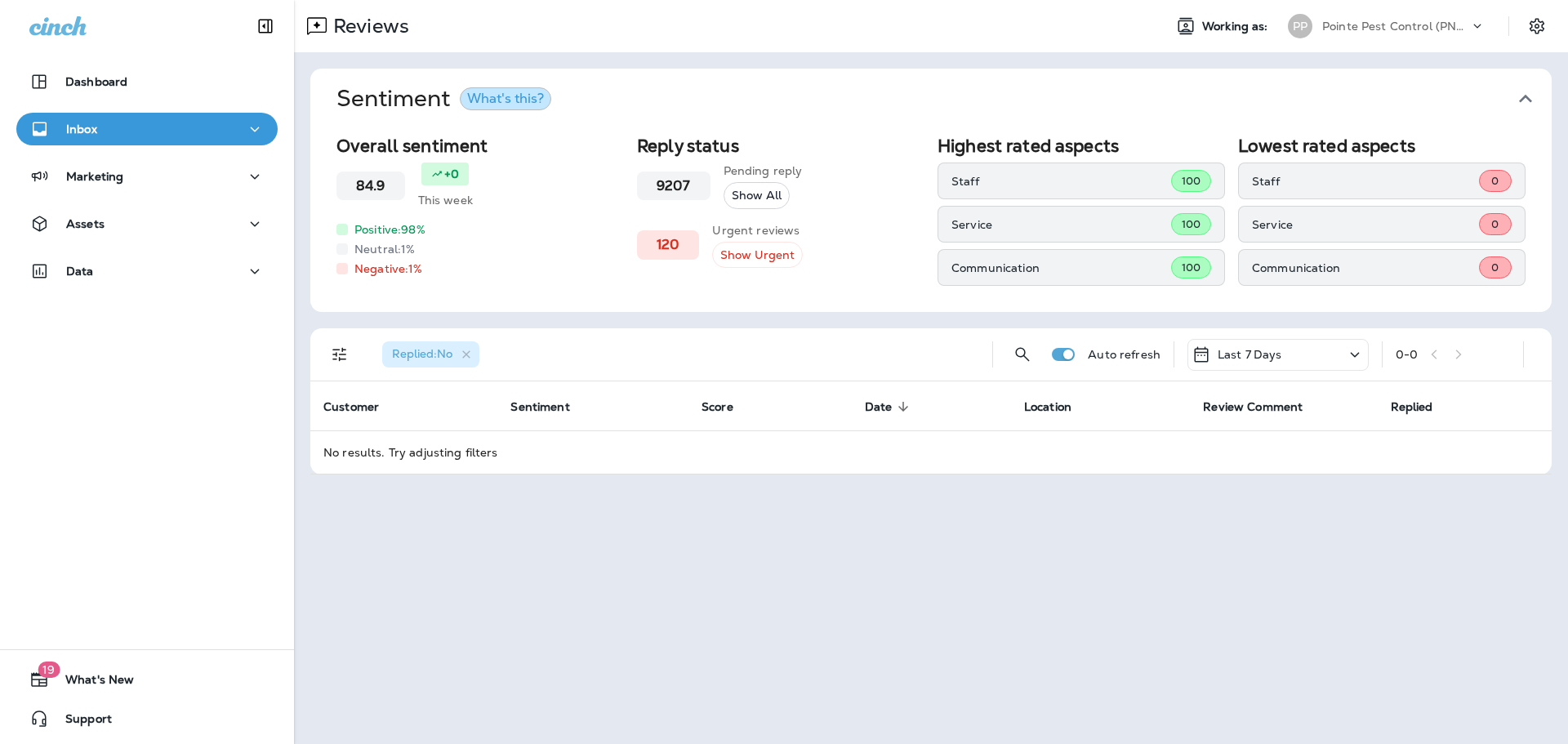
click at [1520, 96] on icon "button" at bounding box center [1526, 99] width 26 height 26
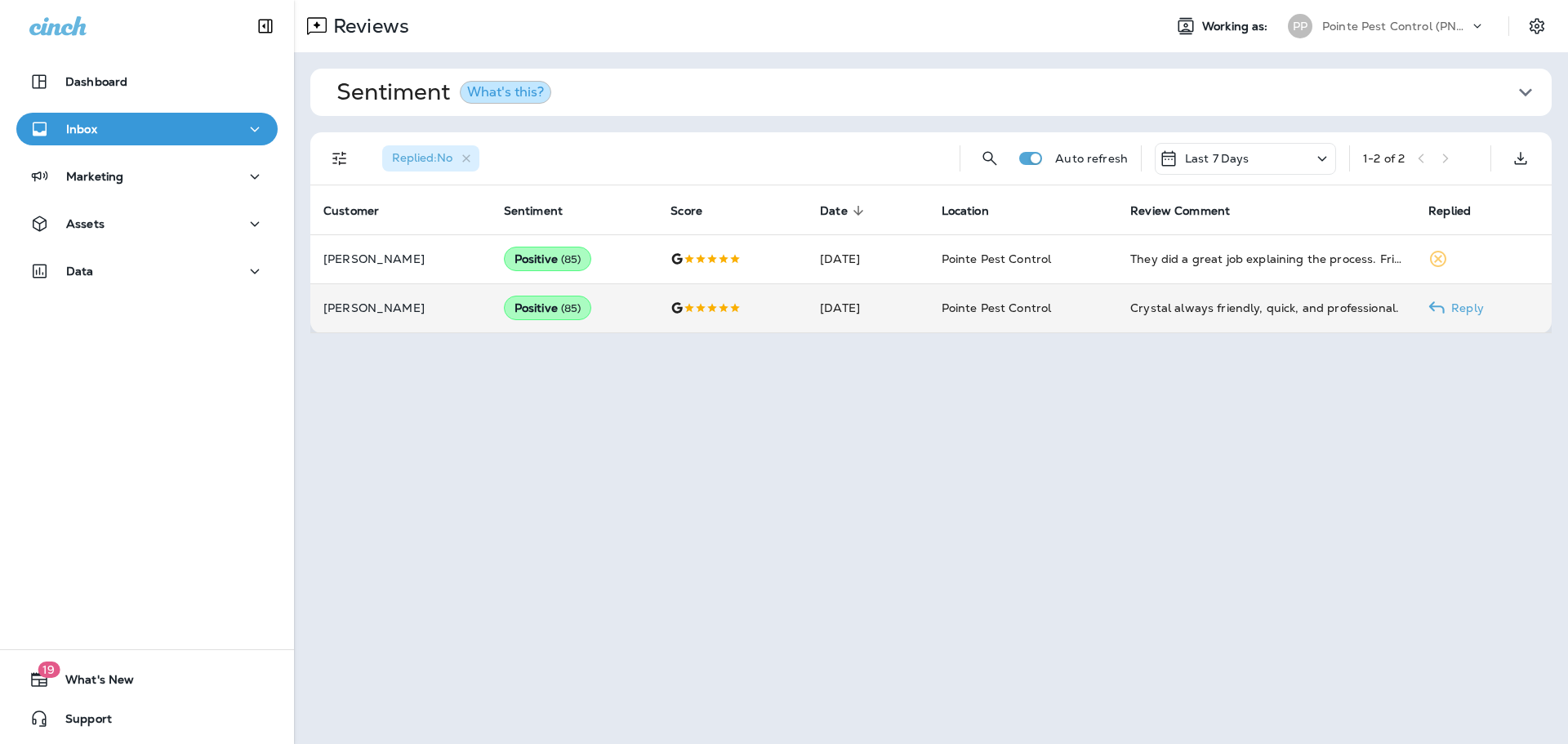
click at [706, 317] on td at bounding box center [732, 308] width 150 height 49
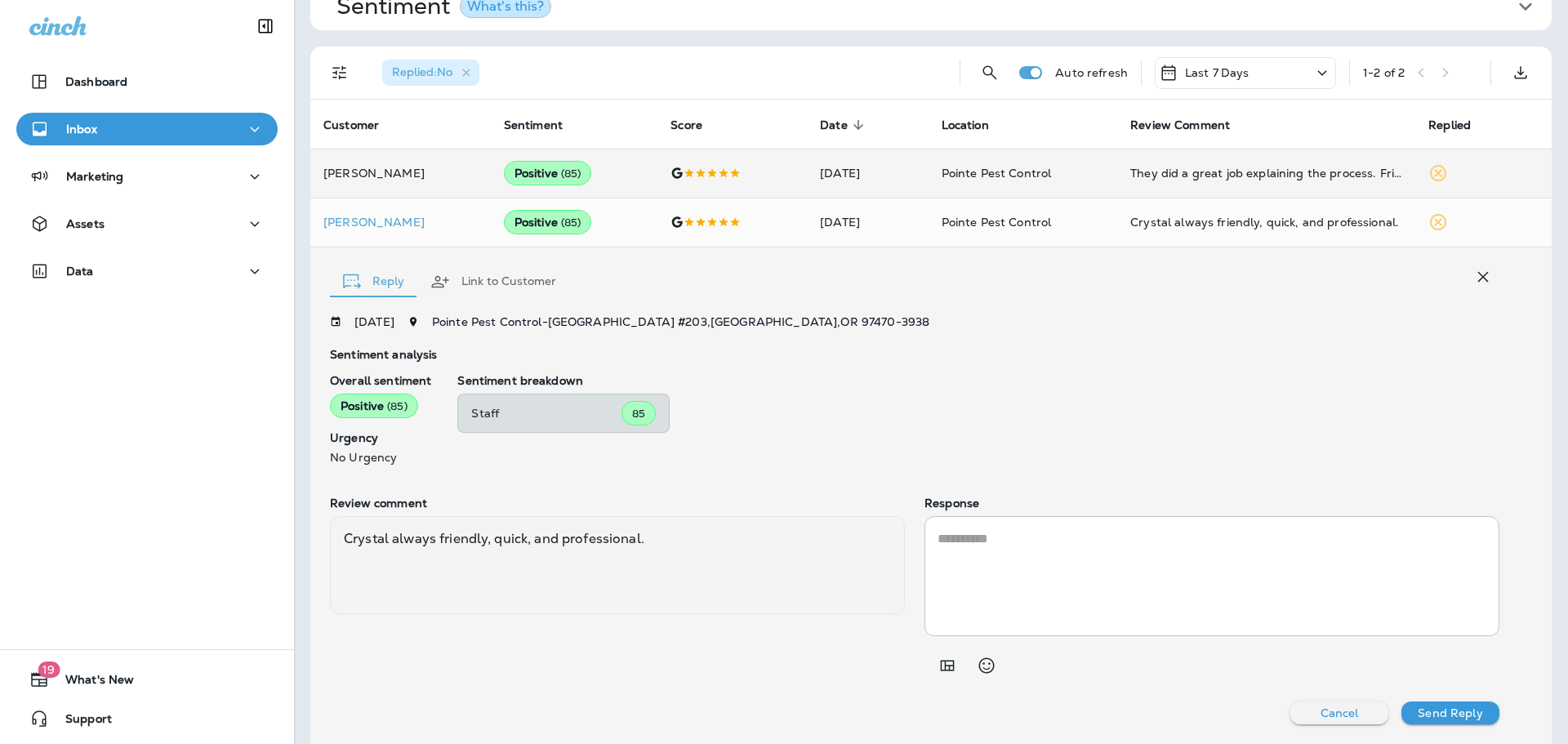
drag, startPoint x: 1492, startPoint y: 278, endPoint x: 1427, endPoint y: 279, distance: 65.0
click at [1486, 277] on icon "button" at bounding box center [1483, 277] width 20 height 20
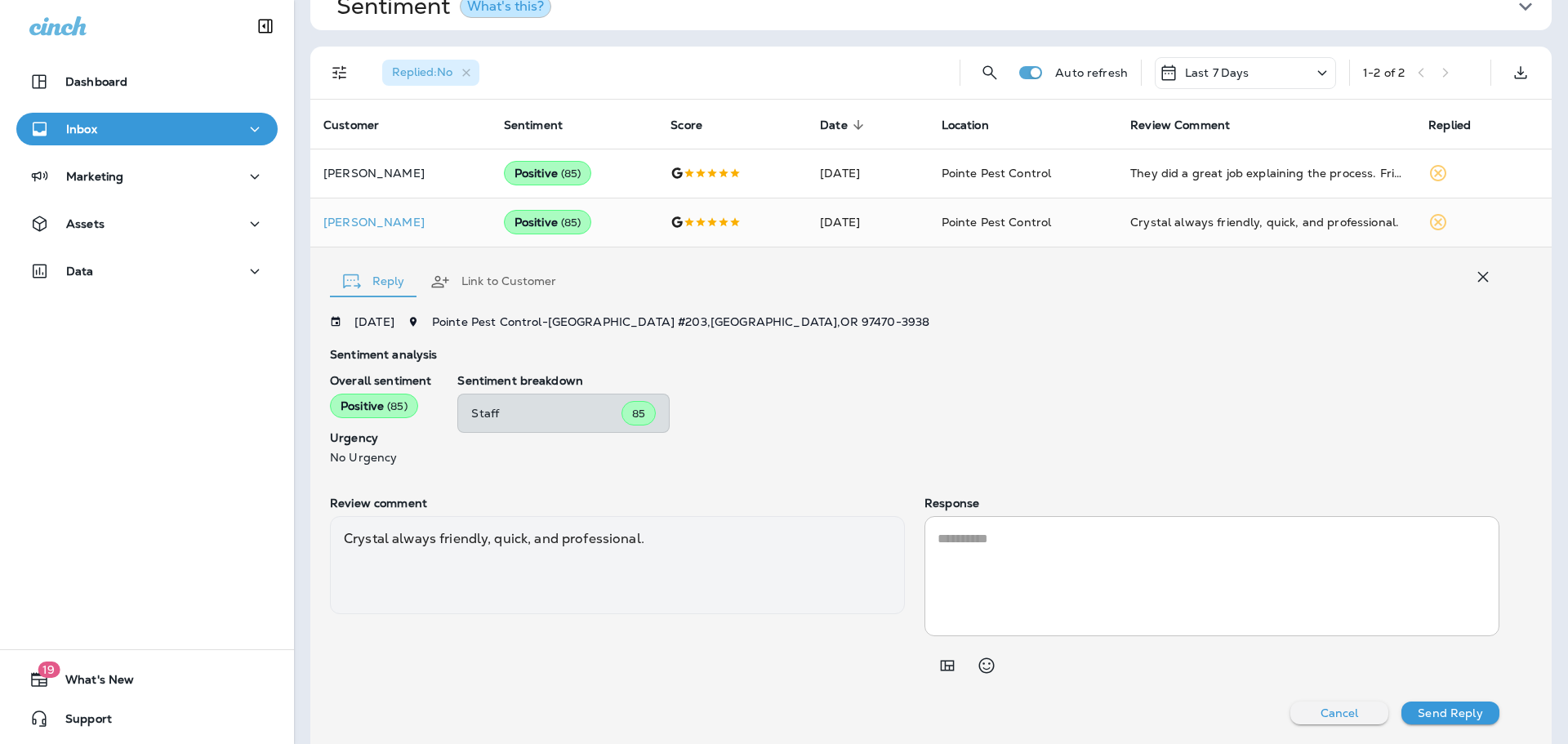
scroll to position [0, 0]
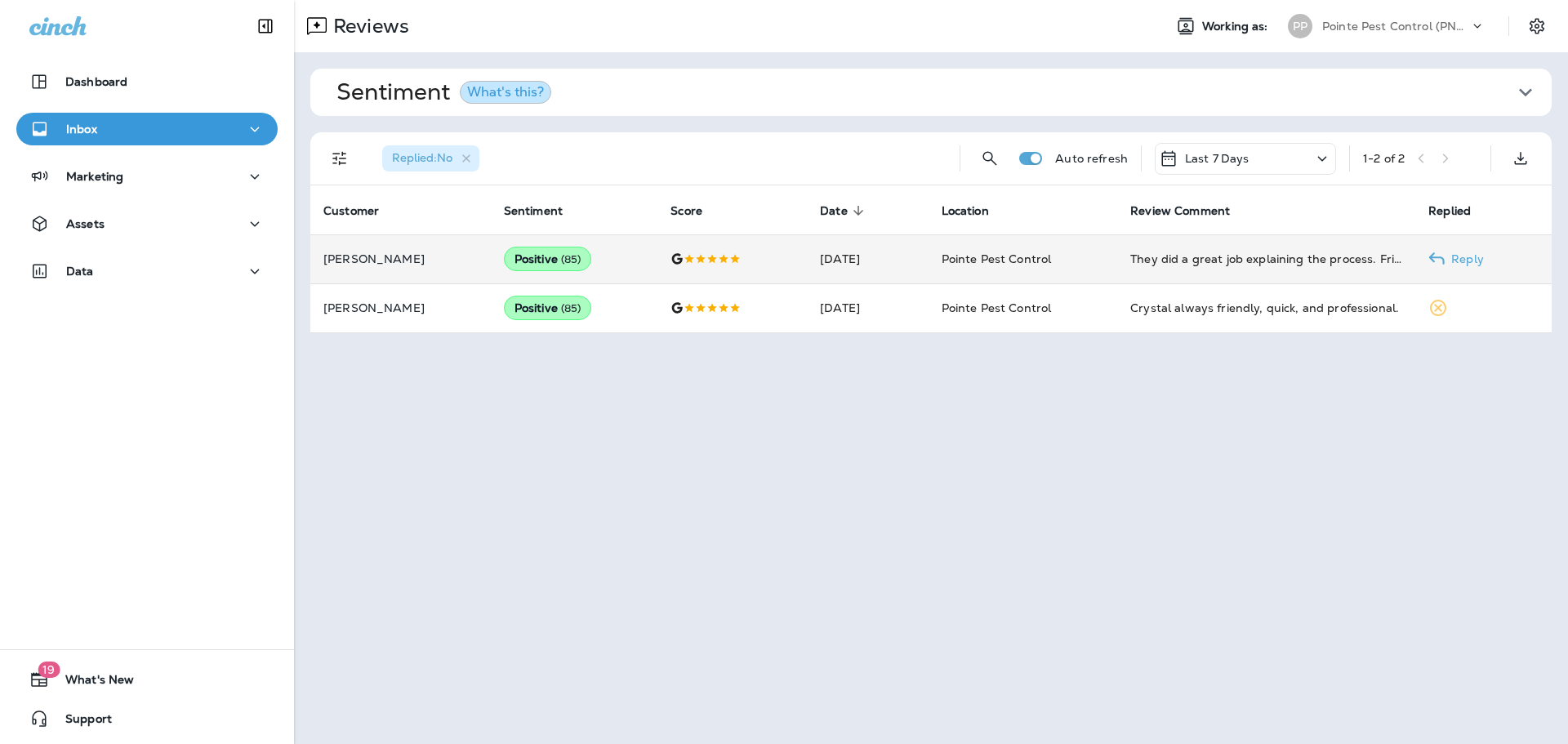
click at [750, 243] on td at bounding box center [732, 259] width 150 height 49
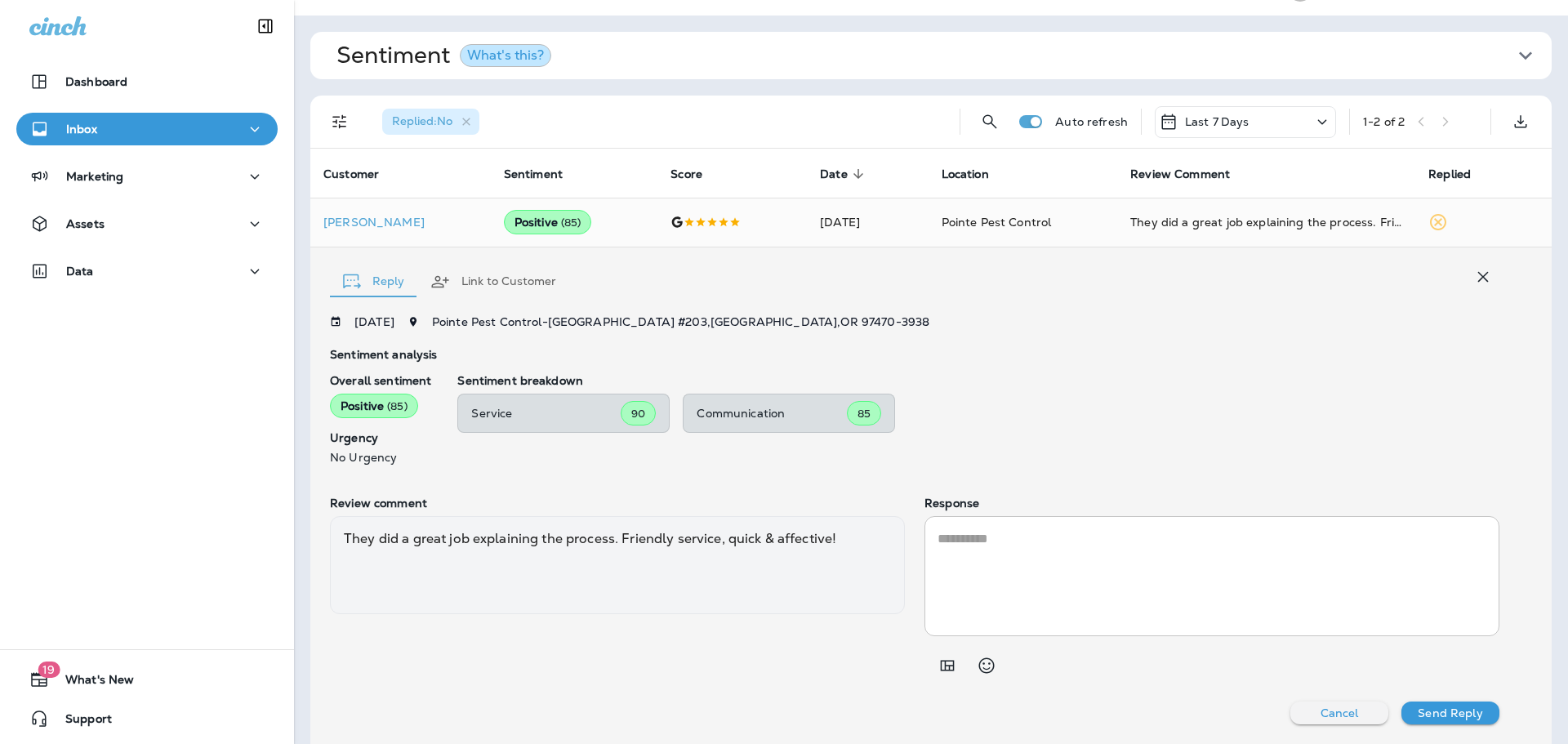
click at [1490, 282] on icon "button" at bounding box center [1483, 277] width 20 height 20
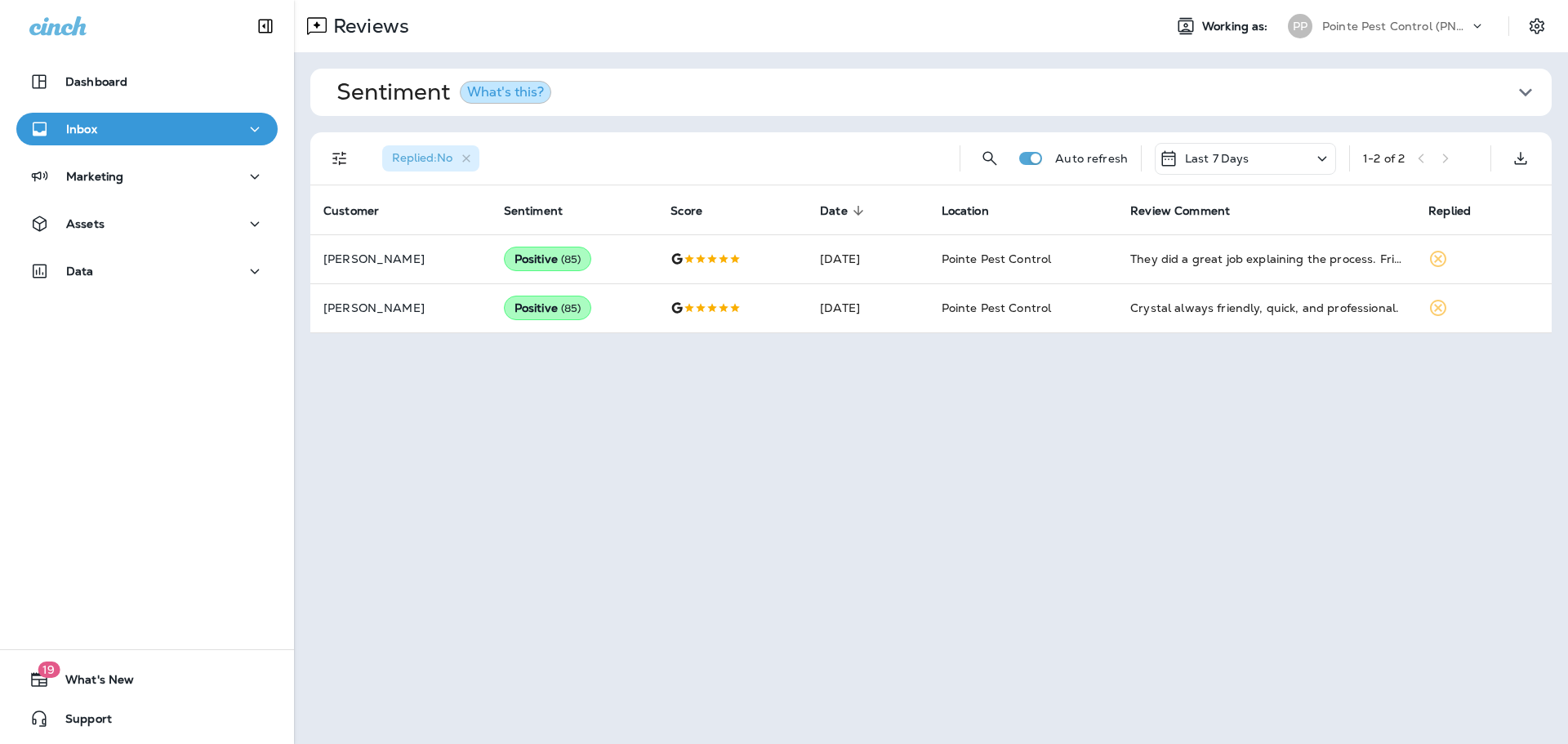
drag, startPoint x: 1398, startPoint y: 29, endPoint x: 1397, endPoint y: 38, distance: 9.1
click at [1398, 29] on p "Pointe Pest Control (PNW)" at bounding box center [1395, 26] width 147 height 13
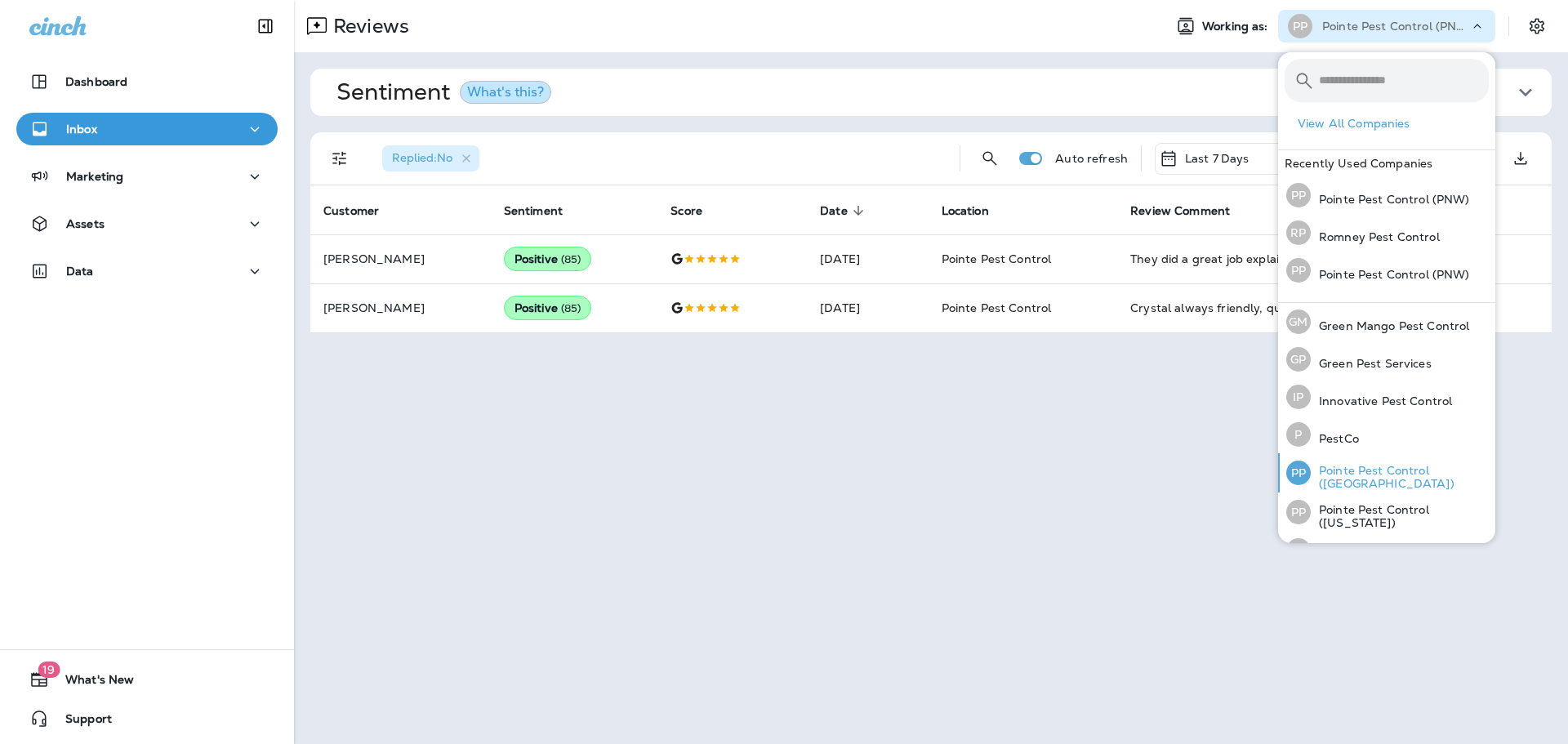
click at [1419, 480] on p "Pointe Pest Control ([GEOGRAPHIC_DATA])" at bounding box center [1400, 477] width 178 height 26
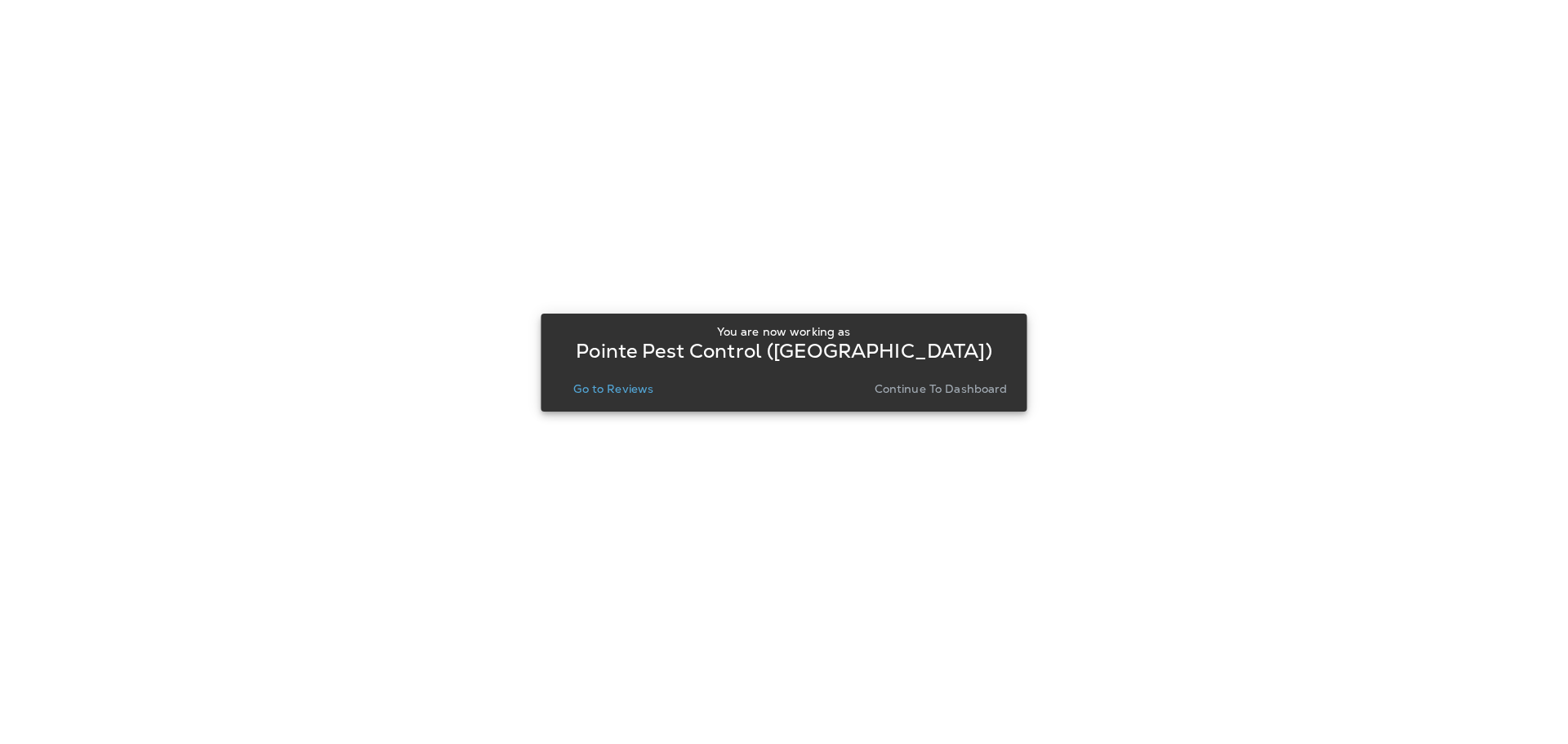
click at [621, 391] on p "Go to Reviews" at bounding box center [613, 389] width 80 height 13
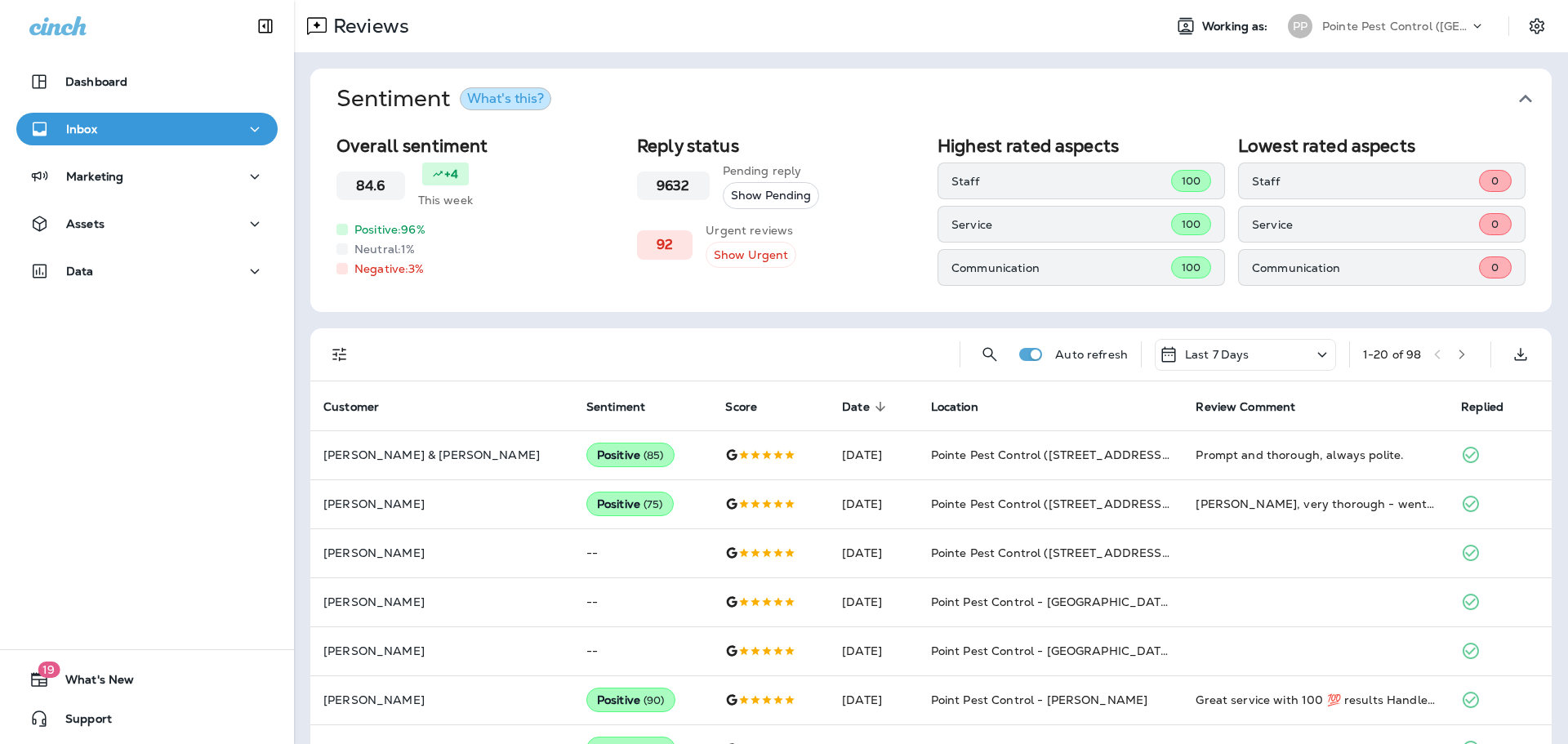
click at [326, 341] on div at bounding box center [339, 354] width 33 height 33
drag, startPoint x: 334, startPoint y: 352, endPoint x: 334, endPoint y: 365, distance: 13.0
click at [334, 352] on icon "Filters" at bounding box center [339, 354] width 20 height 20
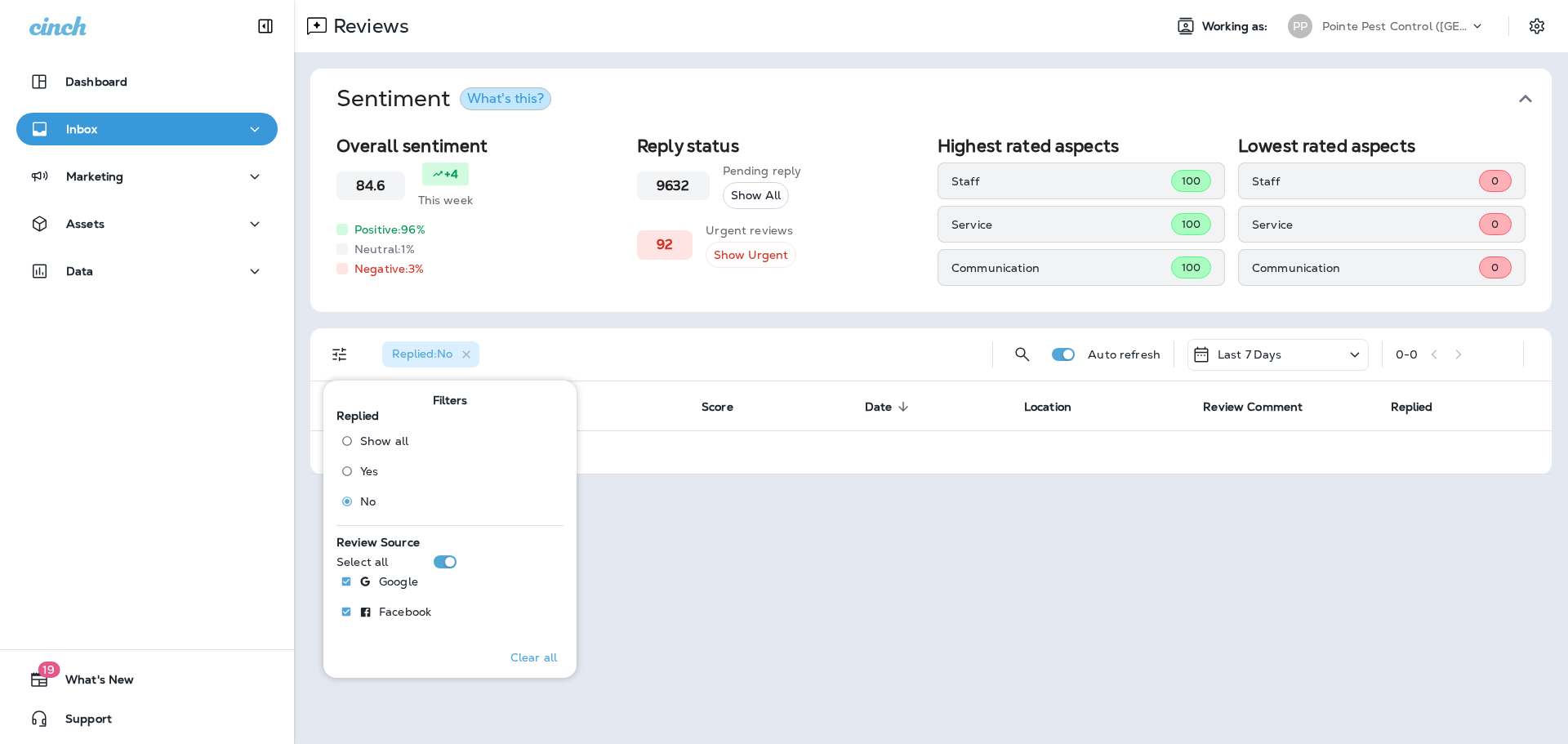
click at [1252, 345] on div "Last 7 Days" at bounding box center [1236, 354] width 91 height 20
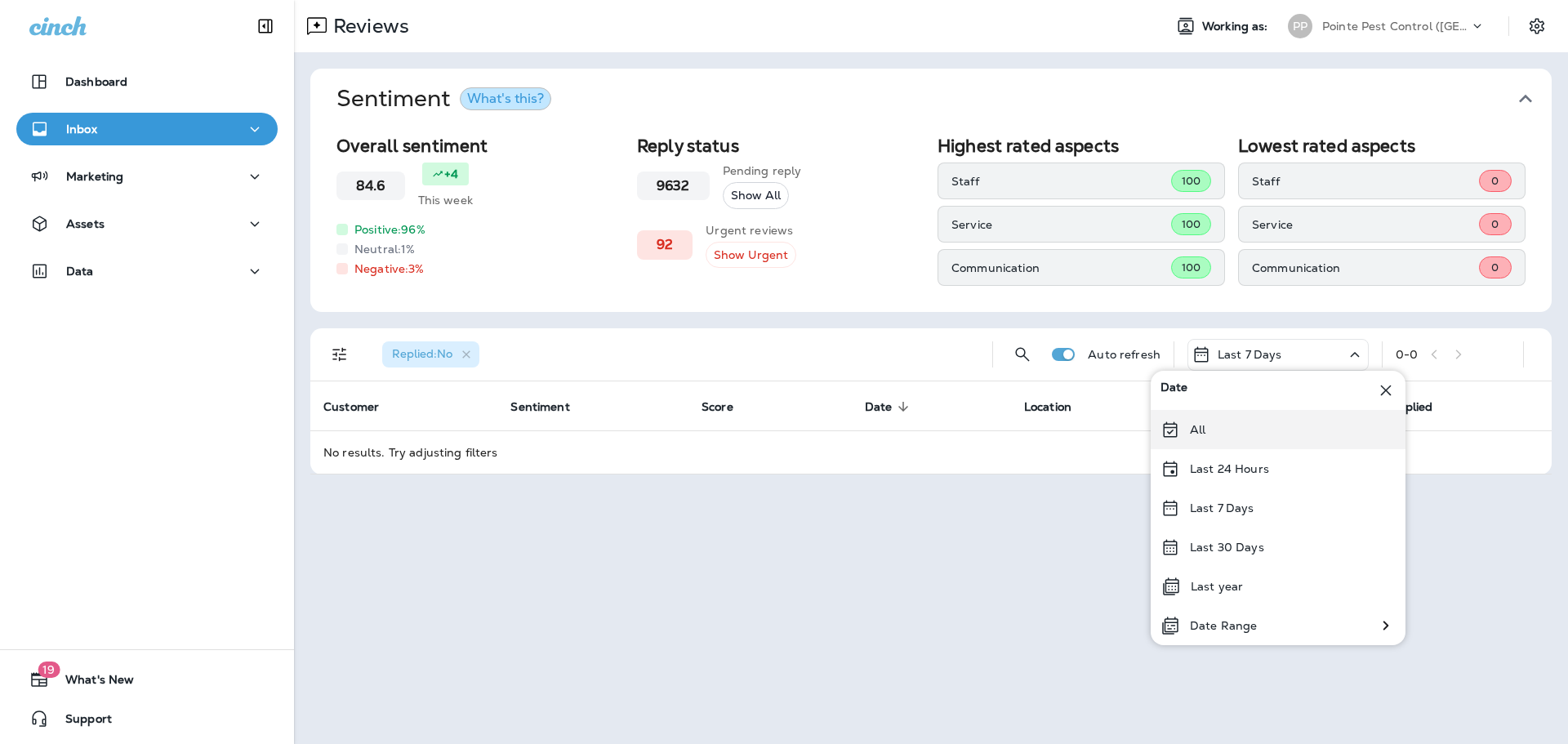
click at [1223, 430] on div "All" at bounding box center [1278, 429] width 255 height 39
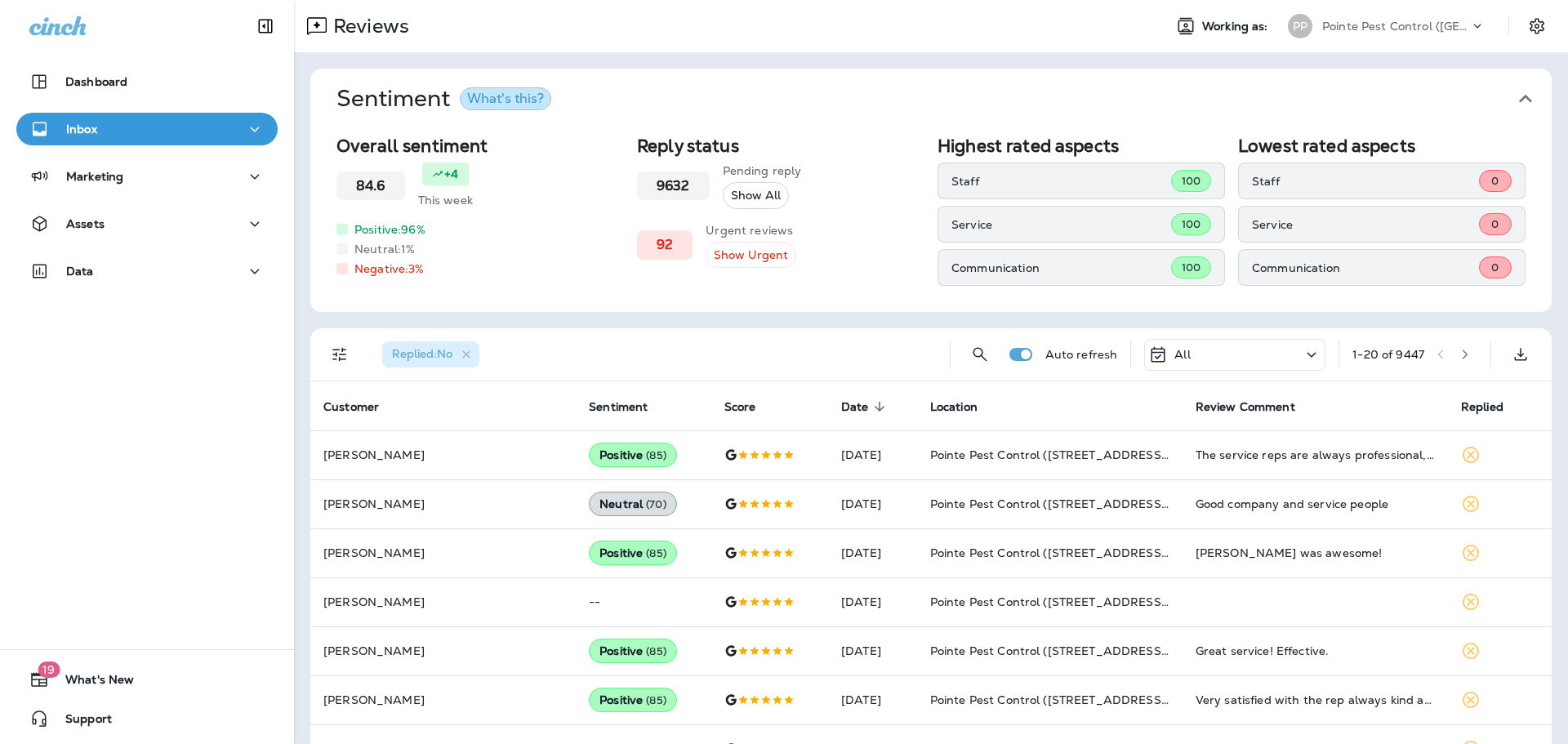
click at [1243, 352] on div "All" at bounding box center [1235, 355] width 181 height 32
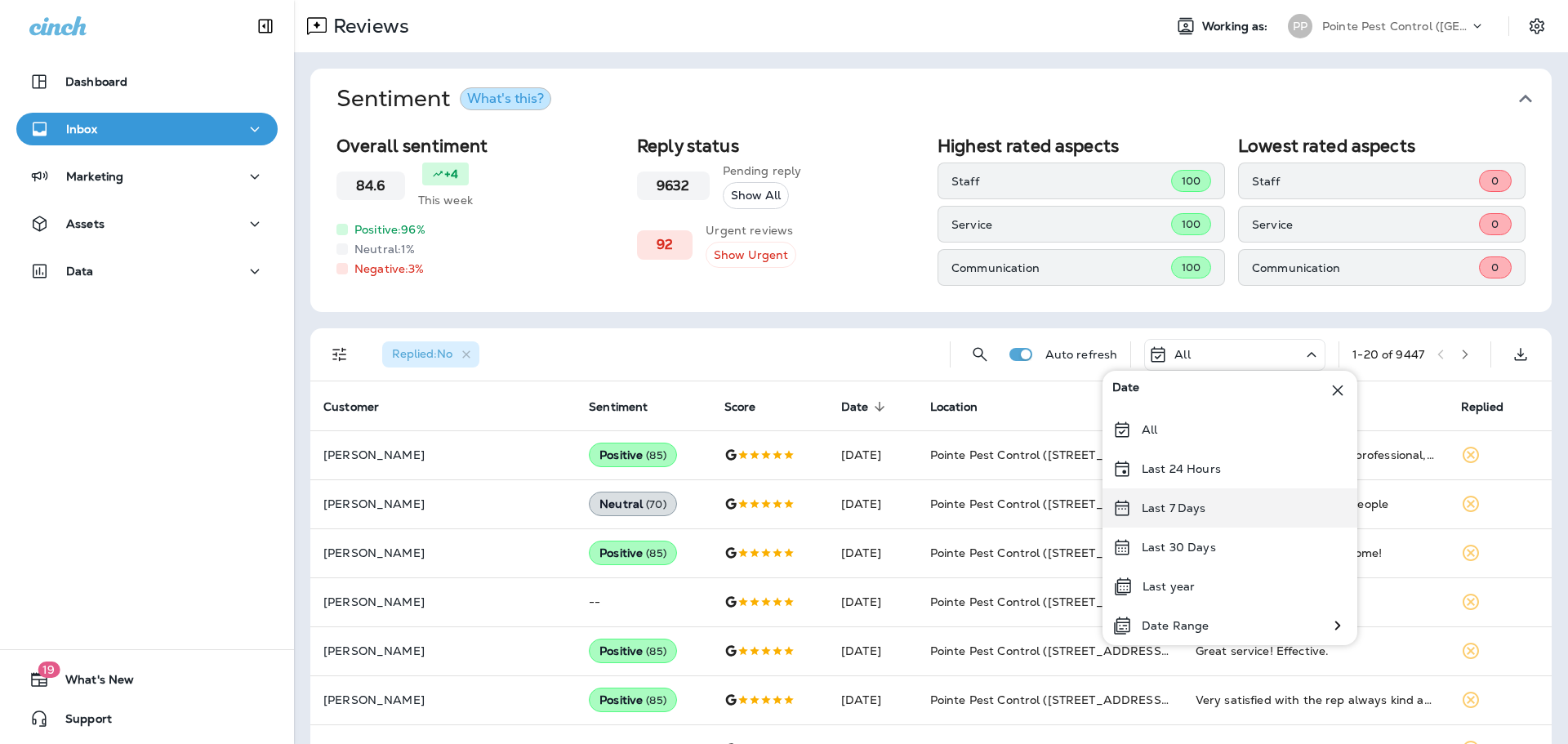
click at [1180, 501] on p "Last 7 Days" at bounding box center [1173, 508] width 65 height 13
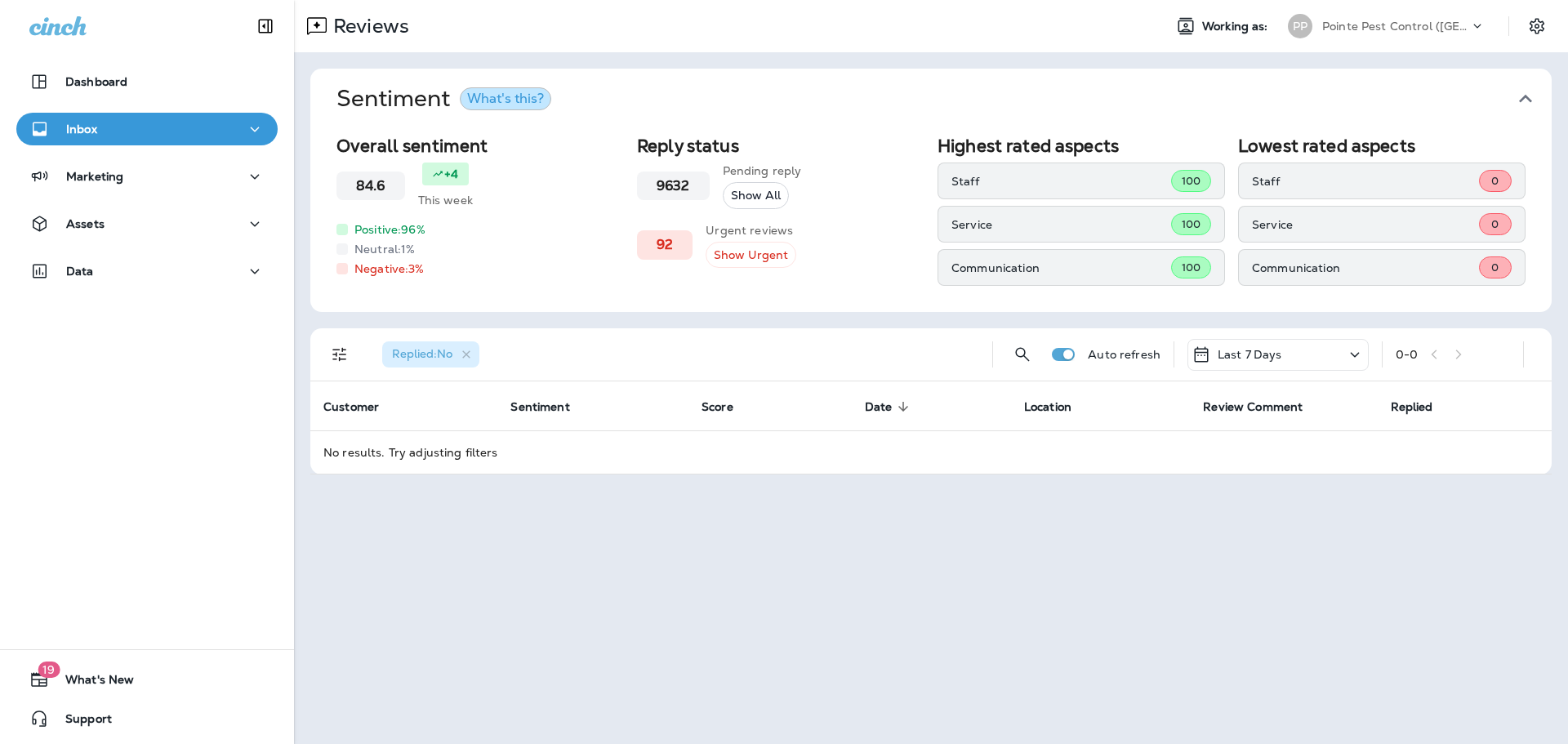
click at [1385, 22] on p "Pointe Pest Control ([GEOGRAPHIC_DATA])" at bounding box center [1395, 26] width 147 height 13
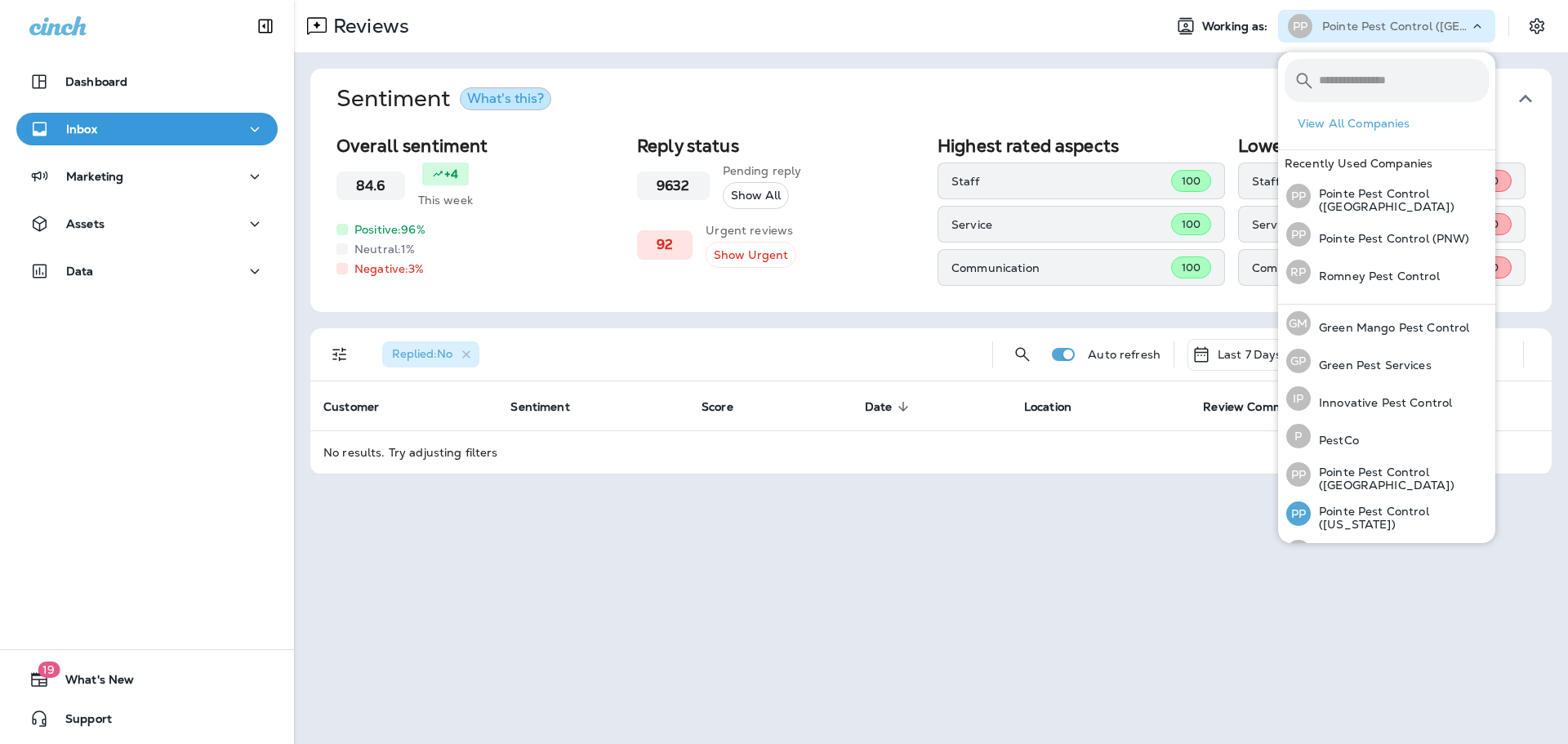
scroll to position [67, 0]
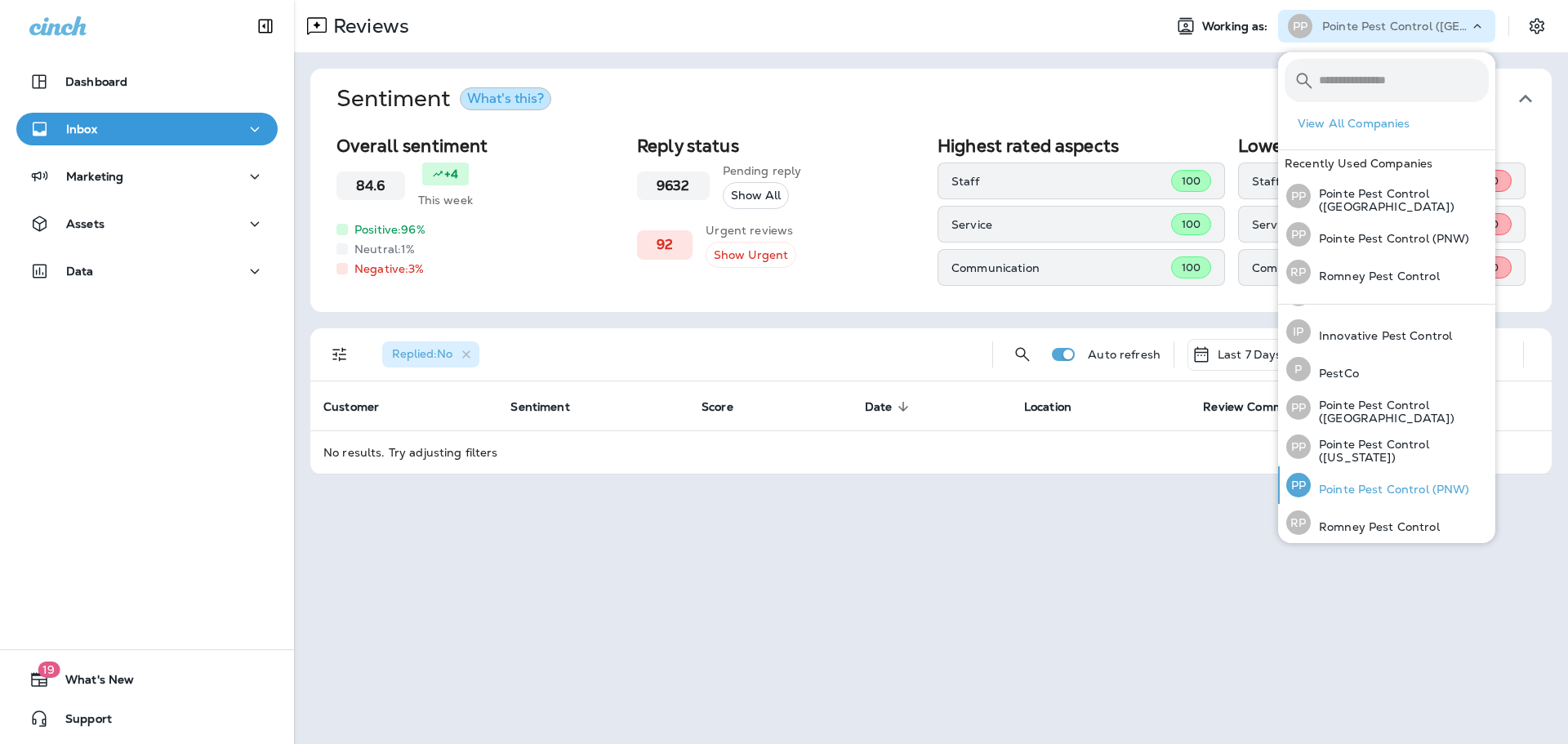
click at [1391, 485] on p "Pointe Pest Control (PNW)" at bounding box center [1390, 489] width 159 height 13
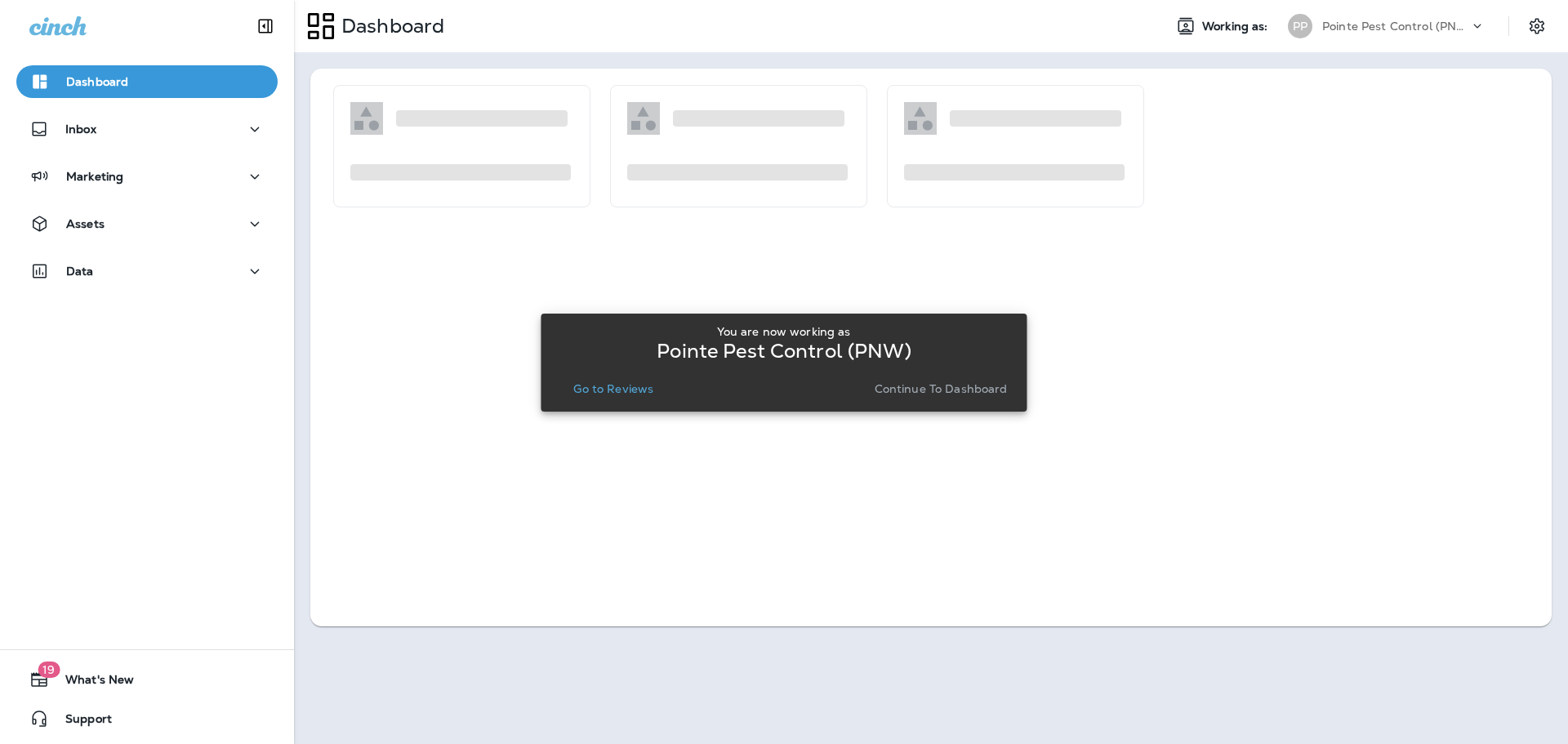
click at [618, 390] on p "Go to Reviews" at bounding box center [613, 389] width 80 height 13
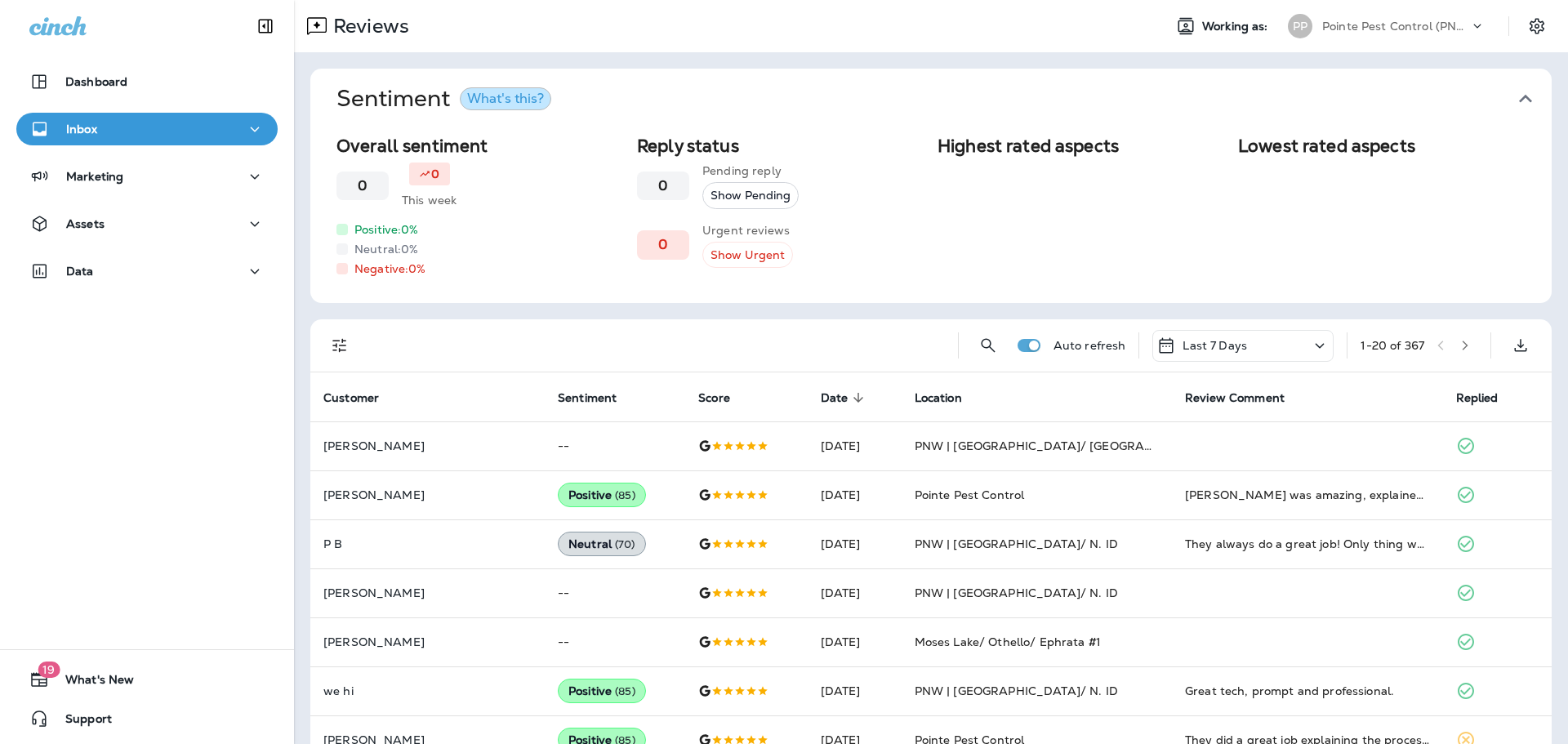
click at [1527, 93] on icon "button" at bounding box center [1526, 99] width 26 height 26
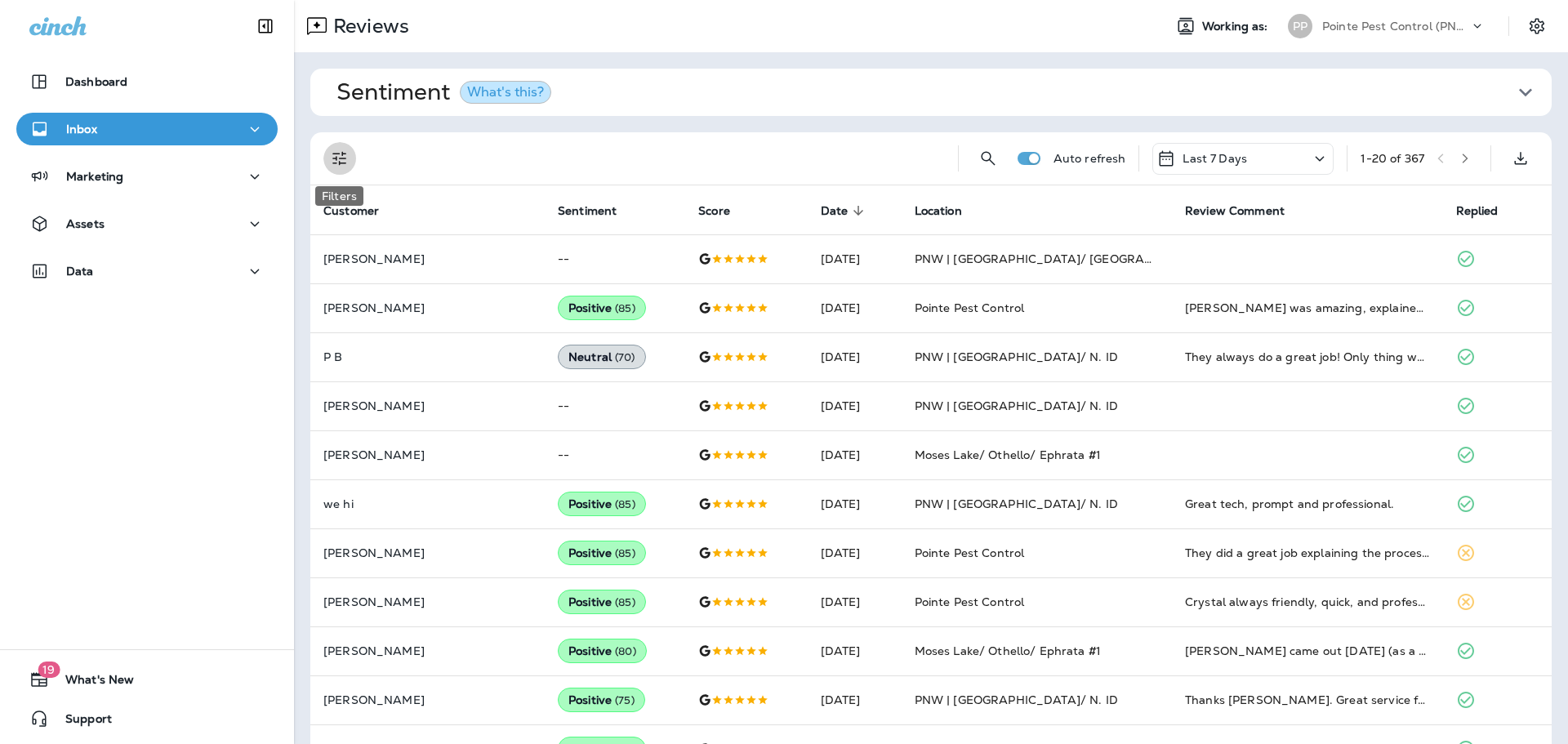
drag, startPoint x: 331, startPoint y: 155, endPoint x: 328, endPoint y: 179, distance: 24.2
click at [330, 155] on icon "Filters" at bounding box center [339, 158] width 20 height 20
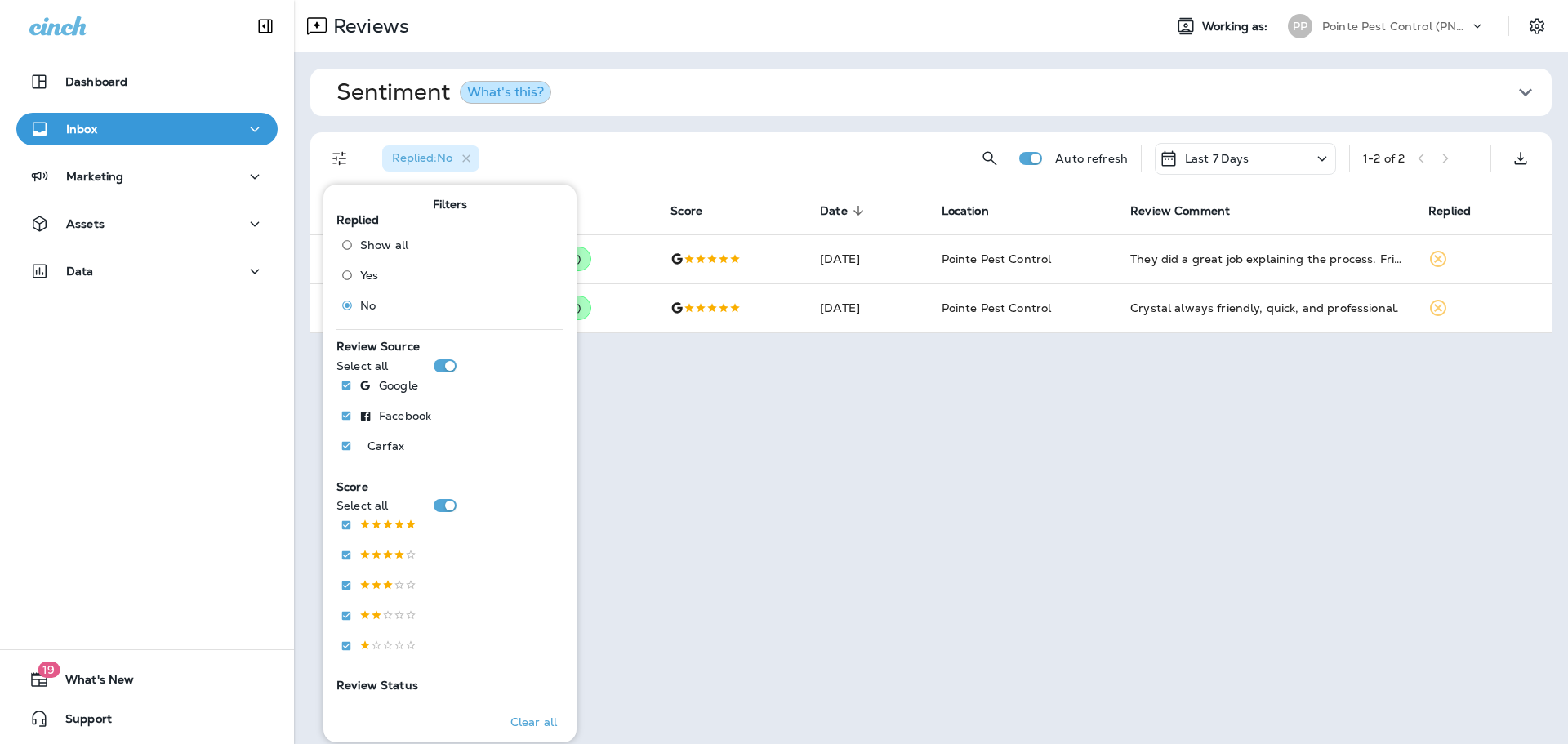
click at [811, 154] on div "Replied : No" at bounding box center [658, 159] width 578 height 52
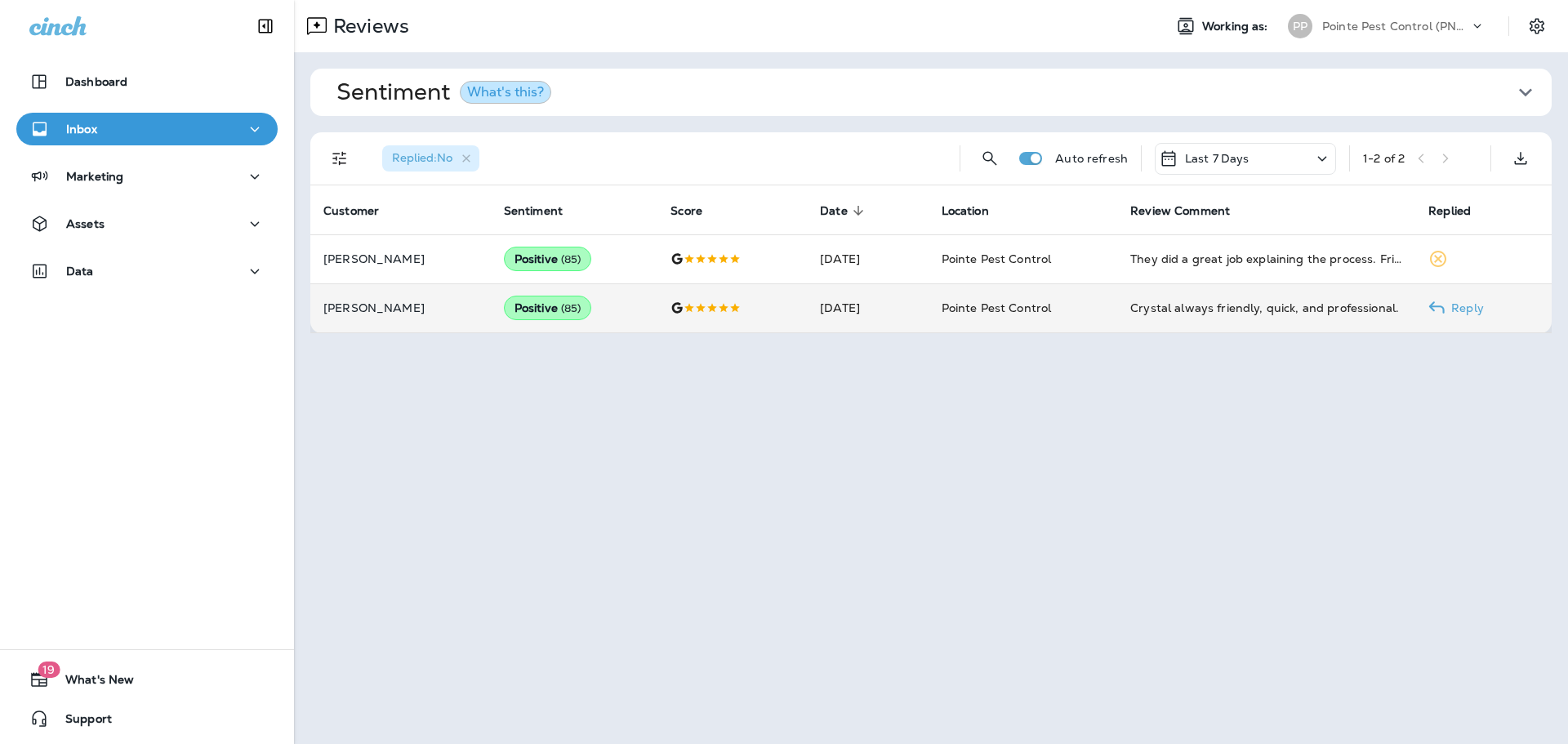
click at [927, 320] on td "[DATE]" at bounding box center [867, 308] width 121 height 49
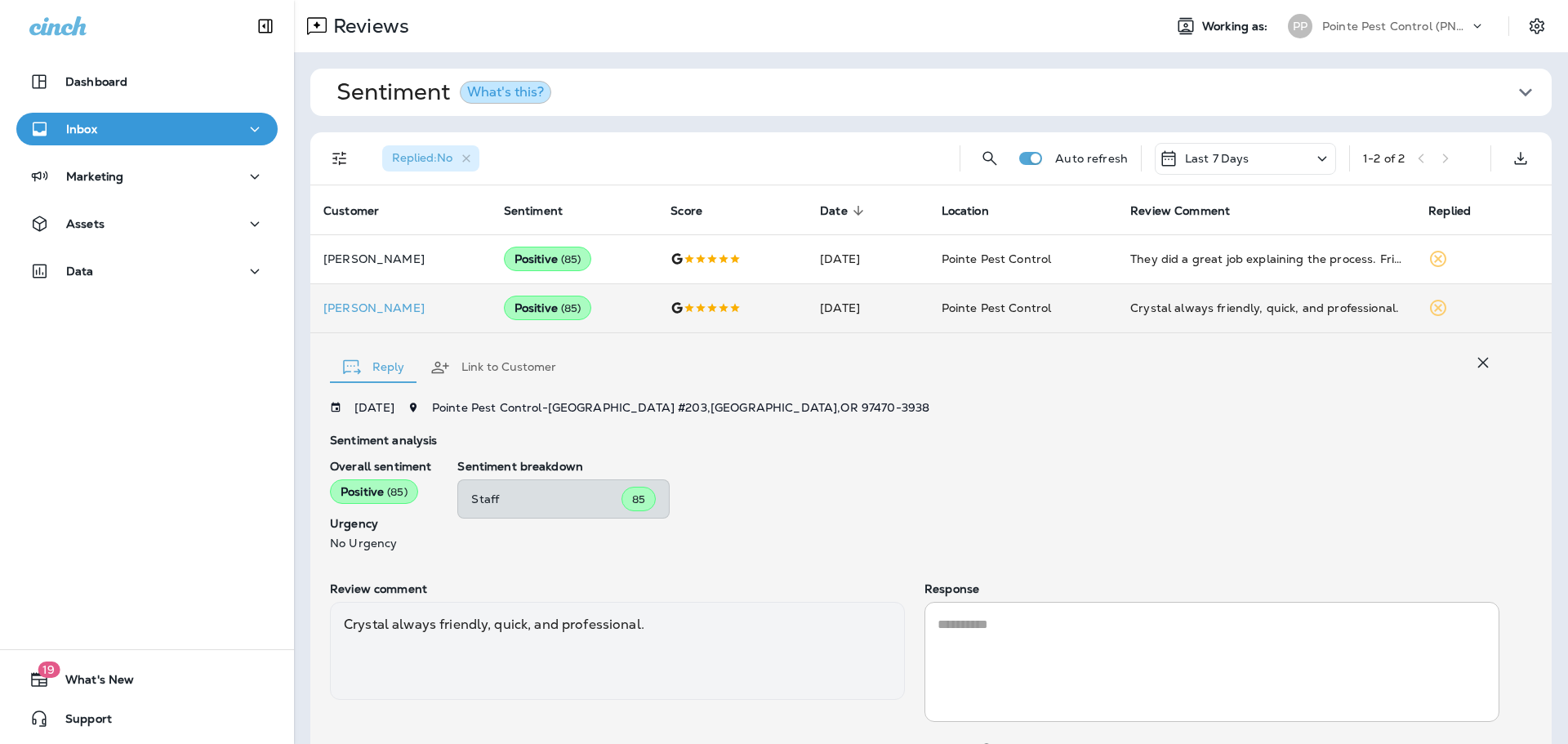
scroll to position [86, 0]
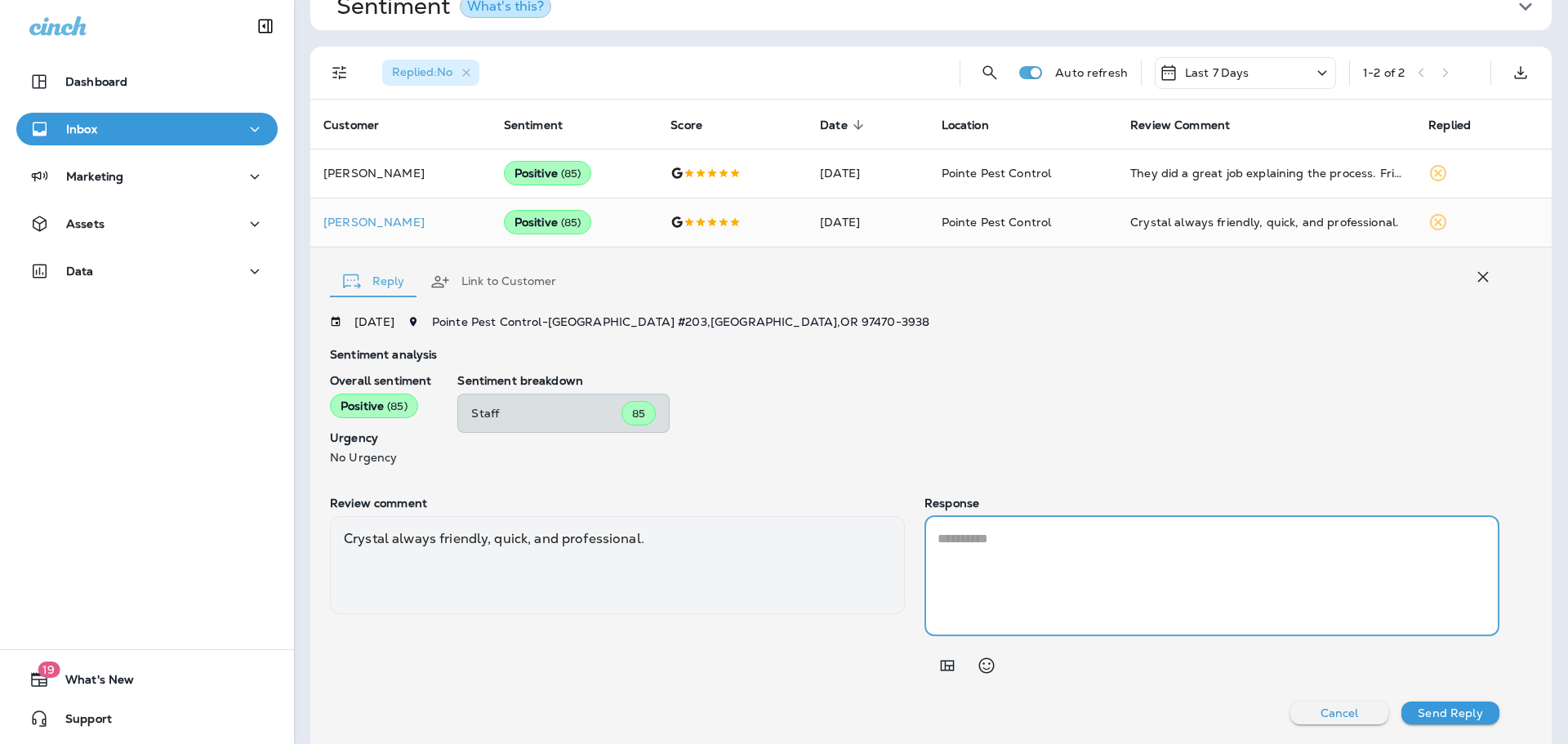
click at [1067, 552] on textarea at bounding box center [1212, 576] width 549 height 93
type textarea "*"
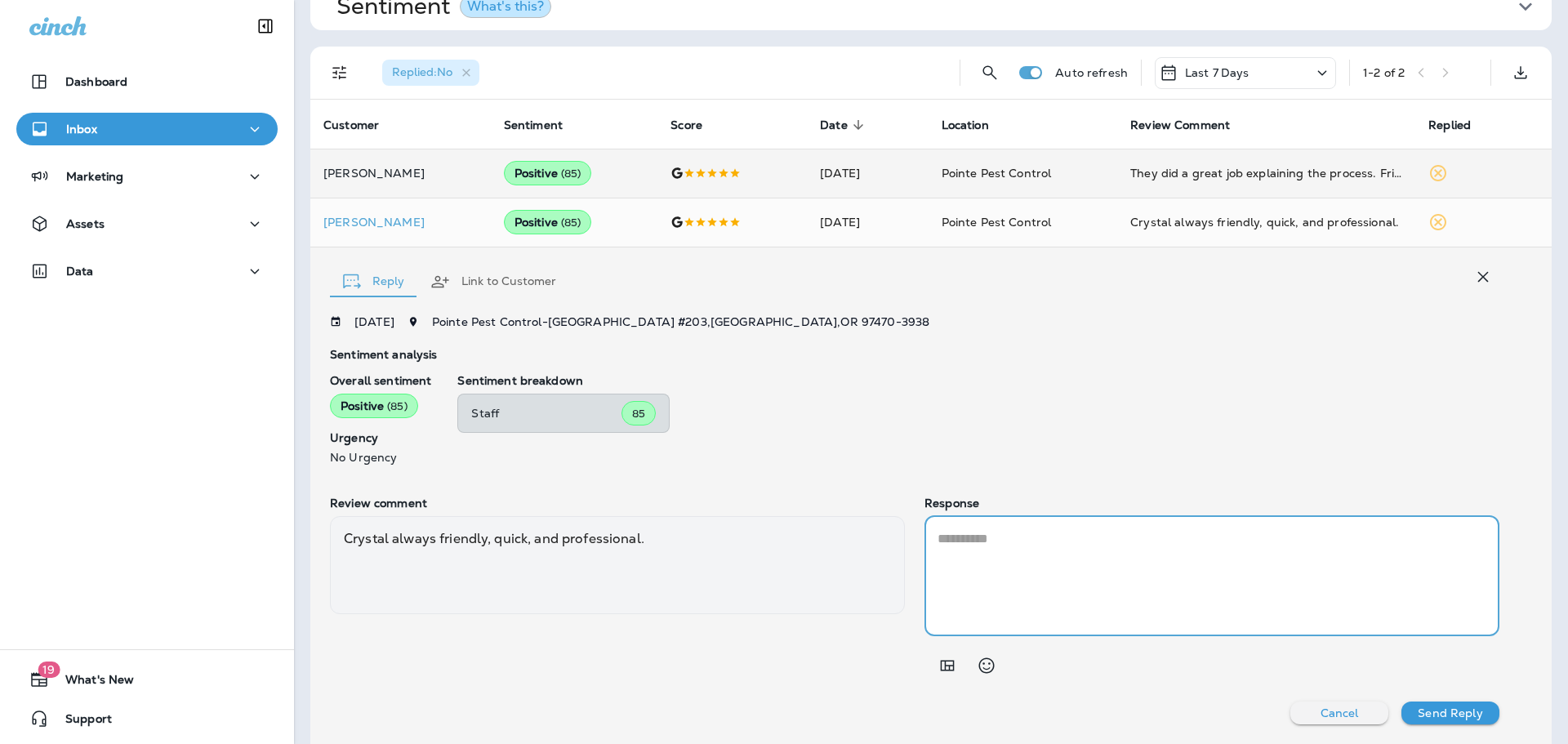
click at [1482, 274] on icon "button" at bounding box center [1483, 277] width 20 height 20
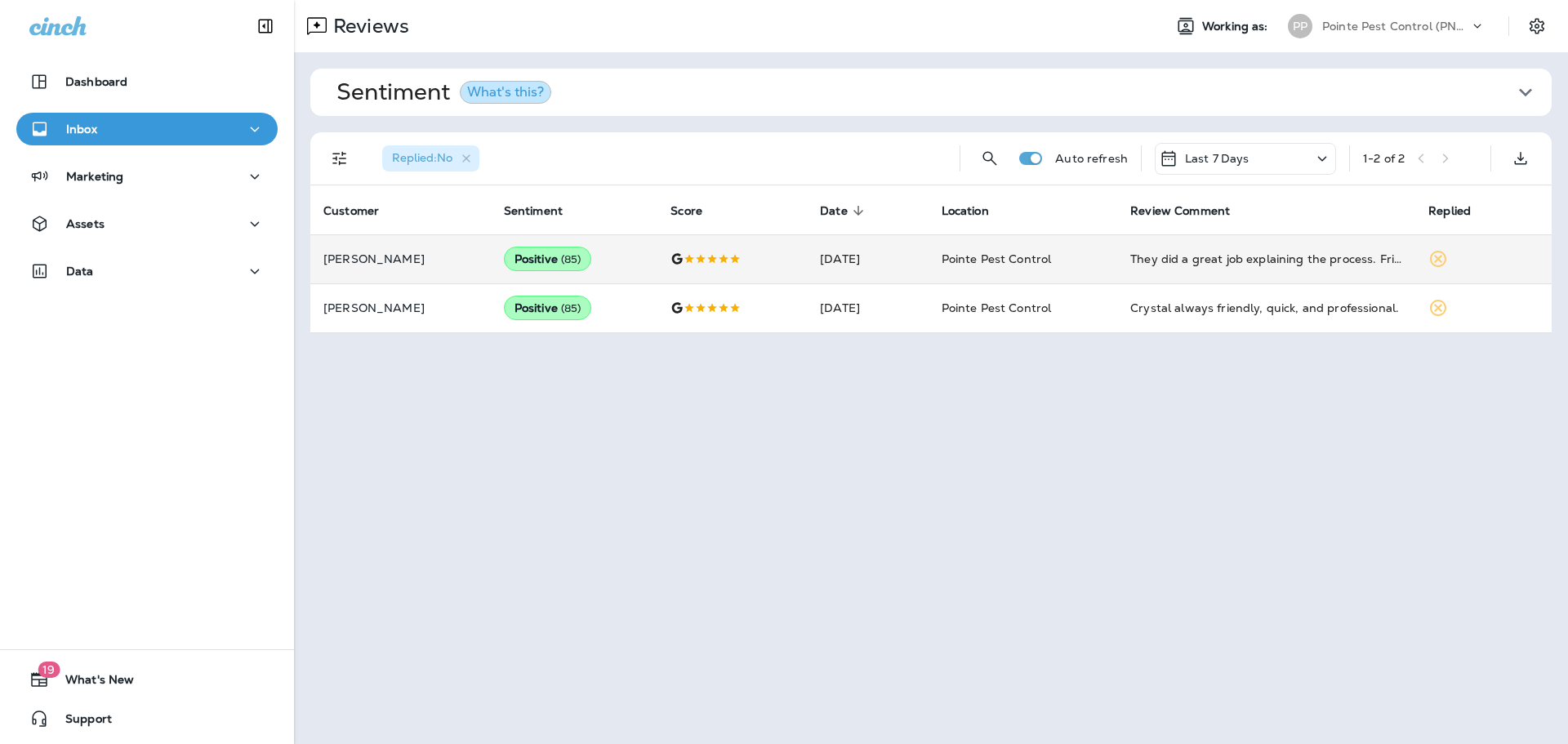
scroll to position [0, 0]
